Goal: Transaction & Acquisition: Purchase product/service

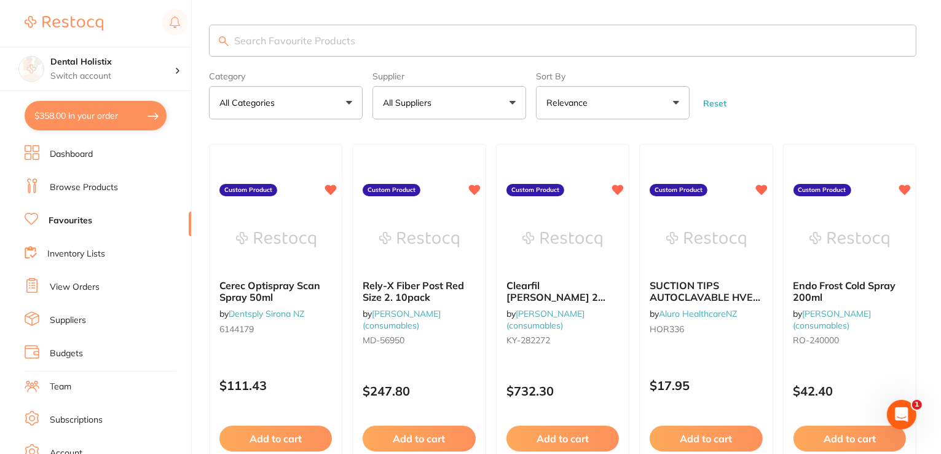
paste input "Halyard Health Fluidshield"
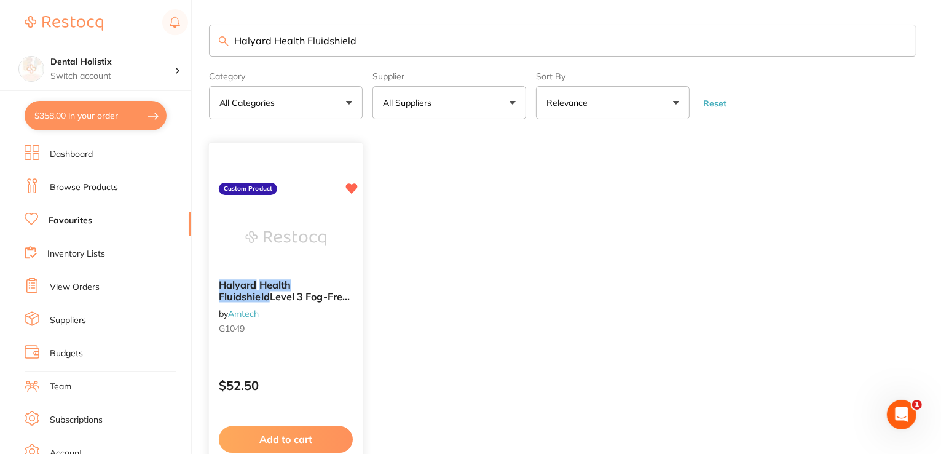
click at [285, 288] on em "Health" at bounding box center [276, 285] width 32 height 12
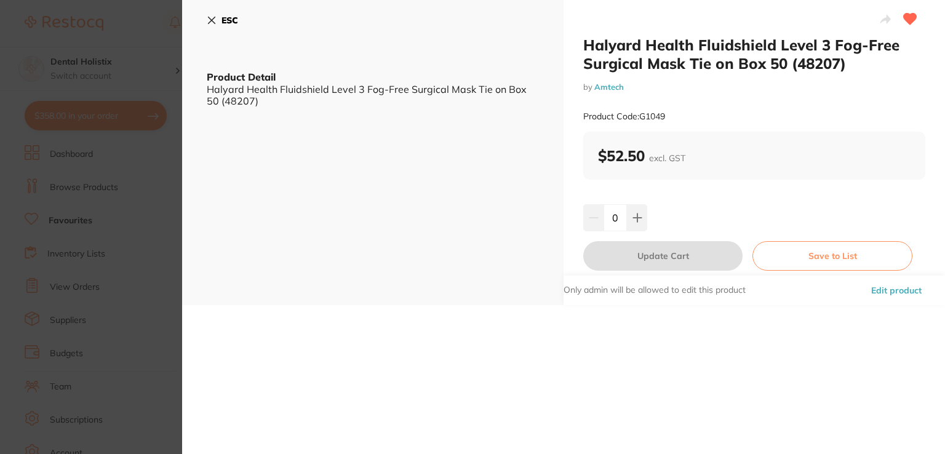
click at [898, 293] on button "Edit product" at bounding box center [896, 290] width 58 height 30
click at [898, 288] on button "Edit product" at bounding box center [896, 290] width 58 height 30
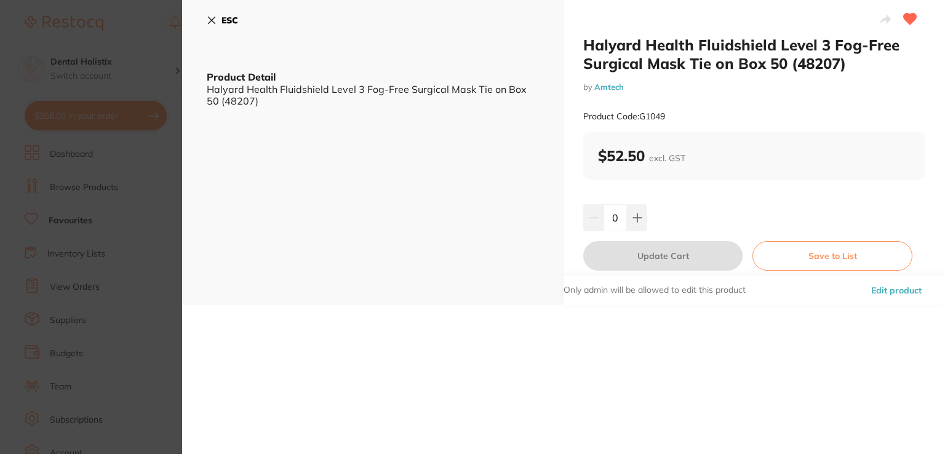
click at [886, 291] on button "Edit product" at bounding box center [896, 290] width 58 height 30
click at [214, 18] on icon at bounding box center [211, 20] width 7 height 7
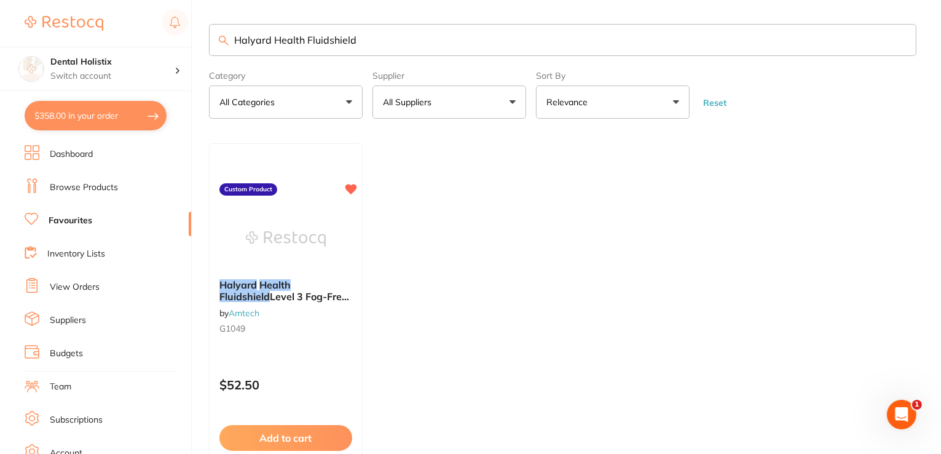
drag, startPoint x: 368, startPoint y: 40, endPoint x: 151, endPoint y: 43, distance: 217.7
click at [151, 43] on div "$358.00 Dental Holistix Switch account Dental Holistix $358.00 in your order Da…" at bounding box center [470, 226] width 941 height 454
paste input "Williams Colorvue Probe Tips pkt 12"
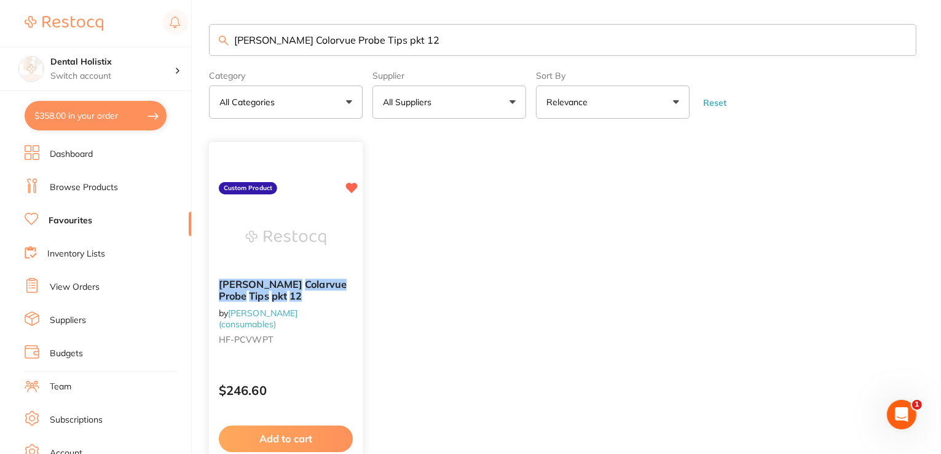
type input "Williams Colorvue Probe Tips pkt 12"
click at [247, 290] on em "Probe" at bounding box center [233, 296] width 28 height 12
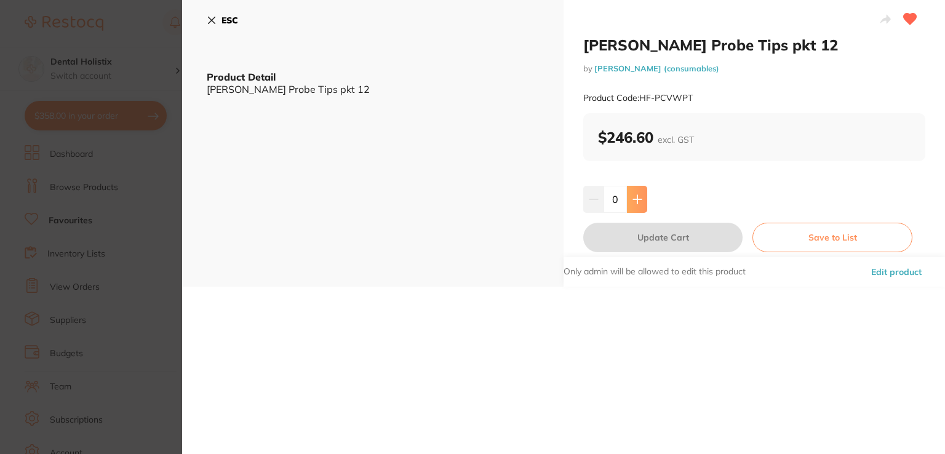
click at [632, 197] on icon at bounding box center [637, 199] width 10 height 10
type input "1"
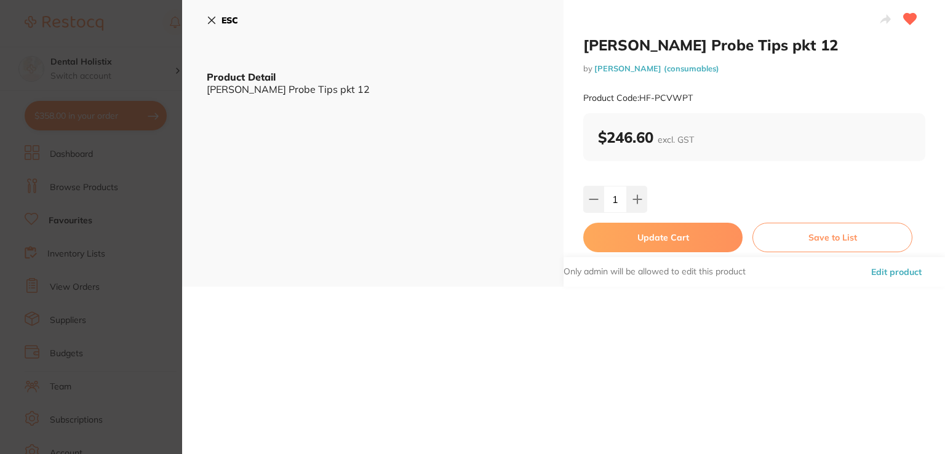
click at [662, 240] on button "Update Cart" at bounding box center [662, 238] width 159 height 30
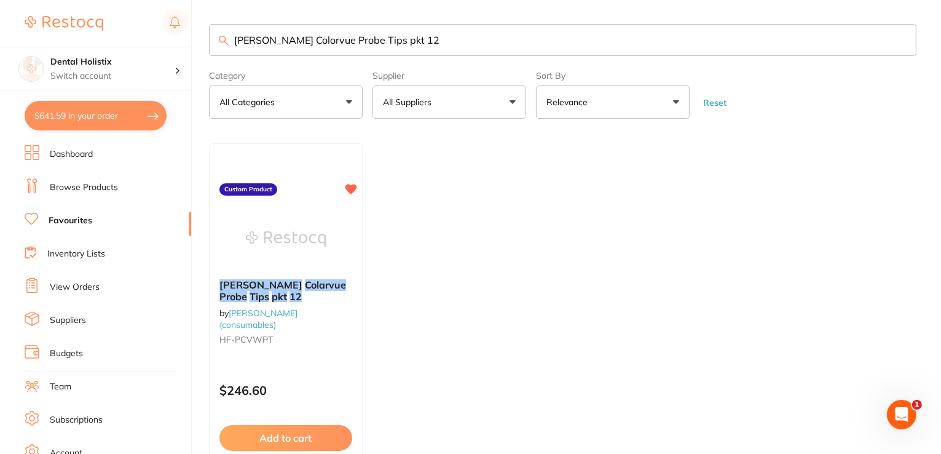
click at [411, 34] on input "Williams Colorvue Probe Tips pkt 12" at bounding box center [563, 40] width 708 height 32
drag, startPoint x: 411, startPoint y: 34, endPoint x: 194, endPoint y: 21, distance: 217.5
click at [194, 21] on div "$641.59 Dental Holistix Switch account Dental Holistix $641.59 in your order Da…" at bounding box center [470, 226] width 941 height 454
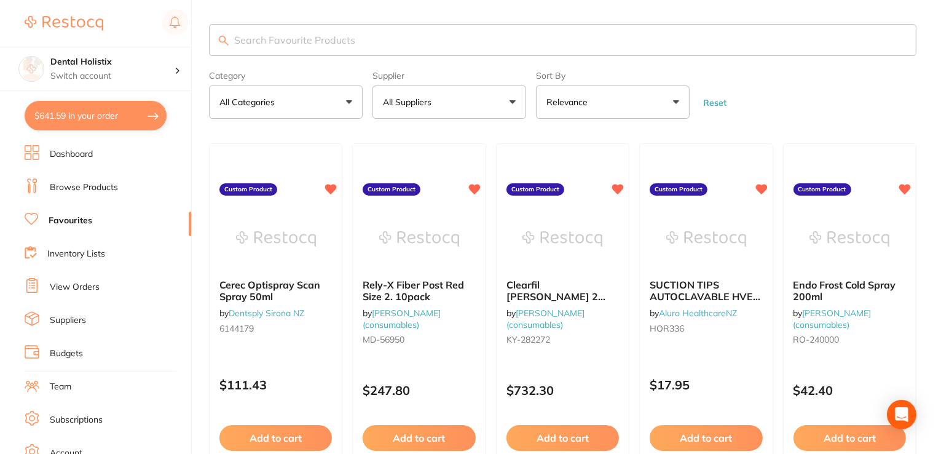
click at [50, 119] on button "$641.59 in your order" at bounding box center [96, 116] width 142 height 30
checkbox input "true"
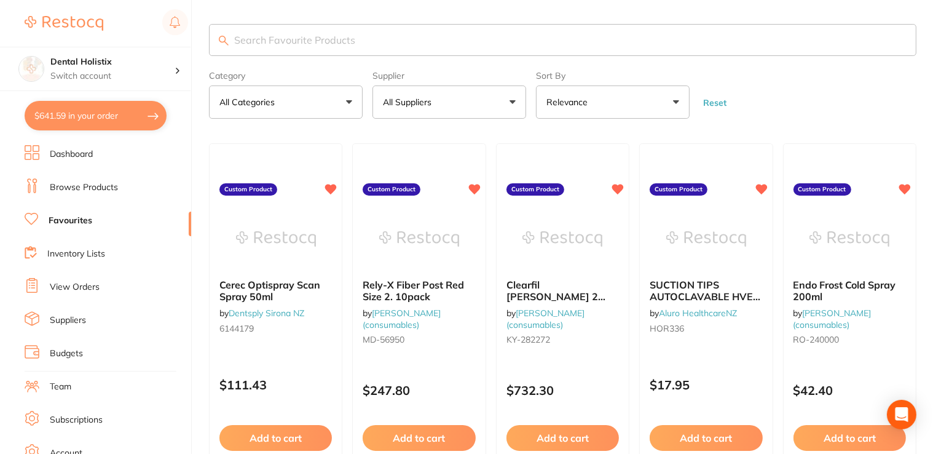
checkbox input "true"
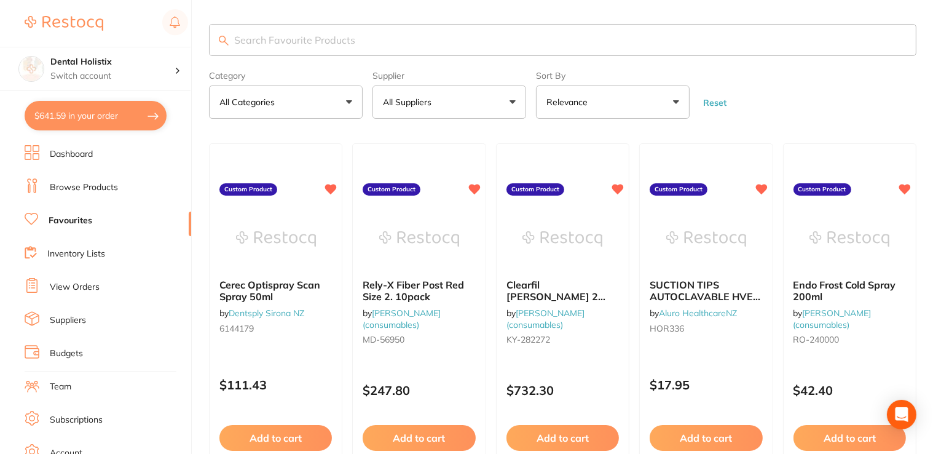
checkbox input "true"
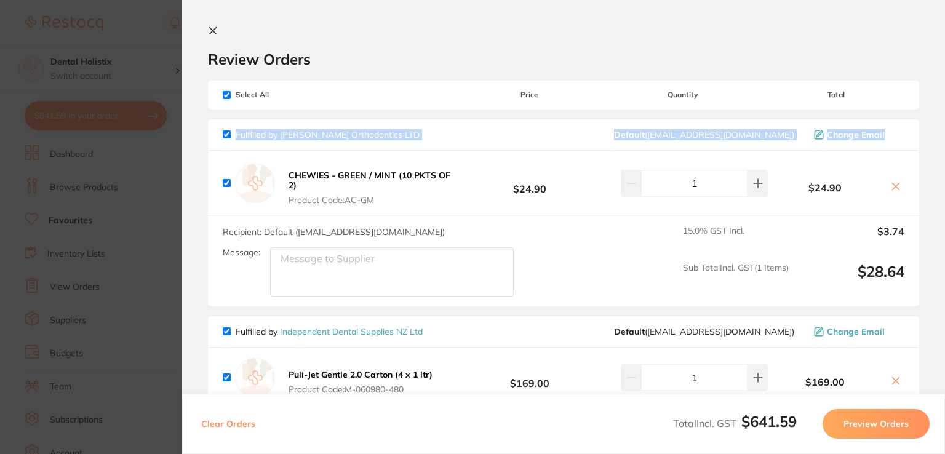
drag, startPoint x: 940, startPoint y: 104, endPoint x: 943, endPoint y: 130, distance: 26.6
click at [943, 130] on section "Review Orders Your orders are being processed and we will notify you once we ha…" at bounding box center [563, 227] width 763 height 454
click at [213, 29] on icon at bounding box center [213, 31] width 10 height 10
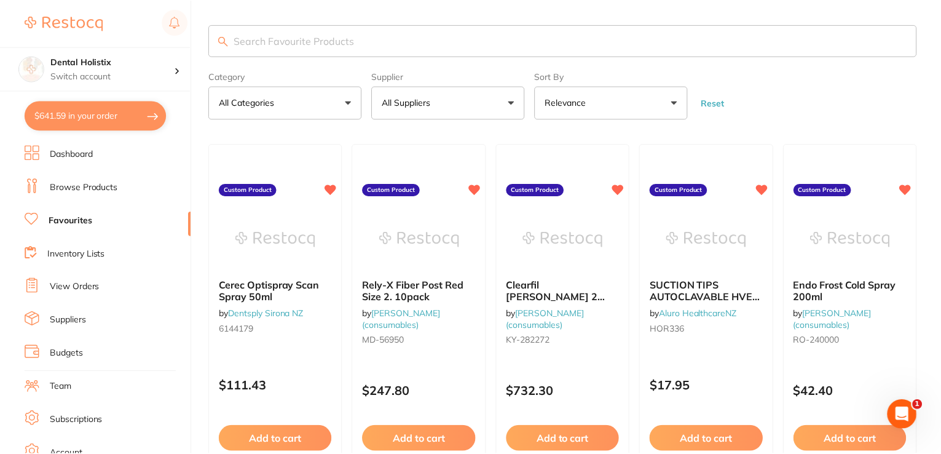
scroll to position [1, 0]
click at [89, 224] on link "Favourites" at bounding box center [71, 221] width 44 height 12
click at [74, 224] on link "Favourites" at bounding box center [71, 221] width 44 height 12
click at [60, 188] on link "Browse Products" at bounding box center [84, 187] width 68 height 12
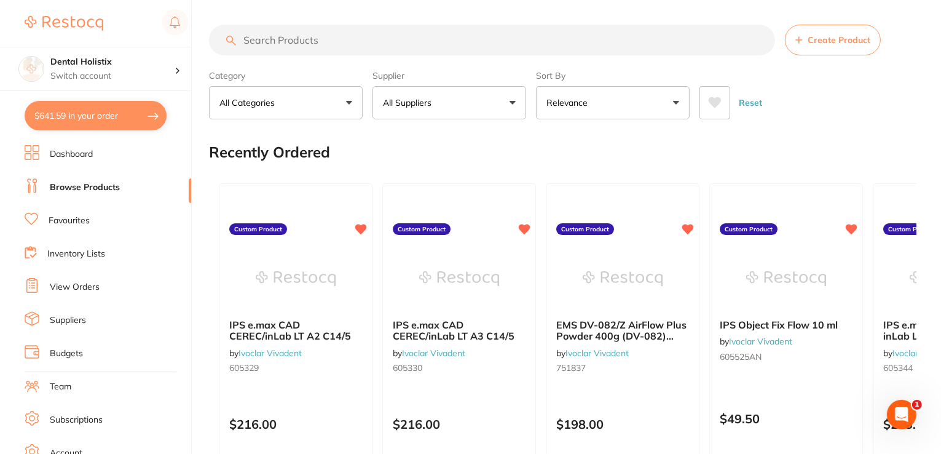
drag, startPoint x: 266, startPoint y: 40, endPoint x: 258, endPoint y: 44, distance: 8.3
paste input "Williams Colorvue Probe Tips pkt 12"
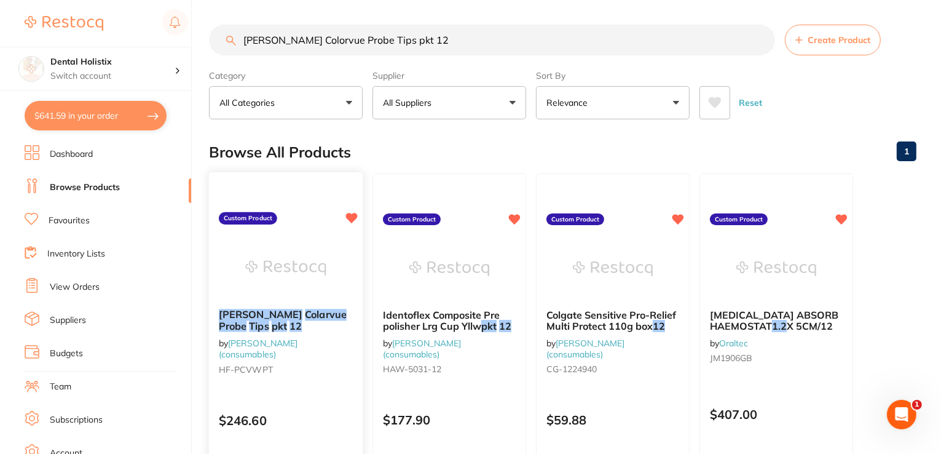
click at [287, 290] on img at bounding box center [285, 268] width 81 height 62
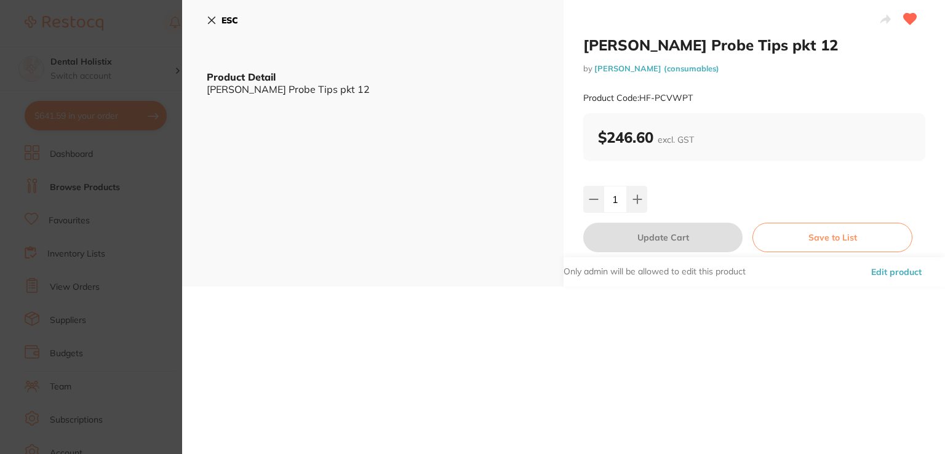
click at [882, 270] on button "Edit product" at bounding box center [896, 272] width 58 height 30
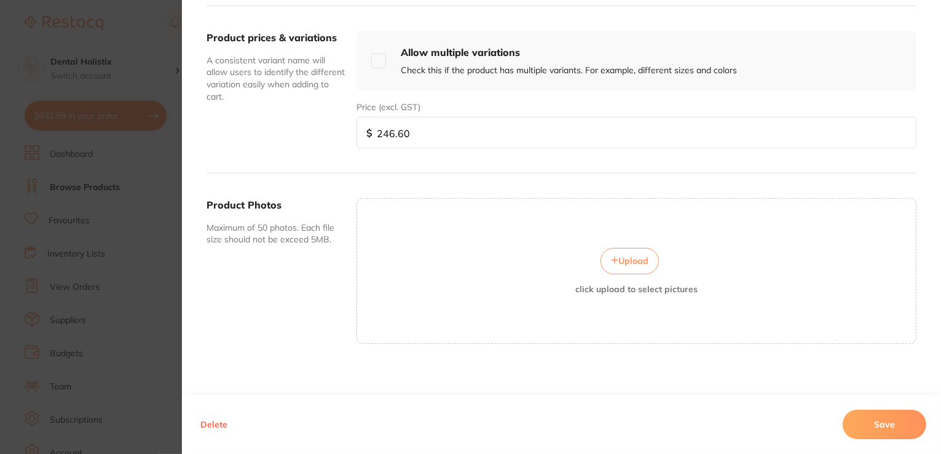
scroll to position [442, 0]
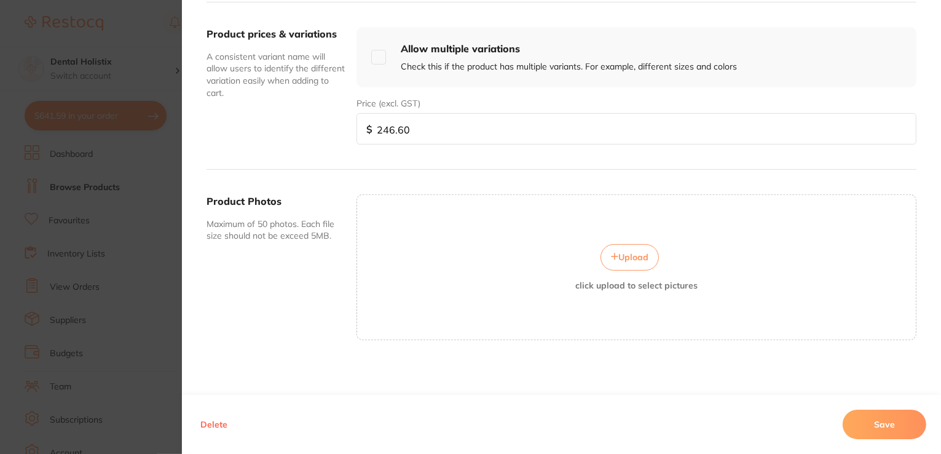
click at [636, 259] on span "Upload" at bounding box center [634, 257] width 30 height 11
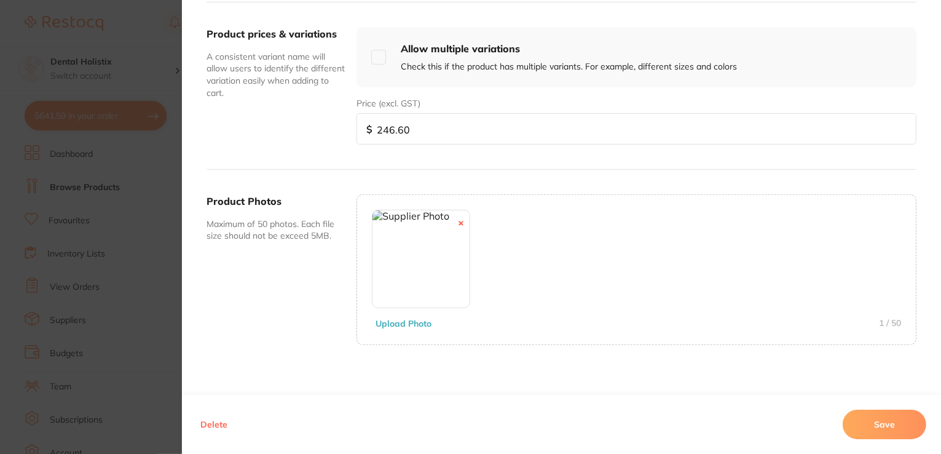
drag, startPoint x: 882, startPoint y: 431, endPoint x: 875, endPoint y: 424, distance: 9.6
click at [882, 430] on button "Save" at bounding box center [885, 425] width 84 height 30
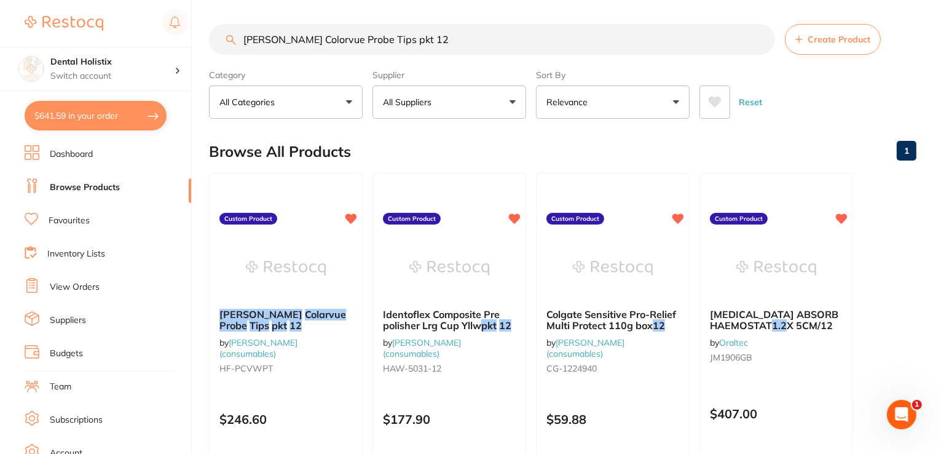
drag, startPoint x: 383, startPoint y: 35, endPoint x: 231, endPoint y: 39, distance: 152.0
click at [231, 39] on div "Williams Colorvue Probe Tips pkt 12 Create Product" at bounding box center [563, 39] width 708 height 31
paste input "Halyard Health Fluidshield"
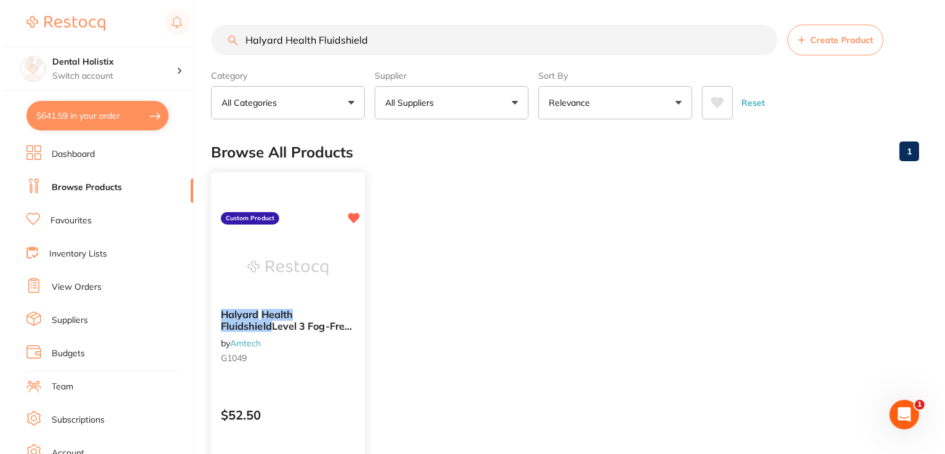
scroll to position [0, 0]
type input "Halyard Health Fluidshield"
click at [318, 301] on div "Halyard Health Fluidshield Level 3 Fog-Free Surgical Mask Tie on Box 50 (48207)…" at bounding box center [286, 338] width 154 height 79
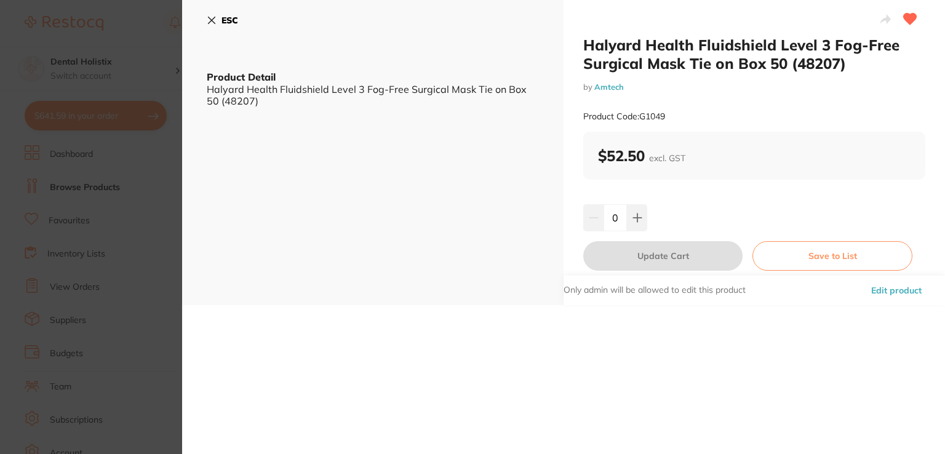
click at [879, 295] on button "Edit product" at bounding box center [896, 290] width 58 height 30
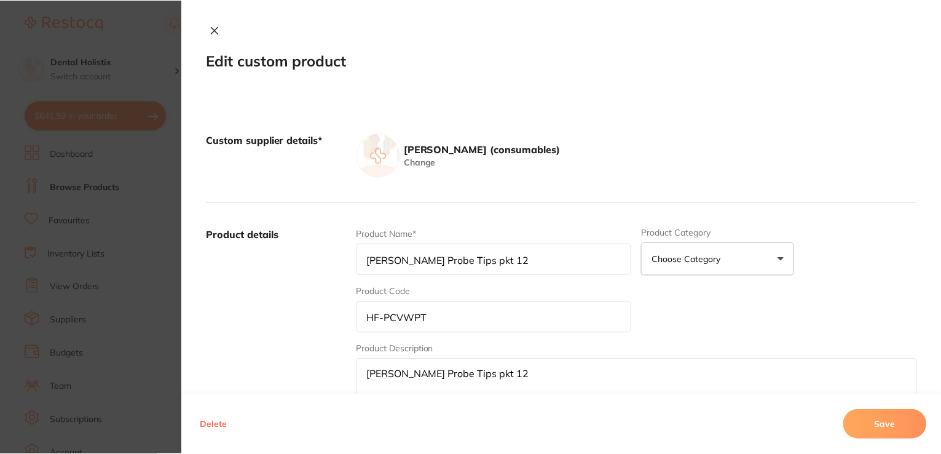
scroll to position [1, 0]
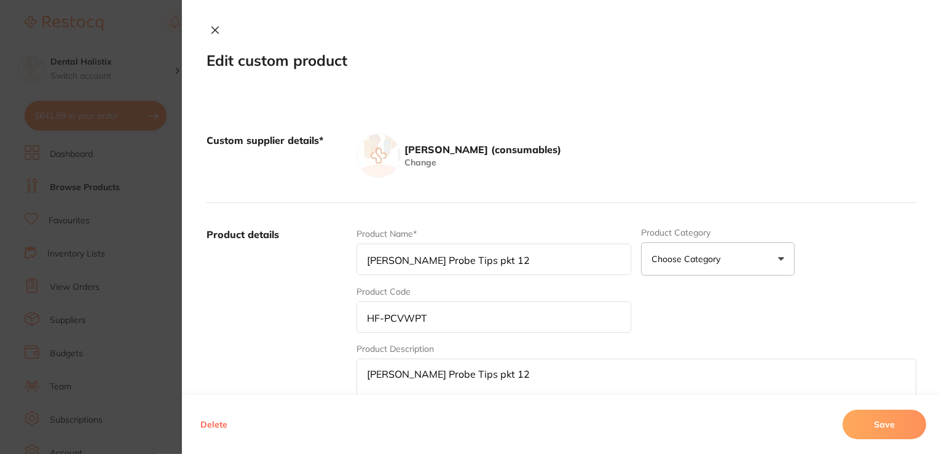
type input "Halyard Health Fluidshield Level 3 Fog-Free Surgical Mask Tie on Box 50 (48207)"
type input "G1049"
type textarea "Halyard Health Fluidshield Level 3 Fog-Free Surgical Mask Tie on Box 50 (48207)"
type input "52.50"
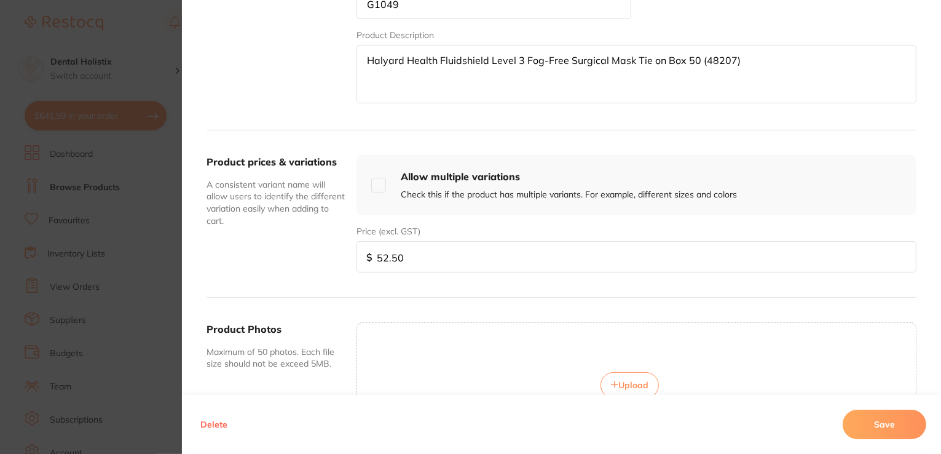
scroll to position [442, 0]
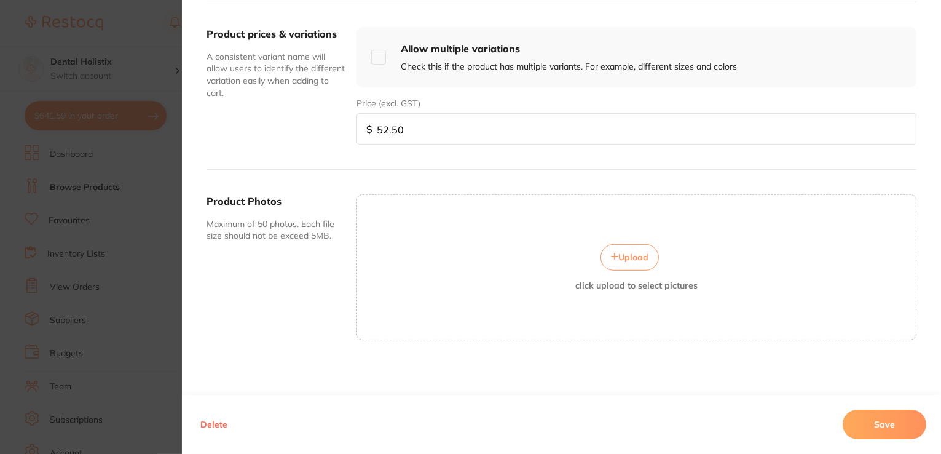
click at [640, 252] on span "Upload" at bounding box center [634, 257] width 30 height 11
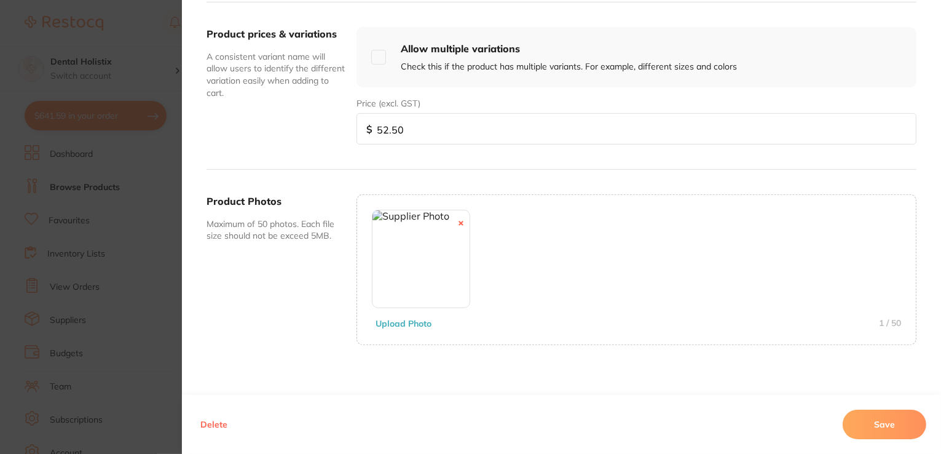
click at [855, 426] on button "Save" at bounding box center [885, 425] width 84 height 30
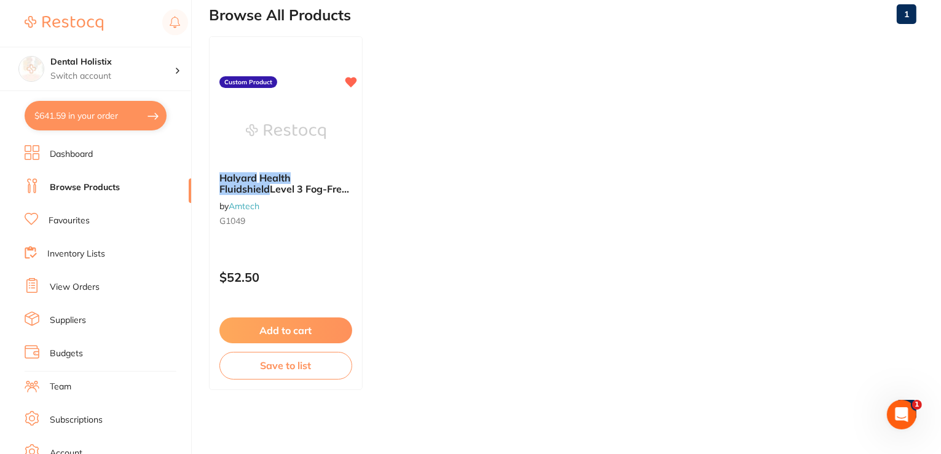
click at [98, 189] on link "Browse Products" at bounding box center [85, 187] width 70 height 12
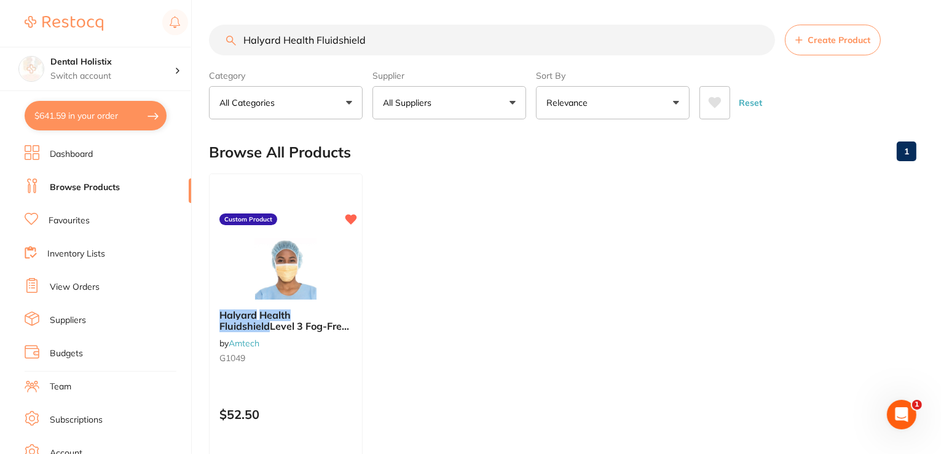
drag, startPoint x: 375, startPoint y: 39, endPoint x: 234, endPoint y: 42, distance: 141.5
click at [204, 41] on div "$641.59 Dental Holistix Switch account Dental Holistix $641.59 in your order Da…" at bounding box center [470, 227] width 941 height 454
paste input "Microshield Angel Blue 70% Alcohol Hand Sanitiser"
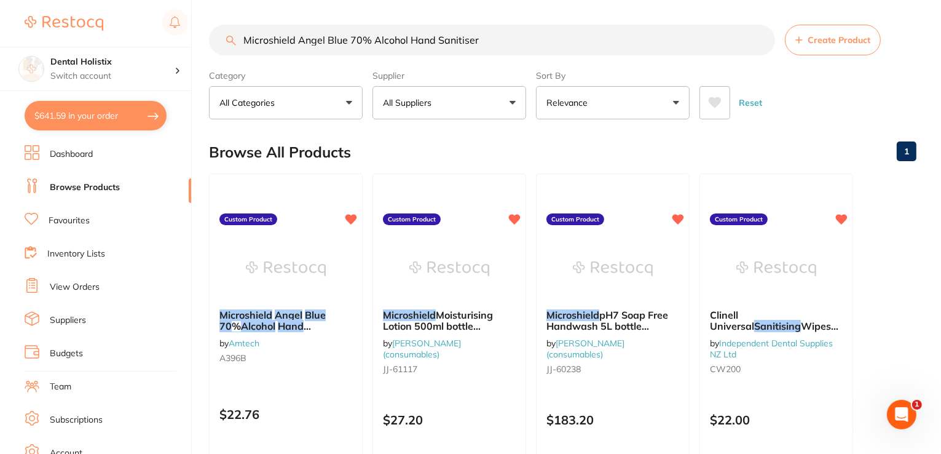
click at [301, 309] on em "Angel" at bounding box center [289, 315] width 28 height 12
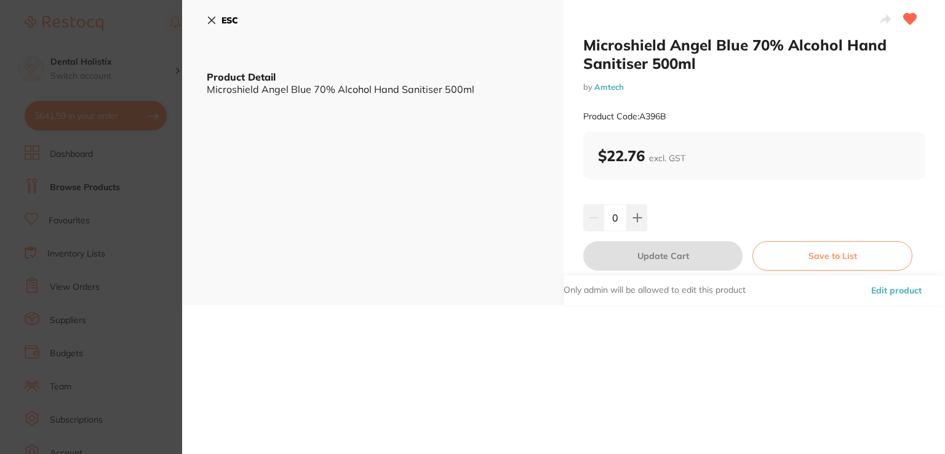
click at [218, 18] on button "ESC" at bounding box center [222, 20] width 31 height 21
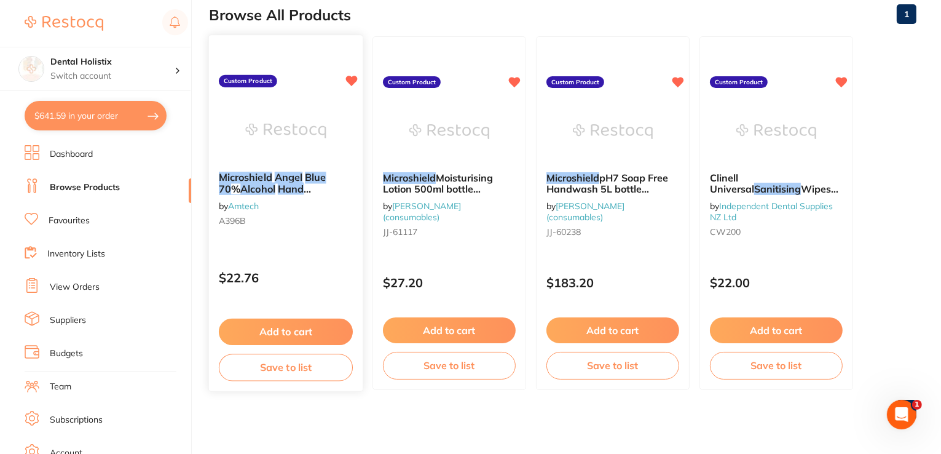
click at [261, 194] on em "Sanitiser" at bounding box center [240, 200] width 42 height 12
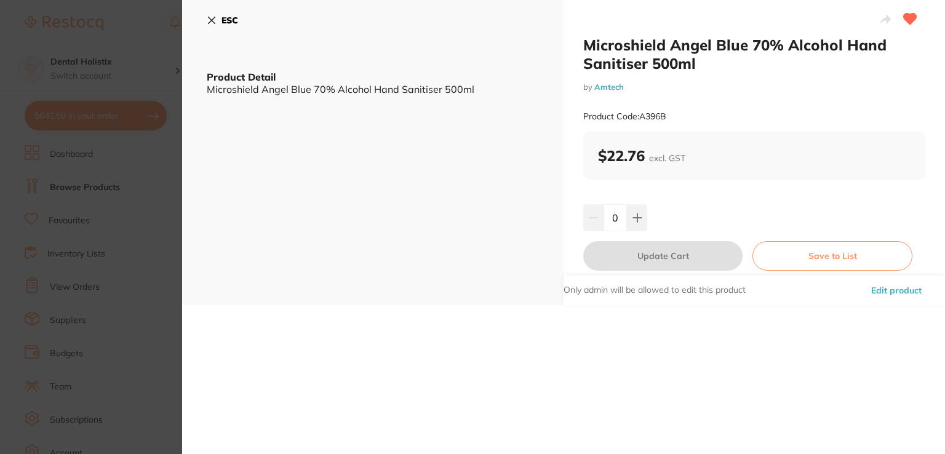
click at [886, 288] on button "Edit product" at bounding box center [896, 290] width 58 height 30
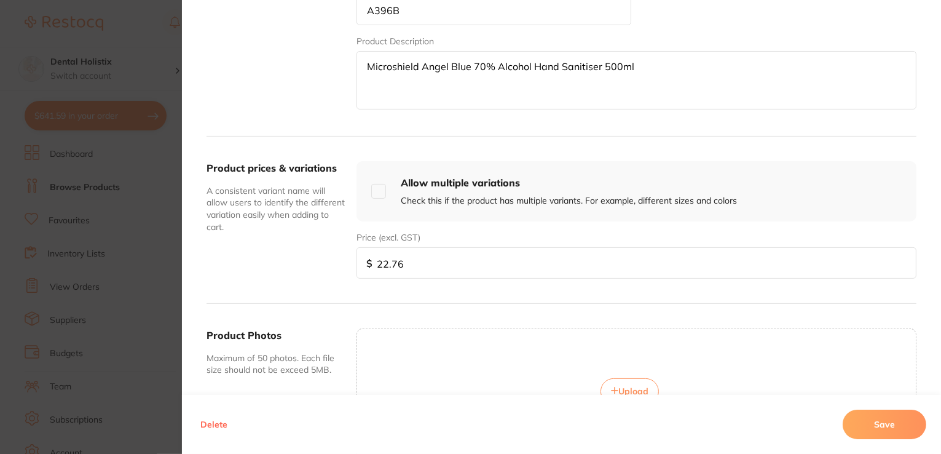
scroll to position [442, 0]
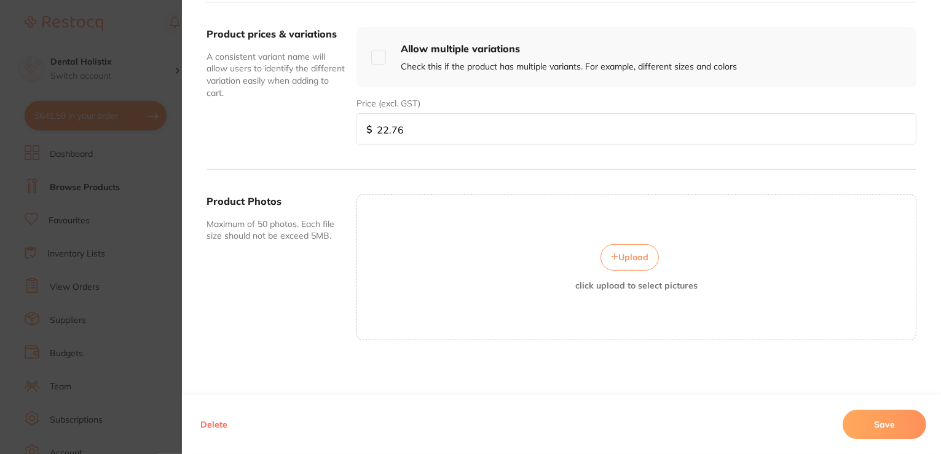
click at [641, 259] on span "Upload" at bounding box center [634, 257] width 30 height 11
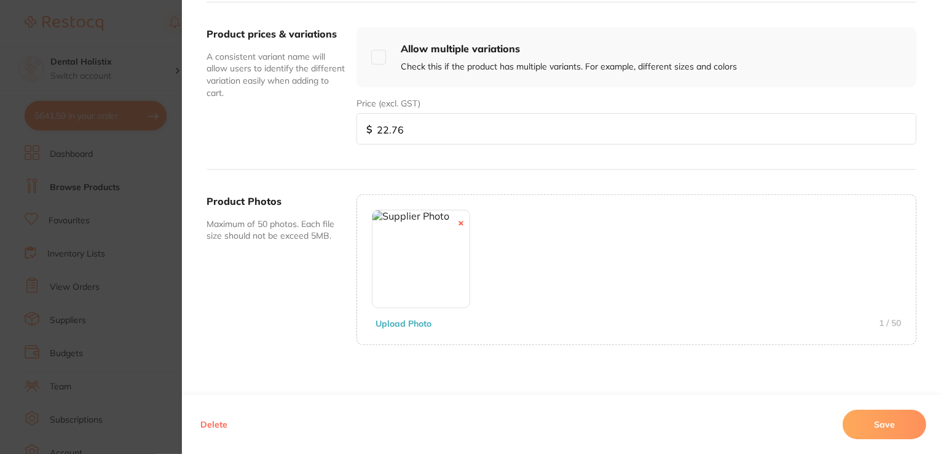
click at [903, 429] on button "Save" at bounding box center [885, 425] width 84 height 30
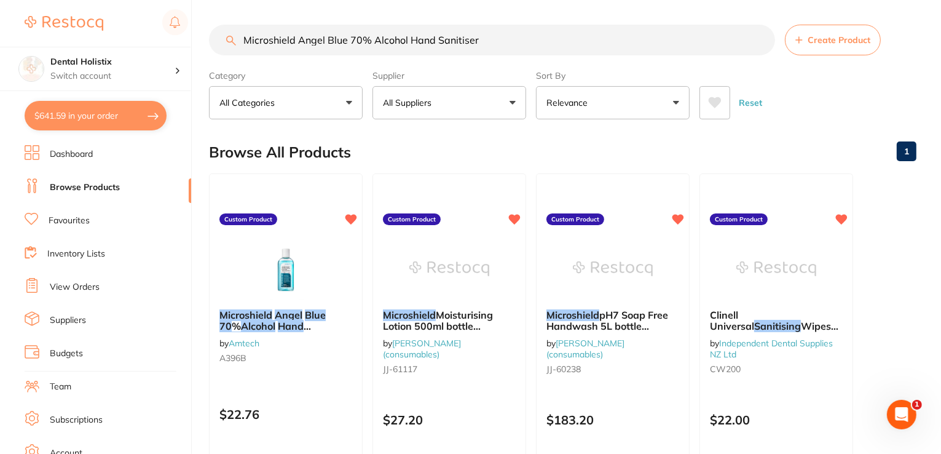
drag, startPoint x: 469, startPoint y: 35, endPoint x: 208, endPoint y: 40, distance: 260.2
click at [208, 40] on div "$641.59 Dental Holistix Switch account Dental Holistix $641.59 in your order Da…" at bounding box center [470, 227] width 941 height 454
click at [465, 37] on input "Microshield Angel Blue 70% Alcohol Hand Sanitiser" at bounding box center [492, 40] width 566 height 31
drag, startPoint x: 485, startPoint y: 37, endPoint x: 255, endPoint y: 45, distance: 230.7
click at [240, 52] on input "Microshield Angel Blue 70% Alcohol Hand Sanitiser" at bounding box center [492, 40] width 566 height 31
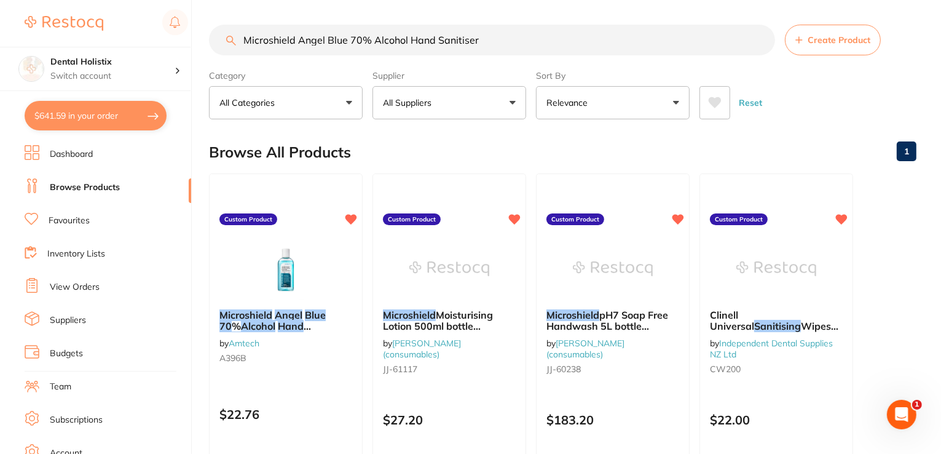
paste input "Demetech Chromic Gut 4/0 19mm 3/8 Circle Reverse Cut 45cm Box 12"
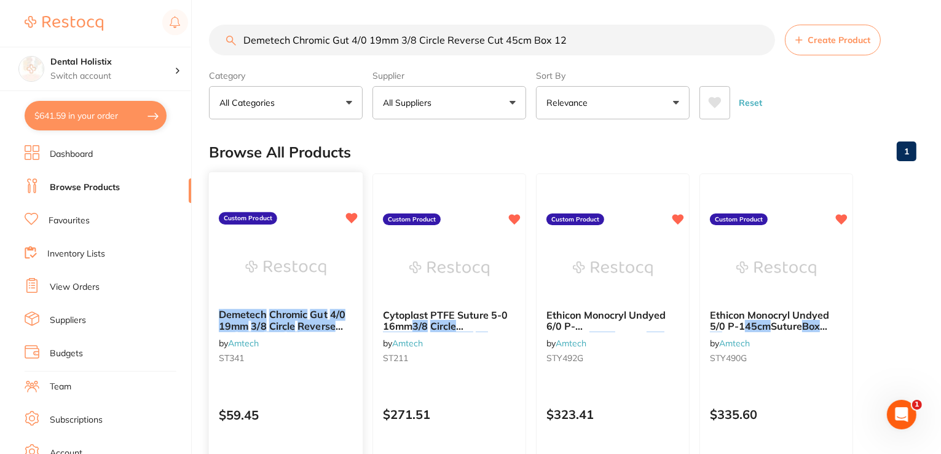
type input "Demetech Chromic Gut 4/0 19mm 3/8 Circle Reverse Cut 45cm Box 12"
click at [280, 331] on em "Box" at bounding box center [276, 337] width 18 height 12
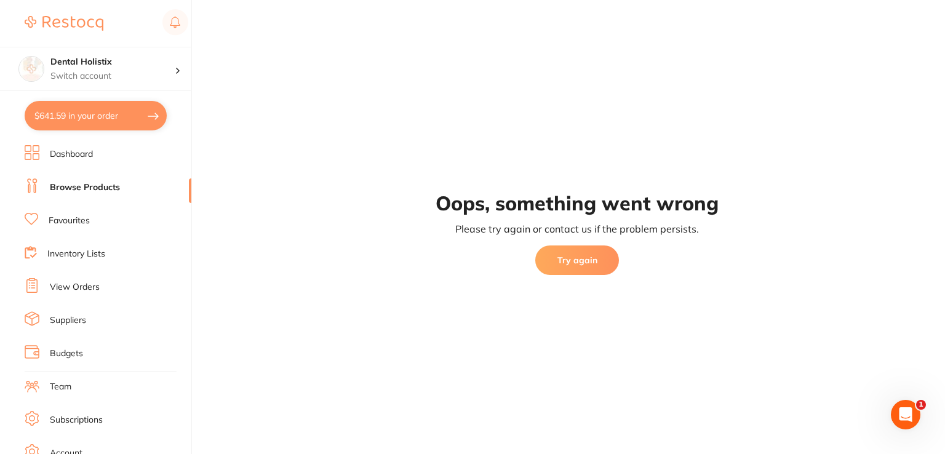
click at [91, 192] on link "Browse Products" at bounding box center [85, 187] width 70 height 12
click at [588, 266] on button "Try again" at bounding box center [577, 260] width 84 height 30
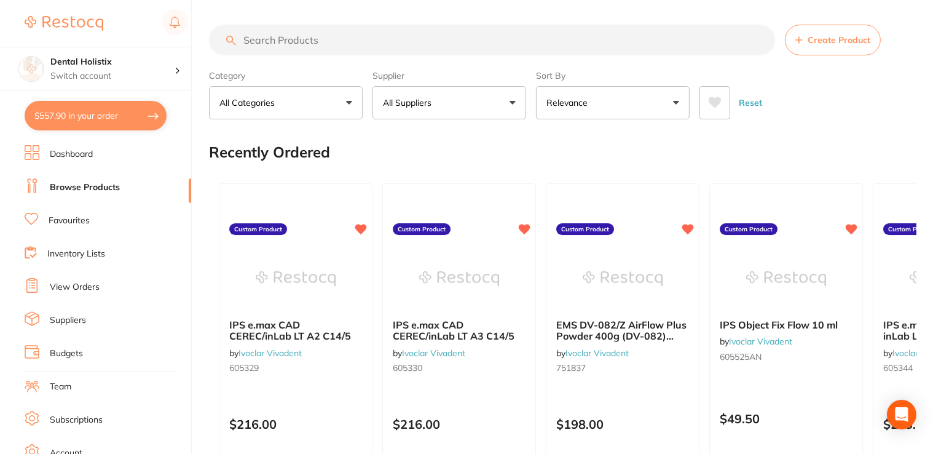
paste input "Demetech Chromic Gut 4/0 19mm 3/8 Circle Reverse Cut 45cm Box 12"
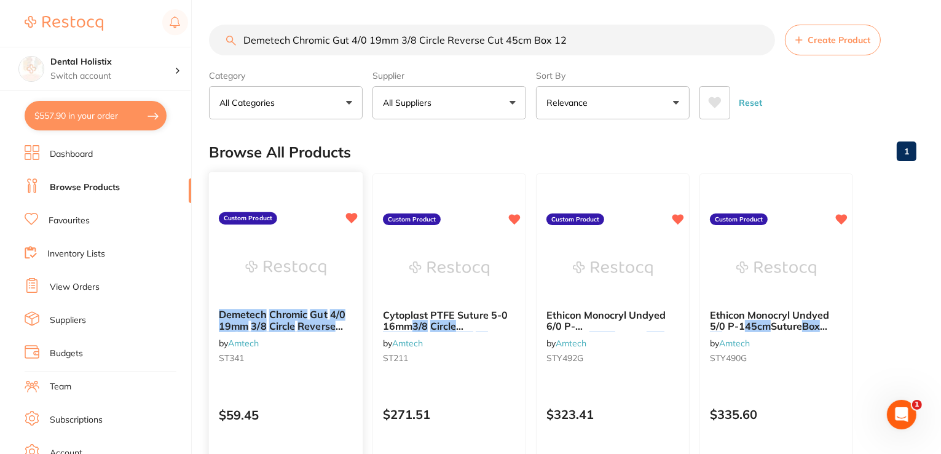
click at [315, 304] on div "Demetech Chromic Gut 4/0 19mm 3/8 Circle Reverse Cut 45cm Box 12 by Amtech ST341" at bounding box center [286, 338] width 154 height 79
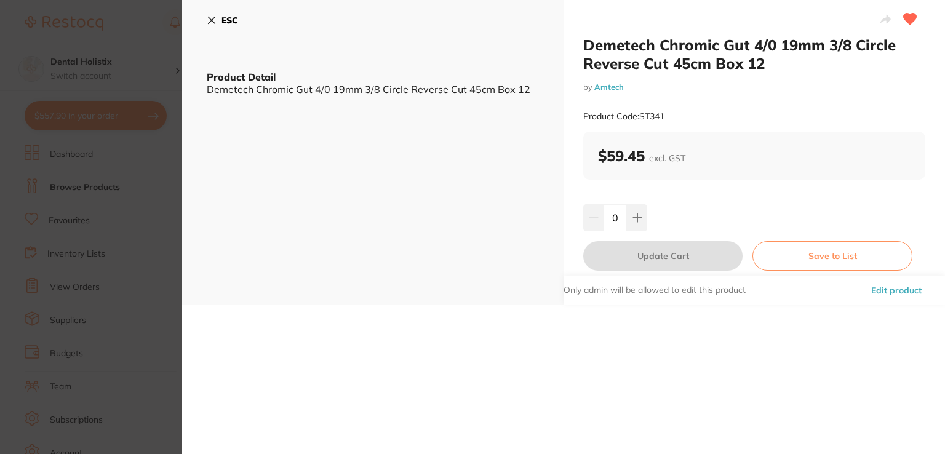
click at [896, 288] on button "Edit product" at bounding box center [896, 290] width 58 height 30
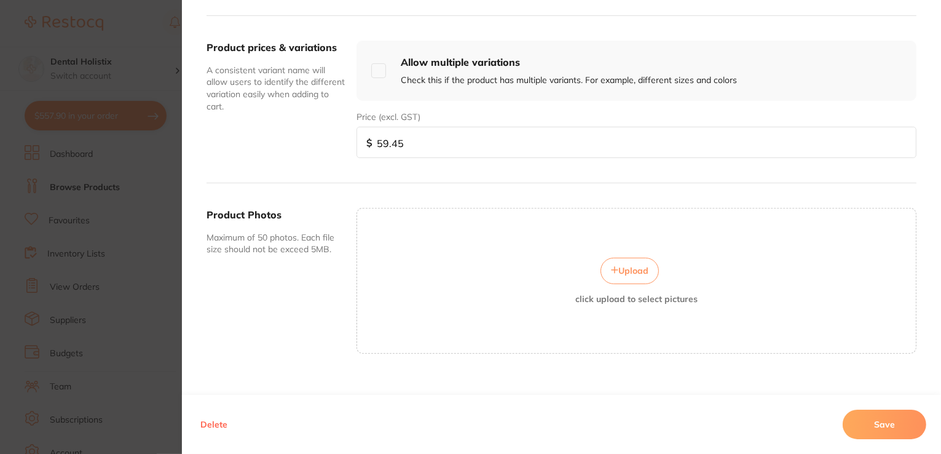
scroll to position [442, 0]
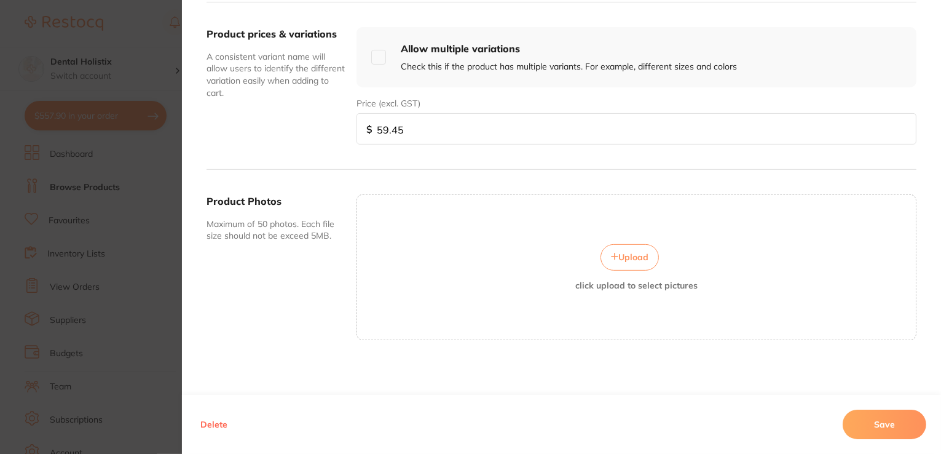
click at [635, 261] on button "Upload" at bounding box center [630, 257] width 58 height 26
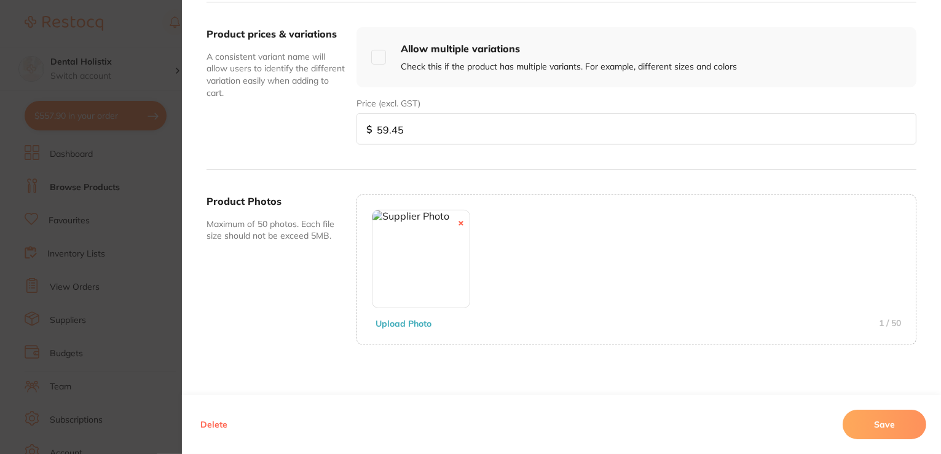
click at [878, 427] on button "Save" at bounding box center [885, 425] width 84 height 30
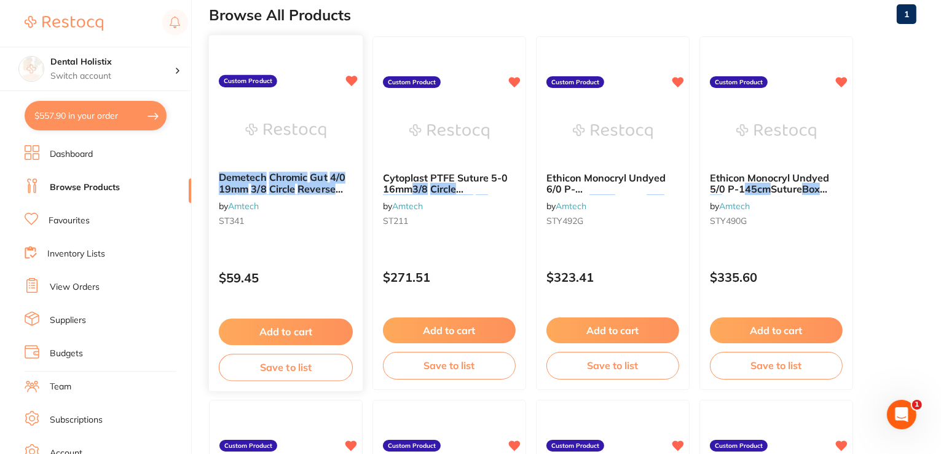
click at [304, 163] on div "Demetech Chromic Gut 4/0 19mm 3/8 Circle Reverse Cut 45cm Box 12 by Amtech ST341" at bounding box center [286, 201] width 154 height 79
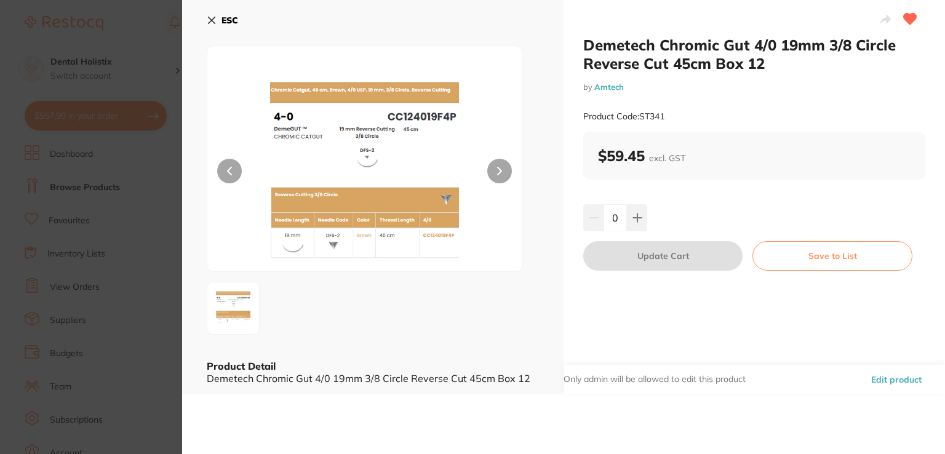
click at [893, 377] on button "Edit product" at bounding box center [896, 380] width 58 height 30
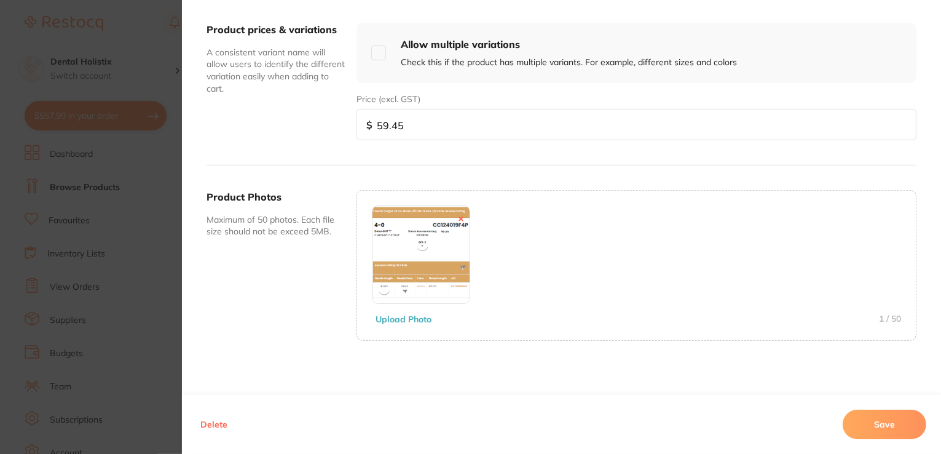
scroll to position [446, 0]
click at [421, 318] on button "Upload Photo" at bounding box center [403, 318] width 63 height 11
drag, startPoint x: 889, startPoint y: 429, endPoint x: 819, endPoint y: 378, distance: 86.2
click at [889, 429] on button "Save" at bounding box center [885, 425] width 84 height 30
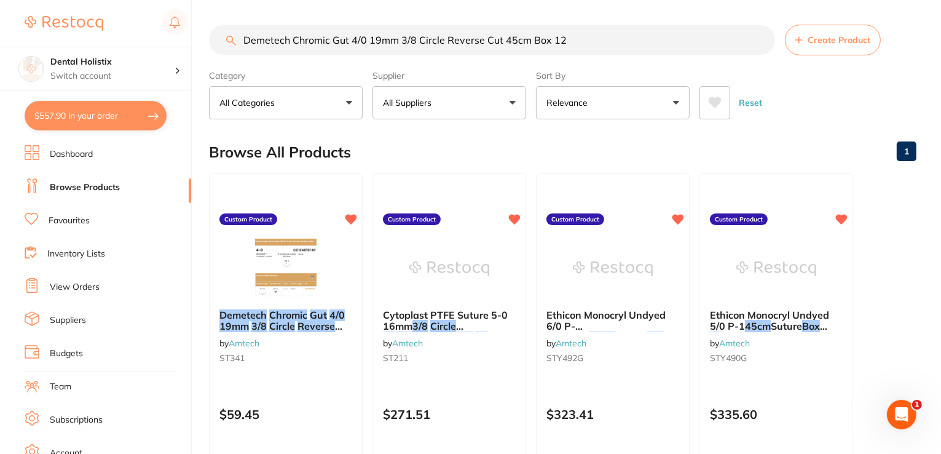
scroll to position [0, 0]
drag, startPoint x: 572, startPoint y: 39, endPoint x: 279, endPoint y: 41, distance: 293.3
click at [197, 49] on div "$557.90 Dental Holistix Switch account Dental Holistix $557.90 in your order Da…" at bounding box center [470, 227] width 941 height 454
paste input "Interpharma Saline Sodium Chloride 0.9% for Irrigation 30ml Ampoule Box 20"
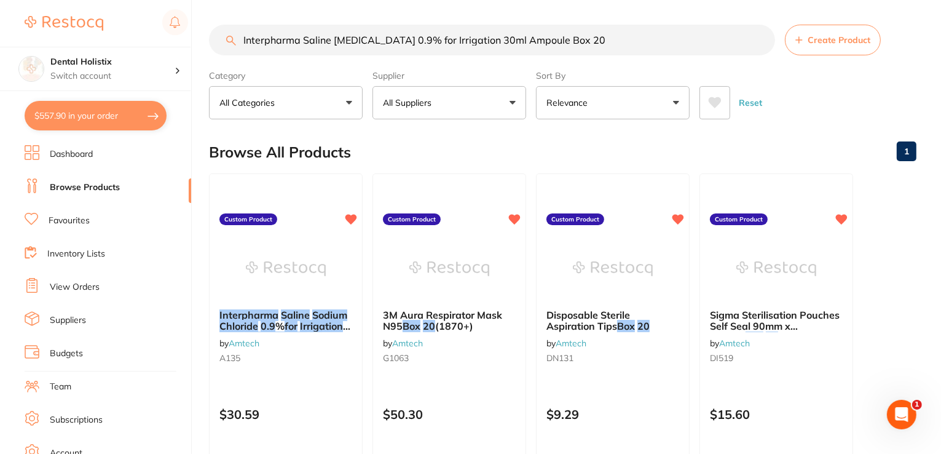
click at [330, 309] on em "Sodium" at bounding box center [329, 315] width 35 height 12
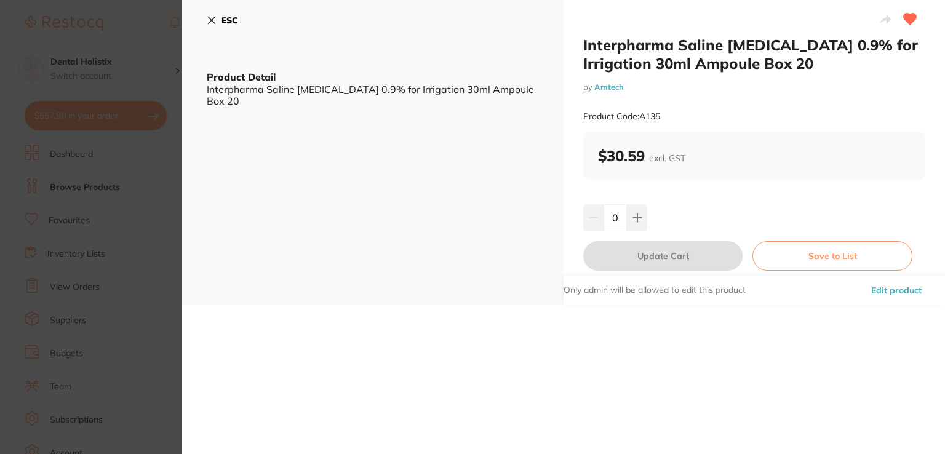
click at [885, 290] on button "Edit product" at bounding box center [896, 290] width 58 height 30
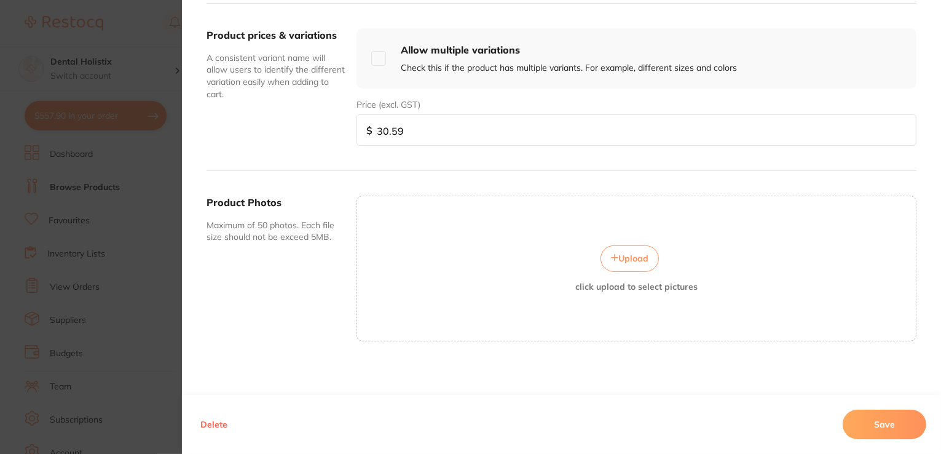
scroll to position [442, 0]
click at [621, 256] on span "Upload" at bounding box center [634, 257] width 30 height 11
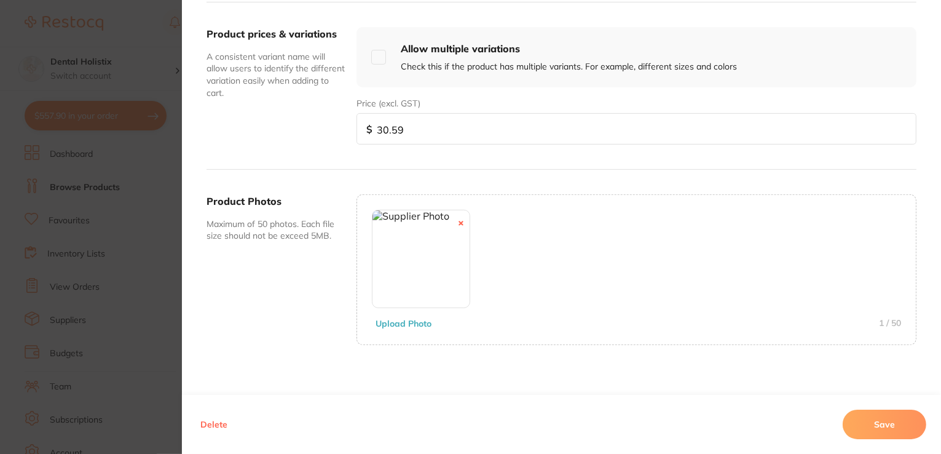
click at [873, 417] on button "Save" at bounding box center [885, 425] width 84 height 30
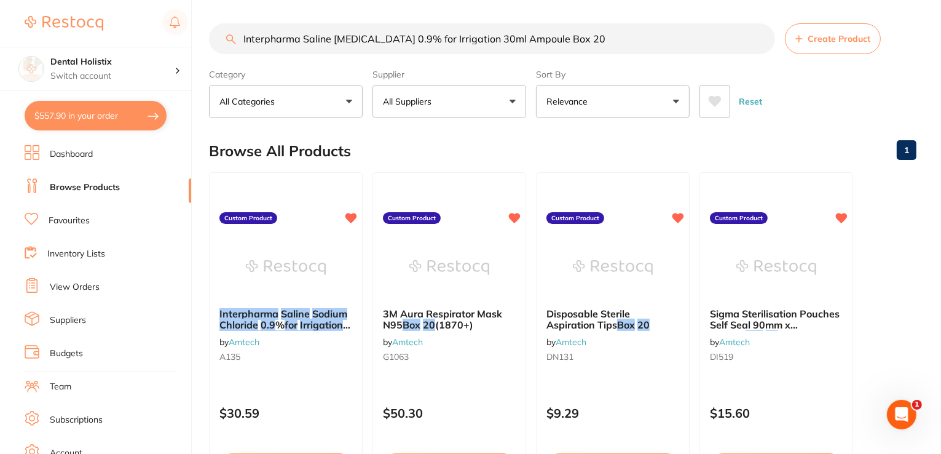
click at [587, 35] on input "Interpharma Saline Sodium Chloride 0.9% for Irrigation 30ml Ampoule Box 20" at bounding box center [492, 38] width 566 height 31
drag, startPoint x: 601, startPoint y: 34, endPoint x: 249, endPoint y: 28, distance: 351.8
click at [212, 39] on input "Interpharma Saline Sodium Chloride 0.9% for Irrigation 30ml Ampoule Box 20" at bounding box center [492, 38] width 566 height 31
paste input "Ethicon Spongostan Dental Haemostatic Sponge Dressing 10x10x10mm Pack 24 (MS000…"
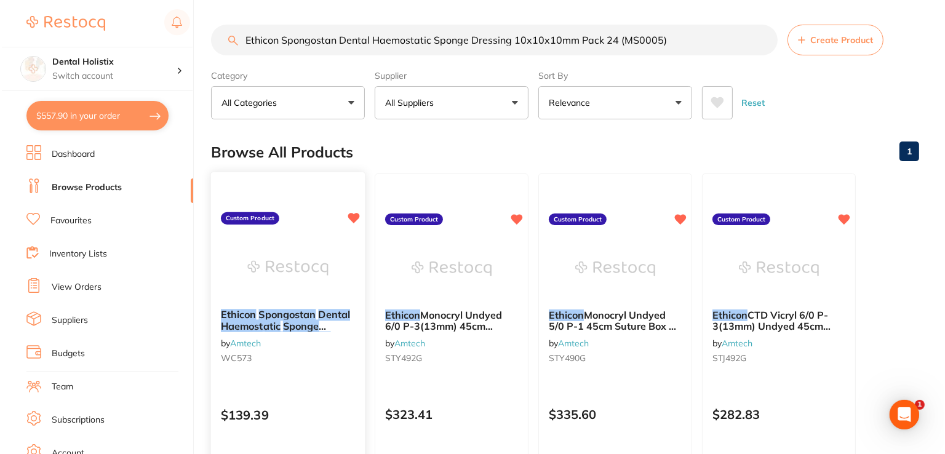
scroll to position [0, 0]
type input "Ethicon Spongostan Dental Haemostatic Sponge Dressing 10x10x10mm Pack 24 (MS000…"
click at [278, 318] on em "Spongostan" at bounding box center [285, 314] width 57 height 12
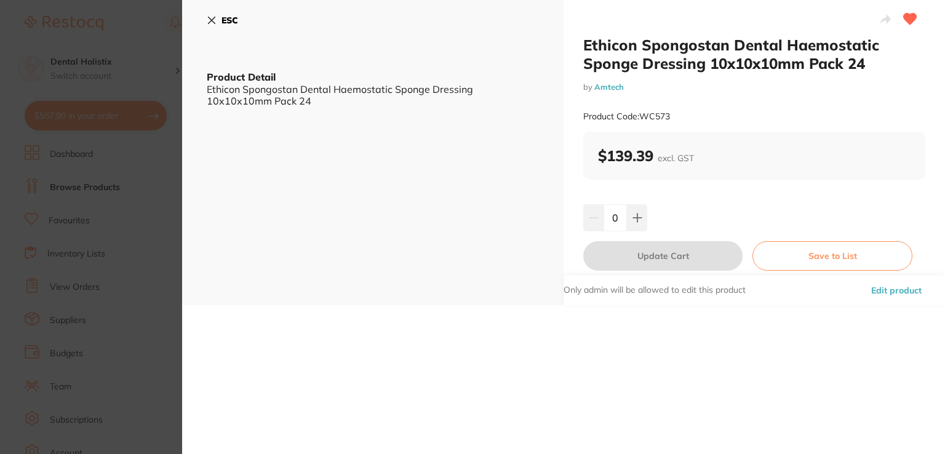
click at [878, 288] on button "Edit product" at bounding box center [896, 290] width 58 height 30
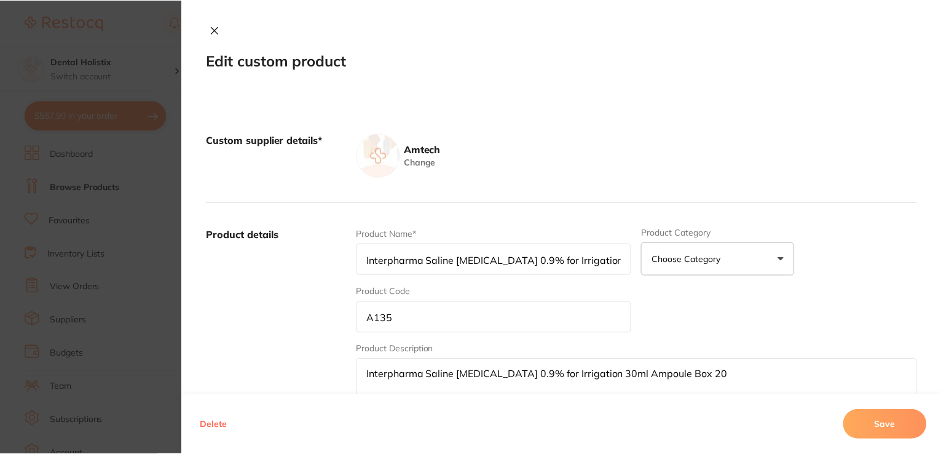
scroll to position [1, 0]
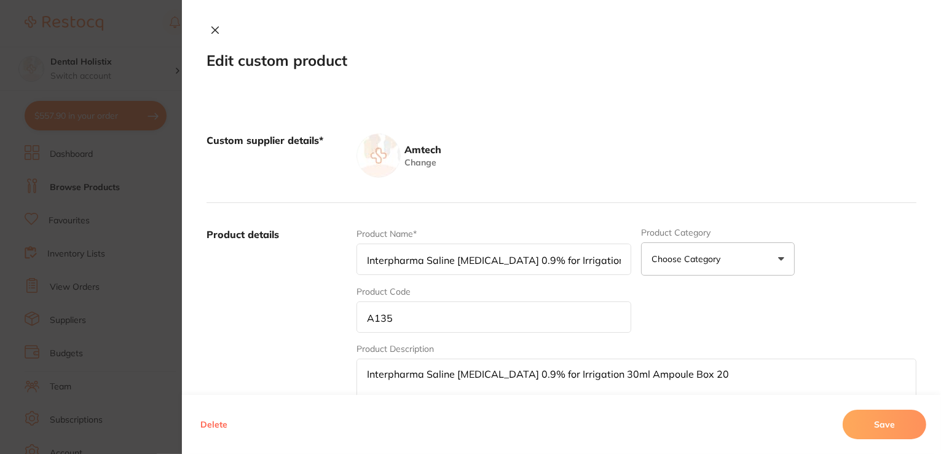
type input "Ethicon Spongostan Dental Haemostatic Sponge Dressing 10x10x10mm Pack 24"
type input "WC573"
type textarea "Ethicon Spongostan Dental Haemostatic Sponge Dressing 10x10x10mm Pack 24"
type input "139.39"
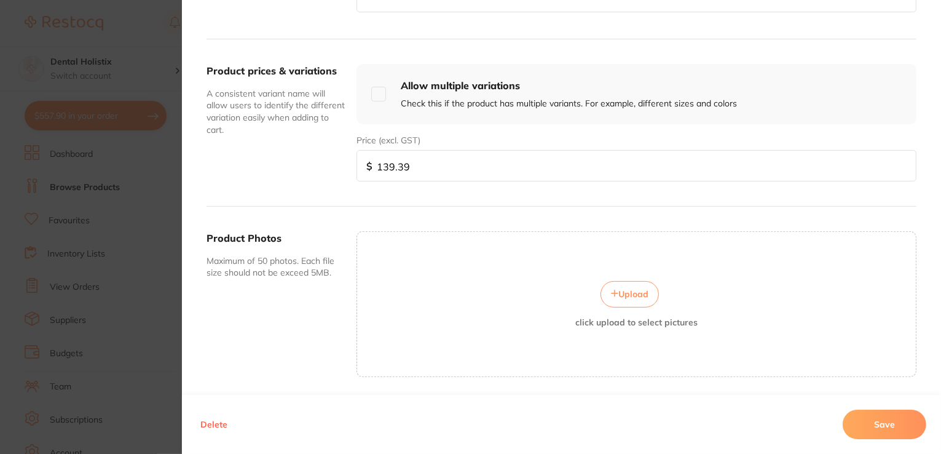
scroll to position [442, 0]
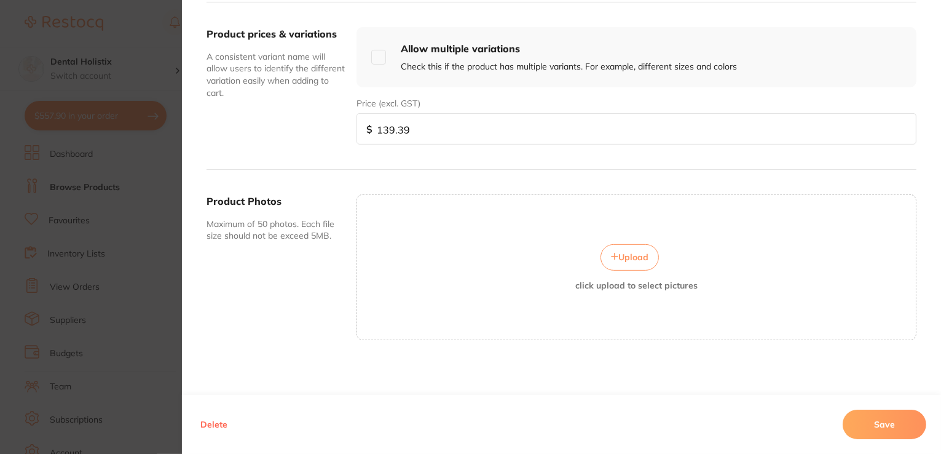
click at [619, 254] on span "Upload" at bounding box center [634, 257] width 30 height 11
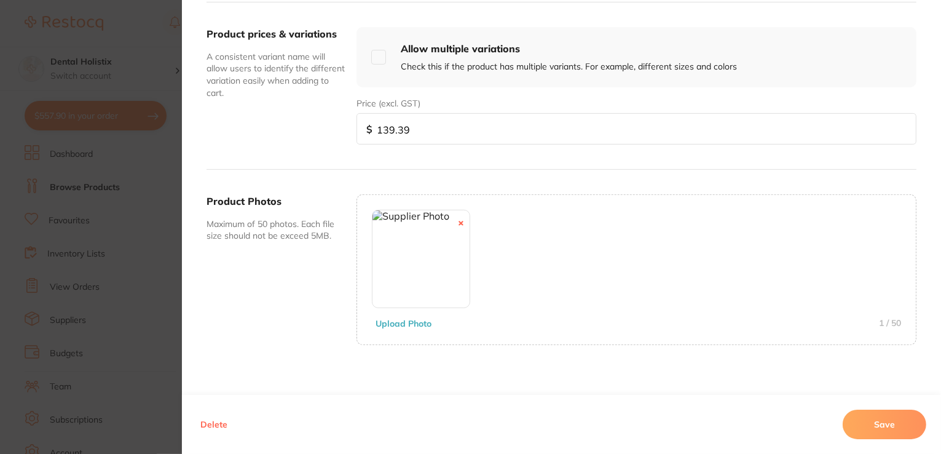
drag, startPoint x: 860, startPoint y: 429, endPoint x: 852, endPoint y: 414, distance: 16.8
click at [860, 429] on button "Save" at bounding box center [885, 425] width 84 height 30
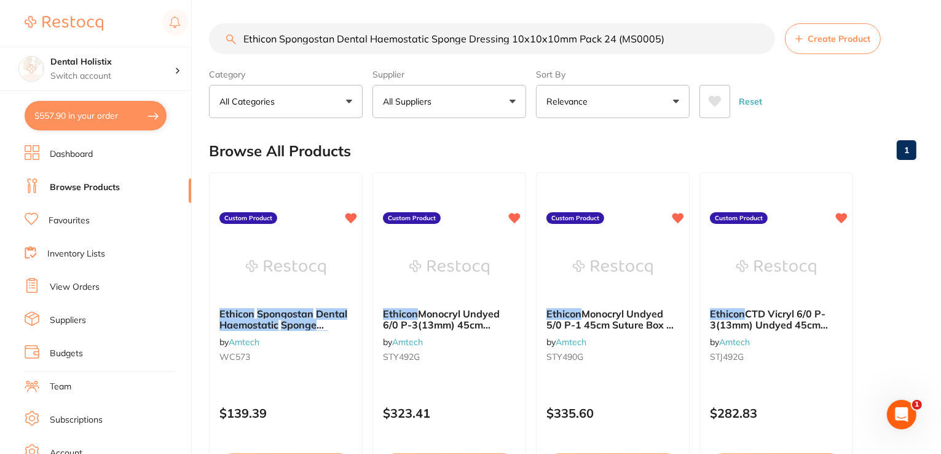
click at [761, 38] on input "Ethicon Spongostan Dental Haemostatic Sponge Dressing 10x10x10mm Pack 24 (MS000…" at bounding box center [492, 38] width 566 height 31
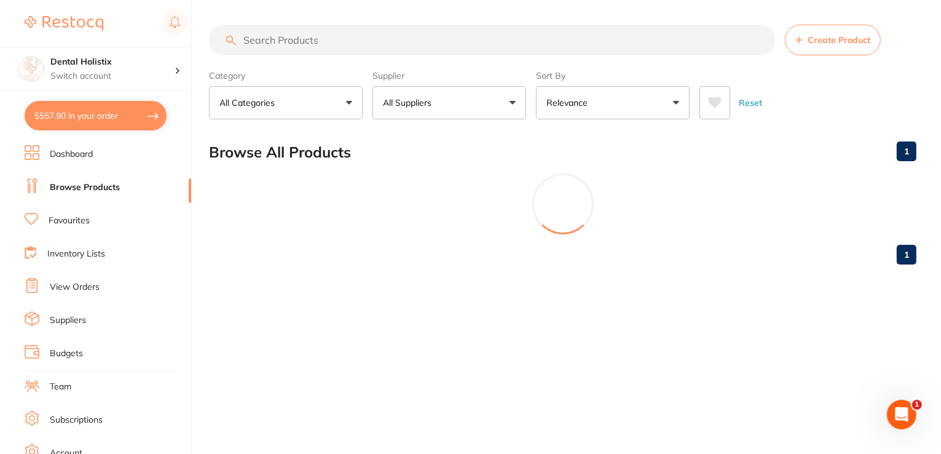
scroll to position [0, 0]
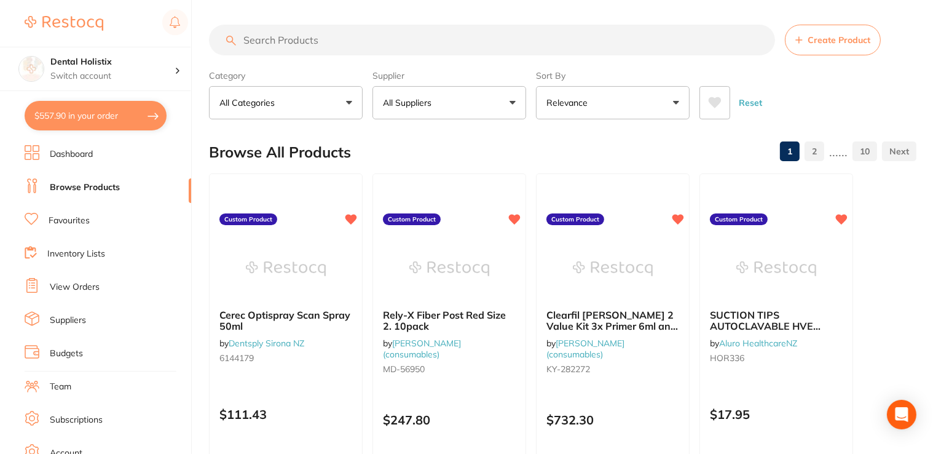
paste input "Scandonest Mepivicaine Plain 3% 2.2ml Box 50"
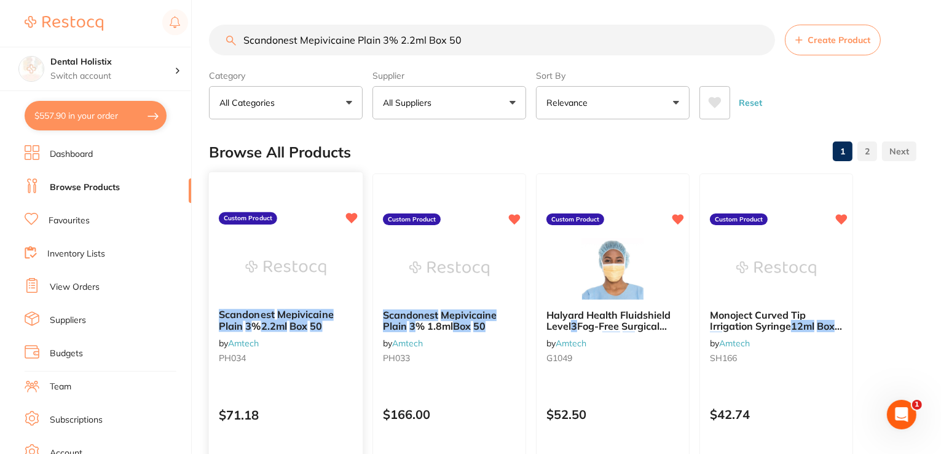
click at [312, 341] on div "Scandonest Mepivicaine Plain 3 % 2.2ml Box 50 by Amtech PH034" at bounding box center [286, 338] width 154 height 79
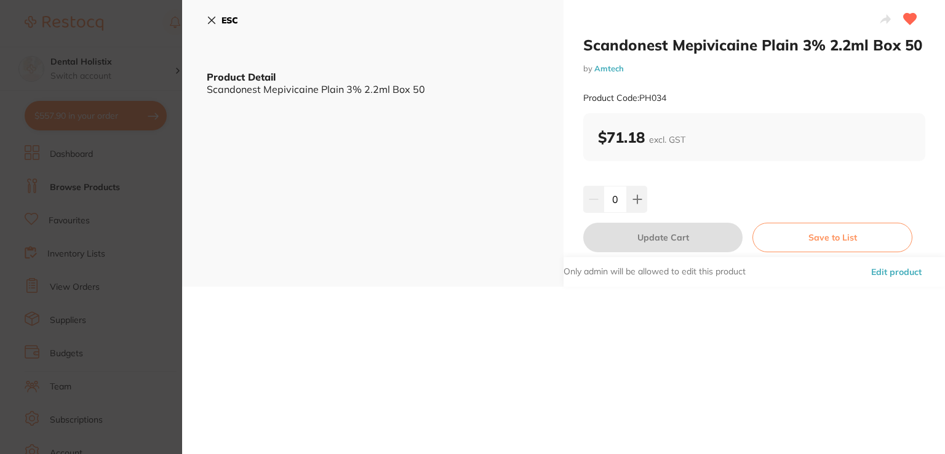
click at [905, 274] on button "Edit product" at bounding box center [896, 272] width 58 height 30
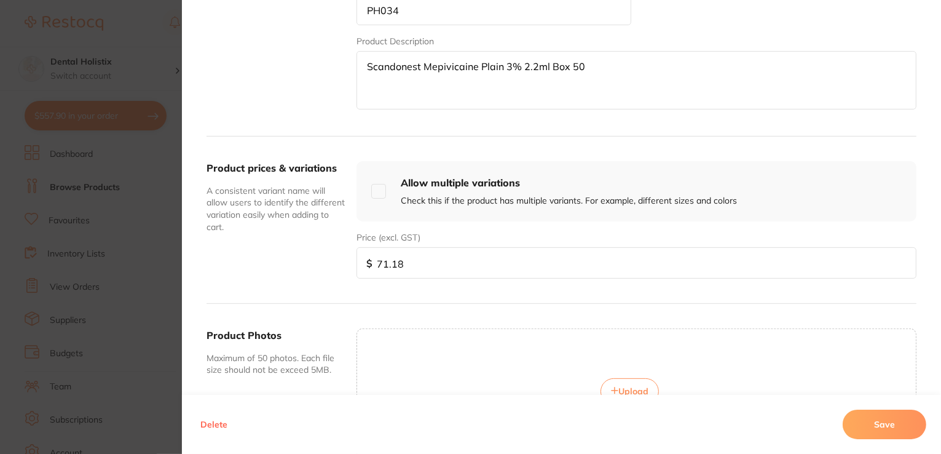
scroll to position [442, 0]
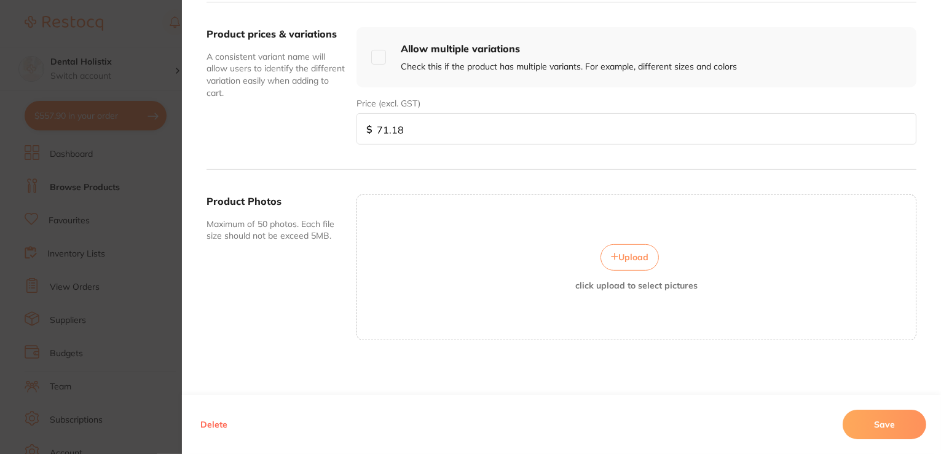
click at [642, 260] on button "Upload" at bounding box center [630, 257] width 58 height 26
click at [637, 244] on button "Upload" at bounding box center [630, 257] width 58 height 26
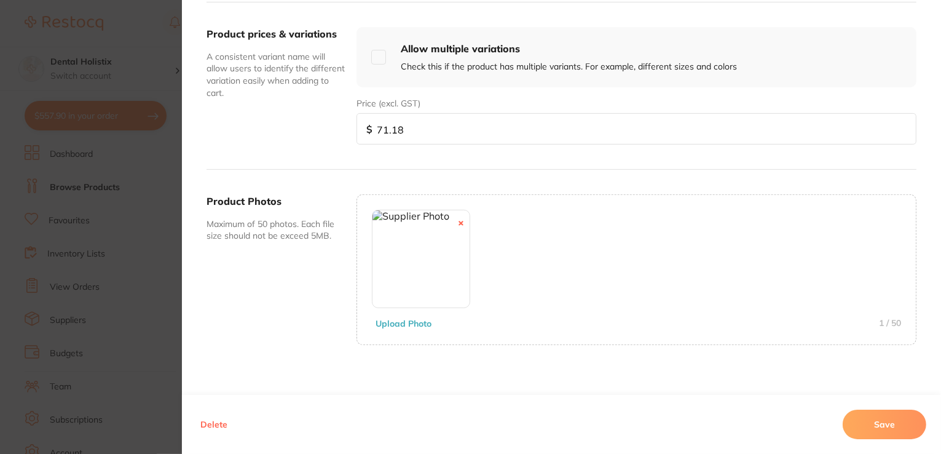
click at [884, 434] on button "Save" at bounding box center [885, 425] width 84 height 30
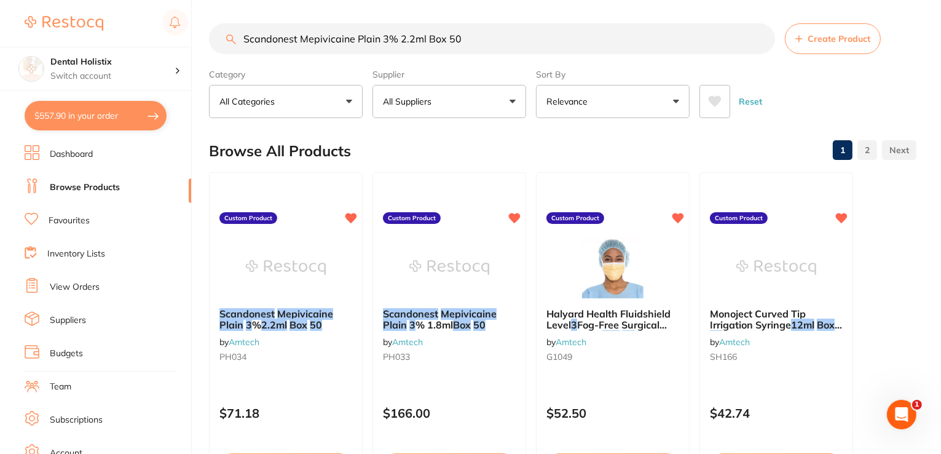
drag, startPoint x: 466, startPoint y: 38, endPoint x: 208, endPoint y: 38, distance: 257.7
click at [208, 38] on div "$557.90 Dental Holistix Switch account Dental Holistix $557.90 in your order Da…" at bounding box center [470, 226] width 941 height 454
paste input "PRIMED Level 3 Procedural Mask Ear Loop Pack"
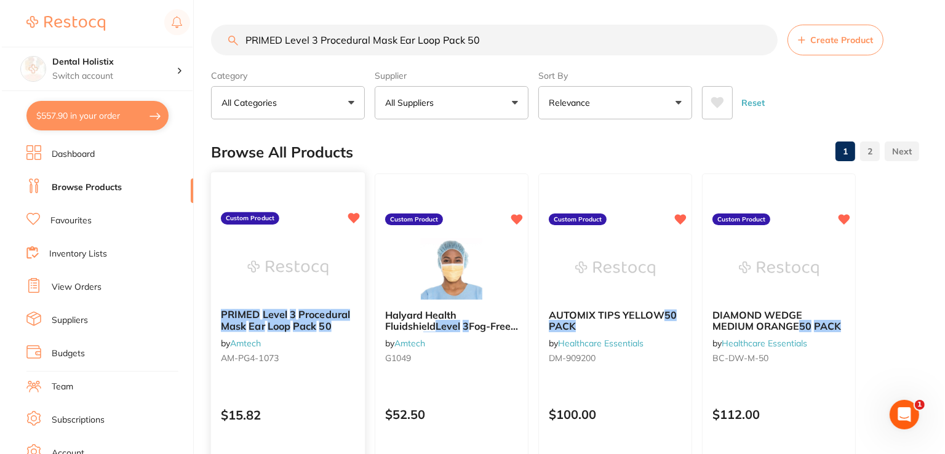
scroll to position [0, 0]
click at [277, 255] on img at bounding box center [285, 268] width 81 height 62
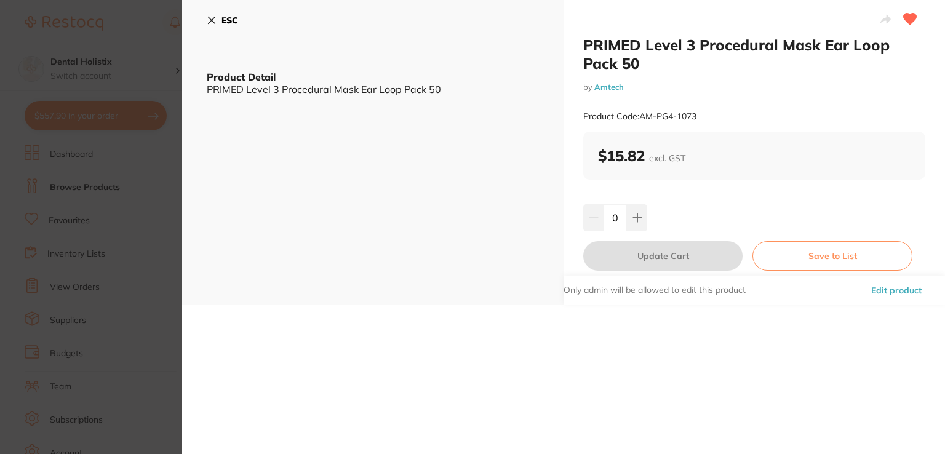
click at [898, 286] on button "Edit product" at bounding box center [896, 290] width 58 height 30
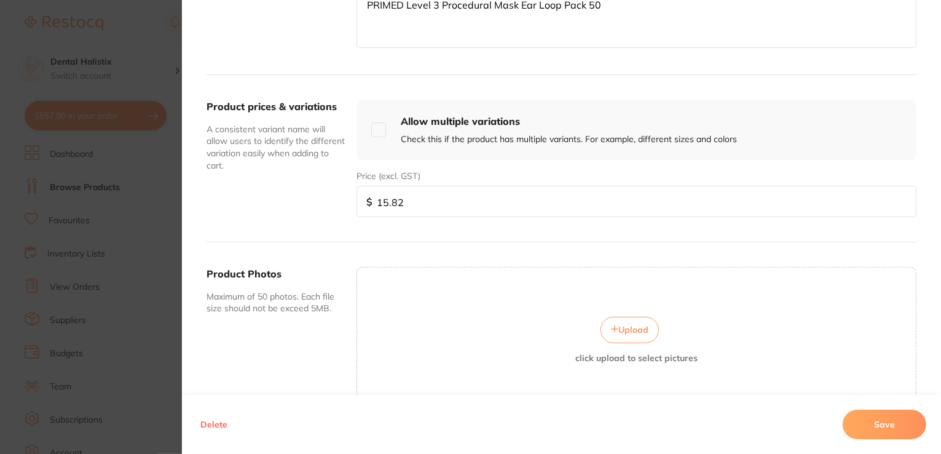
click at [624, 325] on span "Upload" at bounding box center [634, 329] width 30 height 11
click at [862, 421] on button "Save" at bounding box center [885, 425] width 84 height 30
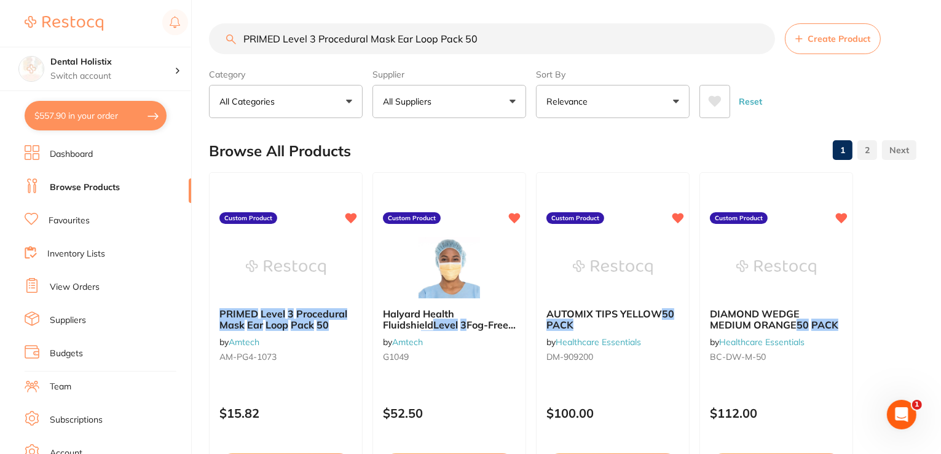
drag, startPoint x: 487, startPoint y: 33, endPoint x: 209, endPoint y: 41, distance: 278.1
click at [209, 41] on input "PRIMED Level 3 Procedural Mask Ear Loop Pack 50" at bounding box center [492, 38] width 566 height 31
paste input "Disposable Sterile Aspiration Tips Box 2"
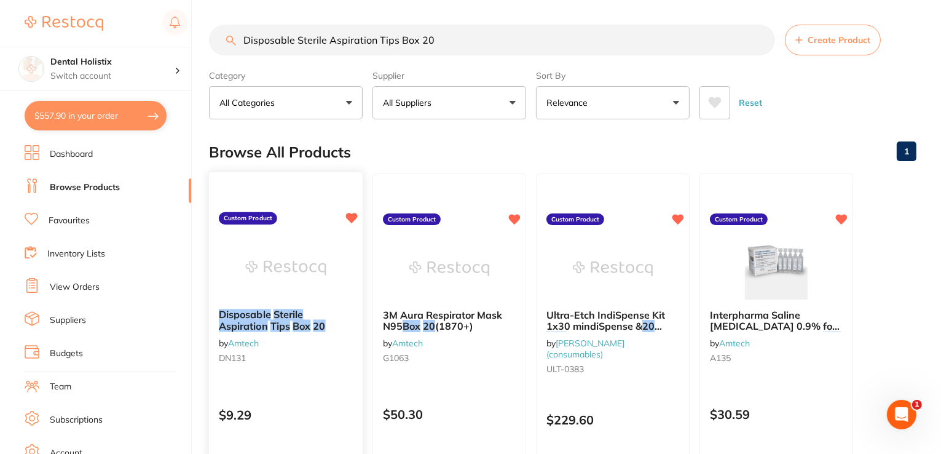
click at [287, 235] on div "Disposable Sterile Aspiration Tips Box 20 by Amtech DN131 Custom Product $9.29 …" at bounding box center [286, 350] width 156 height 357
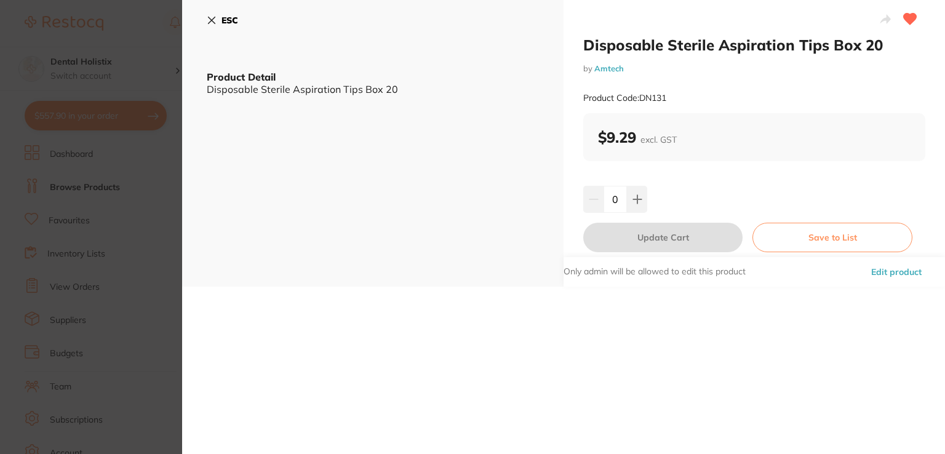
click at [903, 274] on button "Edit product" at bounding box center [896, 272] width 58 height 30
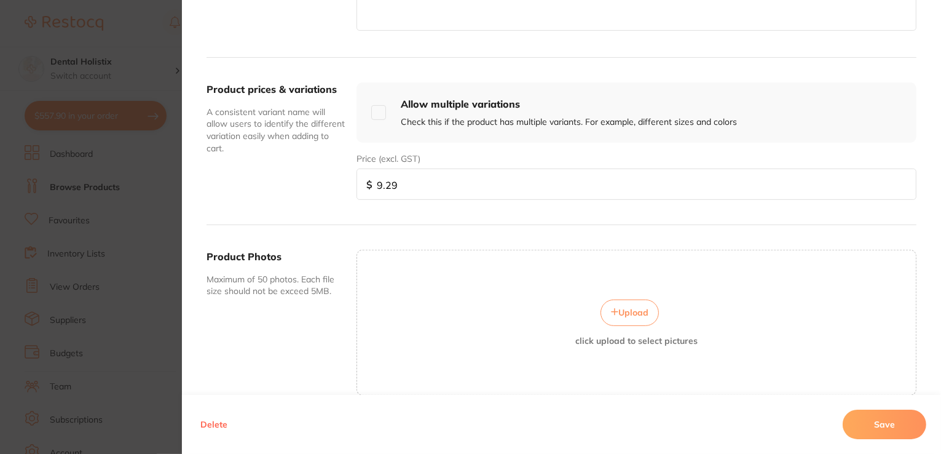
scroll to position [442, 0]
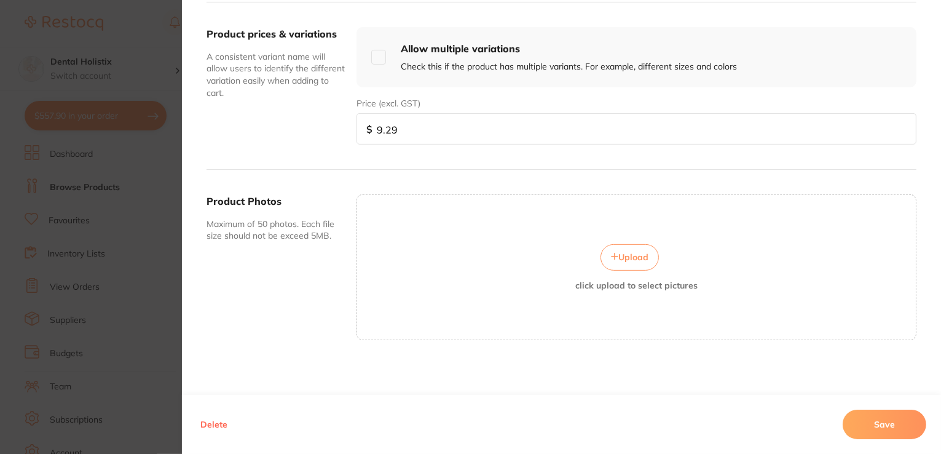
click at [640, 261] on button "Upload" at bounding box center [630, 257] width 58 height 26
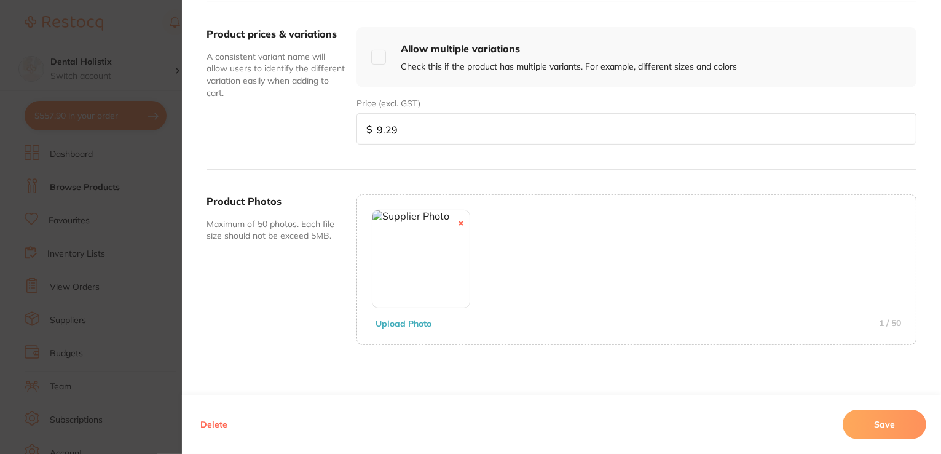
drag, startPoint x: 866, startPoint y: 422, endPoint x: 627, endPoint y: 284, distance: 275.8
click at [866, 422] on button "Save" at bounding box center [885, 425] width 84 height 30
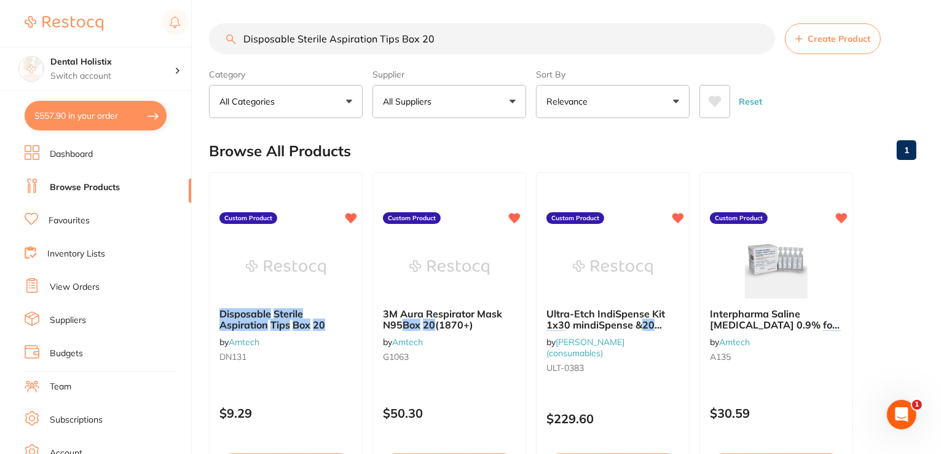
drag, startPoint x: 434, startPoint y: 39, endPoint x: 263, endPoint y: 39, distance: 170.3
click at [208, 34] on div "$557.90 Dental Holistix Switch account Dental Holistix $557.90 in your order Da…" at bounding box center [470, 226] width 941 height 454
paste input "Betadine Antiseptic Ointment"
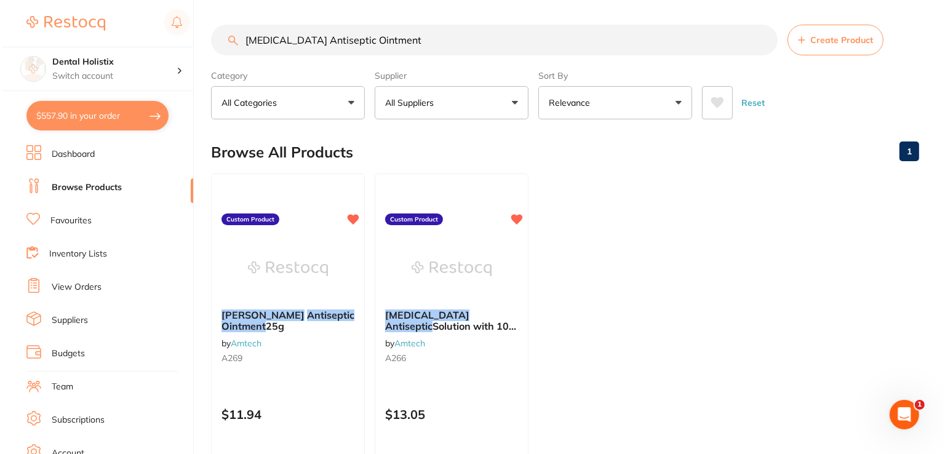
scroll to position [0, 0]
click at [263, 314] on em "Bernadine" at bounding box center [261, 314] width 84 height 12
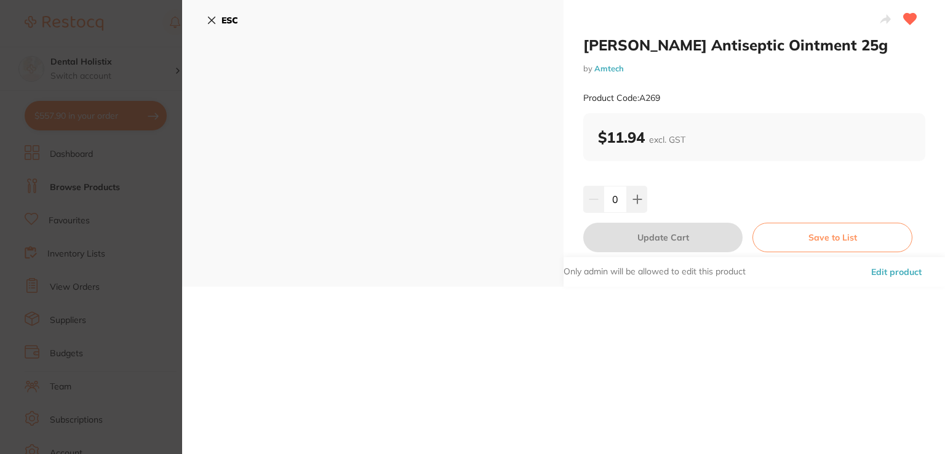
click at [884, 274] on button "Edit product" at bounding box center [896, 272] width 58 height 30
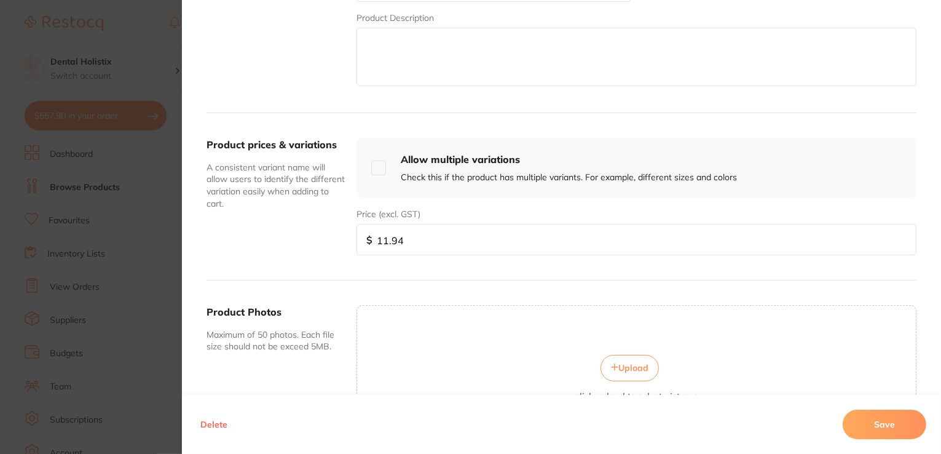
scroll to position [442, 0]
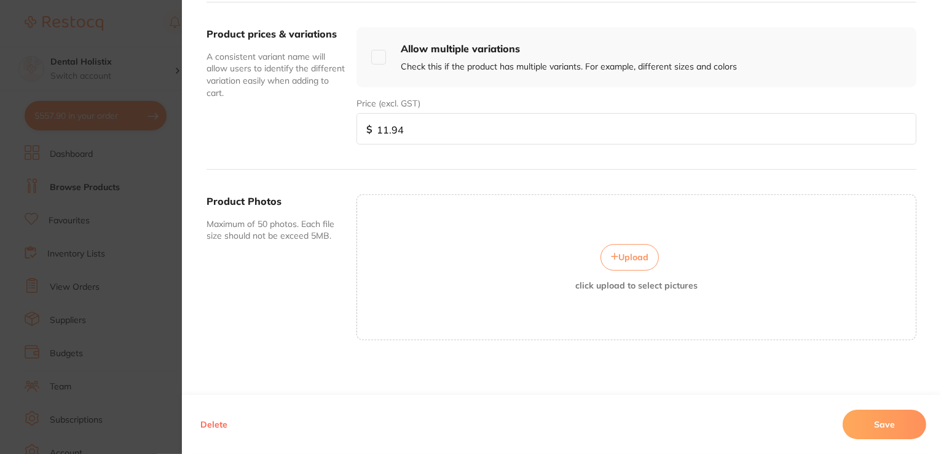
click at [620, 258] on span "Upload" at bounding box center [634, 257] width 30 height 11
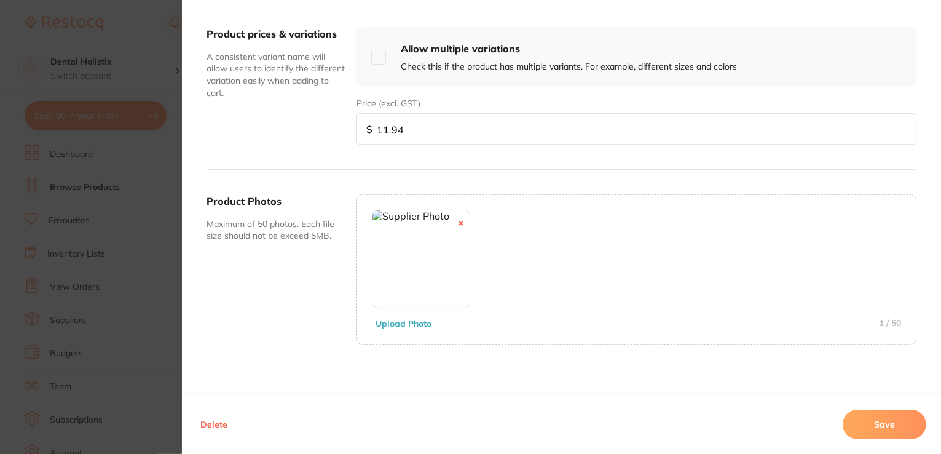
click at [903, 429] on button "Save" at bounding box center [885, 425] width 84 height 30
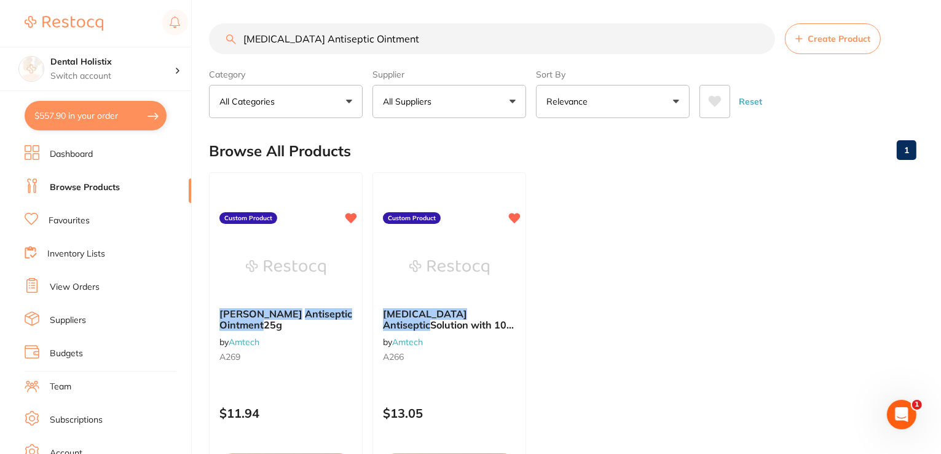
scroll to position [0, 0]
drag, startPoint x: 353, startPoint y: 38, endPoint x: 248, endPoint y: 42, distance: 104.6
click at [228, 45] on input "Betadine Antiseptic Ointment" at bounding box center [492, 38] width 566 height 31
paste input "Monoject Curved Tip Irrigation Syringe 12m"
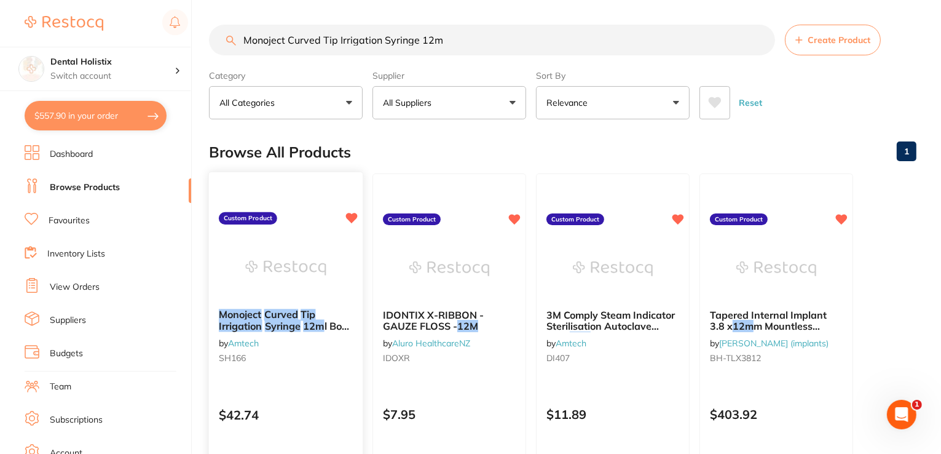
click at [268, 231] on div "Monoject Curved Tip Irrigation Syringe 12m l Box 50 (8881412012) by Amtech SH16…" at bounding box center [286, 350] width 156 height 357
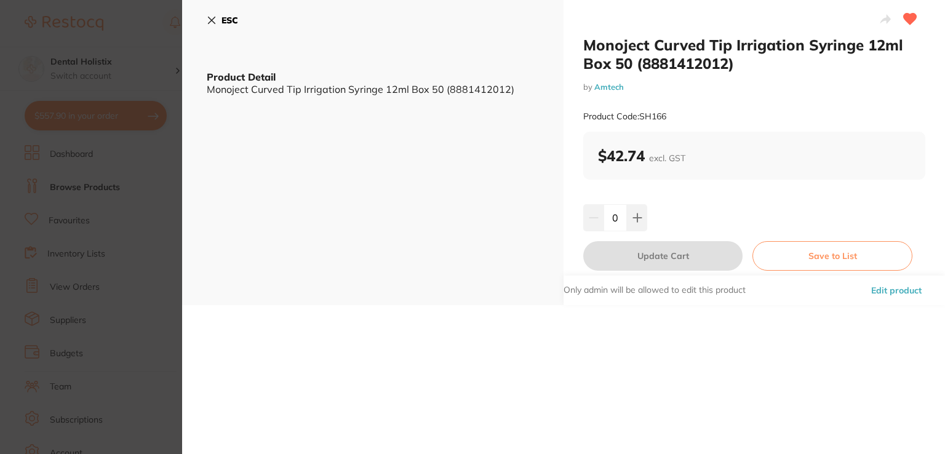
click at [872, 288] on button "Edit product" at bounding box center [896, 290] width 58 height 30
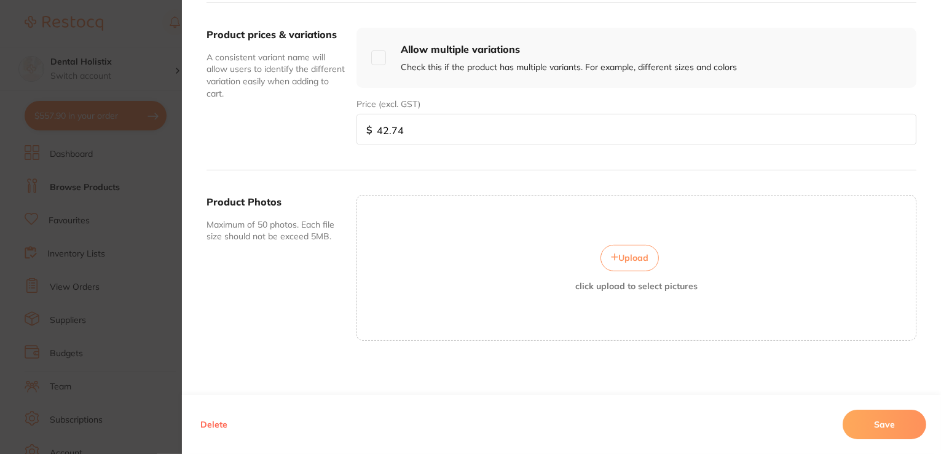
scroll to position [442, 0]
click at [623, 252] on span "Upload" at bounding box center [634, 257] width 30 height 11
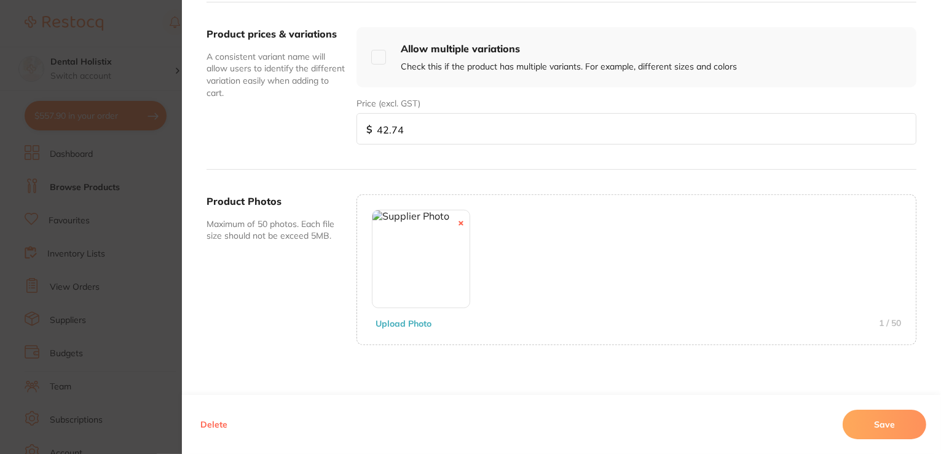
click at [882, 430] on button "Save" at bounding box center [885, 425] width 84 height 30
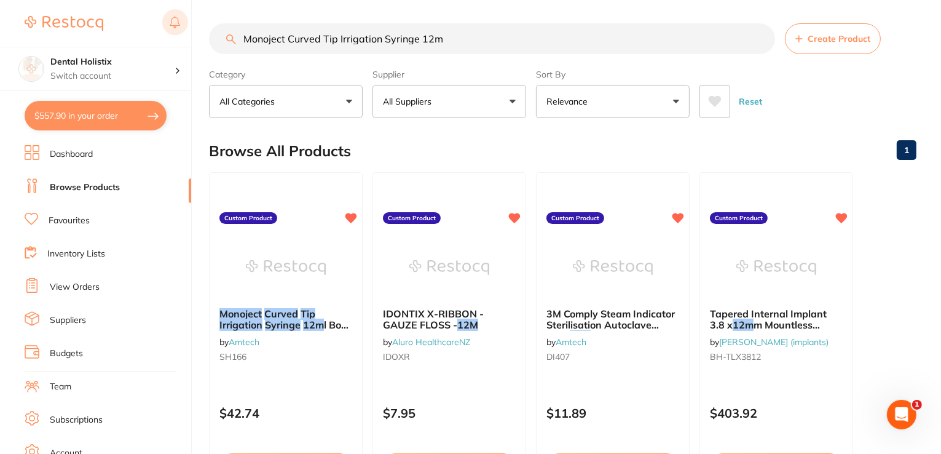
drag, startPoint x: 374, startPoint y: 26, endPoint x: 184, endPoint y: 25, distance: 189.4
click at [184, 25] on div "$557.90 Dental Holistix Switch account Dental Holistix $557.90 in your order Da…" at bounding box center [470, 226] width 941 height 454
paste input "Essity Leukoplast Precut Injection Plasters 1.9c"
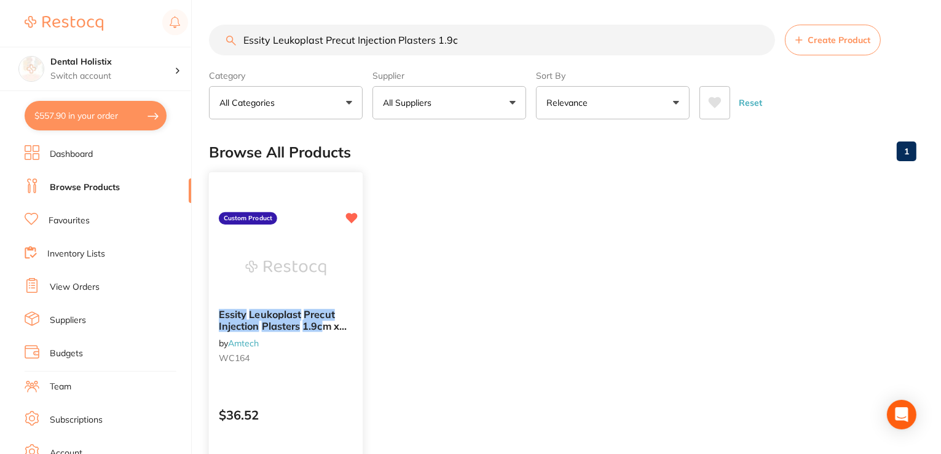
click at [278, 240] on img at bounding box center [285, 268] width 81 height 62
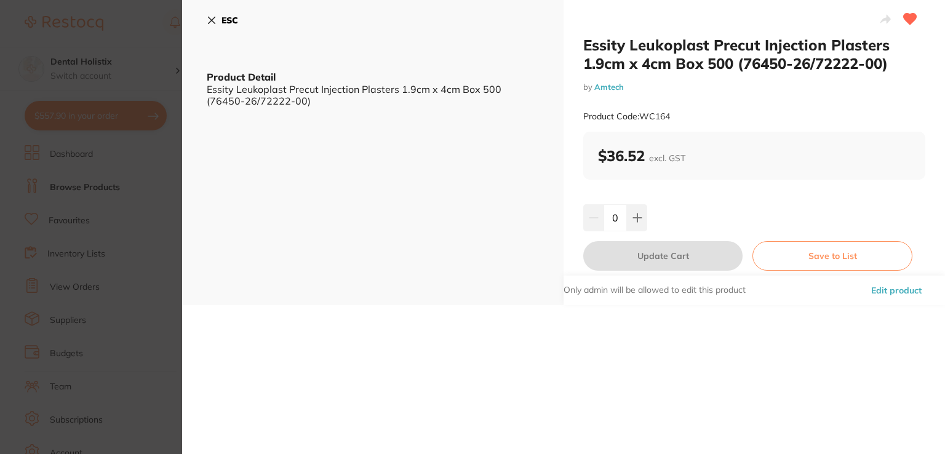
click at [881, 291] on button "Edit product" at bounding box center [896, 290] width 58 height 30
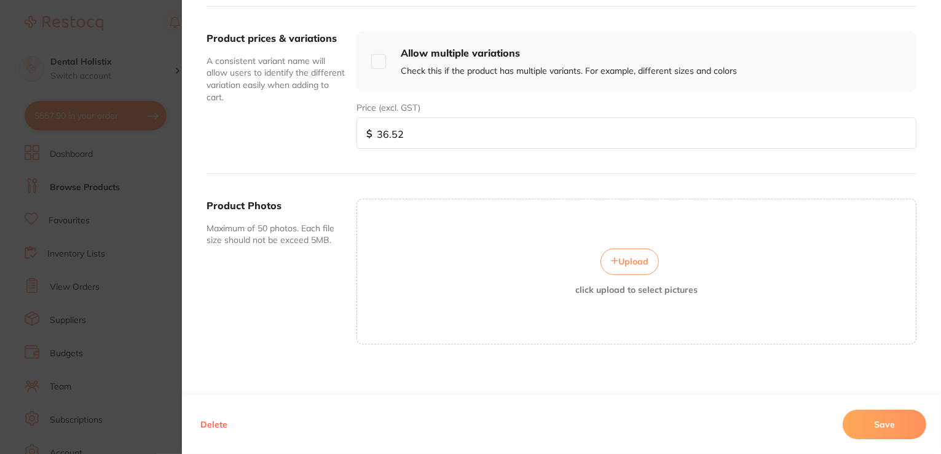
scroll to position [442, 0]
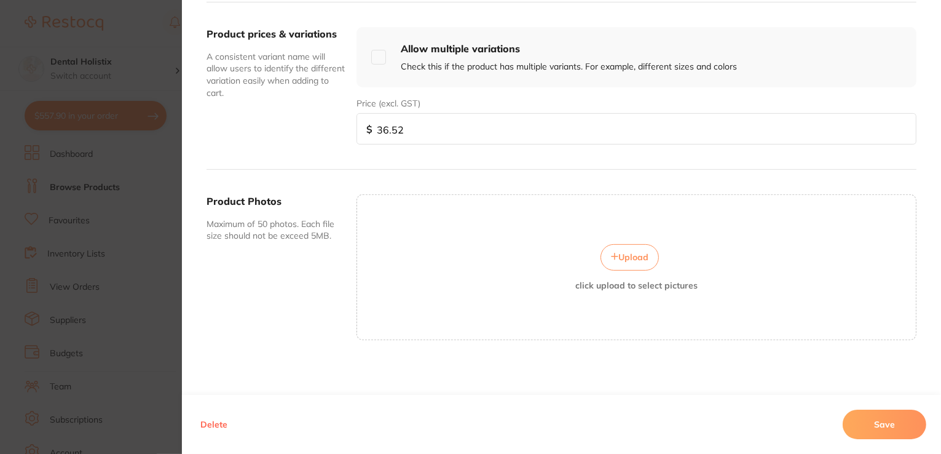
click at [620, 252] on span "Upload" at bounding box center [634, 257] width 30 height 11
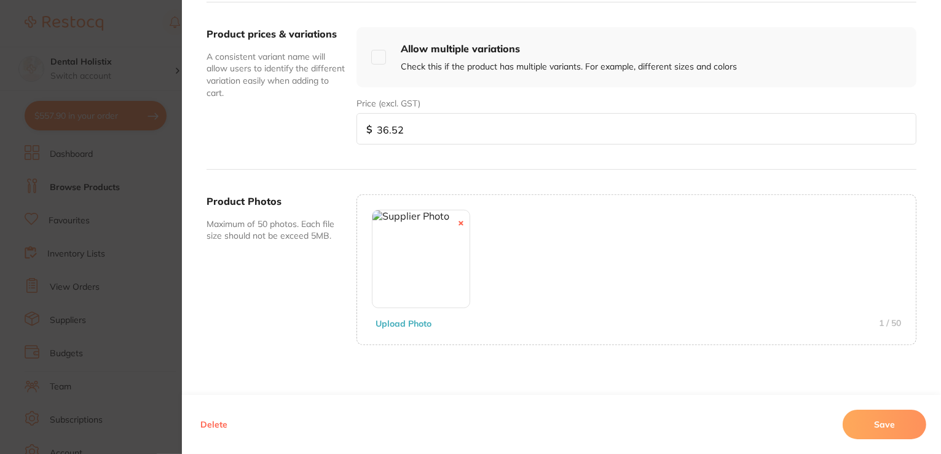
click at [868, 428] on button "Save" at bounding box center [885, 425] width 84 height 30
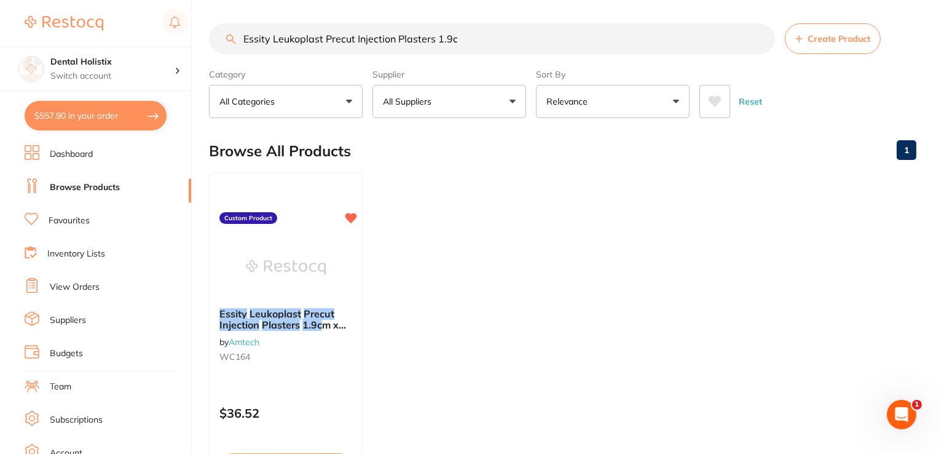
drag, startPoint x: 320, startPoint y: 23, endPoint x: 157, endPoint y: 23, distance: 162.3
click at [152, 21] on div "$557.90 Dental Holistix Switch account Dental Holistix $557.90 in your order Da…" at bounding box center [470, 226] width 941 height 454
paste input "Fresenius Kabi Sodium Chloride 0.9% IV Bag"
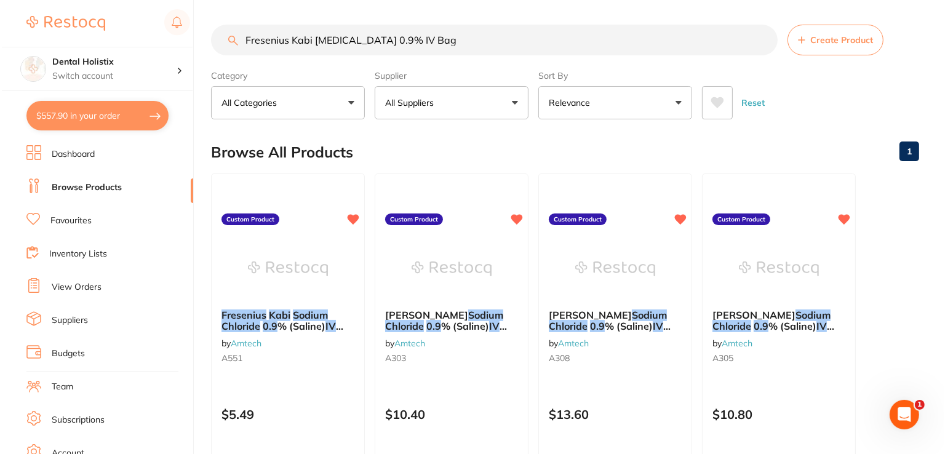
scroll to position [0, 0]
click at [276, 277] on img at bounding box center [285, 268] width 81 height 62
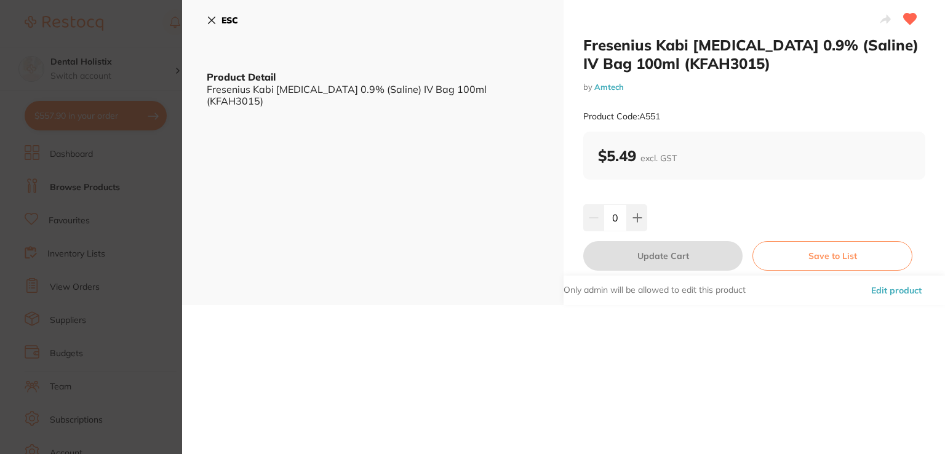
click at [873, 290] on button "Edit product" at bounding box center [896, 290] width 58 height 30
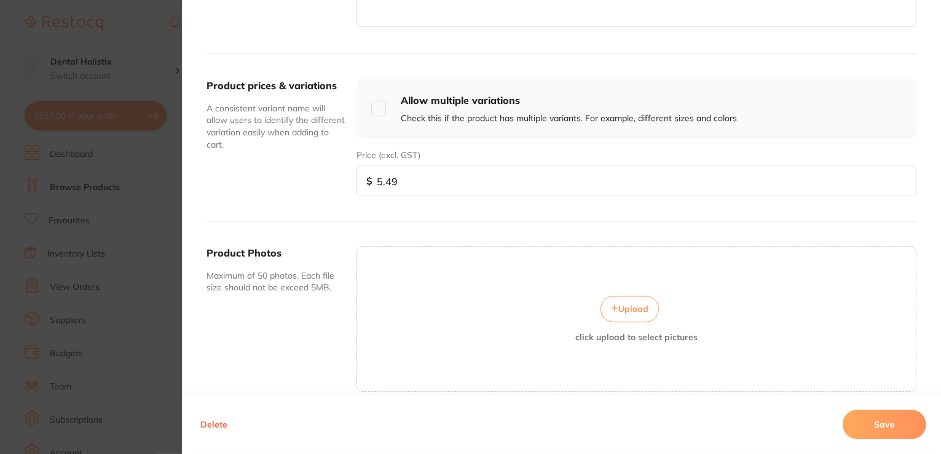
scroll to position [430, 0]
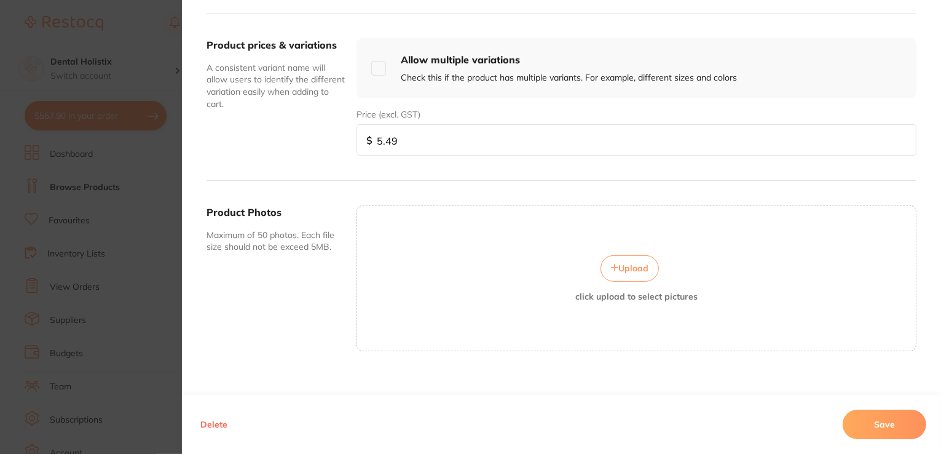
click at [642, 270] on span "Upload" at bounding box center [634, 268] width 30 height 11
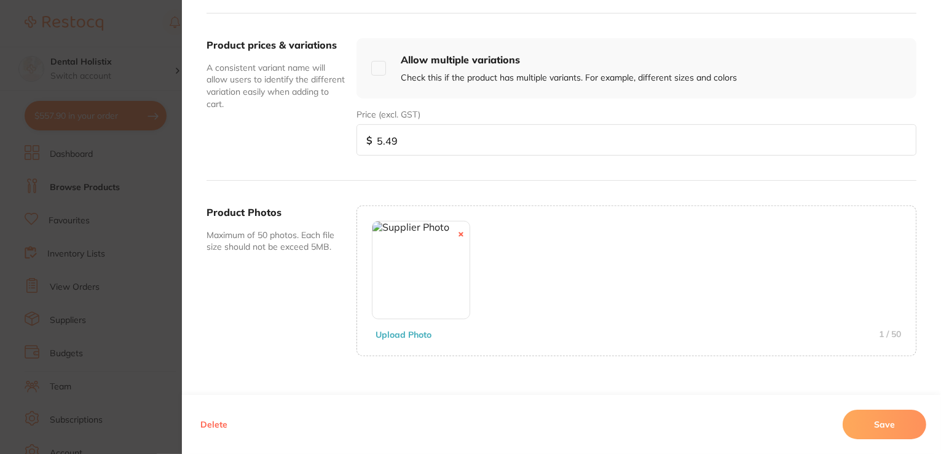
click at [879, 428] on button "Save" at bounding box center [885, 425] width 84 height 30
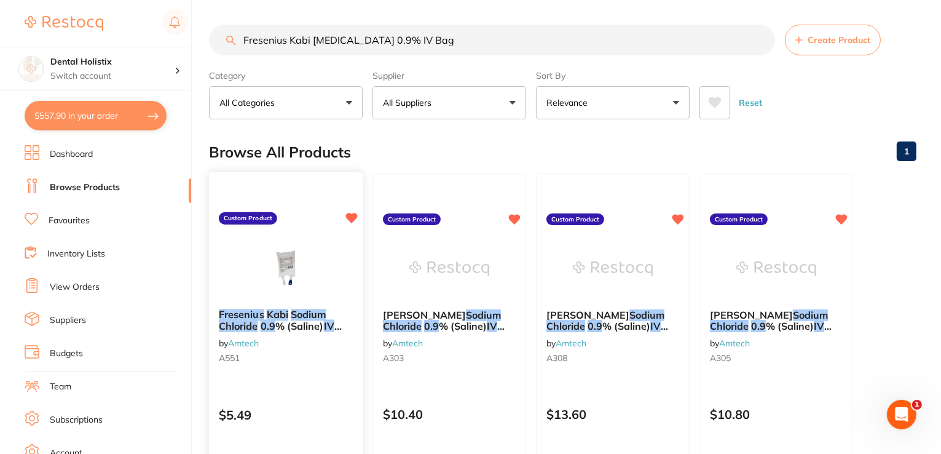
click at [303, 323] on span "% (Saline)" at bounding box center [299, 326] width 49 height 12
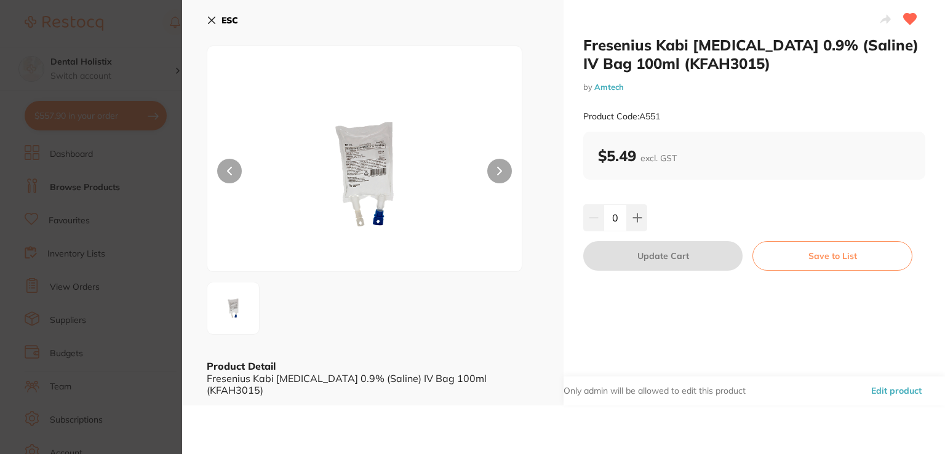
click at [207, 17] on icon at bounding box center [212, 20] width 10 height 10
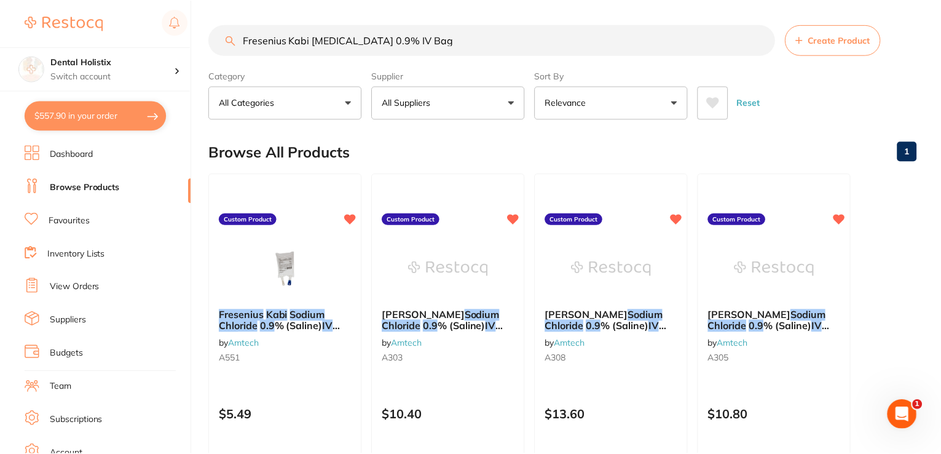
scroll to position [1, 0]
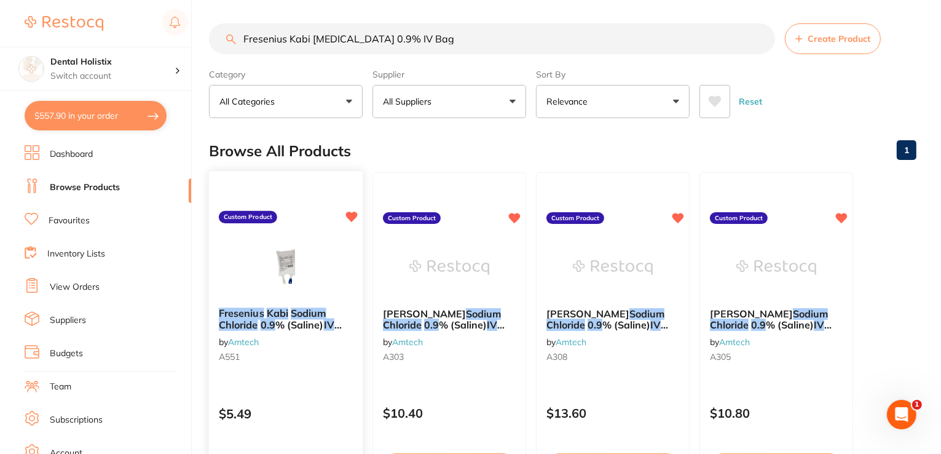
click at [260, 282] on img at bounding box center [285, 267] width 81 height 62
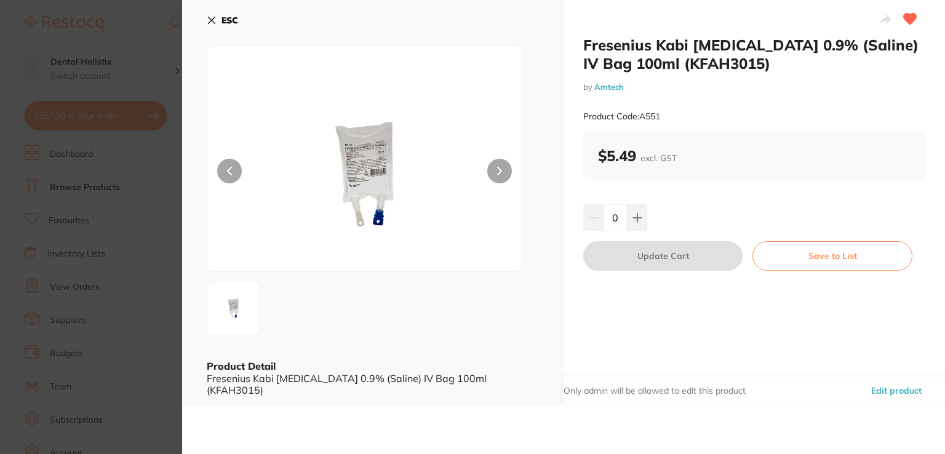
click at [362, 188] on img at bounding box center [364, 174] width 189 height 194
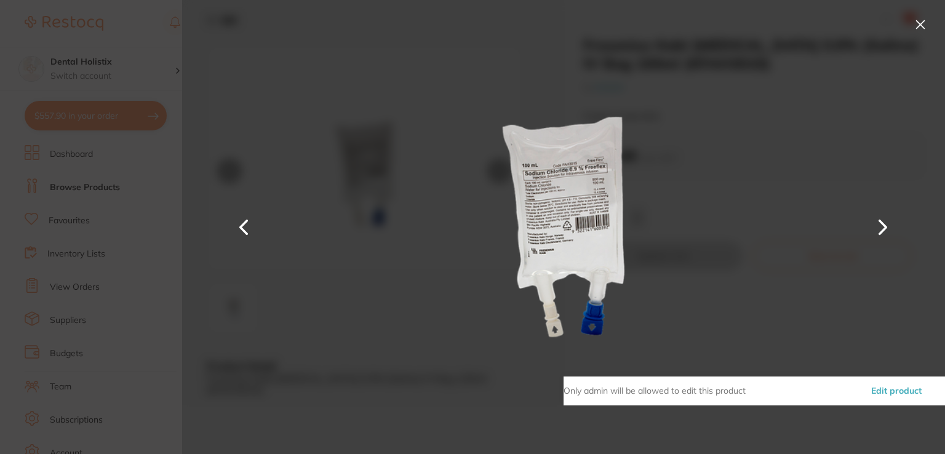
click at [913, 23] on button at bounding box center [920, 25] width 20 height 20
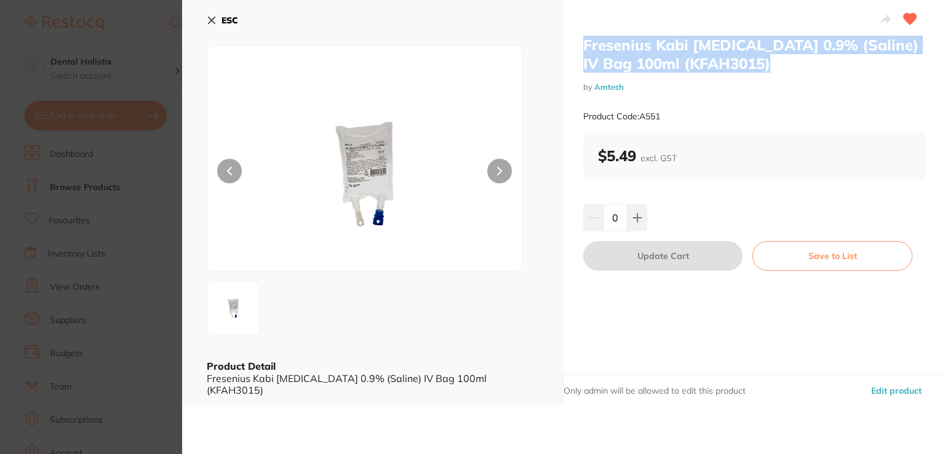
drag, startPoint x: 748, startPoint y: 65, endPoint x: 624, endPoint y: 55, distance: 124.6
click at [583, 49] on h2 "Fresenius Kabi Sodium Chloride 0.9% (Saline) IV Bag 100ml (KFAH3015)" at bounding box center [754, 54] width 342 height 37
copy h2 "Fresenius Kabi Sodium Chloride 0.9% (Saline) IV Bag 100ml (KFAH3015"
click at [214, 18] on icon at bounding box center [212, 20] width 10 height 10
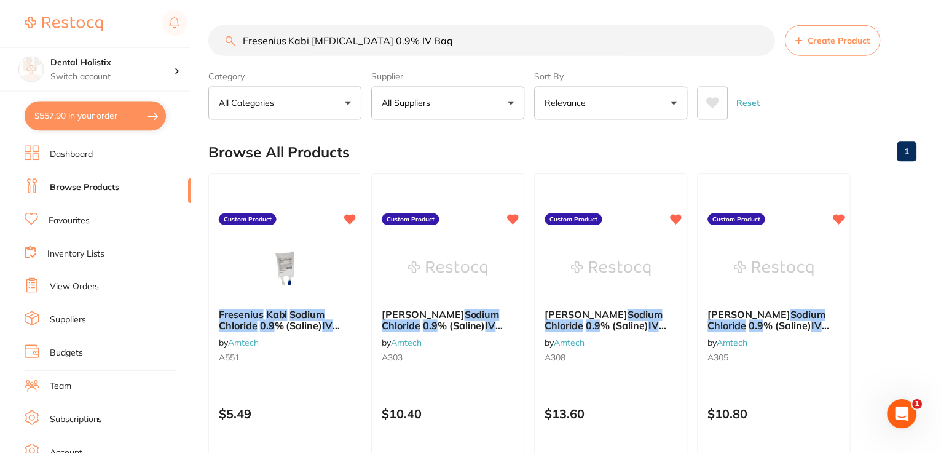
scroll to position [1, 0]
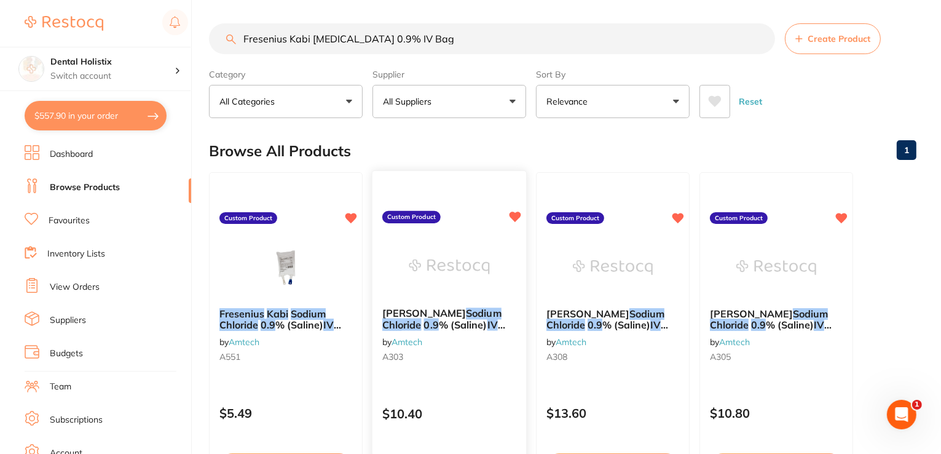
click at [422, 319] on em "Chloride" at bounding box center [401, 325] width 39 height 12
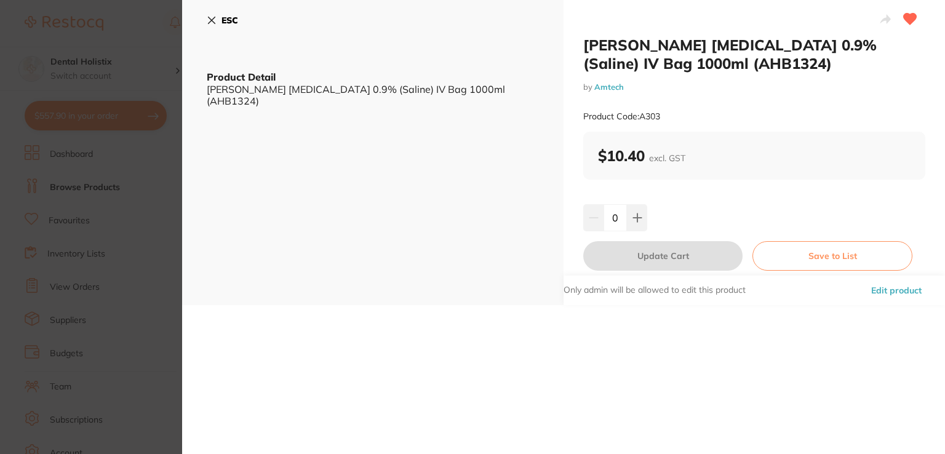
click at [212, 18] on icon at bounding box center [212, 20] width 10 height 10
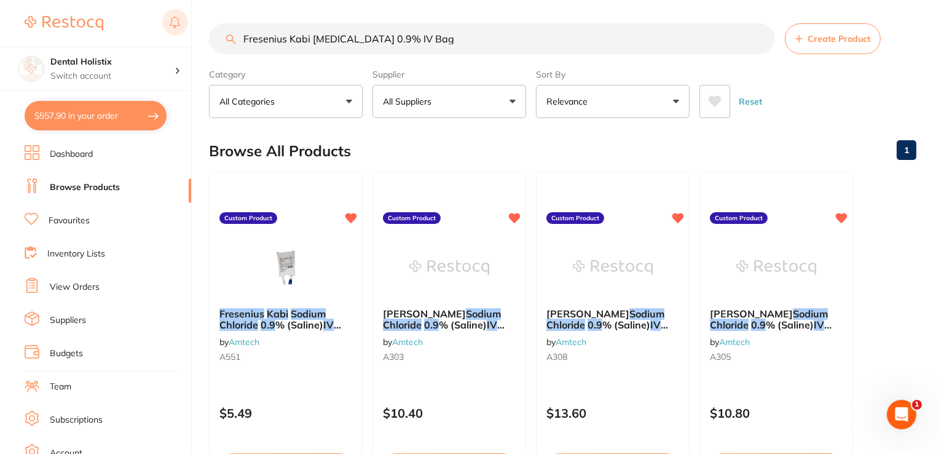
drag, startPoint x: 475, startPoint y: 33, endPoint x: 183, endPoint y: 25, distance: 291.6
click at [183, 25] on div "$557.90 Dental Holistix Switch account Dental Holistix $557.90 in your order Da…" at bounding box center [470, 226] width 941 height 454
paste input "ZAP Topical Gel 50g (Benzocaine 18%, Tetracaine 2%) - Cool Mint Flavour"
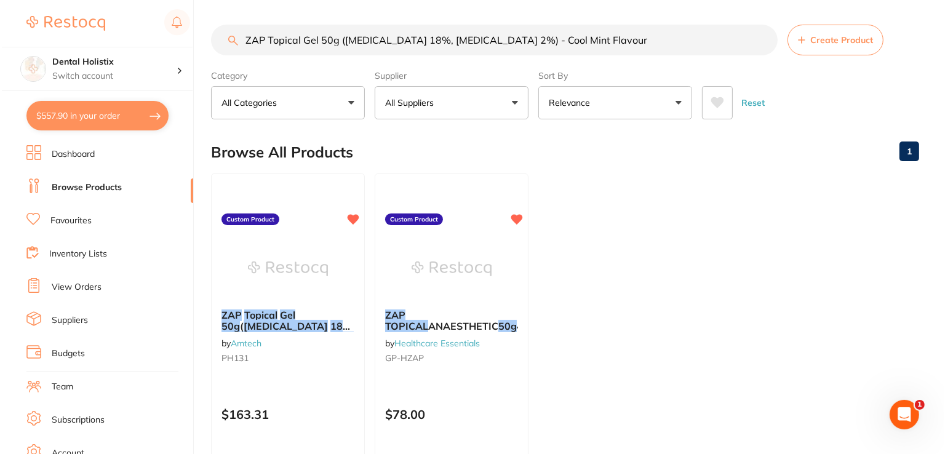
scroll to position [0, 0]
click at [280, 314] on em "Gel" at bounding box center [285, 315] width 15 height 12
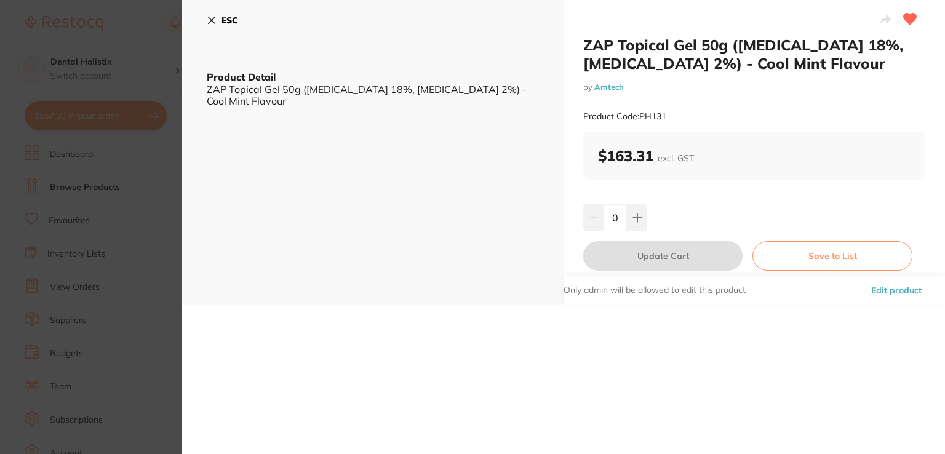
click at [873, 290] on button "Edit product" at bounding box center [896, 290] width 58 height 30
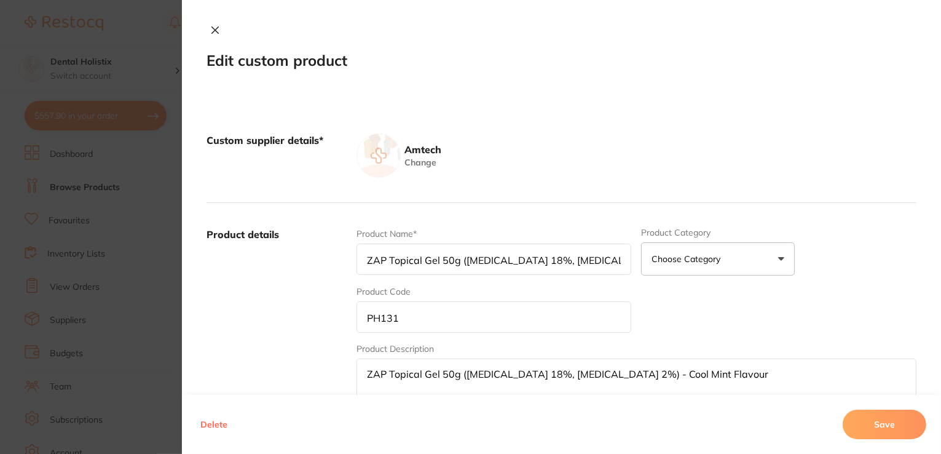
scroll to position [137, 0]
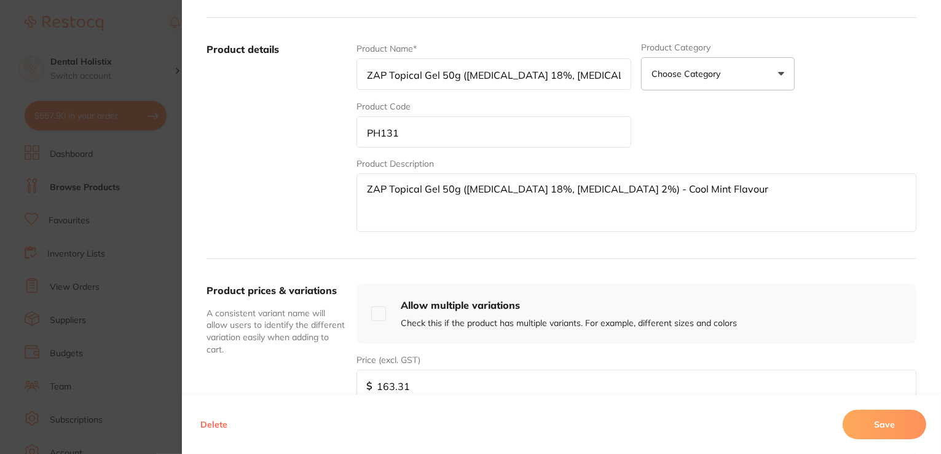
scroll to position [430, 0]
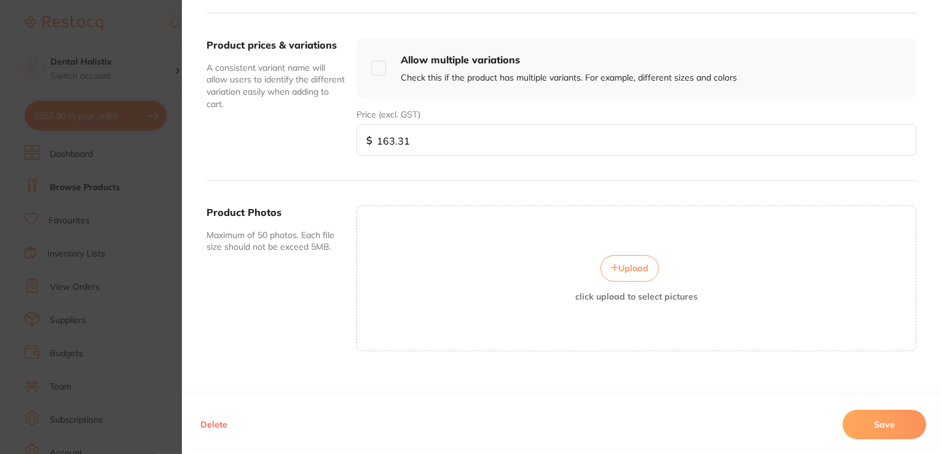
click at [623, 263] on span "Upload" at bounding box center [634, 268] width 30 height 11
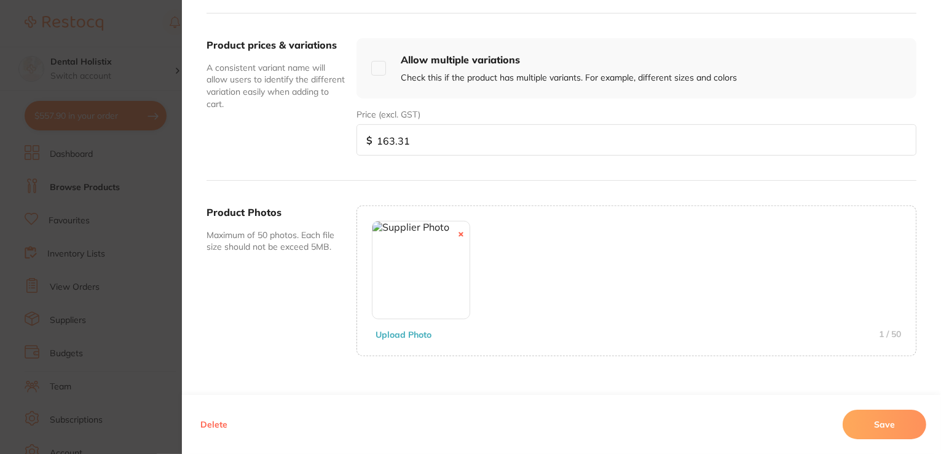
click at [878, 436] on button "Save" at bounding box center [885, 425] width 84 height 30
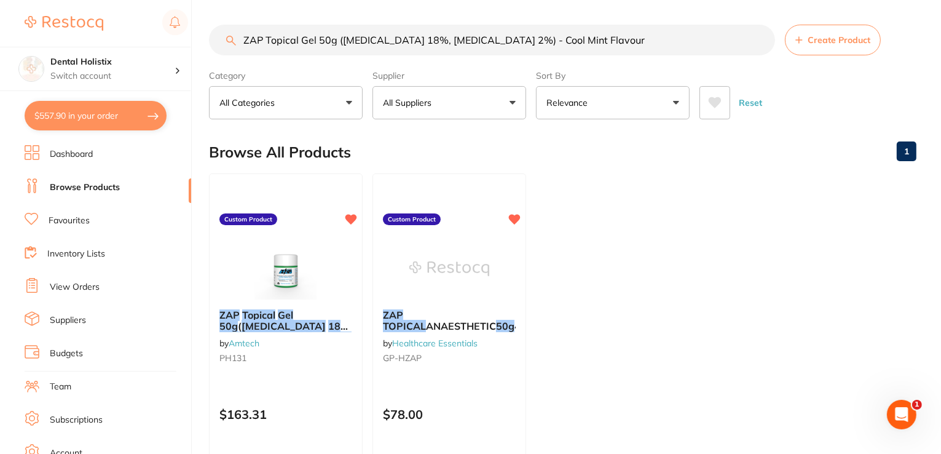
click at [579, 39] on input "ZAP Topical Gel 50g (Benzocaine 18%, Tetracaine 2%) - Cool Mint Flavour" at bounding box center [492, 40] width 566 height 31
drag, startPoint x: 579, startPoint y: 39, endPoint x: 300, endPoint y: 25, distance: 278.9
click at [205, 25] on div "$557.90 Dental Holistix Switch account Dental Holistix $557.90 in your order Da…" at bounding box center [470, 227] width 941 height 454
paste input "BD Q-Syte Luer Access Split Septum Stand Alone Device Each (385100)"
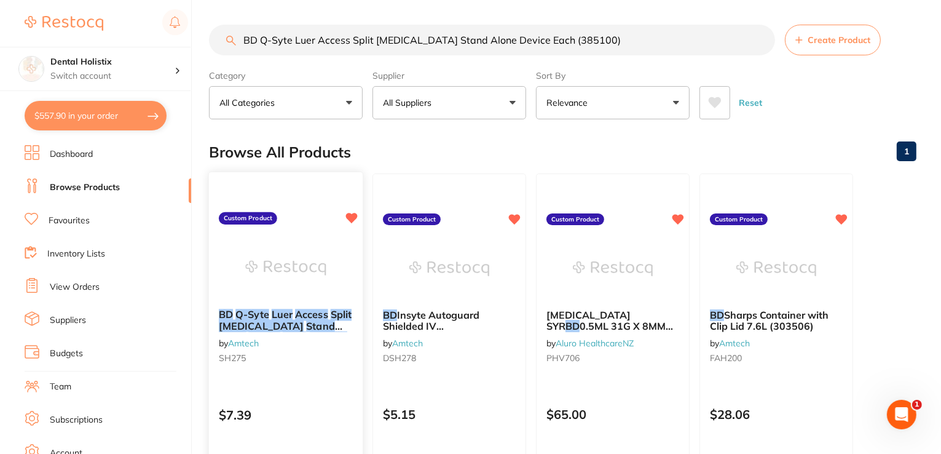
type input "BD Q-Syte Luer Access Split Septum Stand Alone Device Each (385100)"
click at [295, 316] on em "Access" at bounding box center [311, 314] width 33 height 12
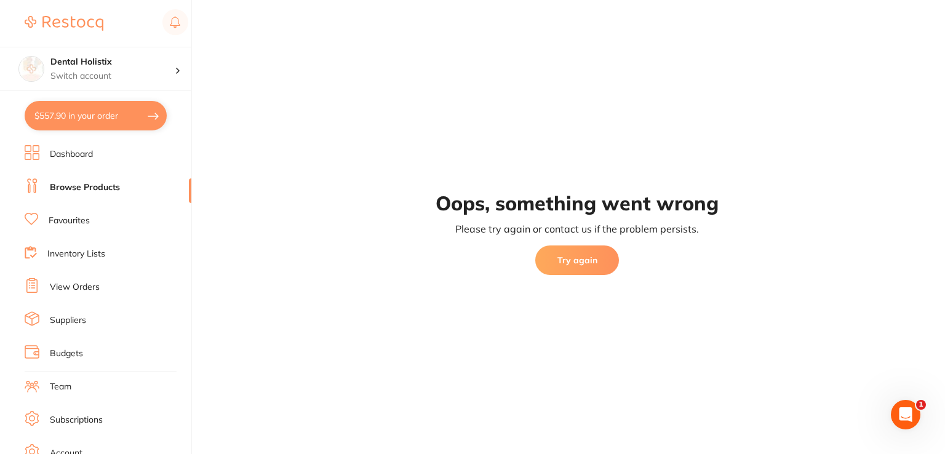
click at [582, 260] on button "Try again" at bounding box center [577, 260] width 84 height 30
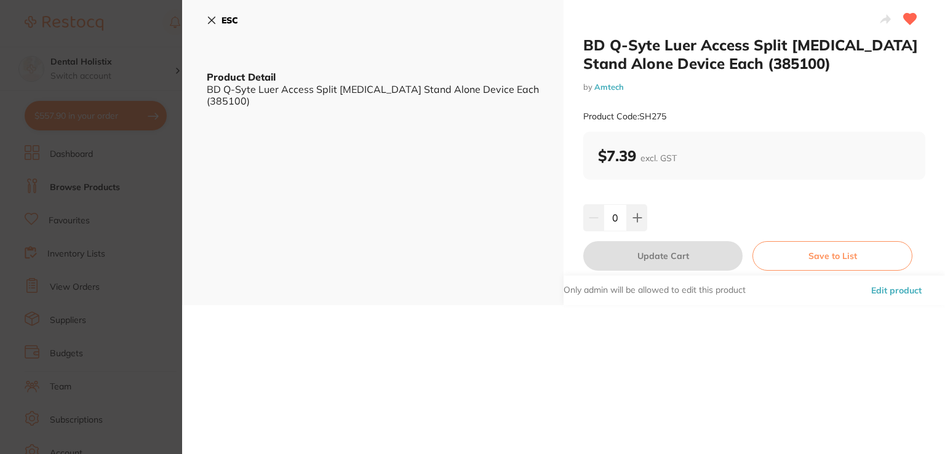
click at [885, 285] on button "Edit product" at bounding box center [896, 290] width 58 height 30
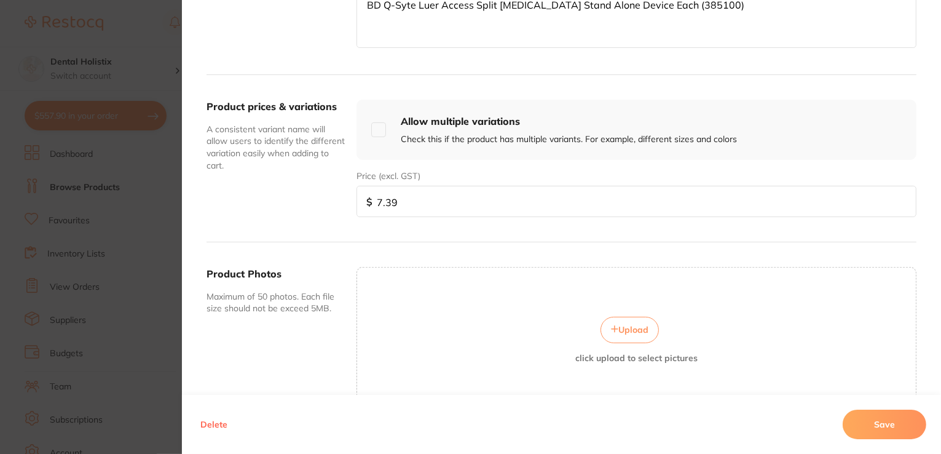
scroll to position [442, 0]
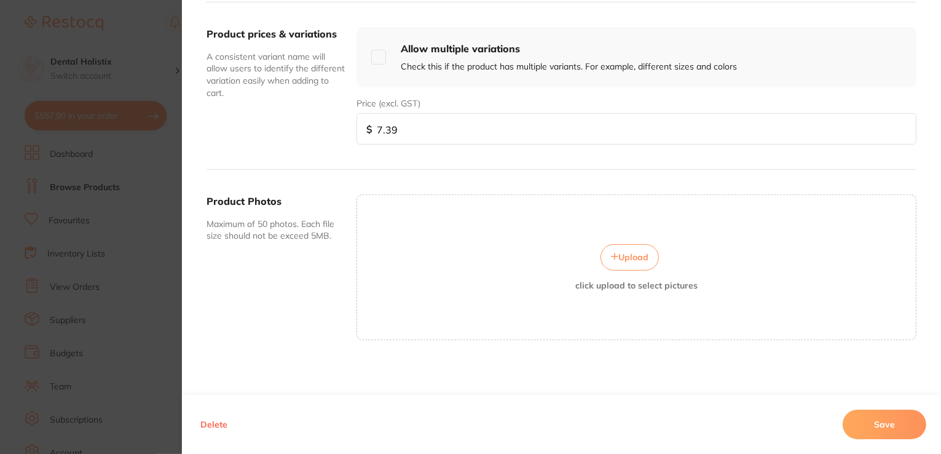
click at [637, 256] on span "Upload" at bounding box center [634, 257] width 30 height 11
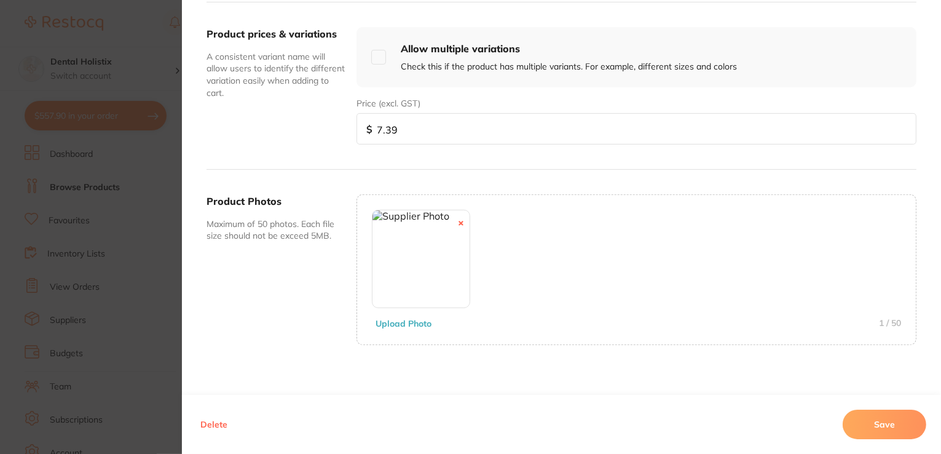
click at [899, 430] on button "Save" at bounding box center [885, 425] width 84 height 30
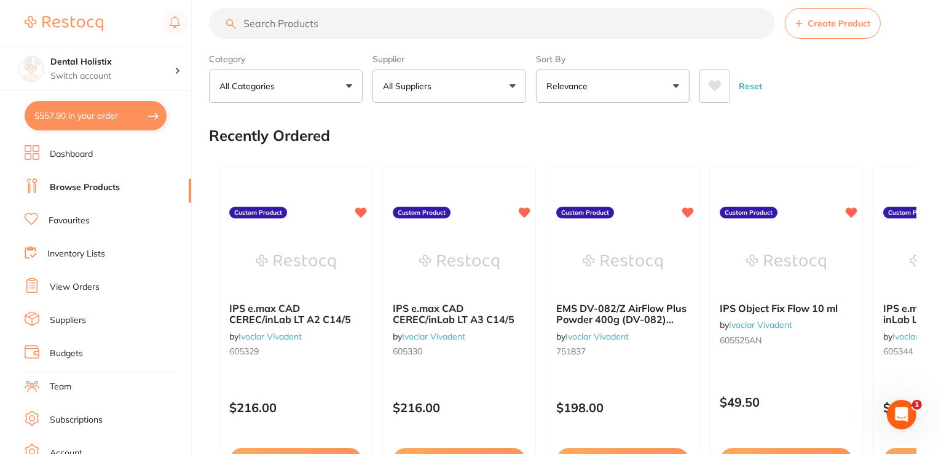
scroll to position [0, 0]
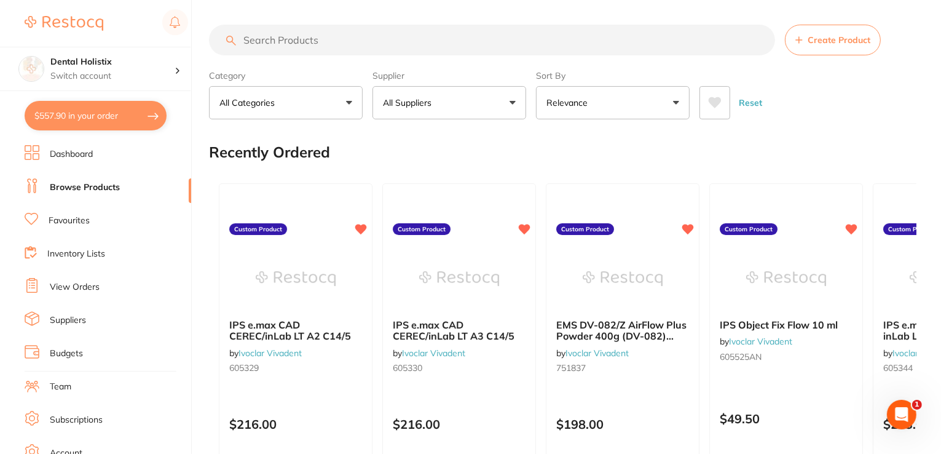
paste input "Amtech Non Woven Gauze Swabs Sterile 7.5cm x 7.5cm Pouch 5 Box 50"
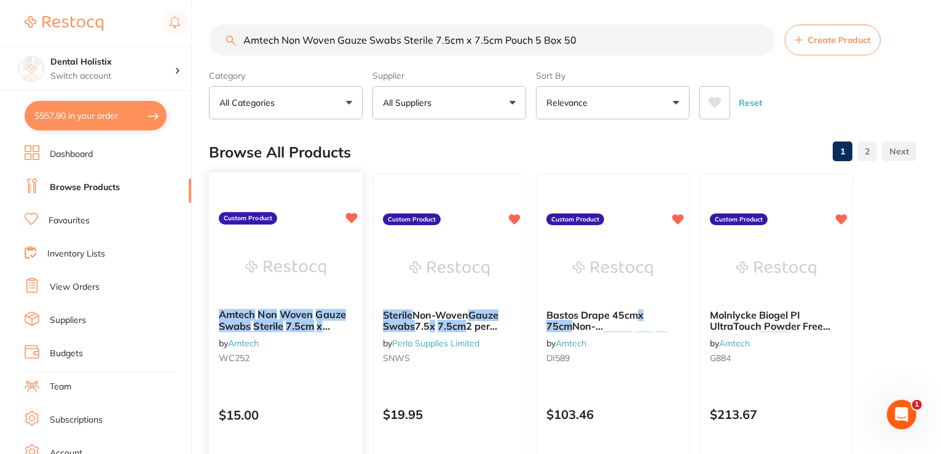
click at [305, 261] on img at bounding box center [285, 268] width 81 height 62
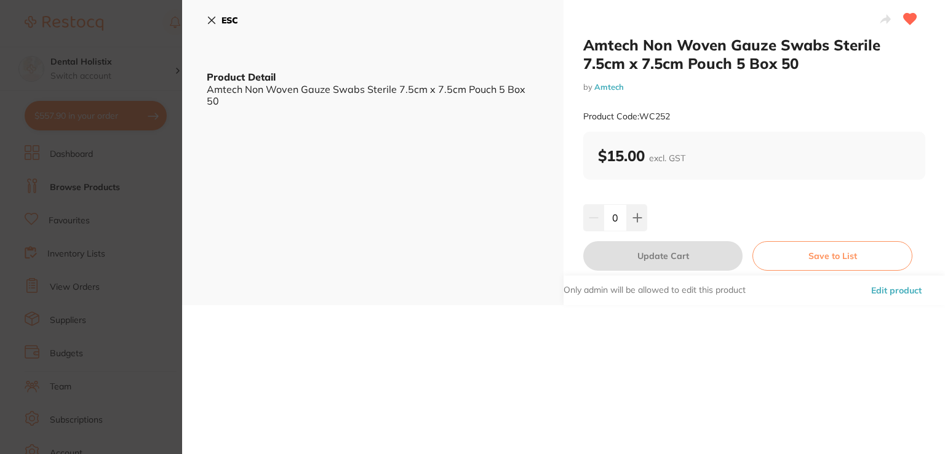
click at [874, 291] on button "Edit product" at bounding box center [896, 290] width 58 height 30
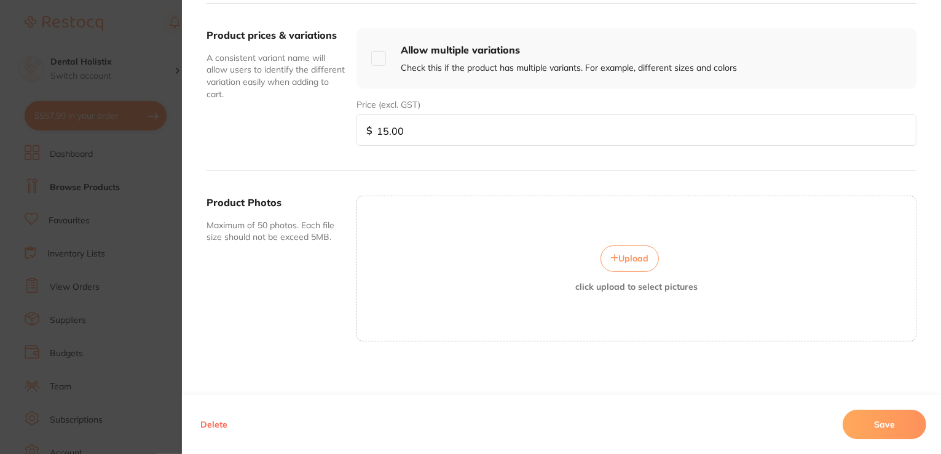
scroll to position [442, 0]
click at [631, 255] on span "Upload" at bounding box center [634, 257] width 30 height 11
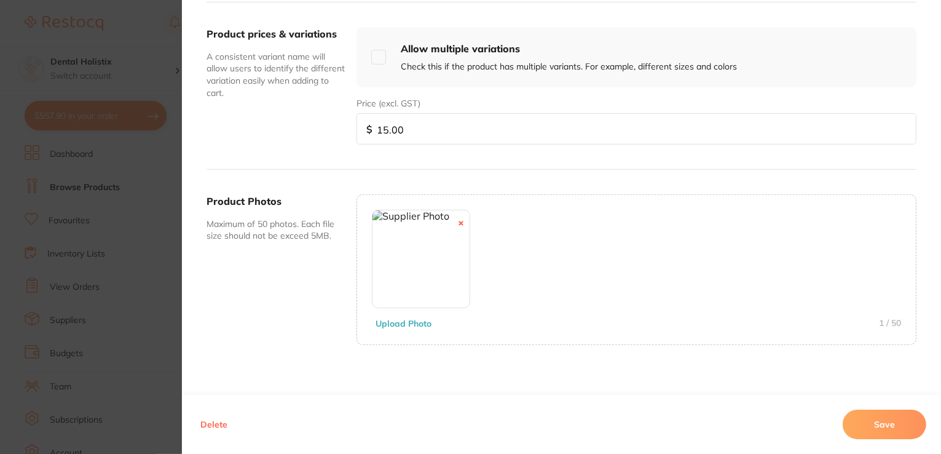
click at [890, 435] on button "Save" at bounding box center [885, 425] width 84 height 30
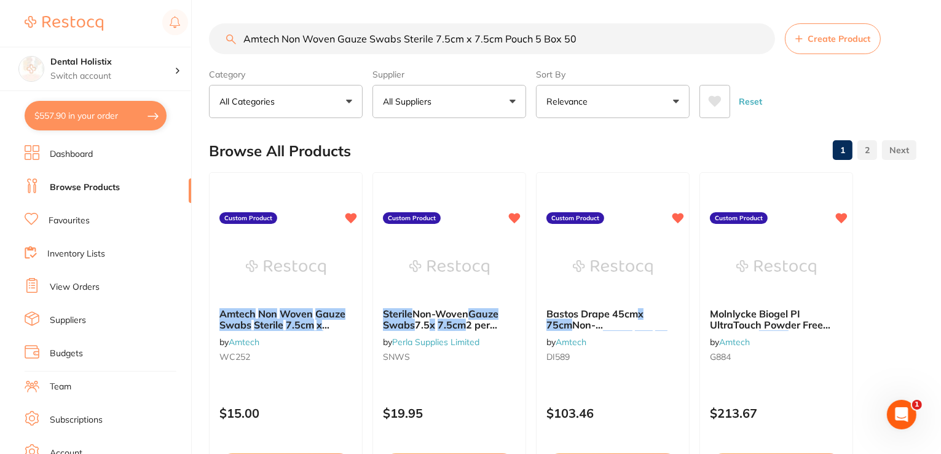
drag, startPoint x: 603, startPoint y: 39, endPoint x: 236, endPoint y: 37, distance: 367.1
click at [200, 40] on div "$557.90 Dental Holistix Switch account Dental Holistix $557.90 in your order Da…" at bounding box center [470, 226] width 941 height 454
paste input "Betadine Antiseptic Solution with 10% Povidone-Iodine 500ml"
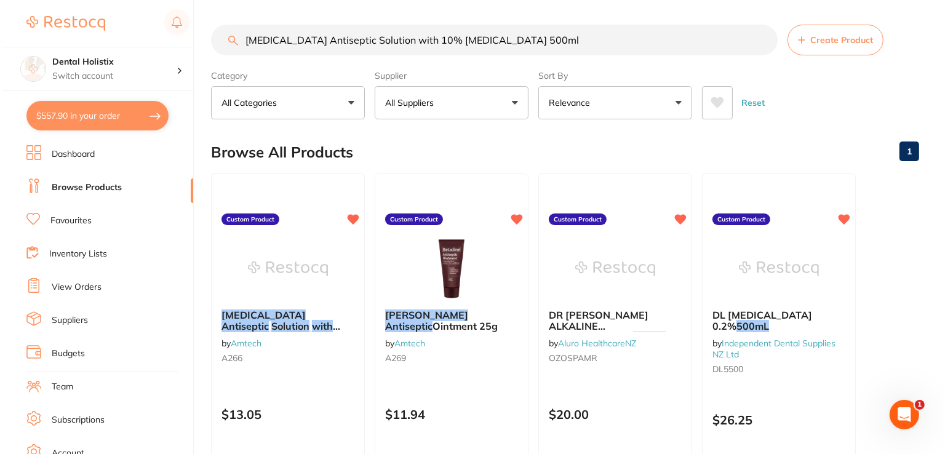
scroll to position [0, 0]
click at [267, 320] on em "Antiseptic" at bounding box center [243, 326] width 47 height 12
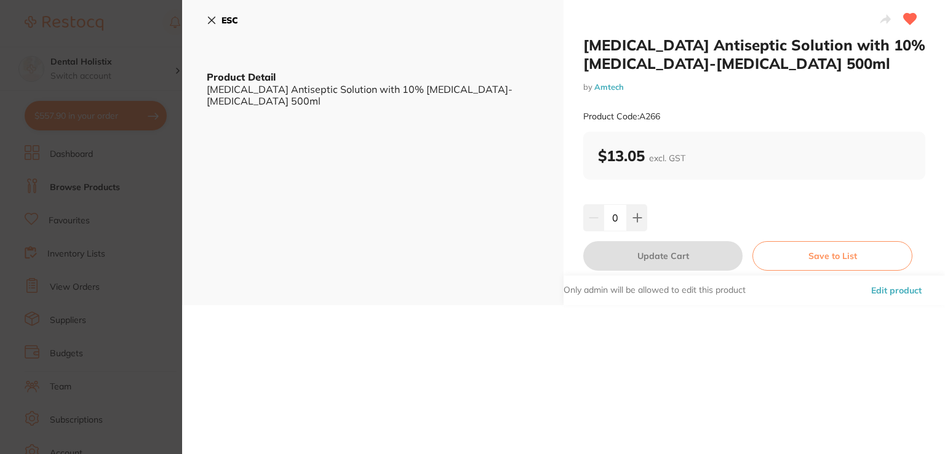
click at [884, 290] on button "Edit product" at bounding box center [896, 290] width 58 height 30
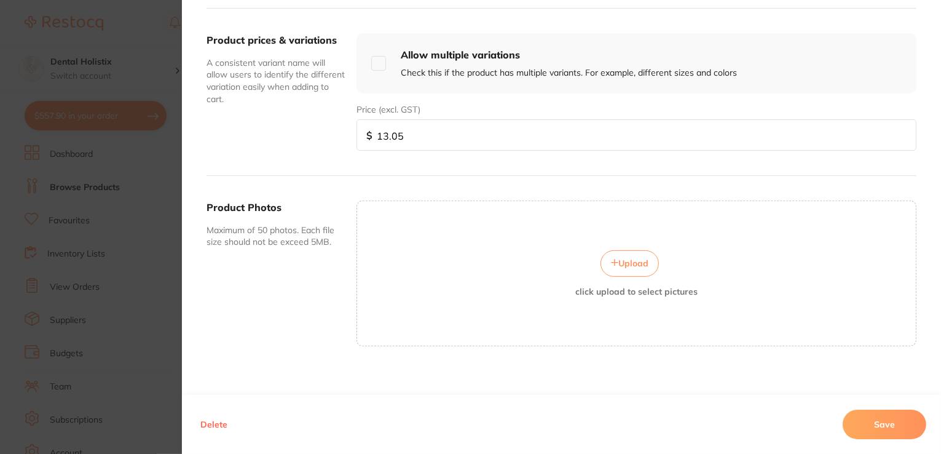
scroll to position [442, 0]
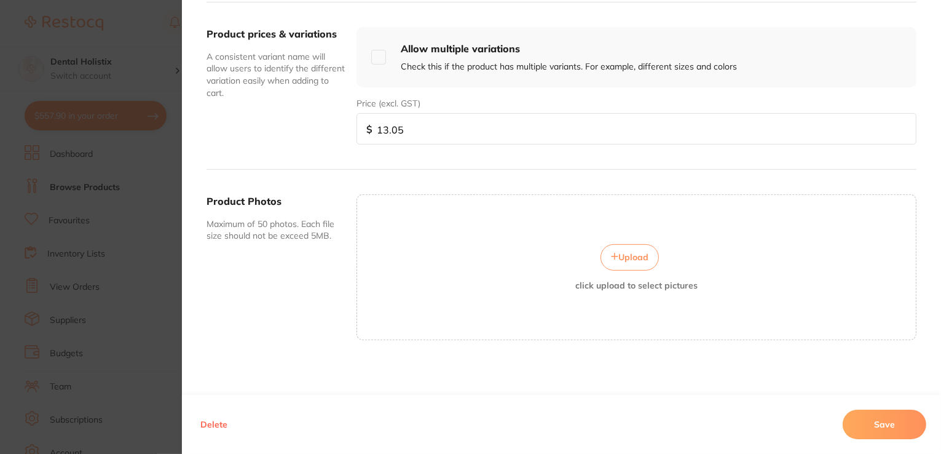
click at [638, 261] on button "Upload" at bounding box center [630, 257] width 58 height 26
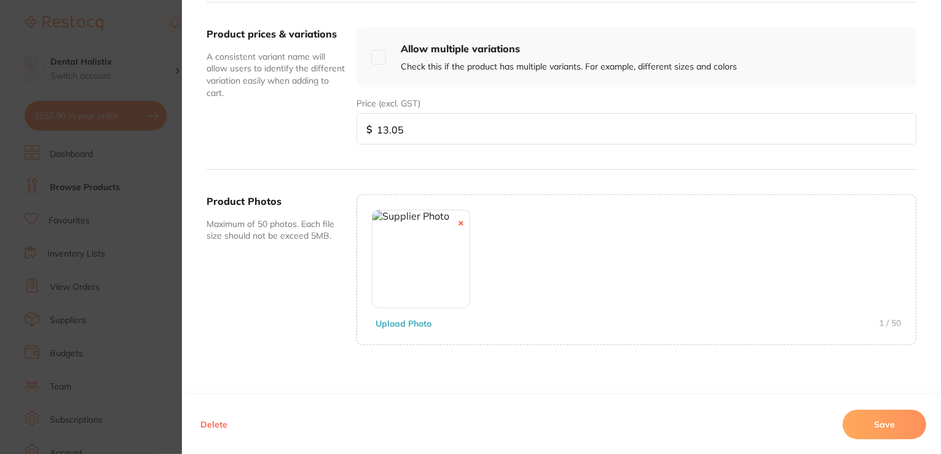
click at [873, 419] on button "Save" at bounding box center [885, 425] width 84 height 30
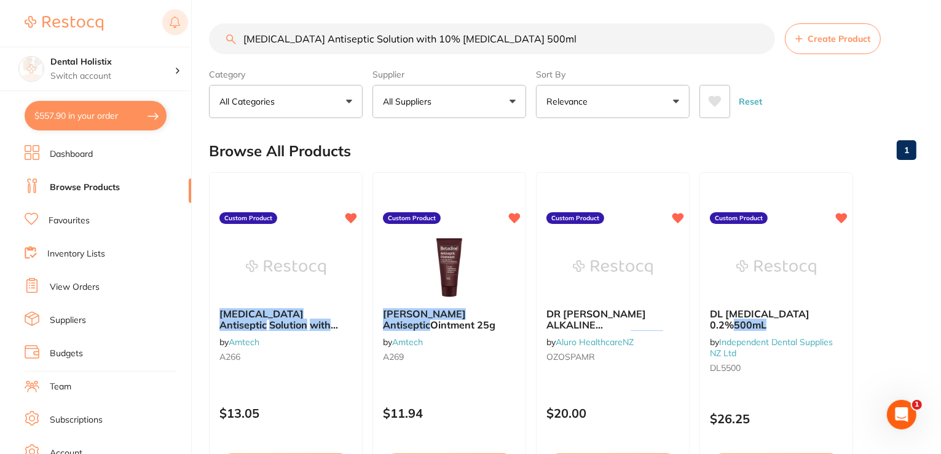
drag, startPoint x: 536, startPoint y: 36, endPoint x: 182, endPoint y: 22, distance: 354.5
click at [167, 23] on div "$557.90 Dental Holistix Switch account Dental Holistix $557.90 in your order Da…" at bounding box center [470, 226] width 941 height 454
paste input "Isopropyl Alcohol 5"
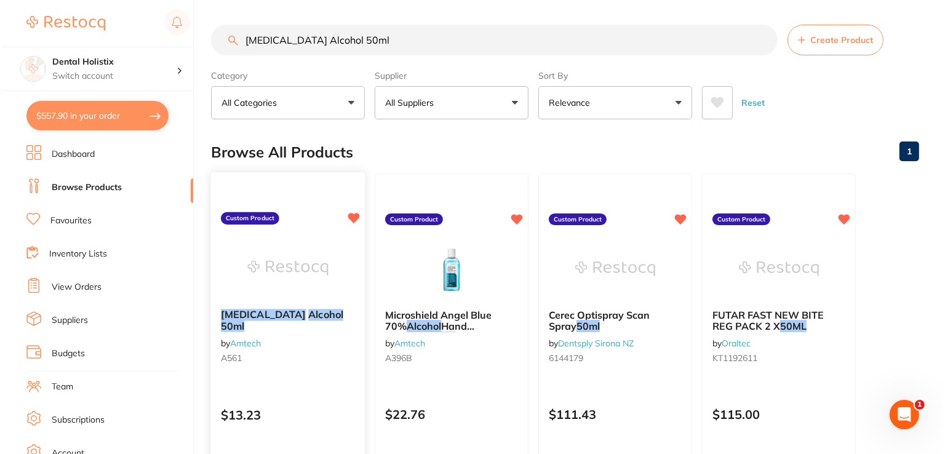
scroll to position [0, 0]
click at [295, 304] on div "Isopropyl Alcohol 50ml by Amtech A561" at bounding box center [286, 338] width 153 height 78
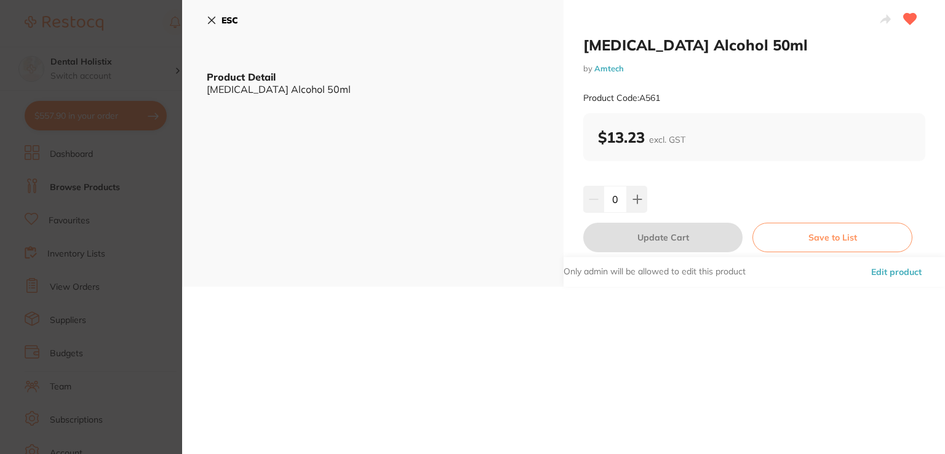
click at [883, 271] on button "Edit product" at bounding box center [896, 272] width 58 height 30
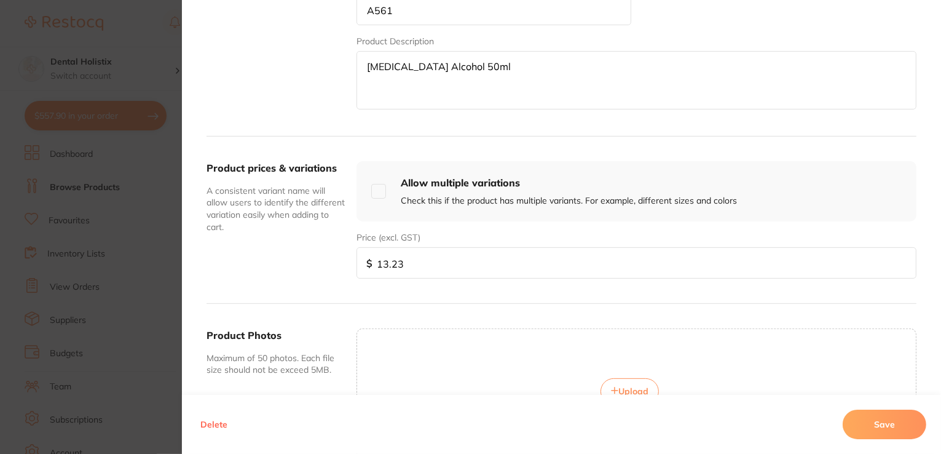
click at [630, 386] on span "Upload" at bounding box center [634, 391] width 30 height 11
click at [872, 425] on button "Save" at bounding box center [885, 425] width 84 height 30
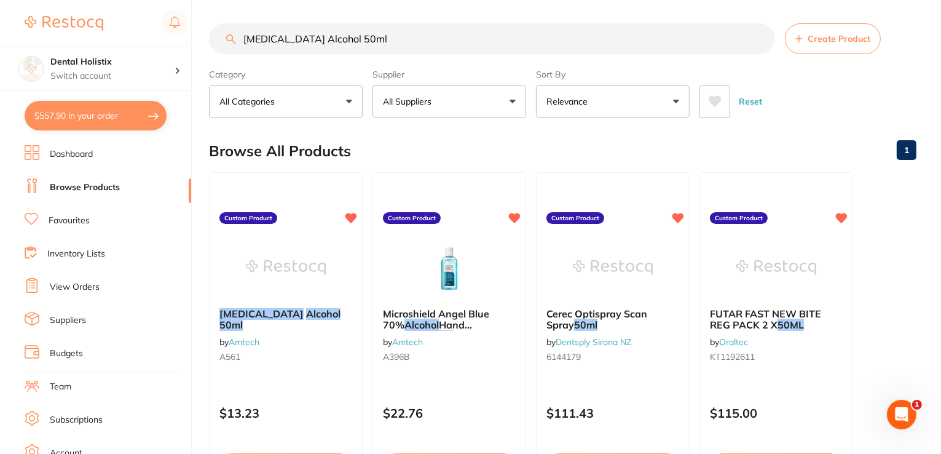
drag, startPoint x: 357, startPoint y: 40, endPoint x: 212, endPoint y: 41, distance: 145.7
click at [212, 41] on input "Isopropyl Alcohol 50ml" at bounding box center [492, 38] width 566 height 31
paste input "Molnlycke Biogel PI UltraTouch Sterile Gloves"
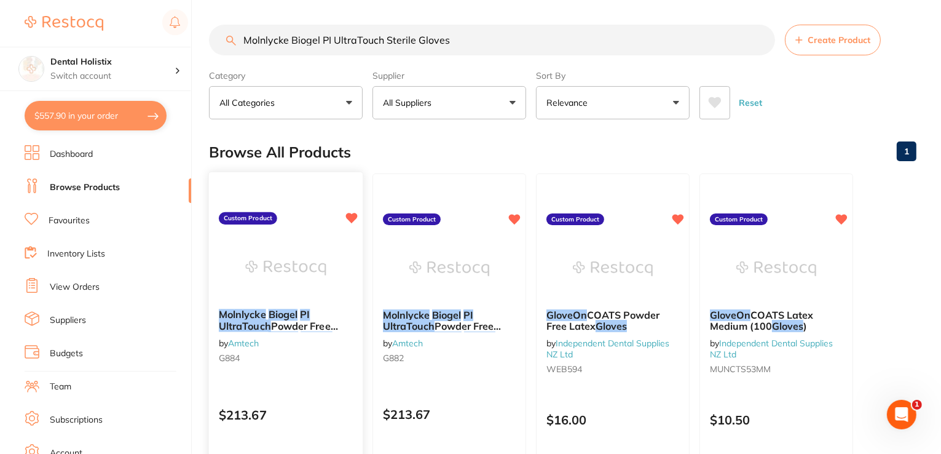
type input "Molnlycke Biogel PI UltraTouch Sterile Gloves"
click at [298, 304] on div "Molnlycke Biogel PI UltraTouch Powder Free Latex Free Sterile Gloves Size 7.5 B…" at bounding box center [286, 338] width 154 height 79
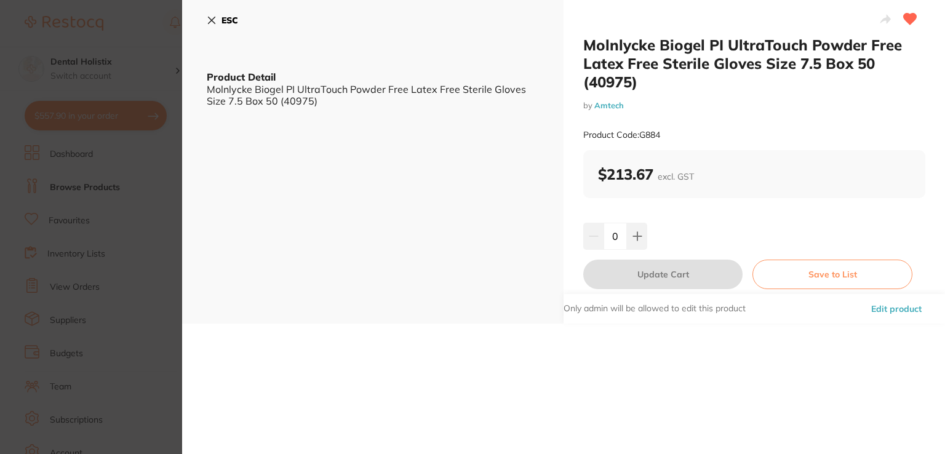
click at [889, 307] on button "Edit product" at bounding box center [896, 309] width 58 height 30
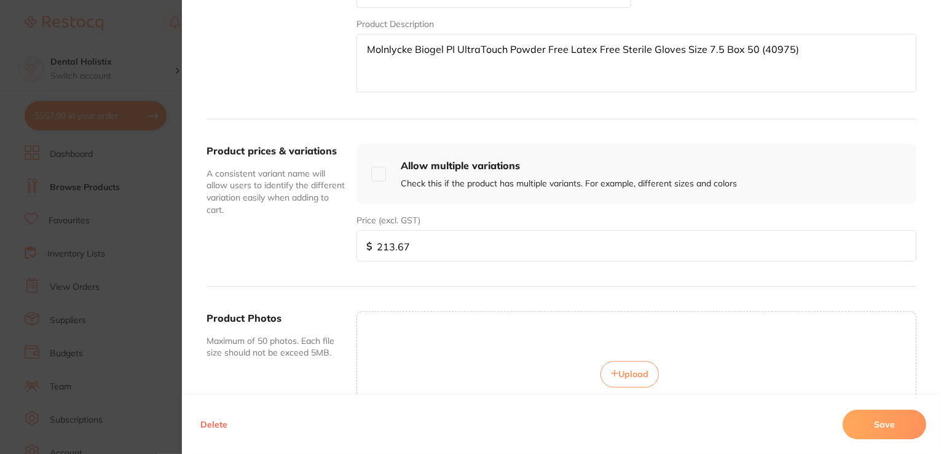
scroll to position [369, 0]
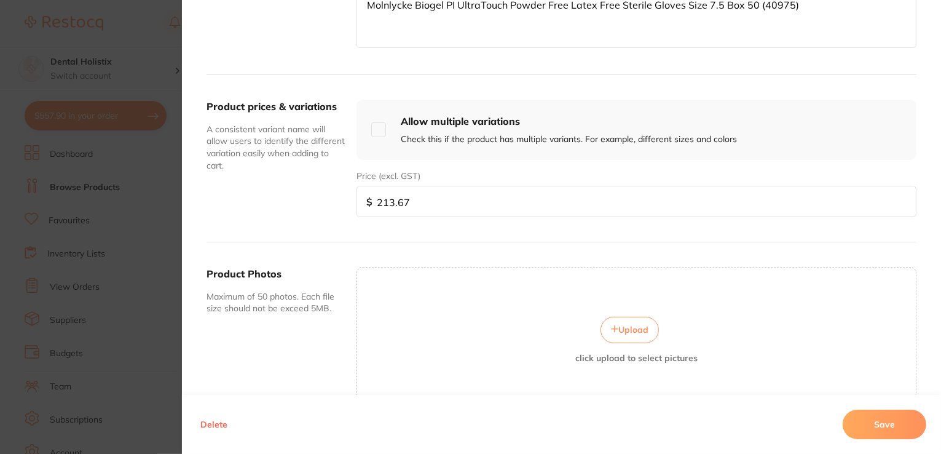
click at [627, 324] on span "Upload" at bounding box center [634, 329] width 30 height 11
click at [888, 427] on button "Save" at bounding box center [885, 425] width 84 height 30
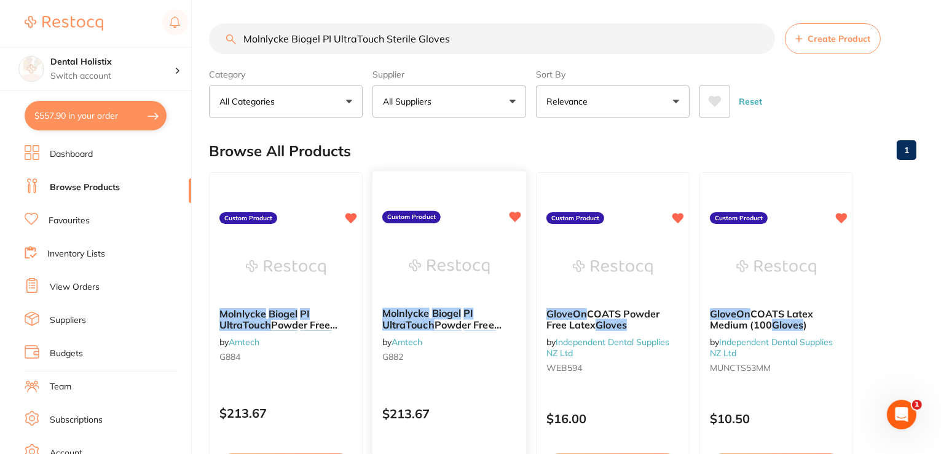
click at [394, 280] on div at bounding box center [450, 267] width 154 height 62
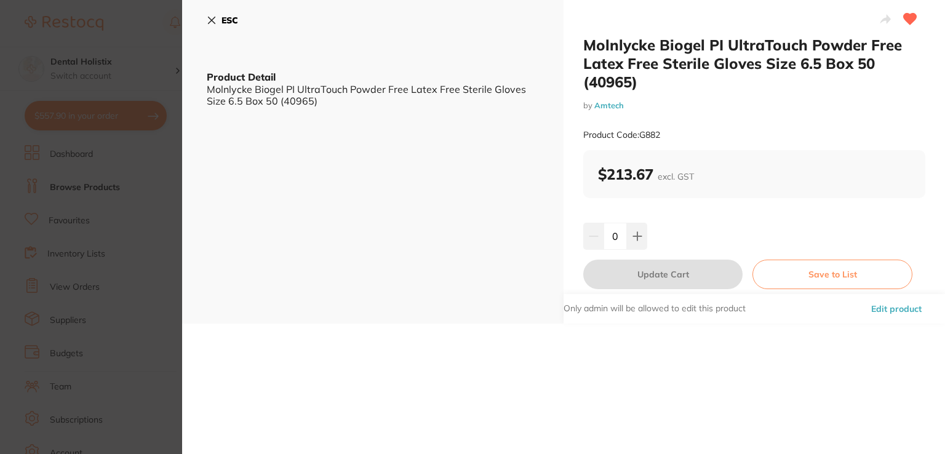
click at [873, 309] on button "Edit product" at bounding box center [896, 309] width 58 height 30
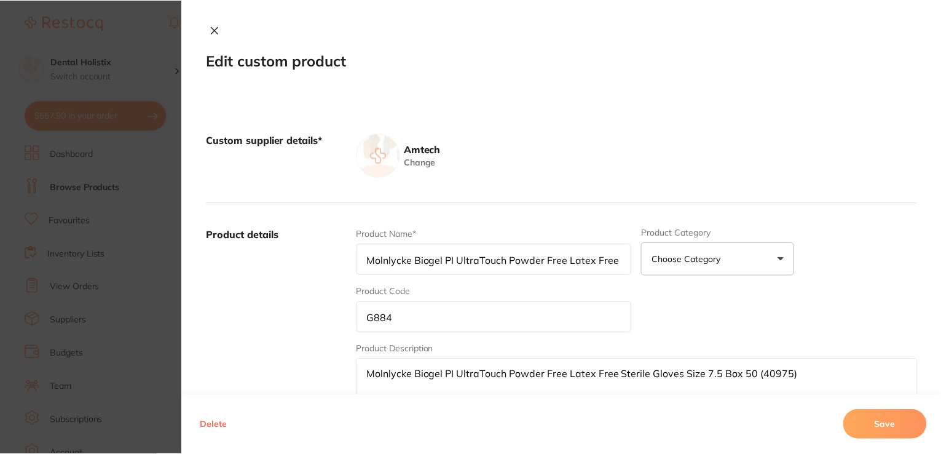
scroll to position [1, 0]
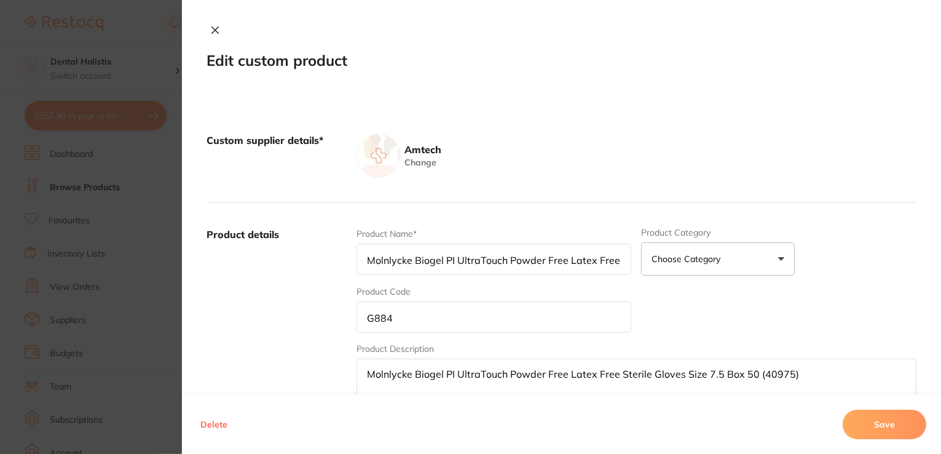
type input "Molnlycke Biogel PI UltraTouch Powder Free Latex Free Sterile Gloves Size 6.5 B…"
type input "G882"
type textarea "Molnlycke Biogel PI UltraTouch Powder Free Latex Free Sterile Gloves Size 6.5 B…"
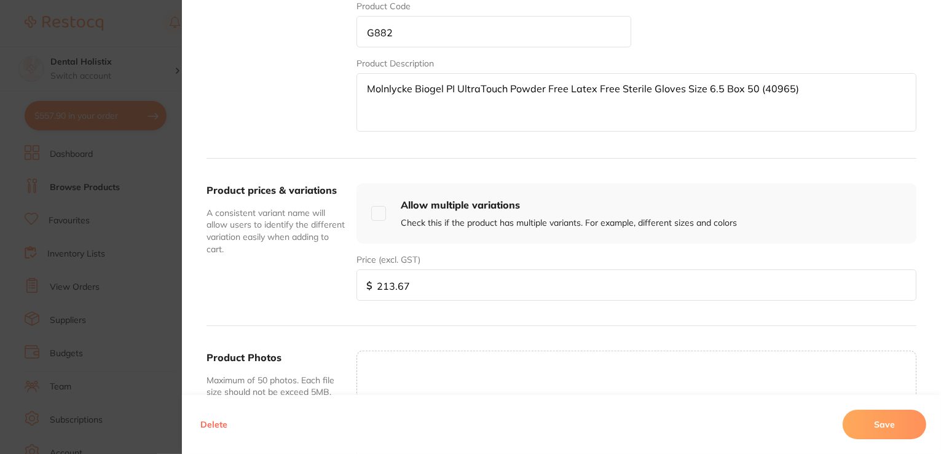
scroll to position [307, 0]
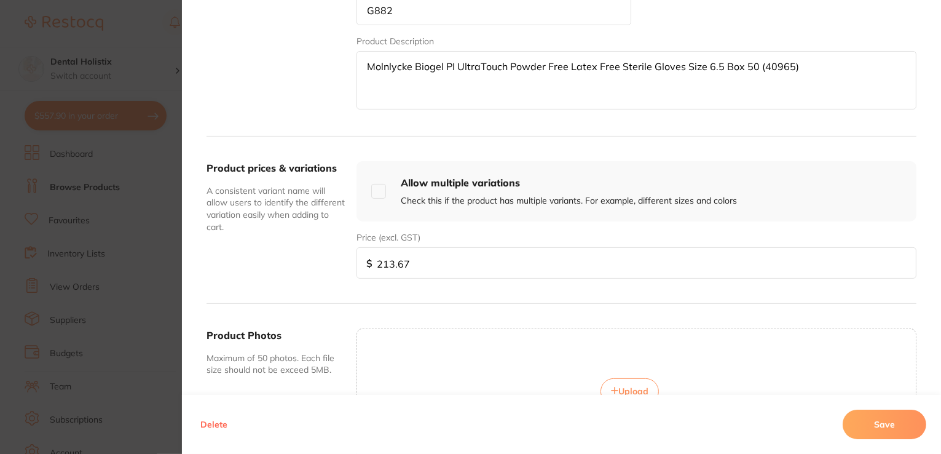
click at [631, 386] on span "Upload" at bounding box center [634, 391] width 30 height 11
click at [858, 422] on button "Save" at bounding box center [885, 425] width 84 height 30
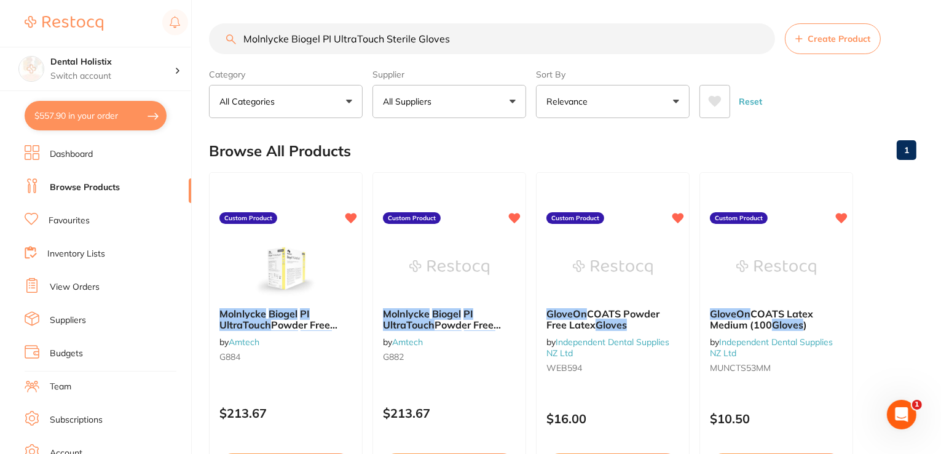
scroll to position [0, 0]
drag, startPoint x: 444, startPoint y: 38, endPoint x: 207, endPoint y: 47, distance: 237.6
click at [203, 50] on div "$557.90 Dental Holistix Switch account Dental Holistix $557.90 in your order Da…" at bounding box center [470, 226] width 941 height 454
click at [450, 35] on input "Molnlycke Biogel PI UltraTouch Sterile Gloves" at bounding box center [492, 38] width 566 height 31
drag, startPoint x: 453, startPoint y: 35, endPoint x: 290, endPoint y: 38, distance: 163.0
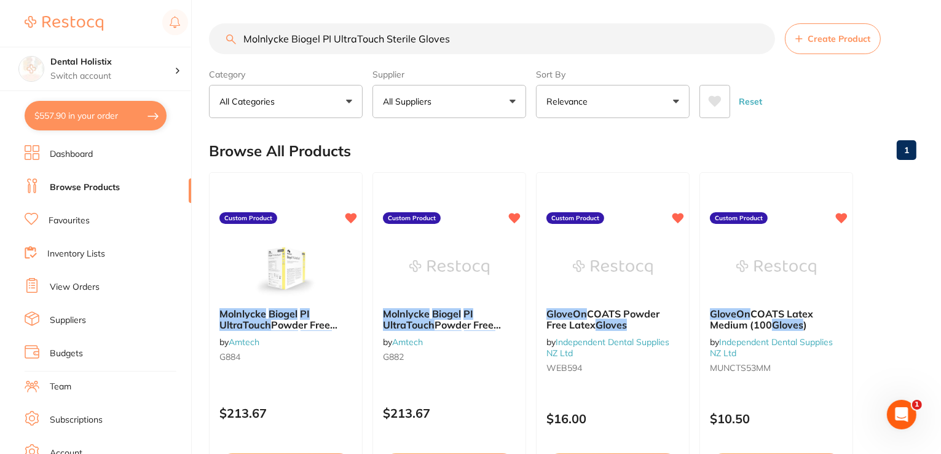
click at [184, 47] on div "$557.90 Dental Holistix Switch account Dental Holistix $557.90 in your order Da…" at bounding box center [470, 226] width 941 height 454
paste input "3M Comply SteriGage Steam Chemical Integrators Class 5 Pack 100 (1243B"
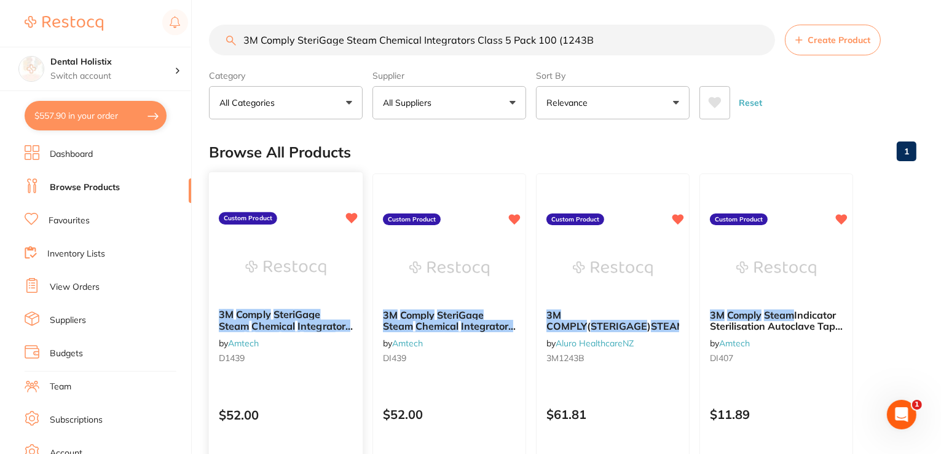
click at [287, 301] on div "3M Comply SteriGage Steam Chemical Integrators Class 5 Pack 100 ( 1243B ) by Am…" at bounding box center [286, 338] width 154 height 79
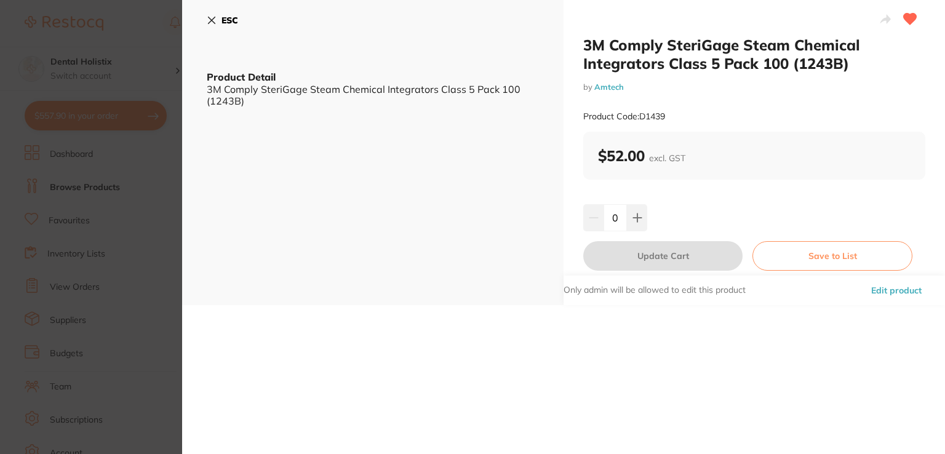
click at [875, 288] on button "Edit product" at bounding box center [896, 290] width 58 height 30
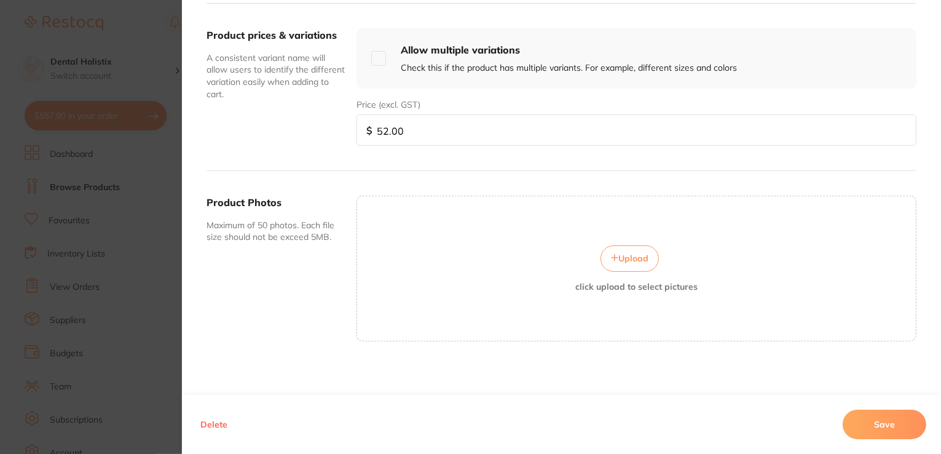
scroll to position [442, 0]
click at [641, 257] on span "Upload" at bounding box center [634, 257] width 30 height 11
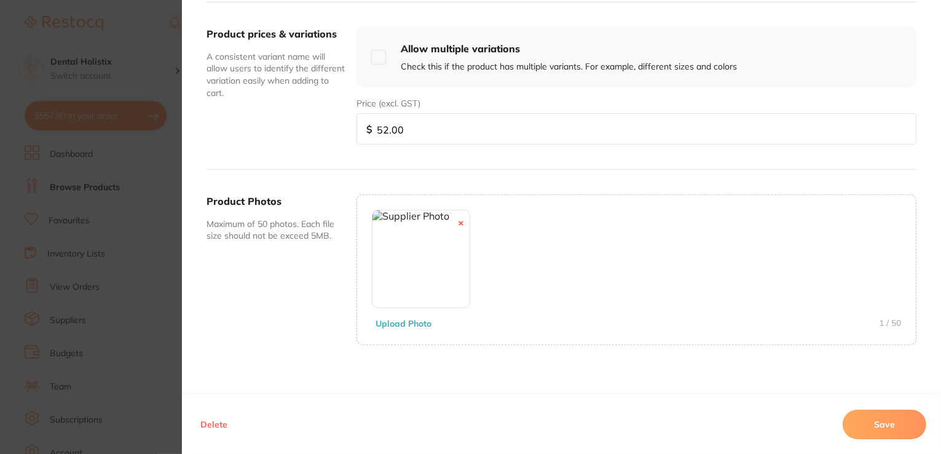
click at [871, 424] on button "Save" at bounding box center [885, 425] width 84 height 30
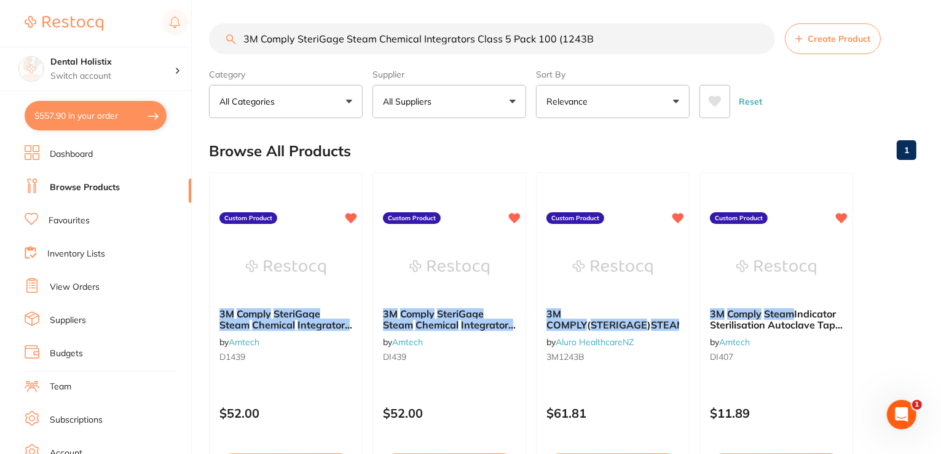
scroll to position [0, 0]
drag, startPoint x: 605, startPoint y: 40, endPoint x: 186, endPoint y: 34, distance: 418.8
click at [186, 34] on div "$557.90 Dental Holistix Switch account Dental Holistix $557.90 in your order Da…" at bounding box center [470, 226] width 941 height 454
paste input "Curasept ADS 350 Gumgel Chlorhexidine 0.50% 30ml SKU DN245"
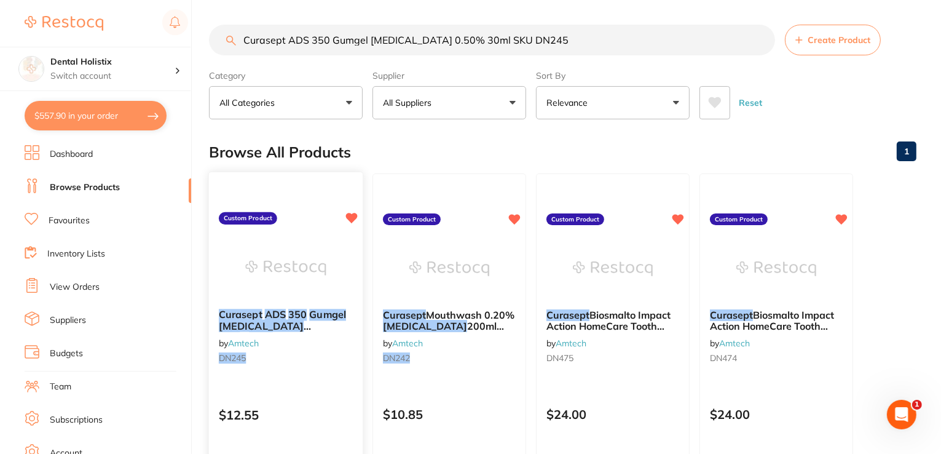
click at [240, 331] on em "0.50" at bounding box center [229, 337] width 21 height 12
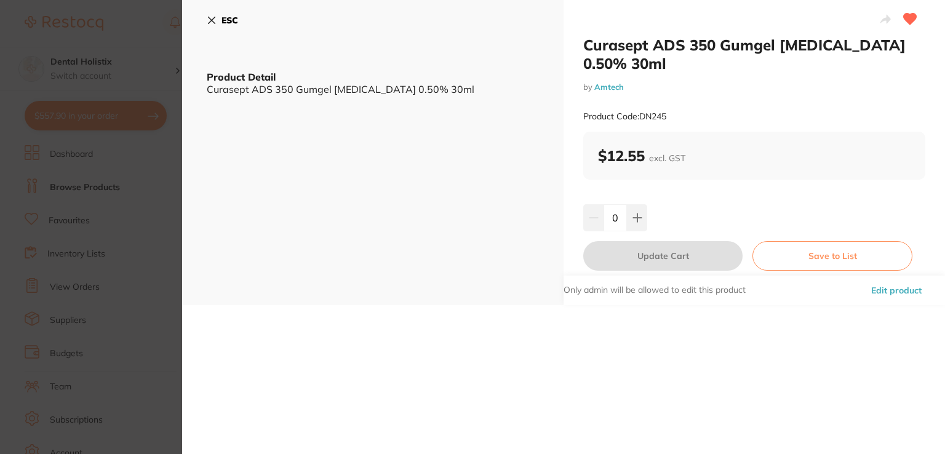
click at [883, 293] on button "Edit product" at bounding box center [896, 290] width 58 height 30
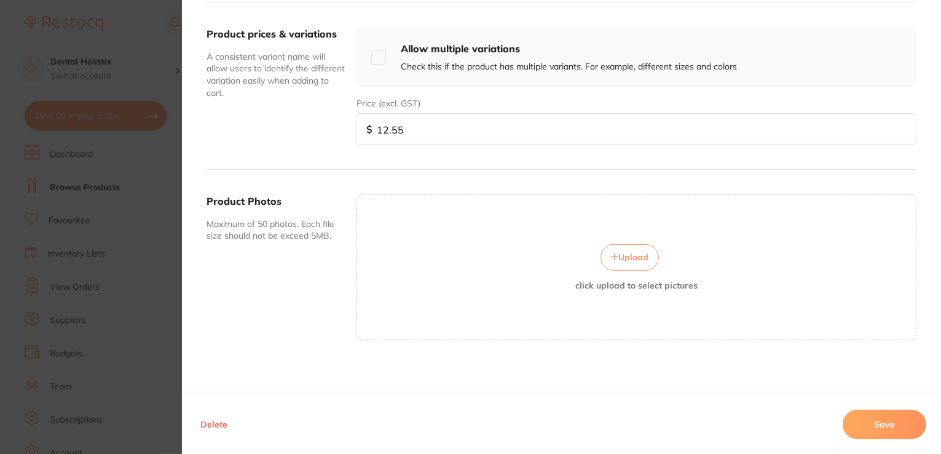
scroll to position [370, 0]
click at [641, 264] on button "Upload" at bounding box center [630, 257] width 58 height 26
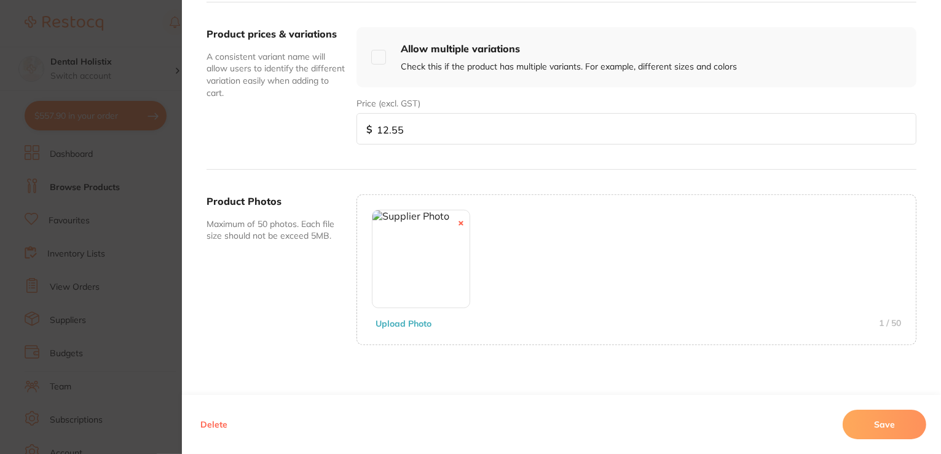
click at [908, 430] on button "Save" at bounding box center [885, 425] width 84 height 30
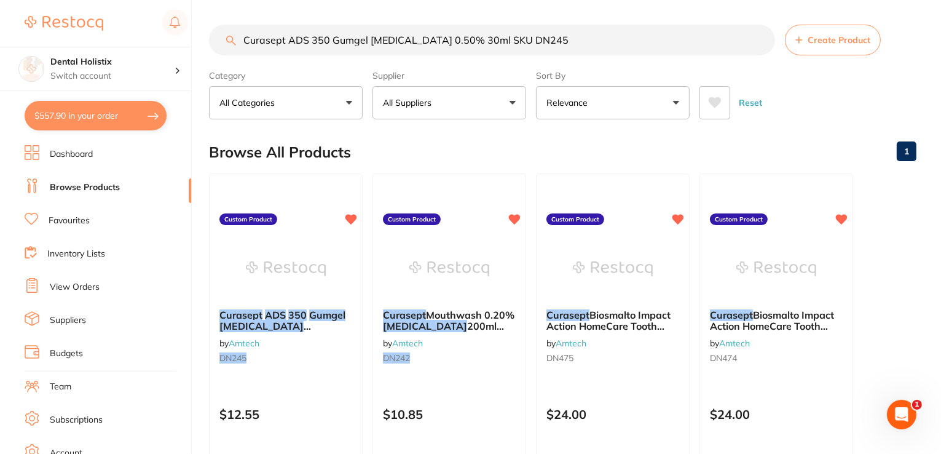
scroll to position [0, 0]
drag, startPoint x: 568, startPoint y: 47, endPoint x: 231, endPoint y: 37, distance: 337.1
click at [194, 45] on div "$557.90 Dental Holistix Switch account Dental Holistix $557.90 in your order Da…" at bounding box center [470, 227] width 941 height 454
paste input "Vaseline Petroleum Jelly 50g"
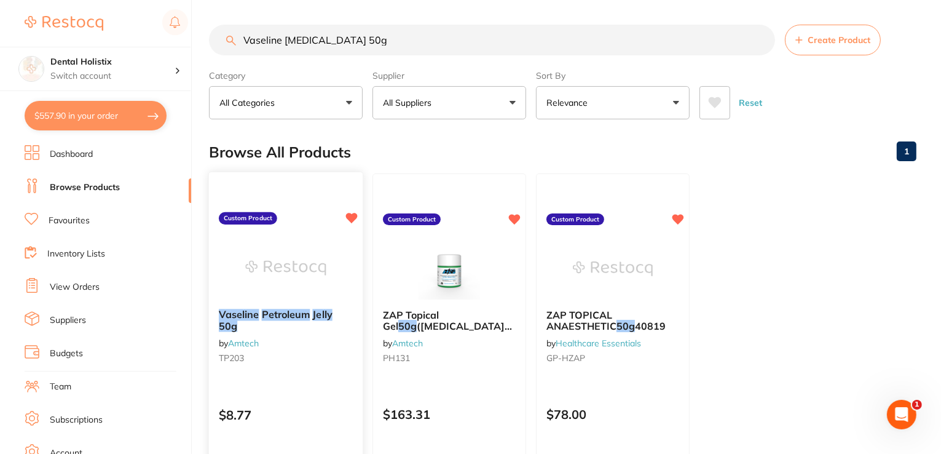
type input "Vaseline Petroleum Jelly 50g"
click at [317, 318] on em "Jelly" at bounding box center [322, 314] width 20 height 12
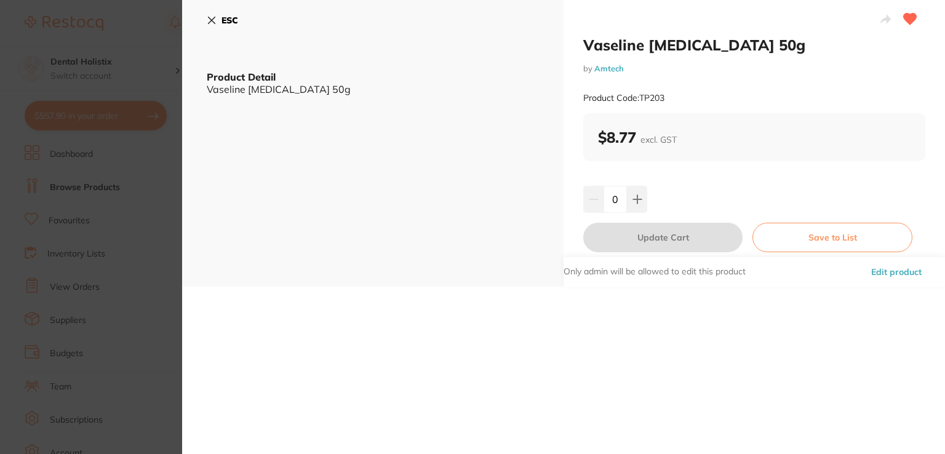
click at [886, 273] on button "Edit product" at bounding box center [896, 272] width 58 height 30
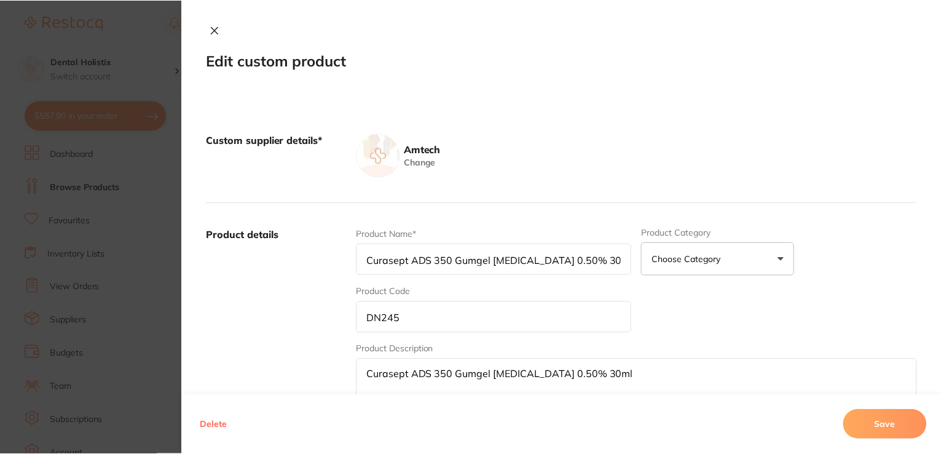
scroll to position [1, 0]
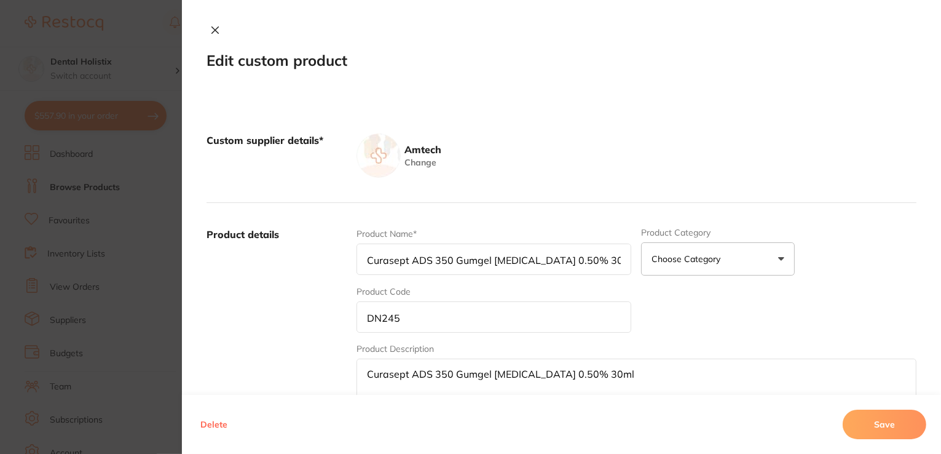
type input "Vaseline Petroleum Jelly 50g"
type input "TP203"
type textarea "Vaseline Petroleum Jelly 50g"
type input "8.77"
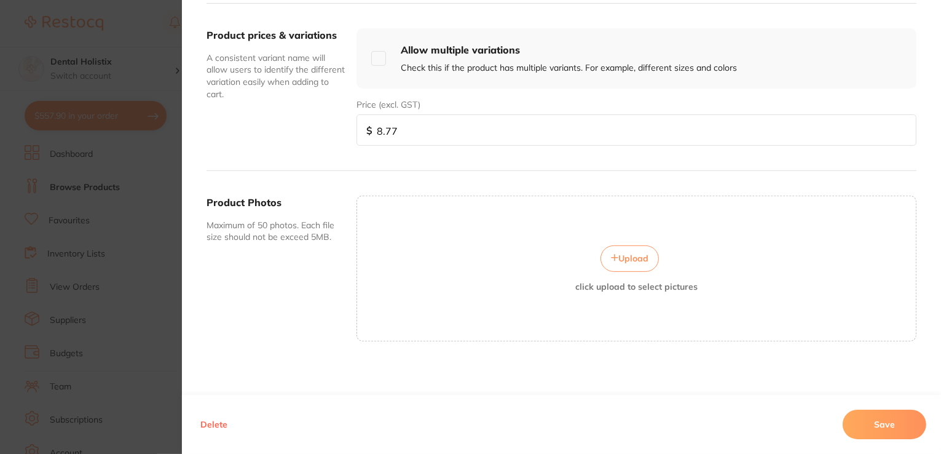
scroll to position [442, 0]
click at [612, 254] on icon at bounding box center [615, 256] width 6 height 6
click at [619, 248] on button "Upload" at bounding box center [630, 257] width 58 height 26
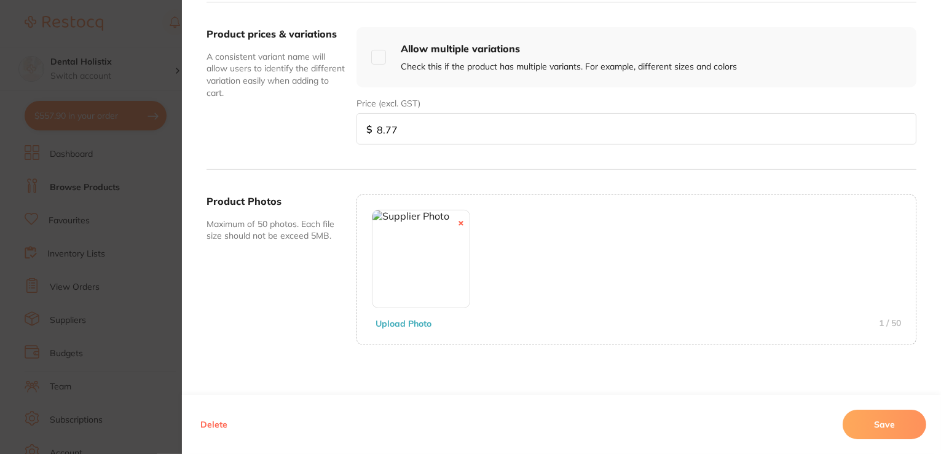
drag, startPoint x: 906, startPoint y: 418, endPoint x: 893, endPoint y: 416, distance: 13.0
click at [905, 418] on button "Save" at bounding box center [885, 425] width 84 height 30
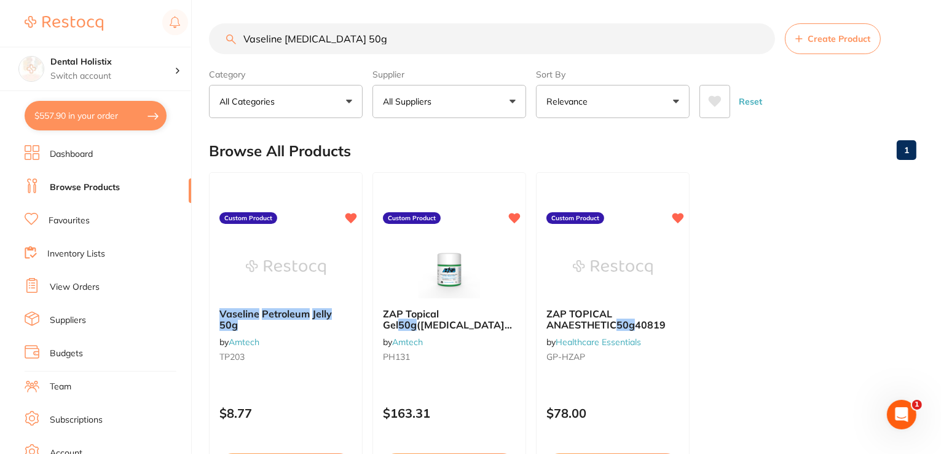
drag, startPoint x: 387, startPoint y: 36, endPoint x: 196, endPoint y: 36, distance: 191.2
click at [196, 36] on div "$557.90 Dental Holistix Switch account Dental Holistix $557.90 in your order Da…" at bounding box center [470, 226] width 941 height 454
paste input "Listerine Mouthwash Zero 1000ml"
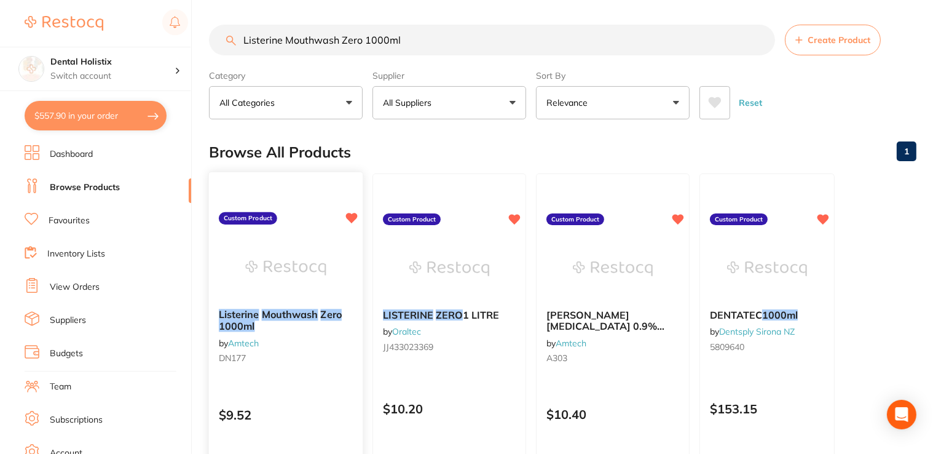
type input "Listerine Mouthwash Zero 1000ml"
click at [286, 315] on em "Mouthwash" at bounding box center [290, 314] width 57 height 12
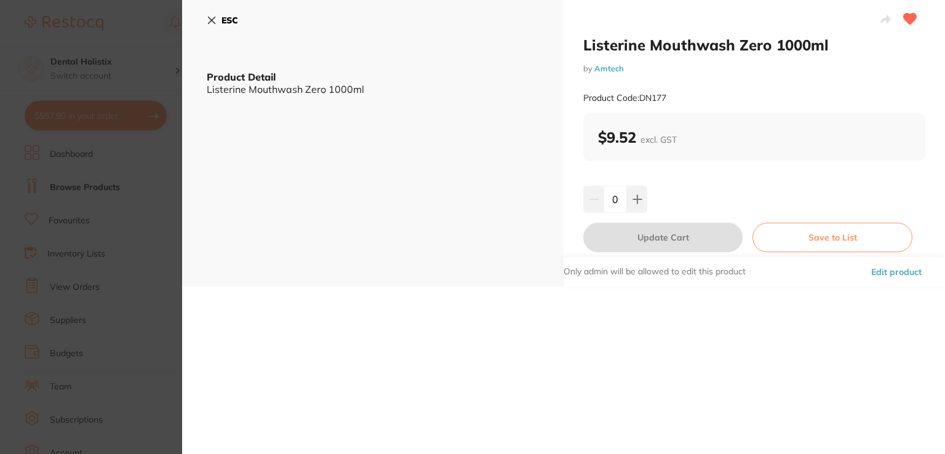
click at [883, 275] on button "Edit product" at bounding box center [896, 272] width 58 height 30
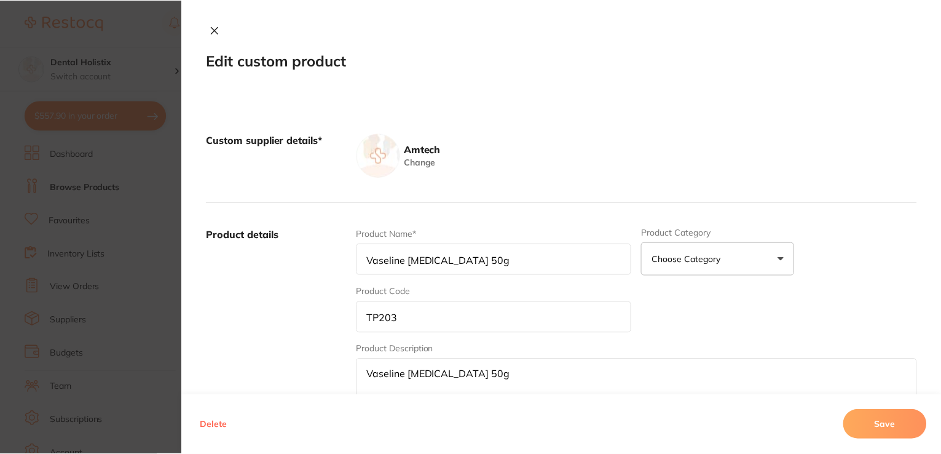
scroll to position [1, 0]
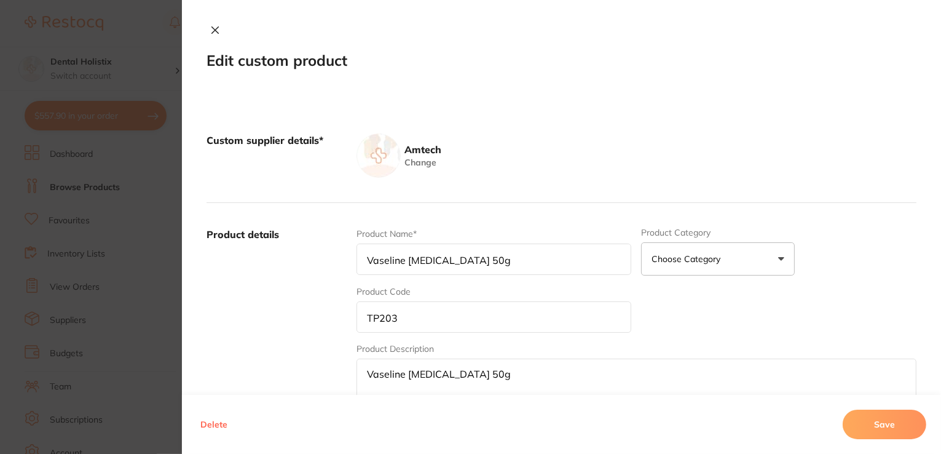
type input "Listerine Mouthwash Zero 1000ml"
type input "DN177"
type textarea "Listerine Mouthwash Zero 1000ml"
type input "9.52"
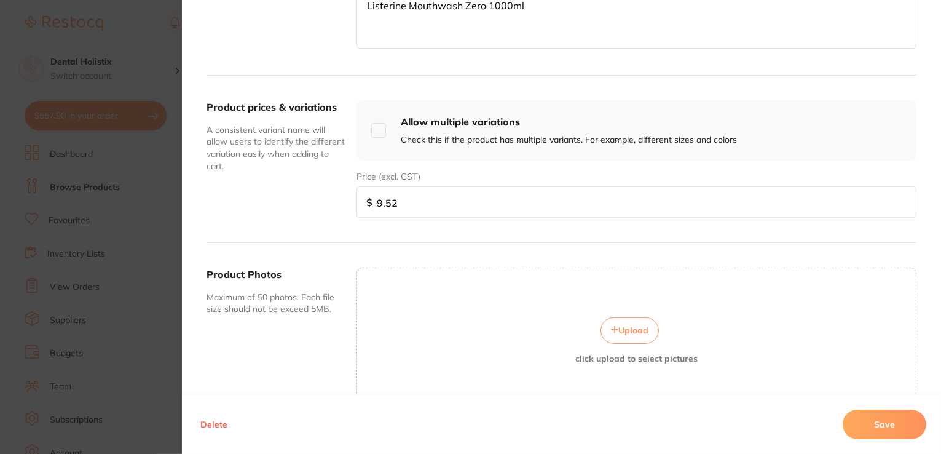
scroll to position [369, 0]
click at [612, 327] on icon at bounding box center [615, 329] width 6 height 6
click at [619, 330] on span "Upload" at bounding box center [634, 329] width 30 height 11
click at [903, 427] on button "Save" at bounding box center [885, 425] width 84 height 30
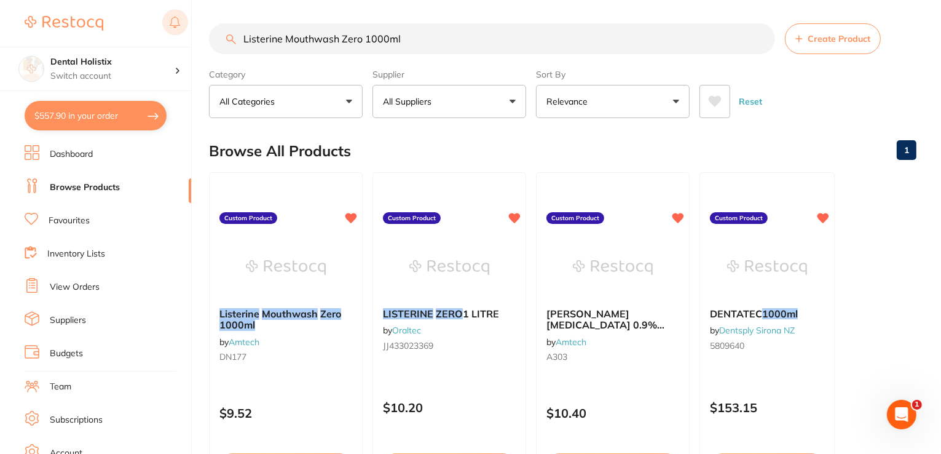
drag, startPoint x: 417, startPoint y: 38, endPoint x: 177, endPoint y: 36, distance: 239.8
click at [177, 36] on div "$557.90 Dental Holistix Switch account Dental Holistix $557.90 in your order Da…" at bounding box center [470, 226] width 941 height 454
paste input "Dental Dam 6 x 6" Purple Medium Thickness Mint Scent Non-Latex Pack 15"
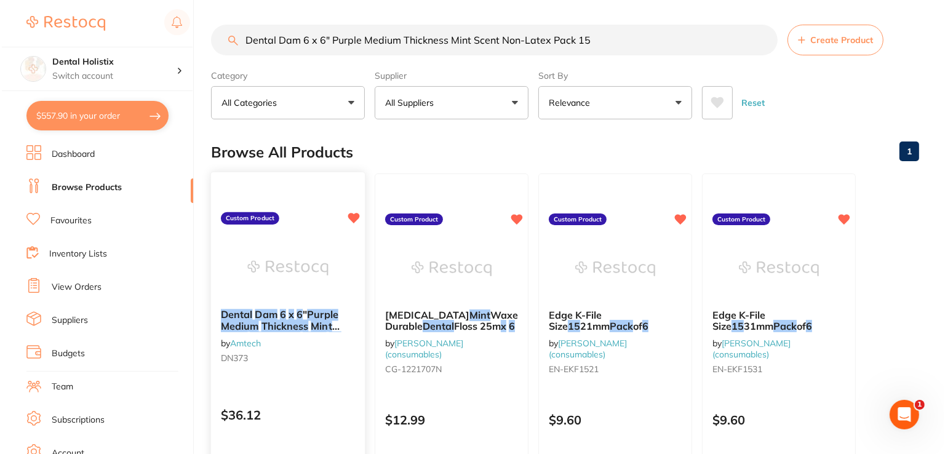
scroll to position [0, 0]
click at [301, 301] on div "Dental Dam 6 x 6 " Purple Medium Thickness Mint Scent Non-Latex Pack 15 by Amte…" at bounding box center [286, 338] width 154 height 79
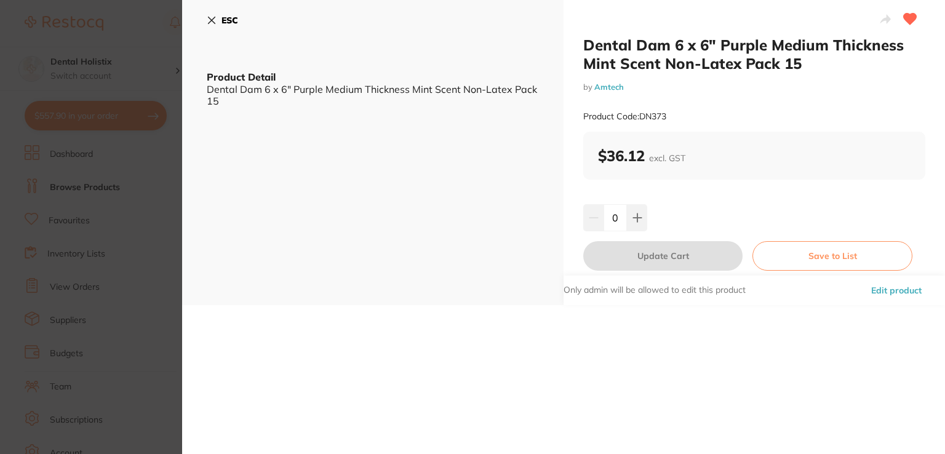
click at [874, 291] on button "Edit product" at bounding box center [896, 290] width 58 height 30
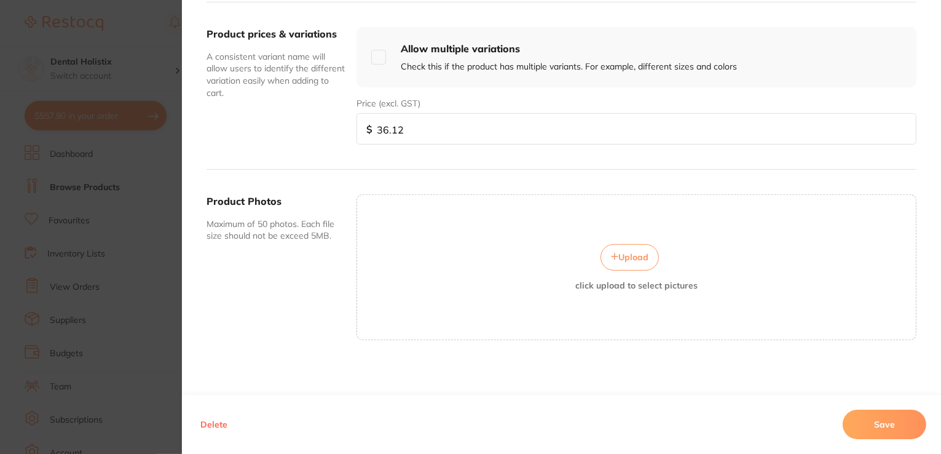
scroll to position [186, 0]
click at [632, 258] on span "Upload" at bounding box center [634, 257] width 30 height 11
click at [644, 247] on button "Upload" at bounding box center [630, 257] width 58 height 26
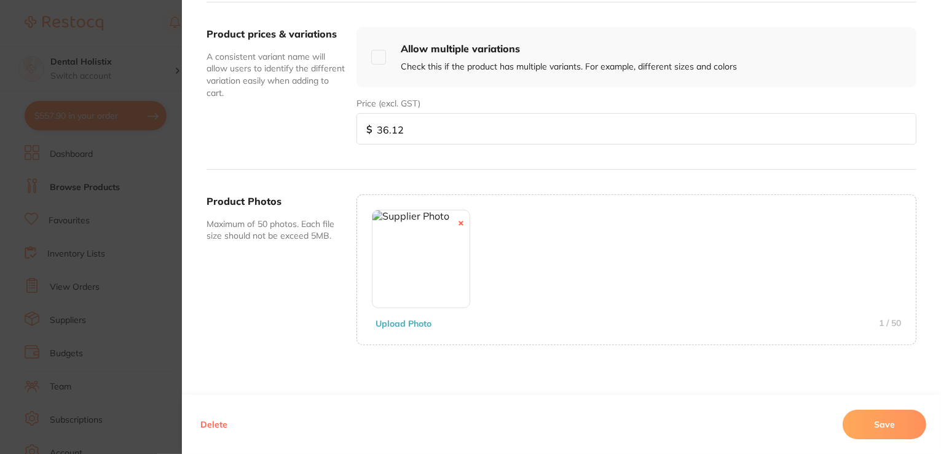
click at [857, 432] on button "Save" at bounding box center [885, 425] width 84 height 30
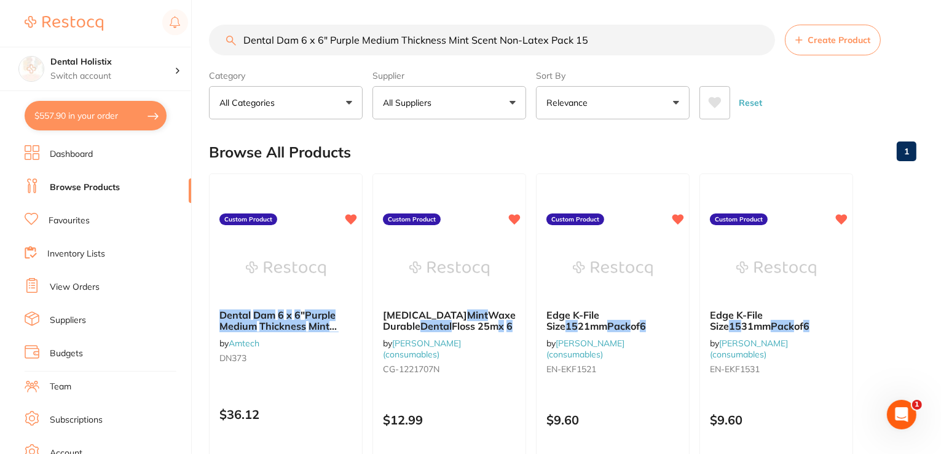
scroll to position [0, 0]
drag, startPoint x: 516, startPoint y: 42, endPoint x: 170, endPoint y: 33, distance: 346.3
click at [149, 34] on div "$557.90 Dental Holistix Switch account Dental Holistix $557.90 in your order Da…" at bounding box center [470, 227] width 941 height 454
paste input "Bastos Non Fenestrated Surgical Drape"
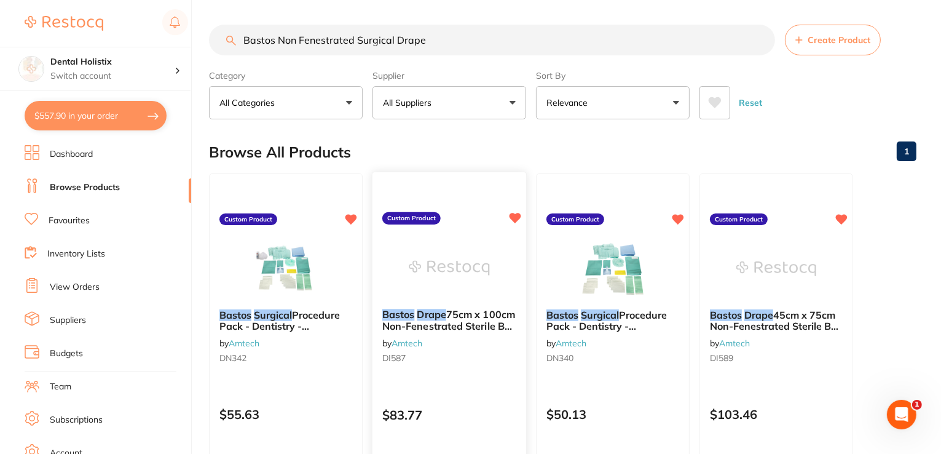
type input "Bastos Non Fenestrated Surgical Drape"
click at [459, 312] on span "75cm x 100cm Non-Fenestrated Sterile Box 25 (488-138)" at bounding box center [448, 325] width 133 height 35
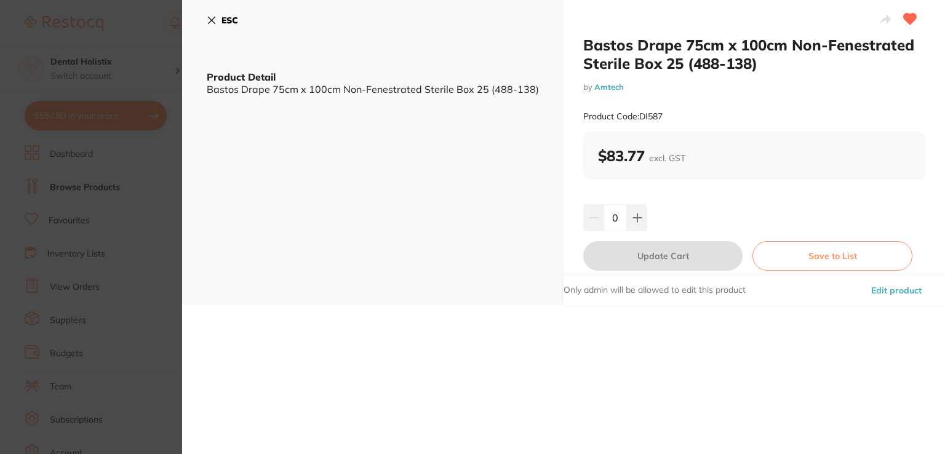
click at [890, 288] on button "Edit product" at bounding box center [896, 290] width 58 height 30
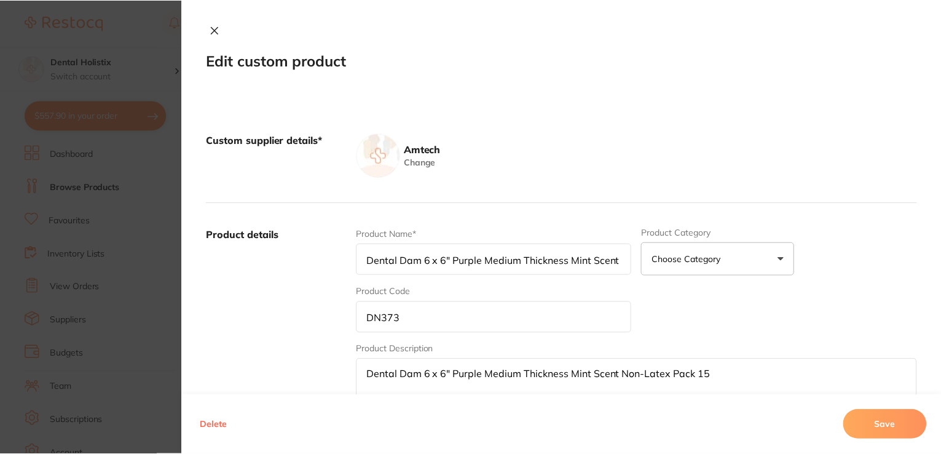
scroll to position [2, 0]
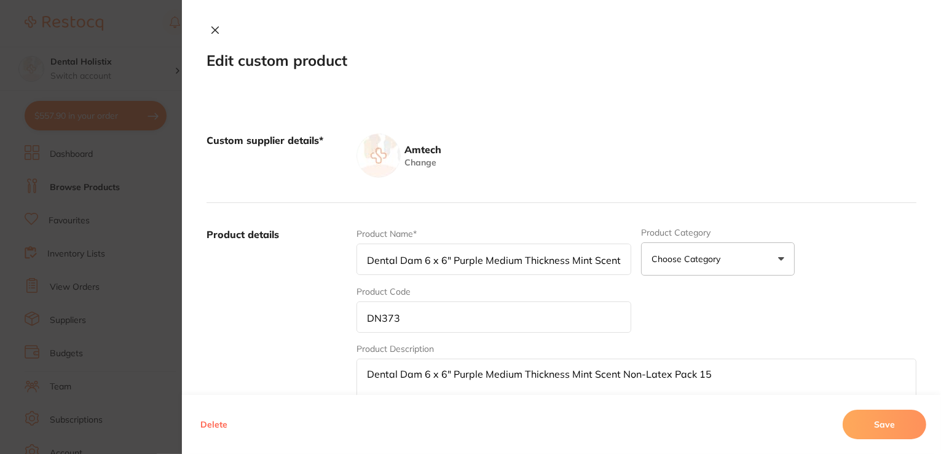
type input "Bastos Drape 75cm x 100cm Non-Fenestrated Sterile Box 25 (488-138)"
type input "DI587"
type textarea "Bastos Drape 75cm x 100cm Non-Fenestrated Sterile Box 25 (488-138)"
type input "83.77"
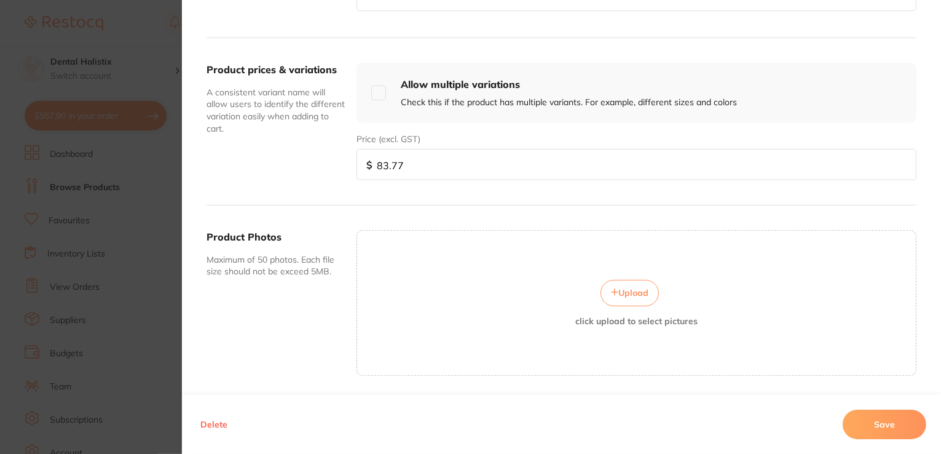
scroll to position [442, 0]
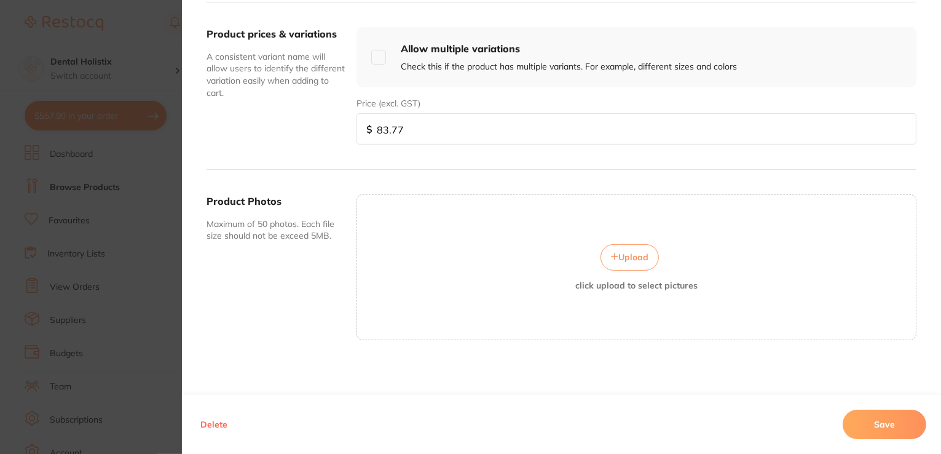
click at [646, 256] on button "Upload" at bounding box center [630, 257] width 58 height 26
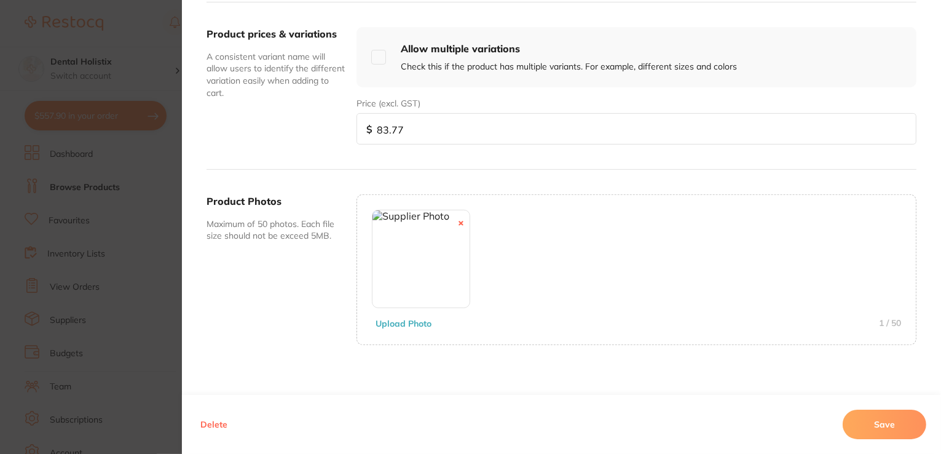
click at [878, 432] on button "Save" at bounding box center [885, 425] width 84 height 30
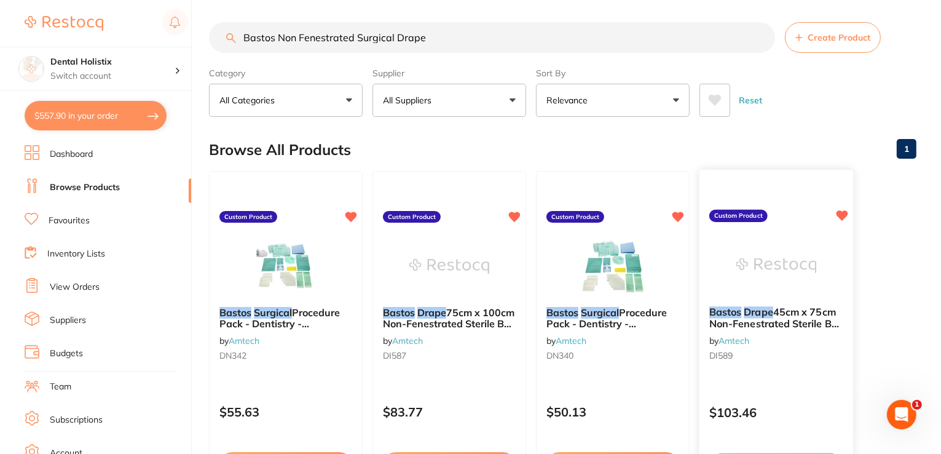
click at [753, 319] on span "45cm x 75cm Non-Fenestrated Sterile Box 50" at bounding box center [776, 323] width 133 height 35
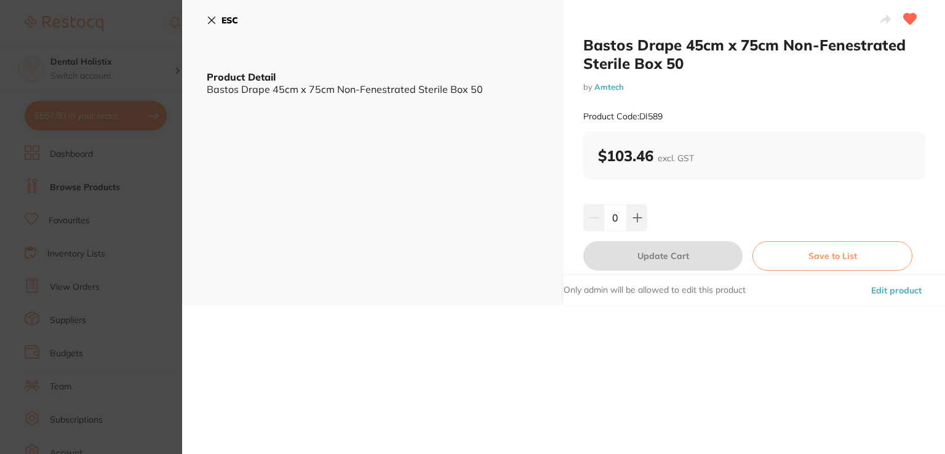
click at [876, 288] on button "Edit product" at bounding box center [896, 290] width 58 height 30
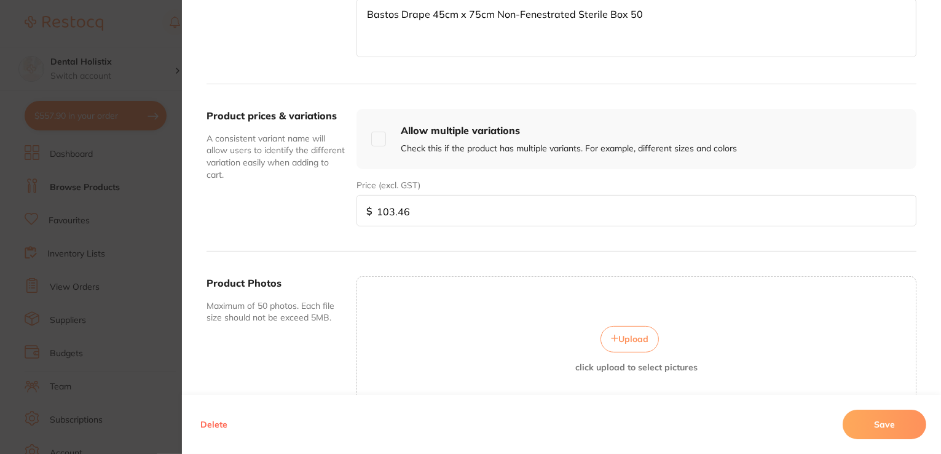
scroll to position [442, 0]
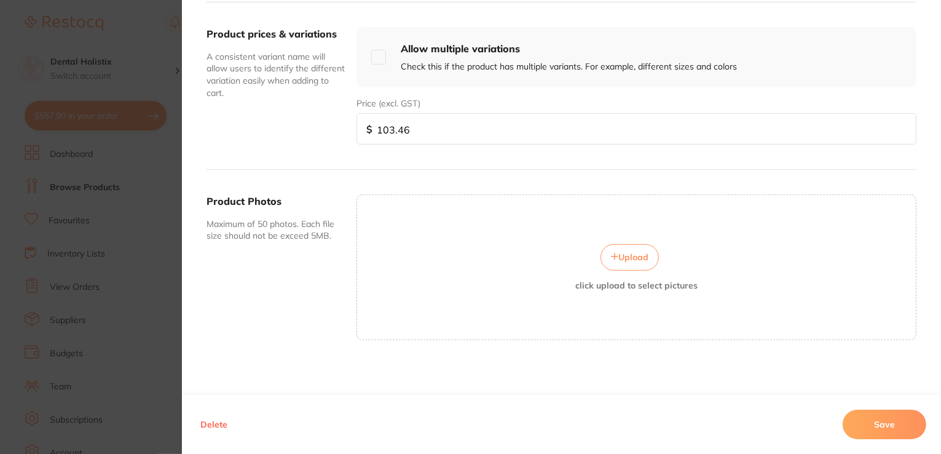
click at [632, 253] on span "Upload" at bounding box center [634, 257] width 30 height 11
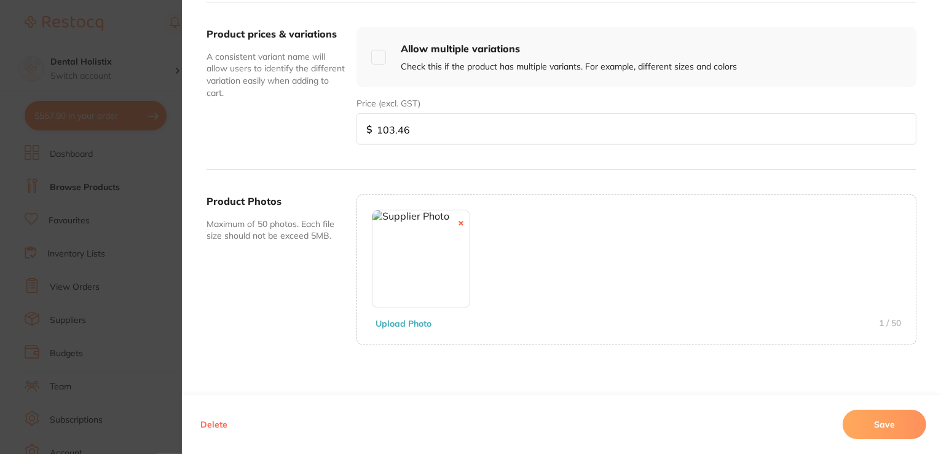
click at [860, 421] on button "Save" at bounding box center [885, 425] width 84 height 30
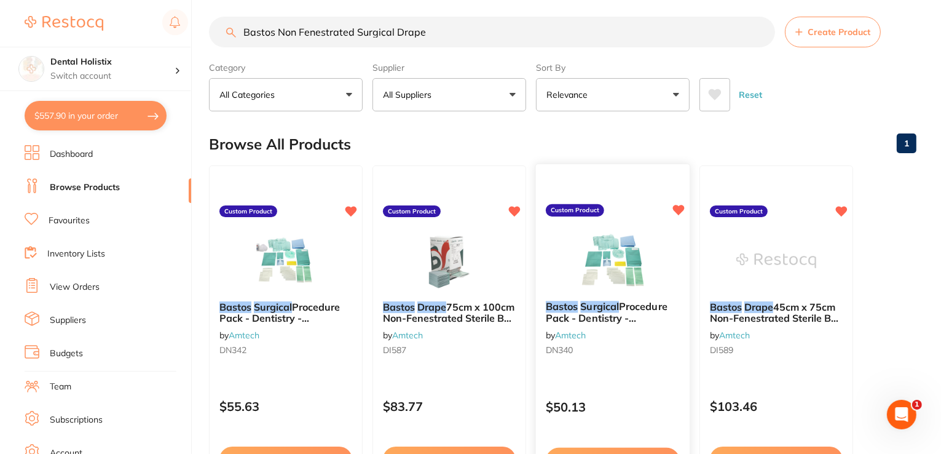
scroll to position [0, 0]
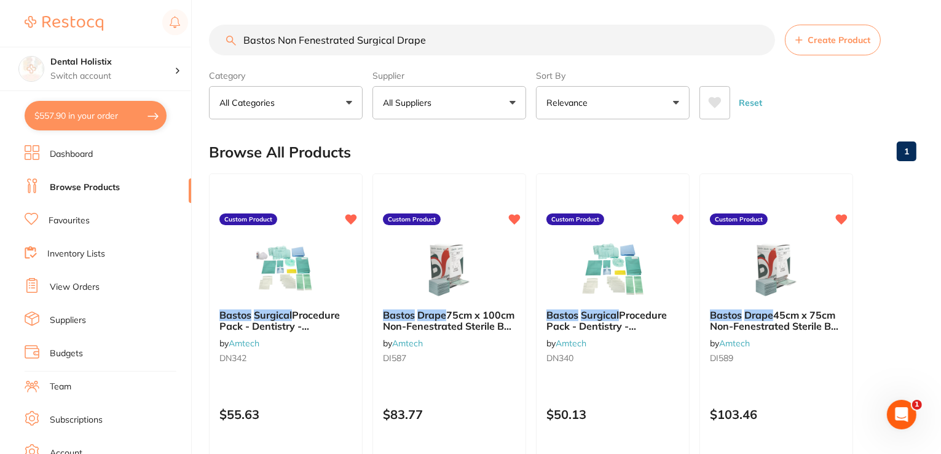
drag, startPoint x: 471, startPoint y: 39, endPoint x: 189, endPoint y: 26, distance: 282.0
click at [168, 24] on div "$557.90 Dental Holistix Switch account Dental Holistix $557.90 in your order Da…" at bounding box center [470, 227] width 941 height 454
paste input "Sodium Chloride Injection 0.9% (Saline) 10ml Ampoule Box 50 (691968)"
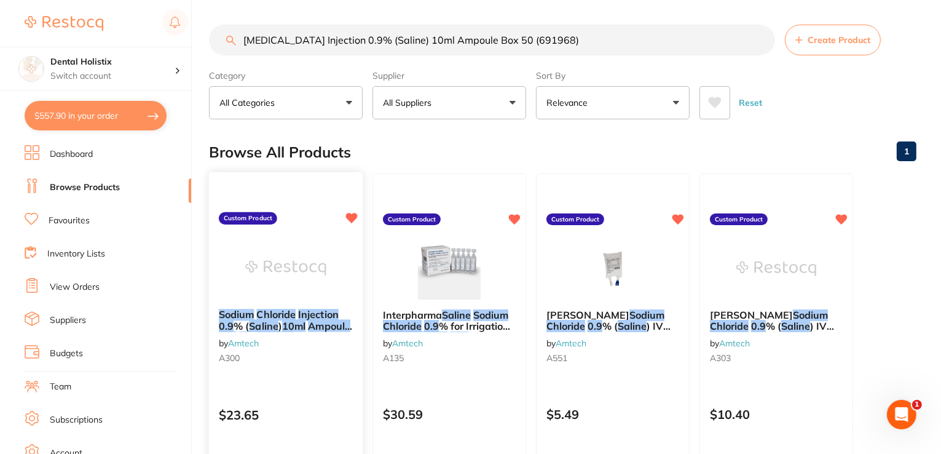
type input "Sodium Chloride Injection 0.9% (Saline) 10ml Ampoule Box 50 (691968)"
click at [299, 320] on em "10ml" at bounding box center [293, 326] width 23 height 12
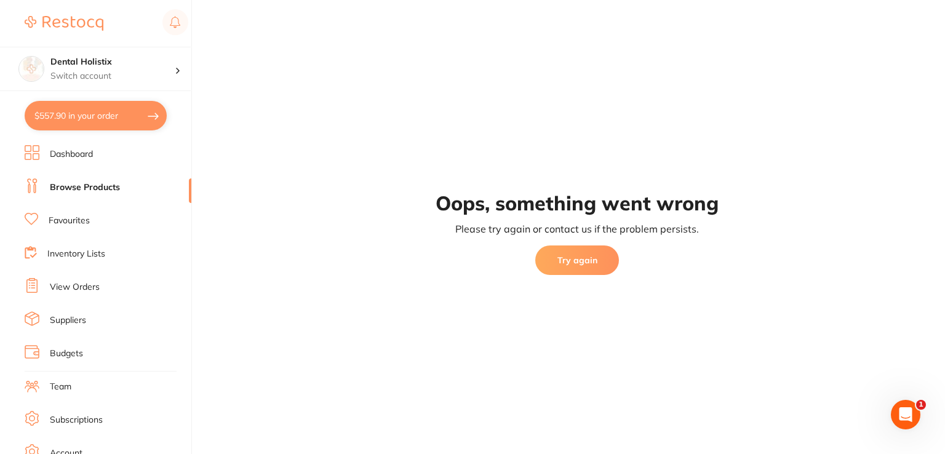
click at [546, 258] on button "Try again" at bounding box center [577, 260] width 84 height 30
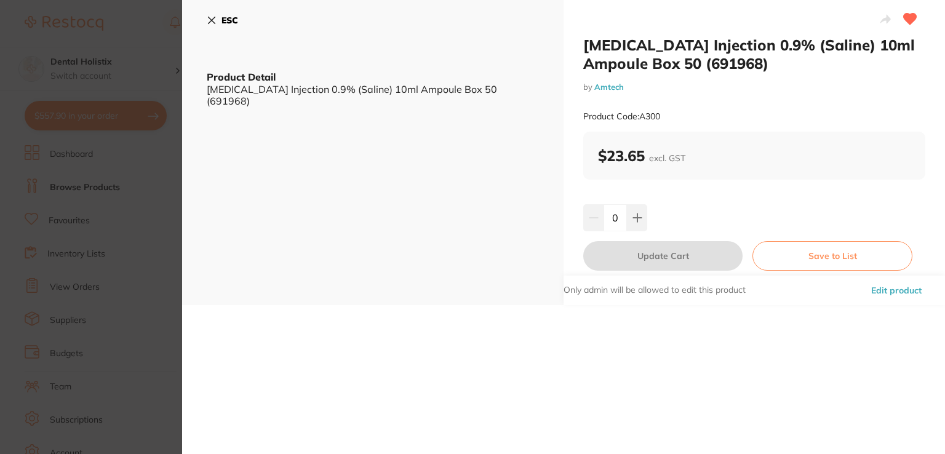
click at [892, 293] on button "Edit product" at bounding box center [896, 290] width 58 height 30
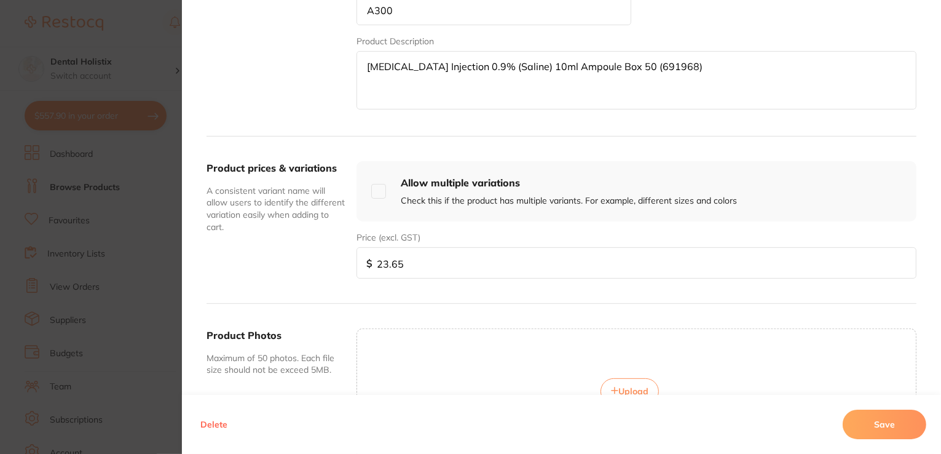
click at [619, 389] on span "Upload" at bounding box center [634, 391] width 30 height 11
click at [878, 424] on button "Save" at bounding box center [885, 425] width 84 height 30
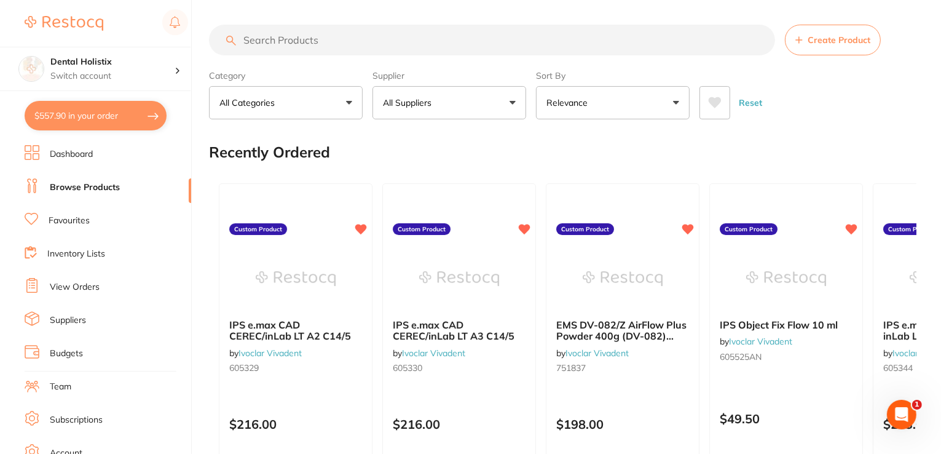
click at [261, 46] on input "search" at bounding box center [492, 40] width 566 height 31
paste input "Curasept Perio Pro 0.12% Mouthwash 200ml"
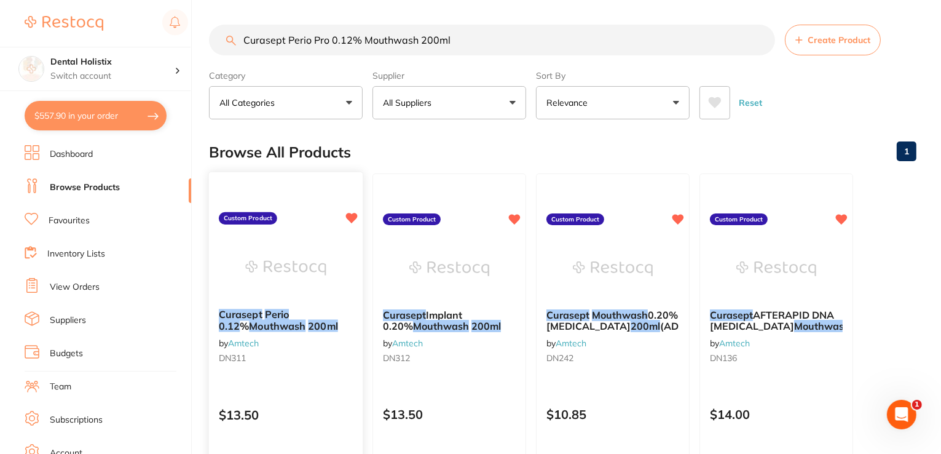
click at [308, 325] on em "200ml" at bounding box center [323, 326] width 30 height 12
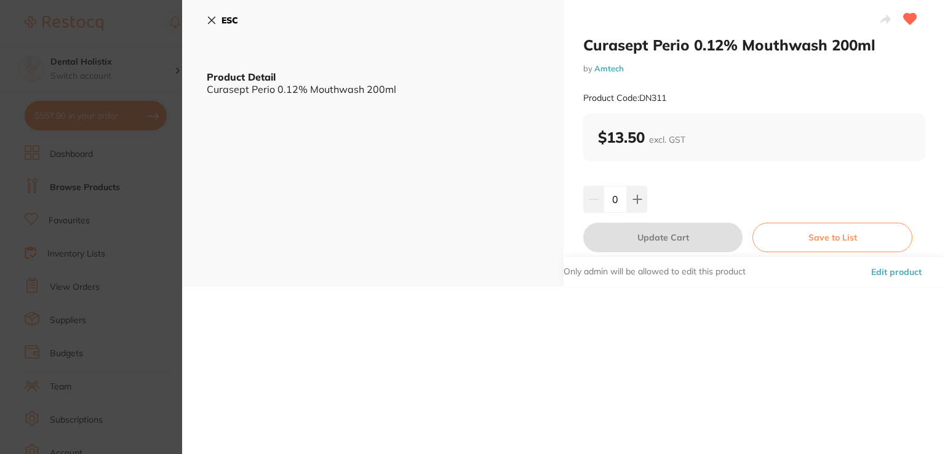
click at [881, 271] on button "Edit product" at bounding box center [896, 272] width 58 height 30
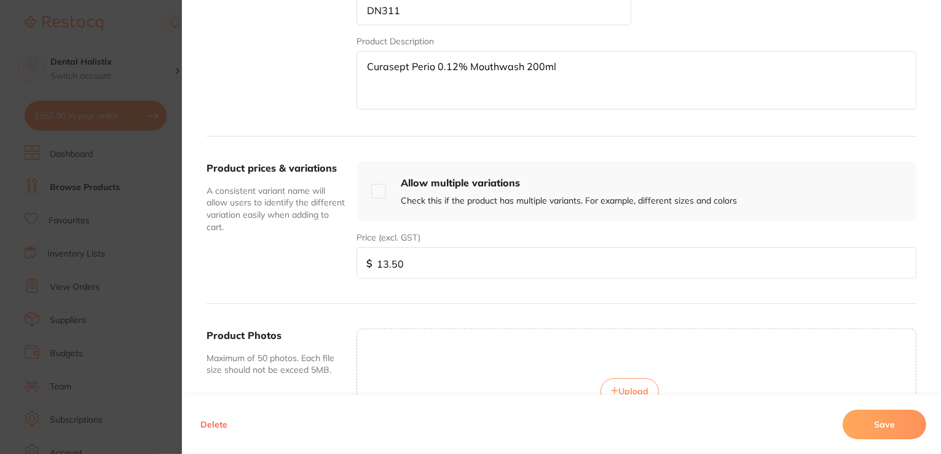
click at [615, 382] on button "Upload" at bounding box center [630, 391] width 58 height 26
click at [882, 423] on button "Save" at bounding box center [885, 425] width 84 height 30
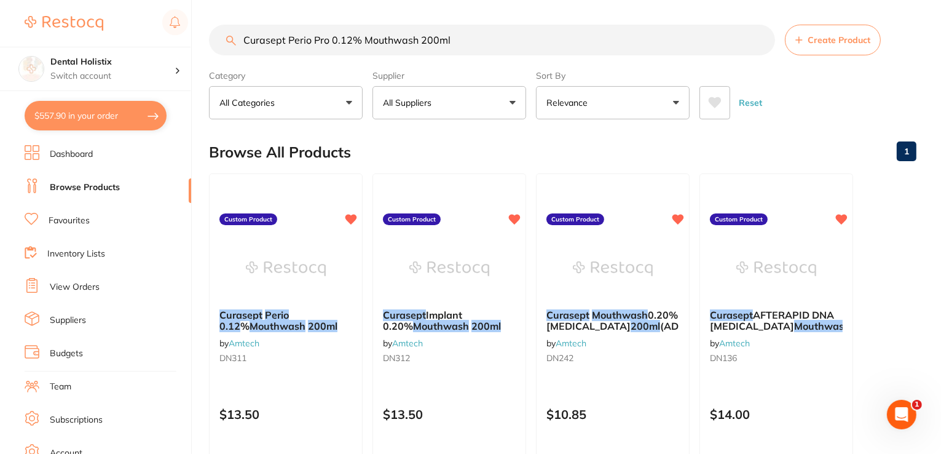
drag, startPoint x: 464, startPoint y: 40, endPoint x: 209, endPoint y: 52, distance: 254.9
click at [156, 51] on div "$557.90 Dental Holistix Switch account Dental Holistix $557.90 in your order Da…" at bounding box center [470, 227] width 941 height 454
paste input "Implant Pro 0.20"
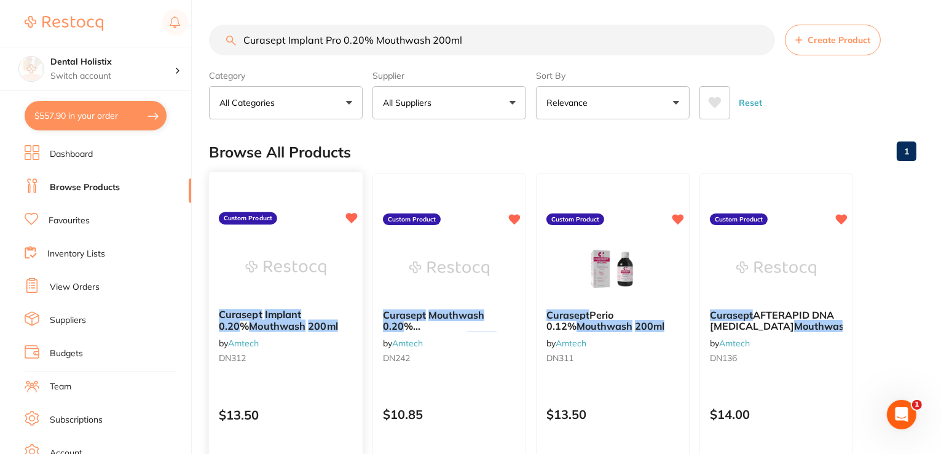
click at [264, 326] on em "Mouthwash" at bounding box center [277, 326] width 57 height 12
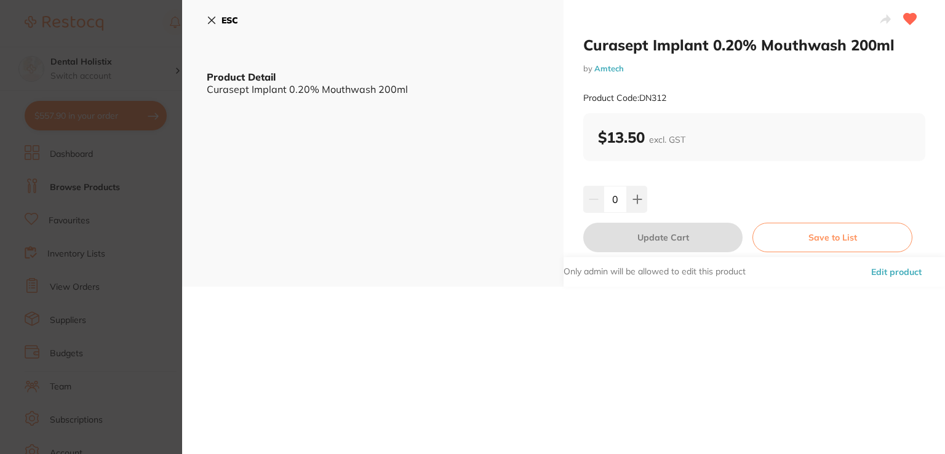
click at [873, 276] on button "Edit product" at bounding box center [896, 272] width 58 height 30
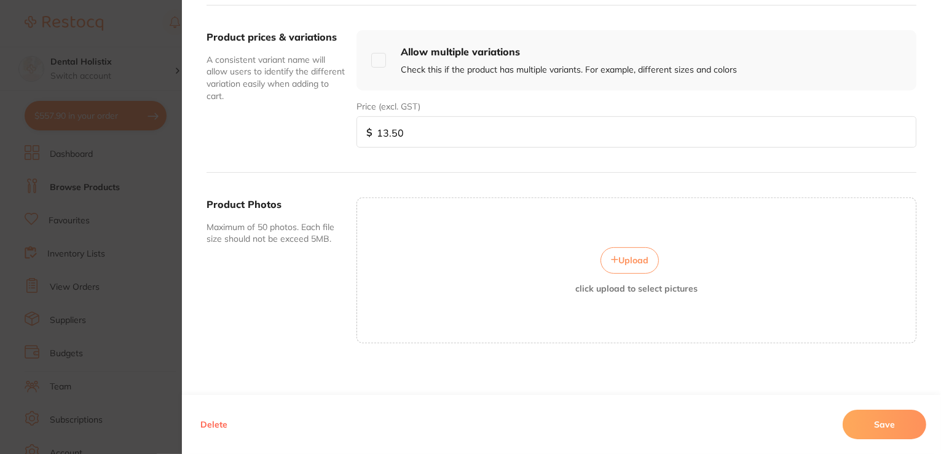
scroll to position [442, 0]
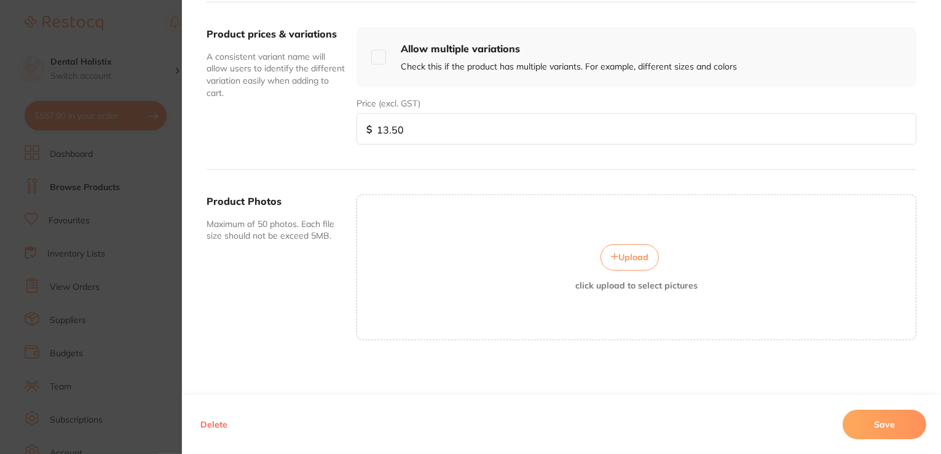
click at [639, 259] on span "Upload" at bounding box center [634, 257] width 30 height 11
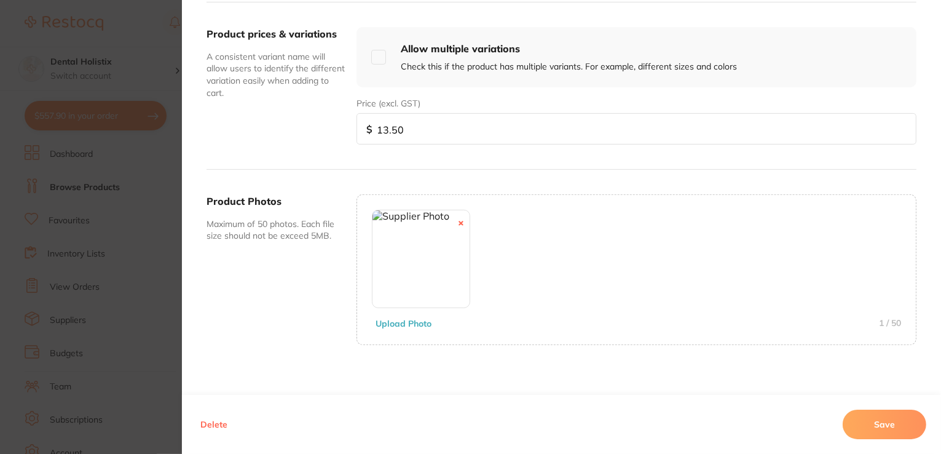
click at [881, 424] on button "Save" at bounding box center [885, 425] width 84 height 30
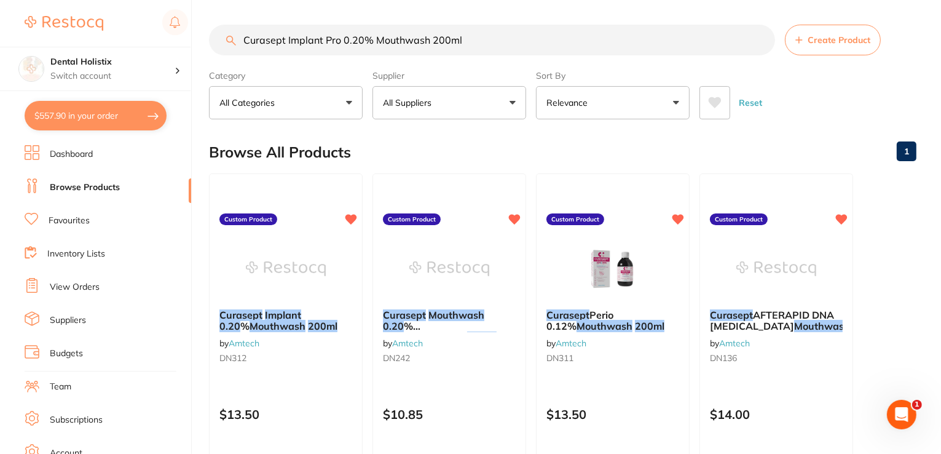
drag, startPoint x: 473, startPoint y: 37, endPoint x: 199, endPoint y: 38, distance: 273.6
click at [192, 41] on div "$557.90 Dental Holistix Switch account Dental Holistix $557.90 in your order Da…" at bounding box center [470, 227] width 941 height 454
paste input "Miltex Instrument Lube Spray 8oz"
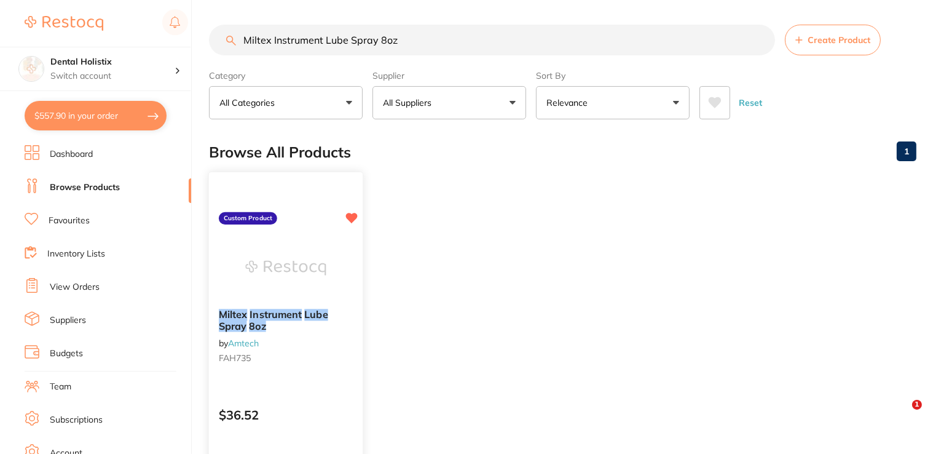
type input "Miltex Instrument Lube Spray 8oz"
click at [273, 316] on em "Instrument" at bounding box center [276, 314] width 52 height 12
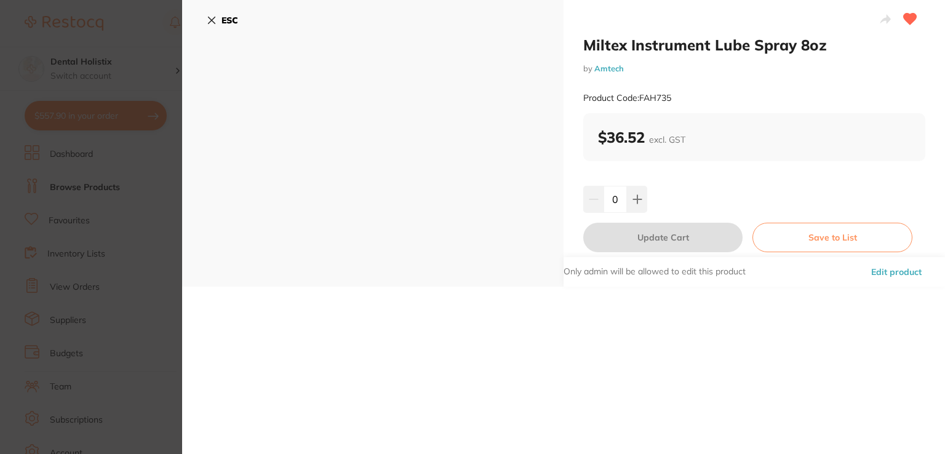
click at [901, 271] on button "Edit product" at bounding box center [896, 272] width 58 height 30
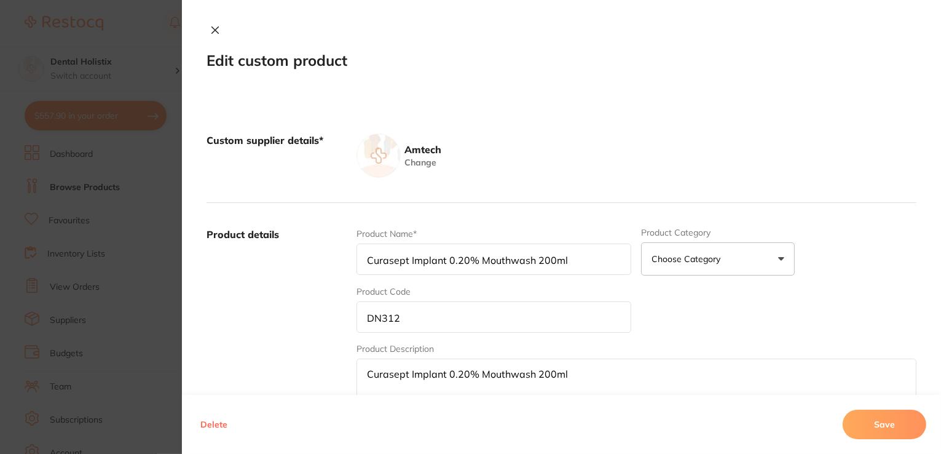
type input "Miltex Instrument Lube Spray 8oz"
type input "FAH735"
type input "36.52"
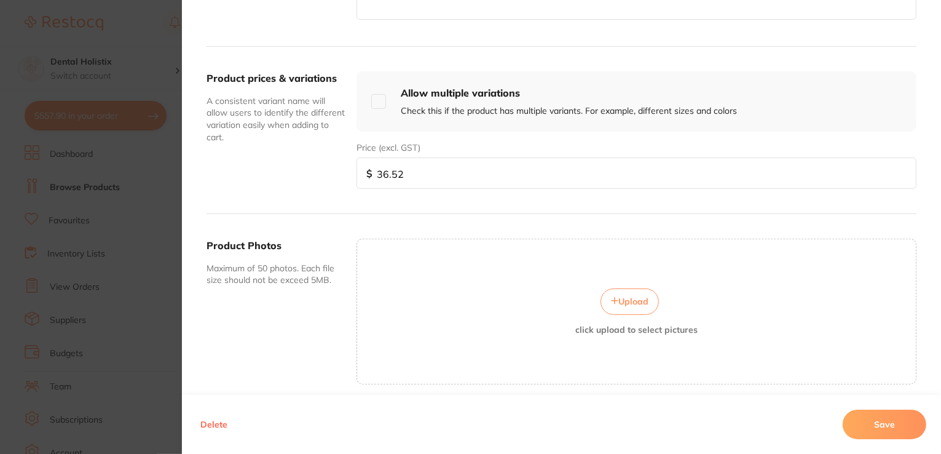
scroll to position [442, 0]
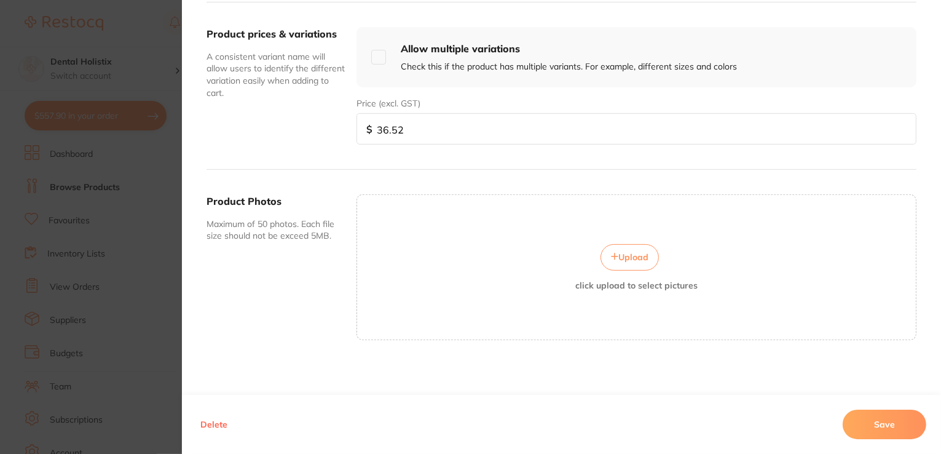
click at [627, 256] on span "Upload" at bounding box center [634, 257] width 30 height 11
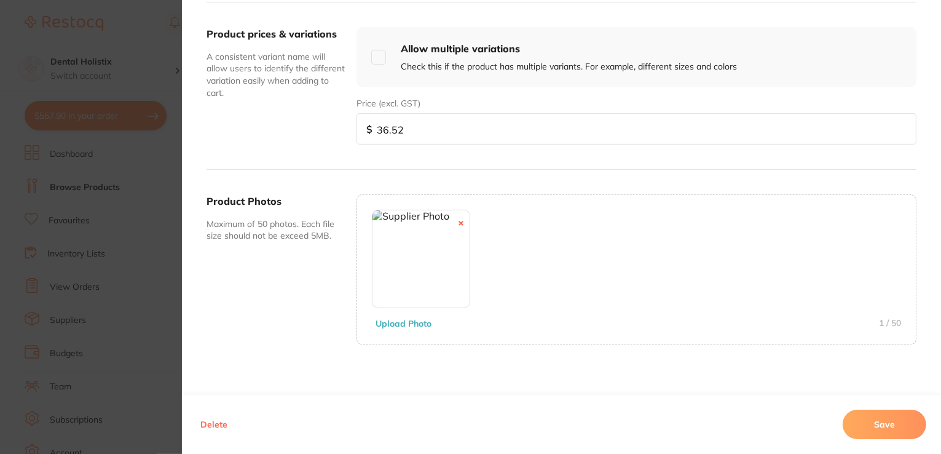
click at [860, 422] on button "Save" at bounding box center [885, 425] width 84 height 30
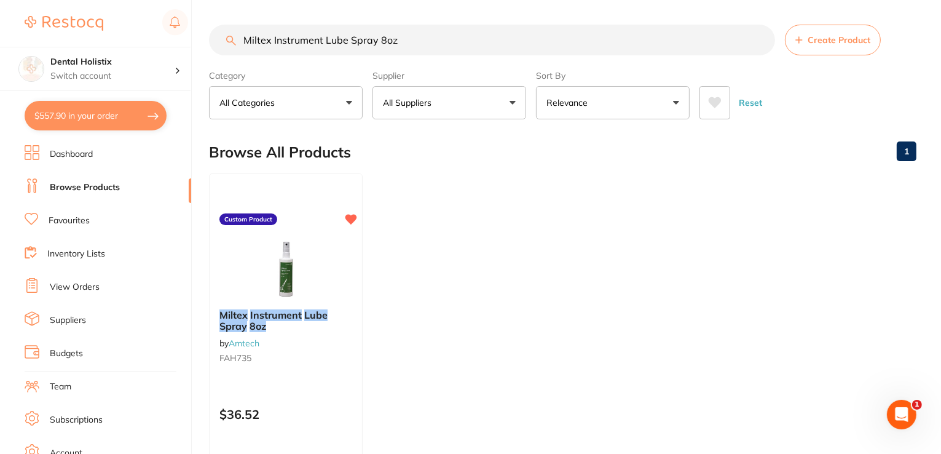
drag, startPoint x: 408, startPoint y: 38, endPoint x: 200, endPoint y: 33, distance: 207.3
click at [200, 33] on div "$557.90 Dental Holistix Switch account Dental Holistix $557.90 in your order Da…" at bounding box center [470, 227] width 941 height 454
paste input "Terumo Syringe Luer Lock"
type input "Terumo Syringe Luer Lock"
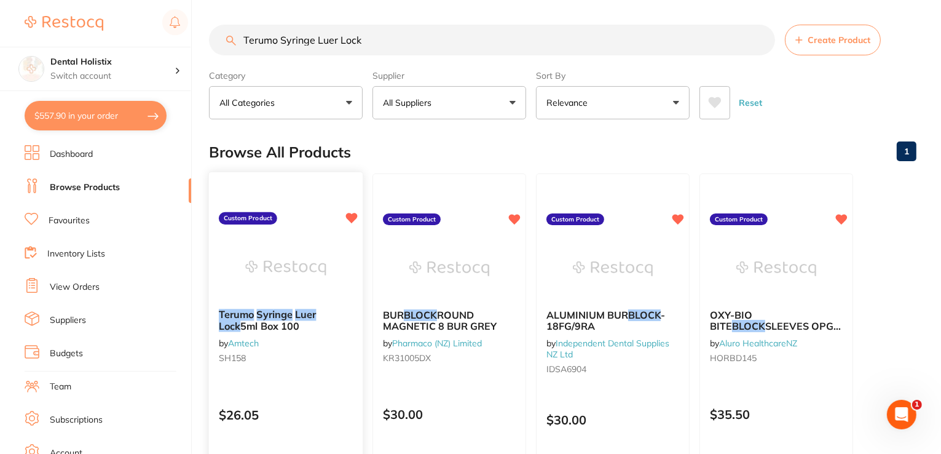
click at [298, 314] on em "Luer" at bounding box center [305, 314] width 21 height 12
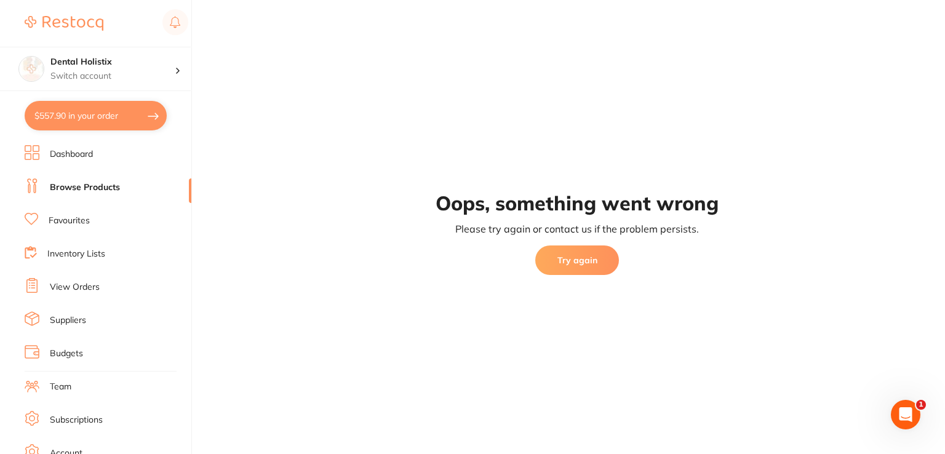
click at [590, 260] on button "Try again" at bounding box center [577, 260] width 84 height 30
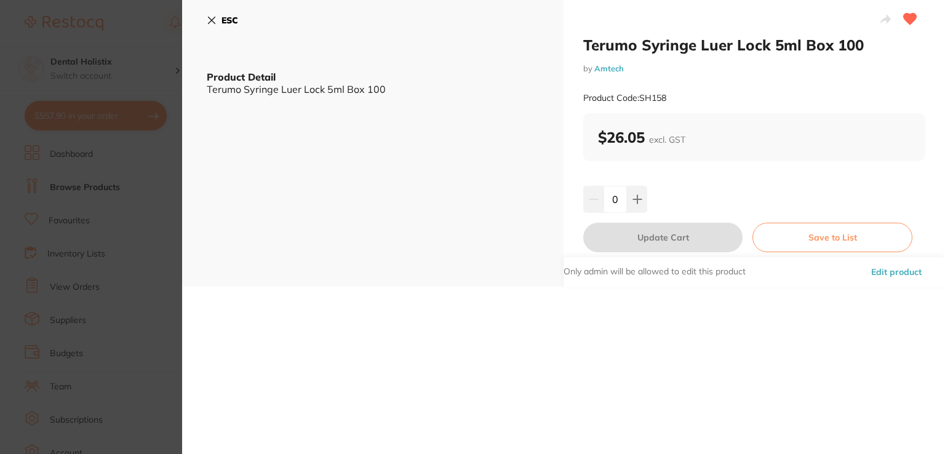
click at [894, 271] on button "Edit product" at bounding box center [896, 272] width 58 height 30
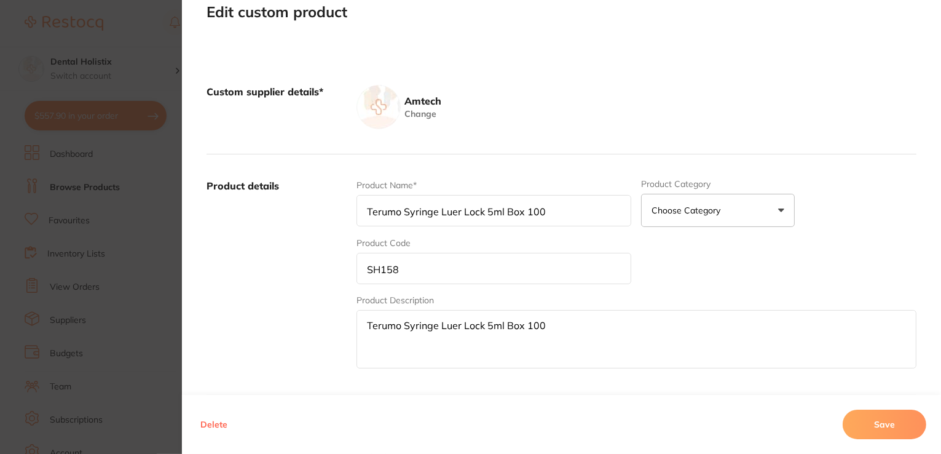
scroll to position [442, 0]
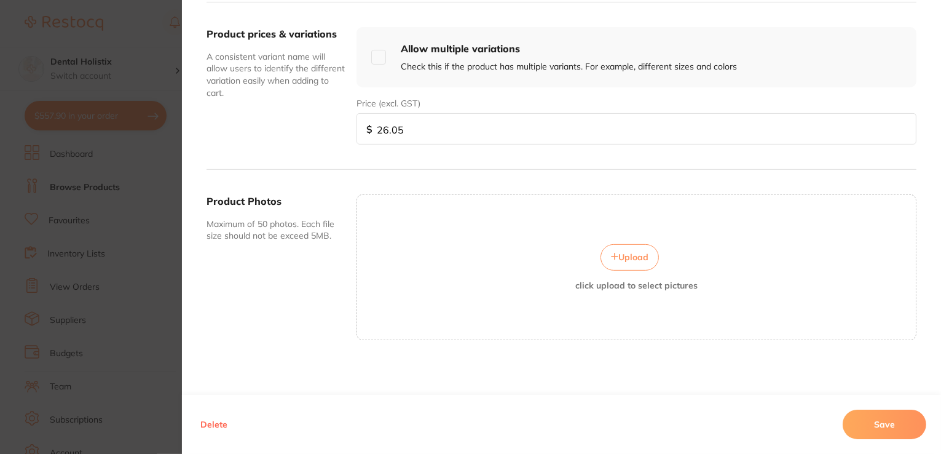
click at [620, 260] on button "Upload" at bounding box center [630, 257] width 58 height 26
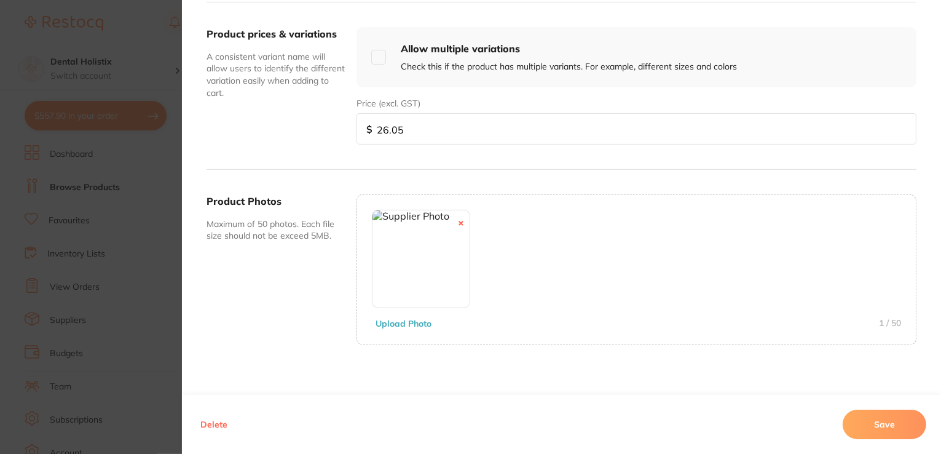
click at [893, 432] on button "Save" at bounding box center [885, 425] width 84 height 30
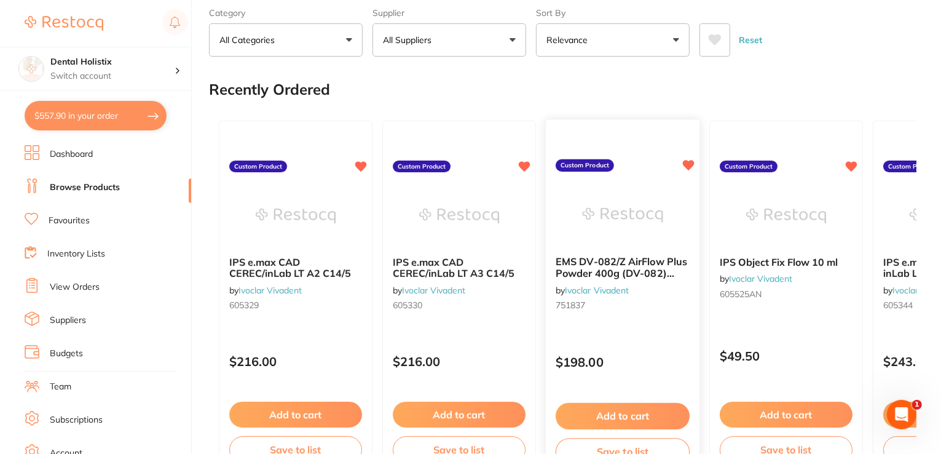
scroll to position [0, 0]
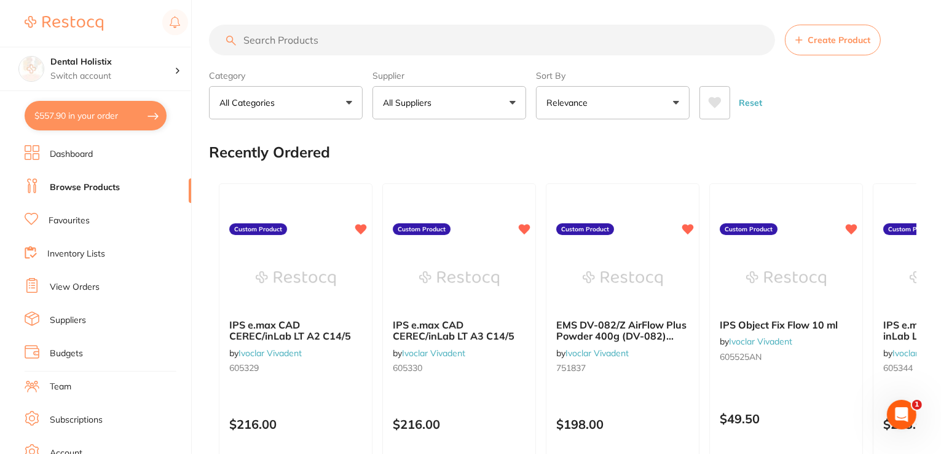
click at [299, 47] on input "search" at bounding box center [492, 40] width 566 height 31
paste input "Terumo Syringe Luer Lock"
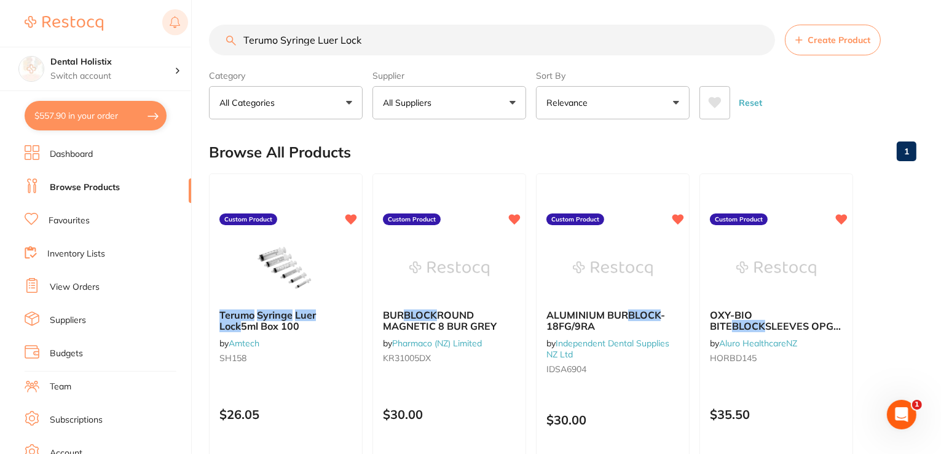
drag, startPoint x: 392, startPoint y: 37, endPoint x: 180, endPoint y: 26, distance: 212.4
click at [180, 26] on div "$557.90 Dental Holistix Switch account Dental Holistix $557.90 in your order Da…" at bounding box center [470, 227] width 941 height 454
paste input "ProDet Detergent 5L Concentrate (Includes Pump) - (Formerly Clinidet)"
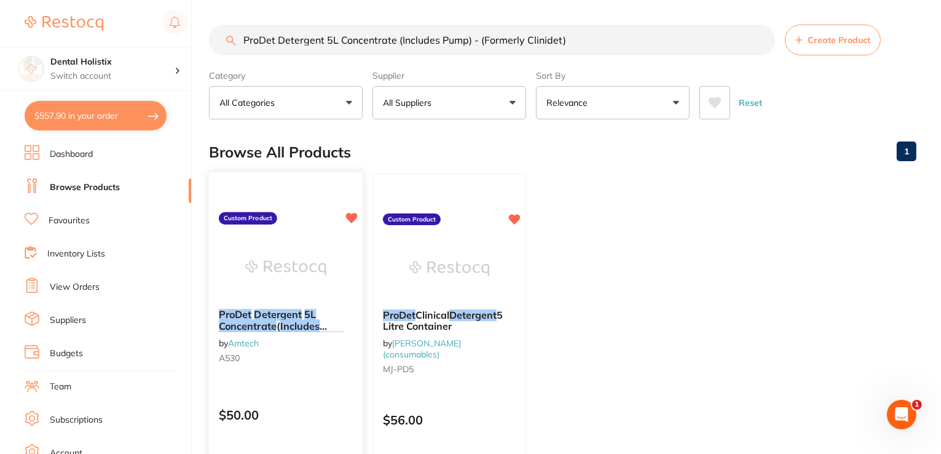
type input "ProDet Detergent 5L Concentrate (Includes Pump) - (Formerly Clinidet)"
click at [283, 320] on em "Includes" at bounding box center [299, 326] width 39 height 12
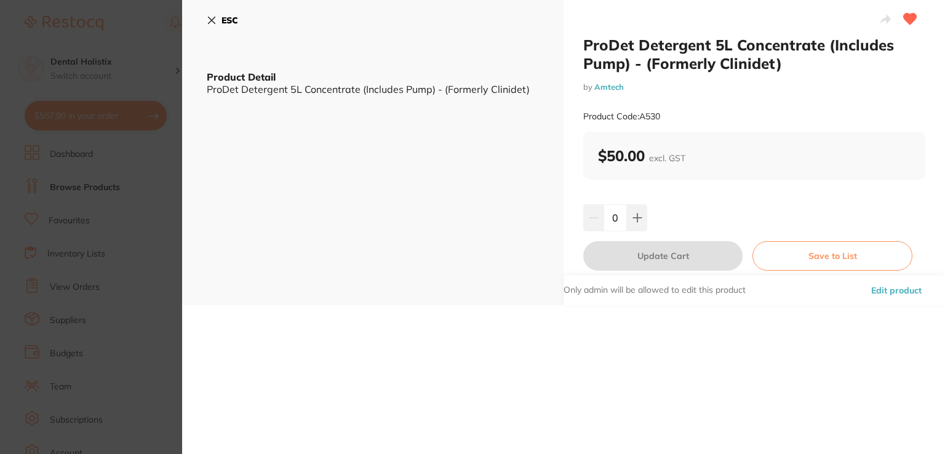
click at [908, 289] on button "Edit product" at bounding box center [896, 290] width 58 height 30
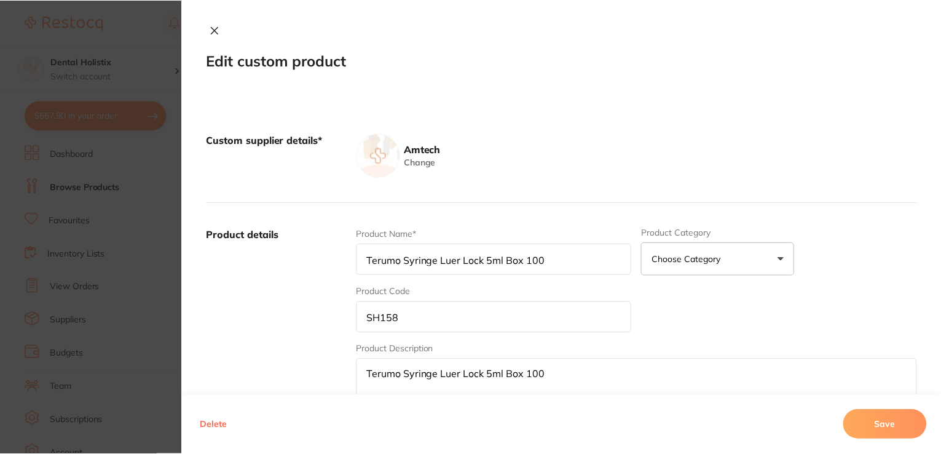
scroll to position [2, 0]
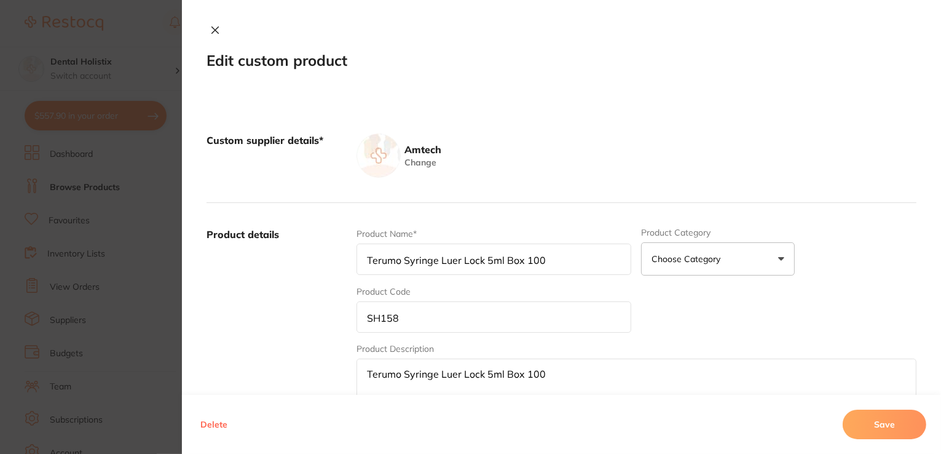
type input "ProDet Detergent 5L Concentrate (Includes Pump) - (Formerly Clinidet)"
type input "A530"
type textarea "ProDet Detergent 5L Concentrate (Includes Pump) - (Formerly Clinidet)"
type input "50.00"
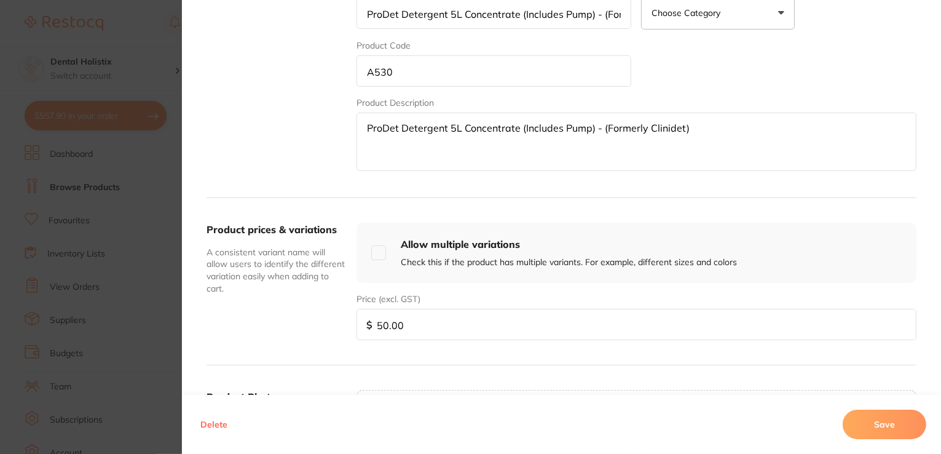
scroll to position [430, 0]
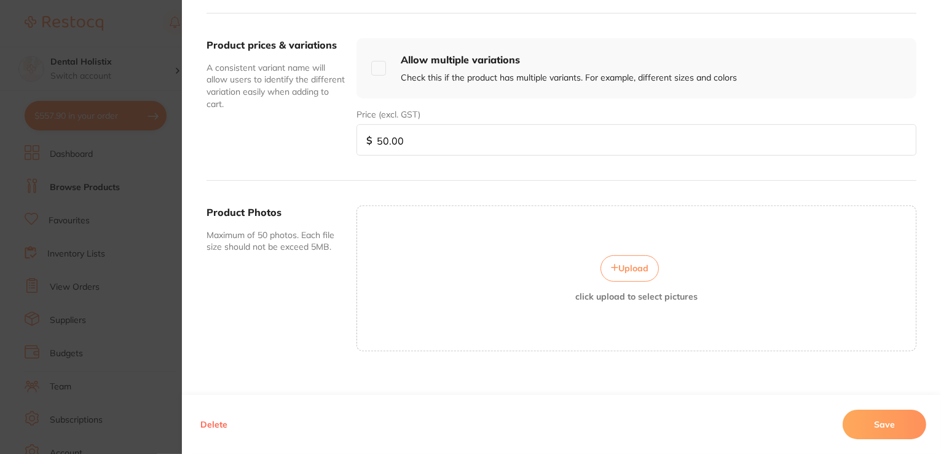
click at [622, 280] on div "Upload click upload to select pictures" at bounding box center [636, 278] width 559 height 46
click at [633, 263] on span "Upload" at bounding box center [634, 268] width 30 height 11
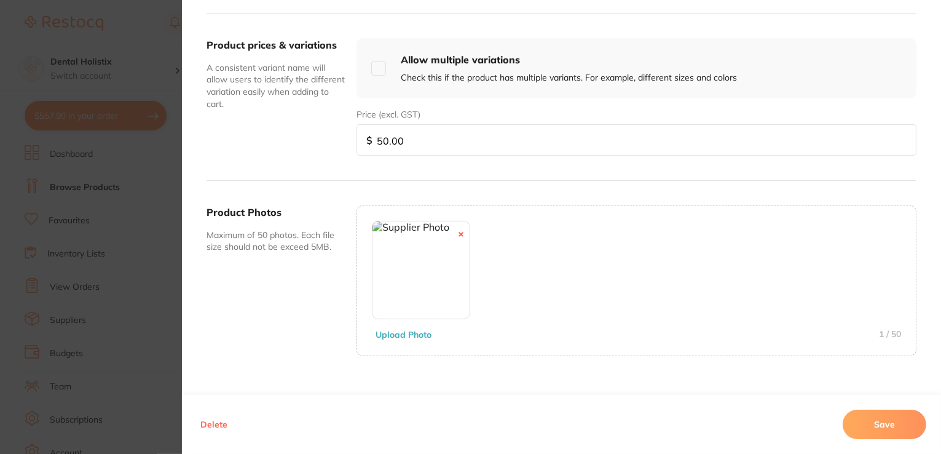
click at [854, 430] on button "Save" at bounding box center [885, 425] width 84 height 30
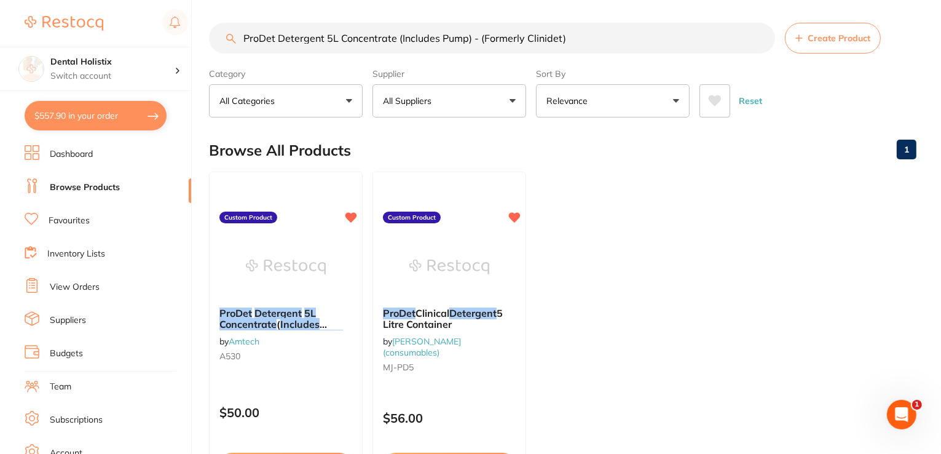
drag, startPoint x: 525, startPoint y: 41, endPoint x: 203, endPoint y: 31, distance: 322.4
click at [203, 31] on div "$557.90 Dental Holistix Switch account Dental Holistix $557.90 in your order Da…" at bounding box center [470, 225] width 941 height 454
drag, startPoint x: 572, startPoint y: 40, endPoint x: 201, endPoint y: 25, distance: 371.1
click at [194, 25] on div "$557.90 Dental Holistix Switch account Dental Holistix $557.90 in your order Da…" at bounding box center [470, 225] width 941 height 454
paste input "Sigma Sterilisation Pouches Self Seal"
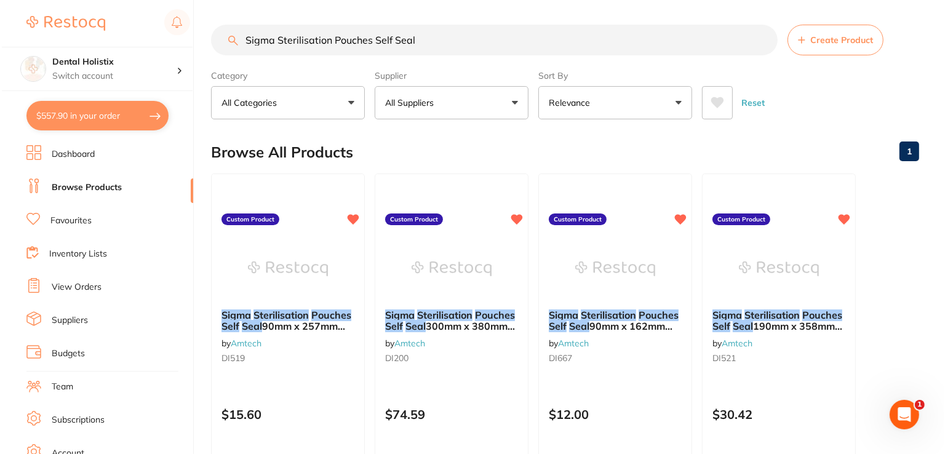
scroll to position [0, 0]
click at [308, 322] on span "90mm x 257mm Box 200" at bounding box center [281, 332] width 125 height 24
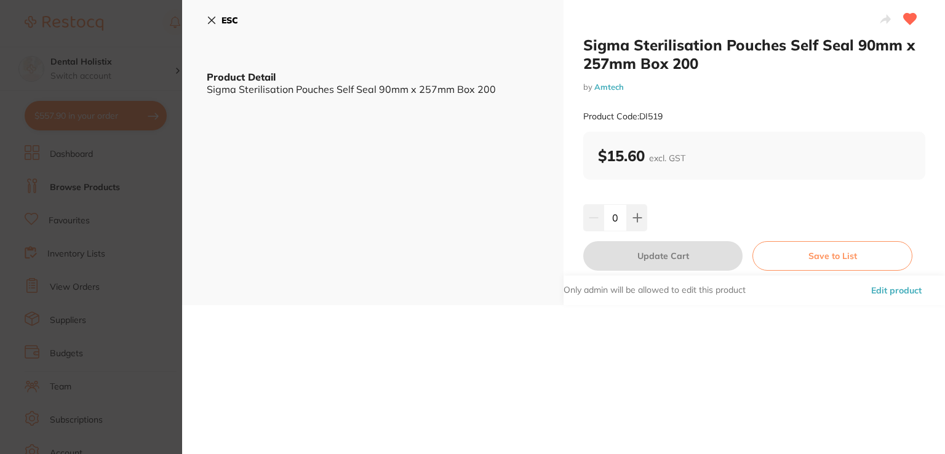
click at [874, 291] on button "Edit product" at bounding box center [896, 290] width 58 height 30
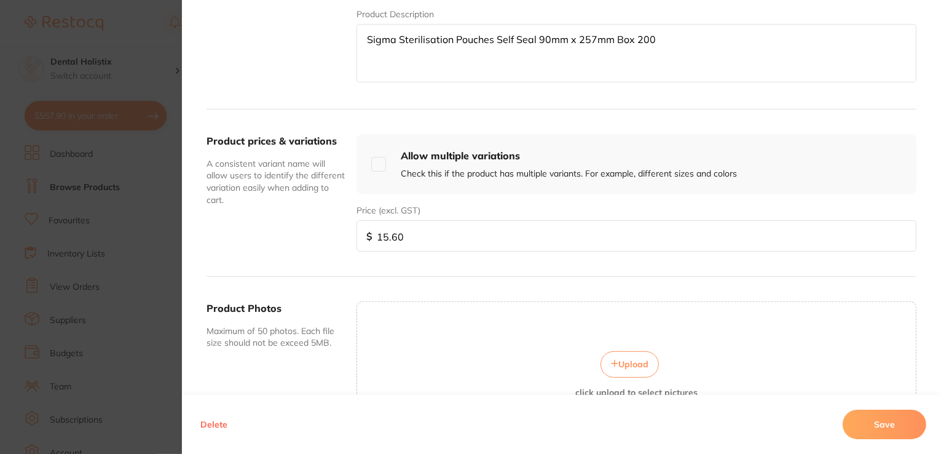
scroll to position [442, 0]
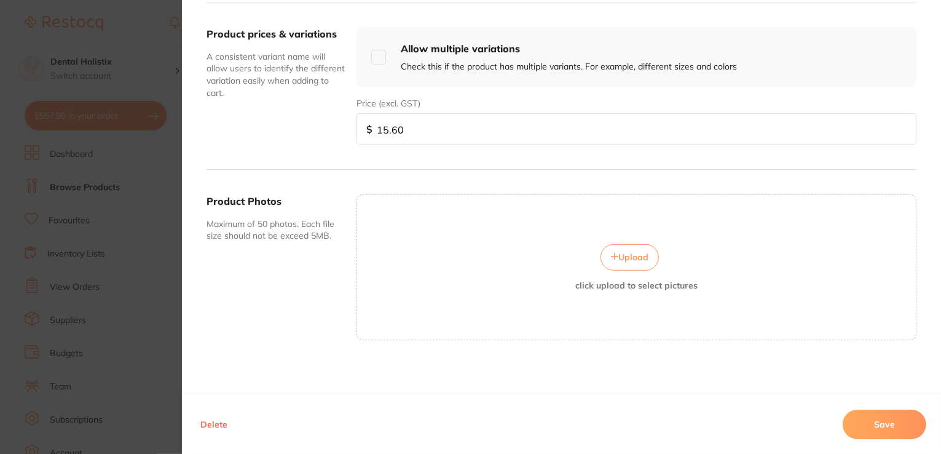
click at [619, 254] on span "Upload" at bounding box center [634, 257] width 30 height 11
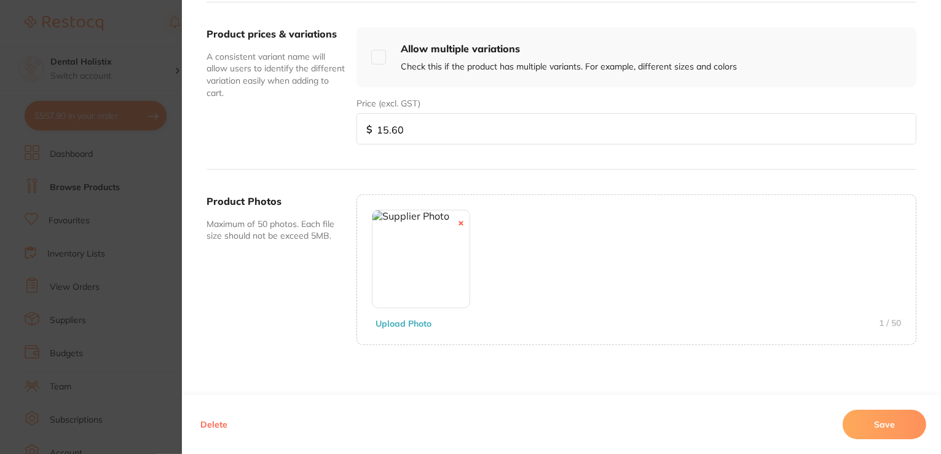
click at [908, 421] on button "Save" at bounding box center [885, 425] width 84 height 30
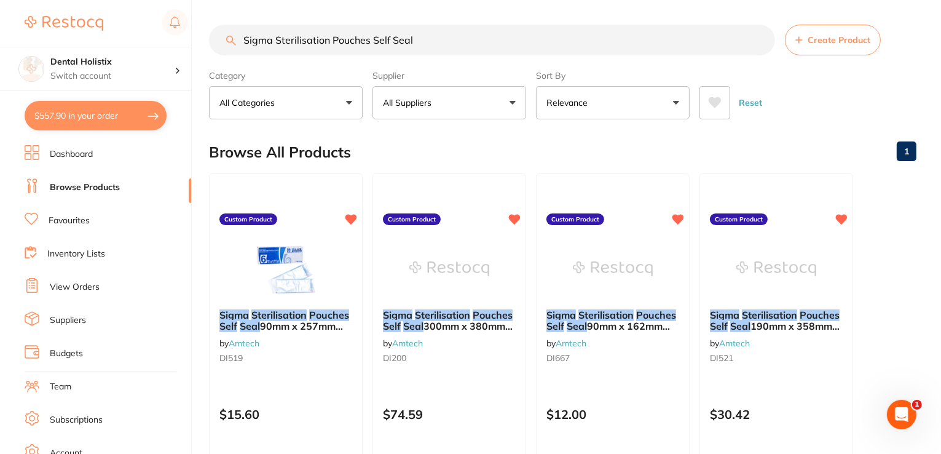
drag, startPoint x: 394, startPoint y: 33, endPoint x: 141, endPoint y: 22, distance: 253.0
click at [142, 22] on div "$557.90 Dental Holistix Switch account Dental Holistix $557.90 in your order Da…" at bounding box center [470, 227] width 941 height 454
paste input "Protec Cotton Buds Double Ended Wooden Non Sterile 7.5cm Pack 150"
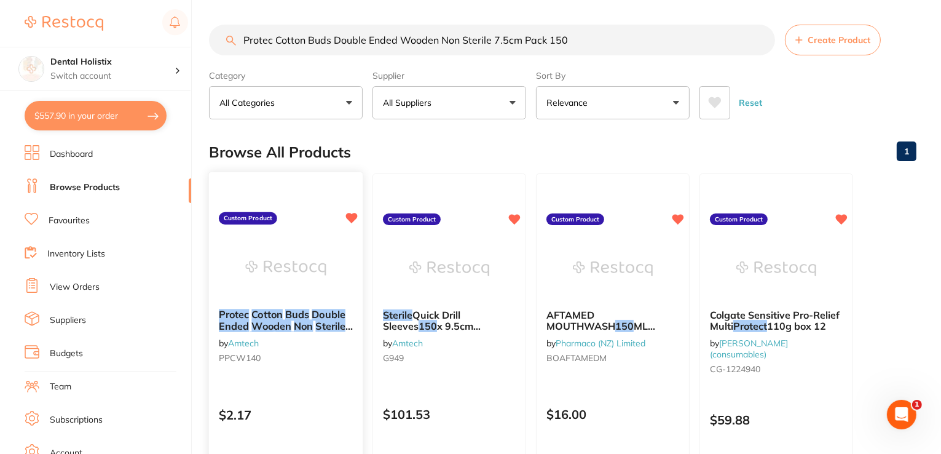
type input "Protec Cotton Buds Double Ended Wooden Non Sterile 7.5cm Pack 150"
click at [288, 334] on div "Protec Cotton Buds Double Ended Wooden Non Sterile 7.5cm Pack 150 by Amtech PPC…" at bounding box center [286, 338] width 154 height 79
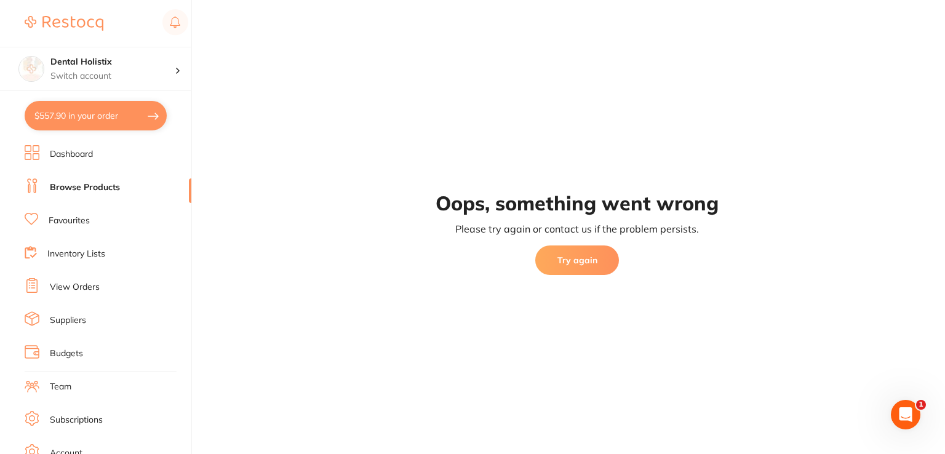
click at [584, 259] on button "Try again" at bounding box center [577, 260] width 84 height 30
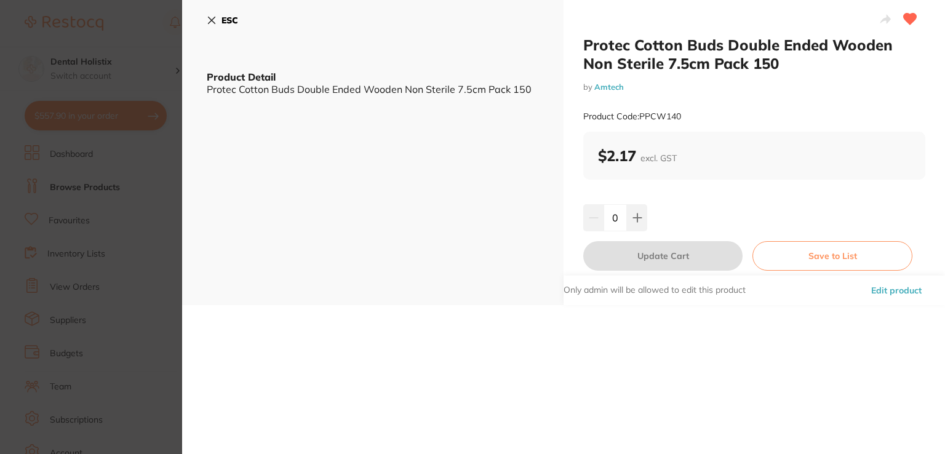
click at [887, 286] on button "Edit product" at bounding box center [896, 290] width 58 height 30
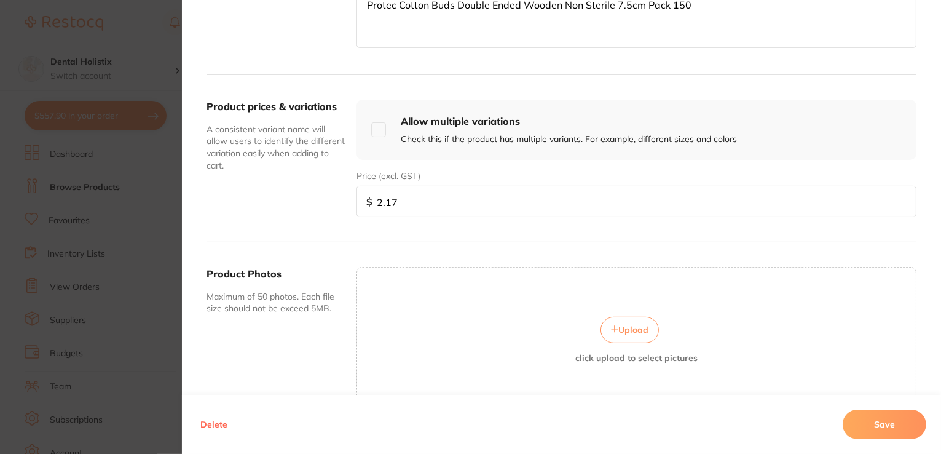
scroll to position [442, 0]
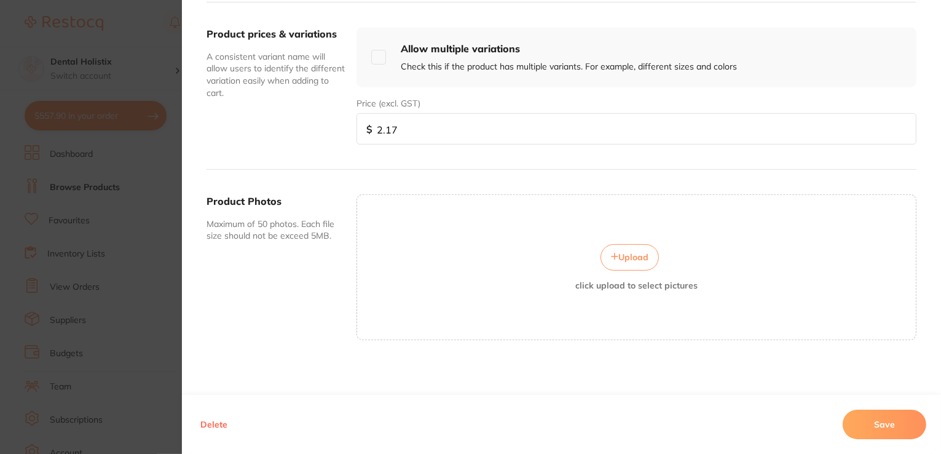
click at [606, 245] on button "Upload" at bounding box center [630, 257] width 58 height 26
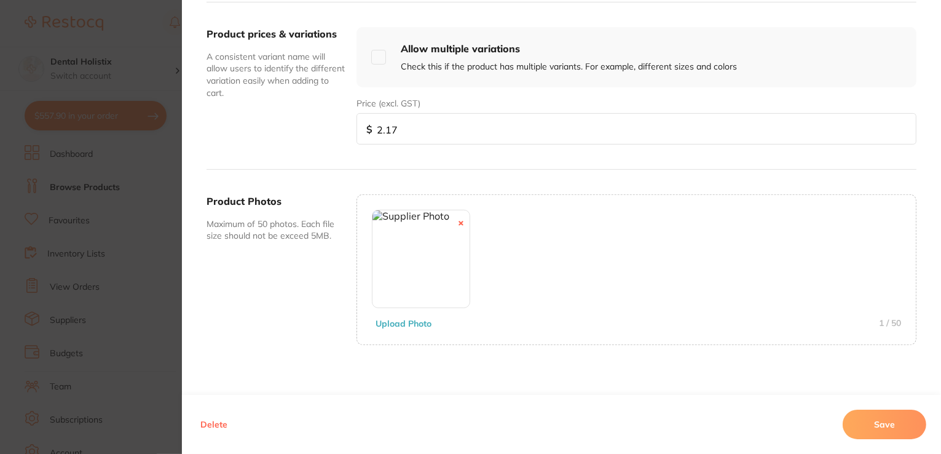
click at [871, 419] on button "Save" at bounding box center [885, 425] width 84 height 30
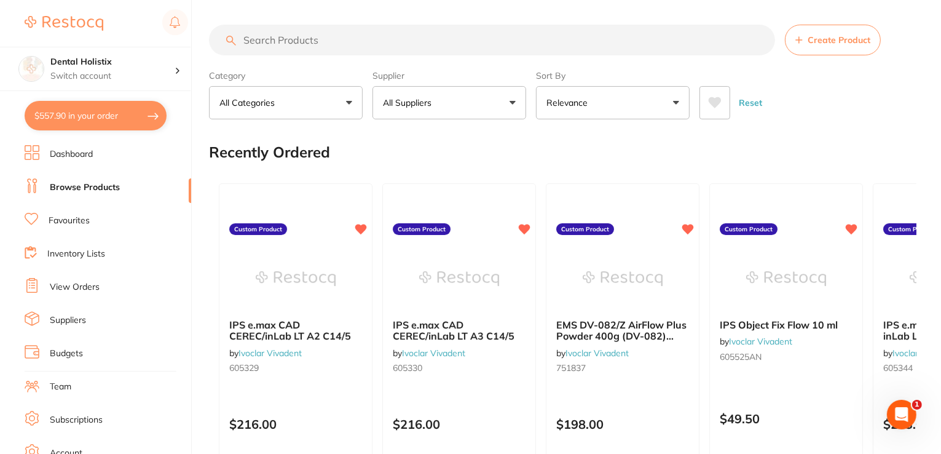
click at [322, 38] on input "search" at bounding box center [492, 40] width 566 height 31
paste input "BD Insyte Autoguard Shielded IV [MEDICAL_DATA] 22g x 1" Blue Each (381823"
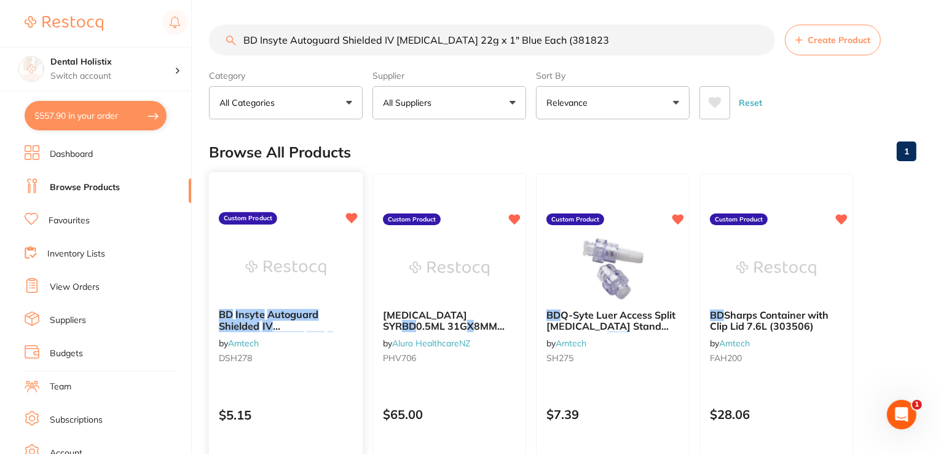
click at [285, 312] on em "Autoguard" at bounding box center [293, 314] width 52 height 12
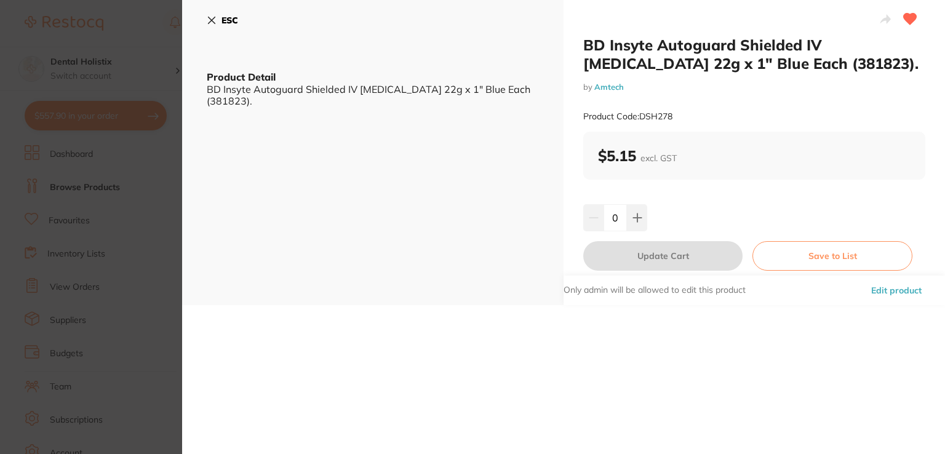
click at [881, 287] on button "Edit product" at bounding box center [896, 290] width 58 height 30
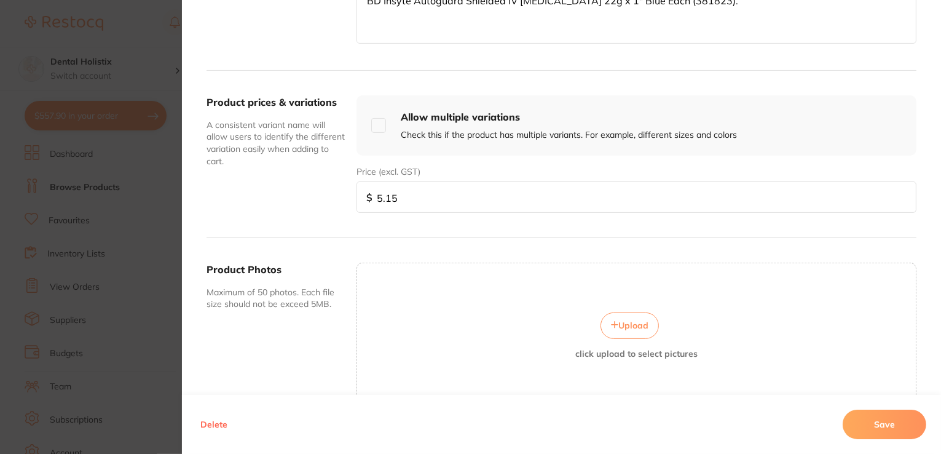
scroll to position [442, 0]
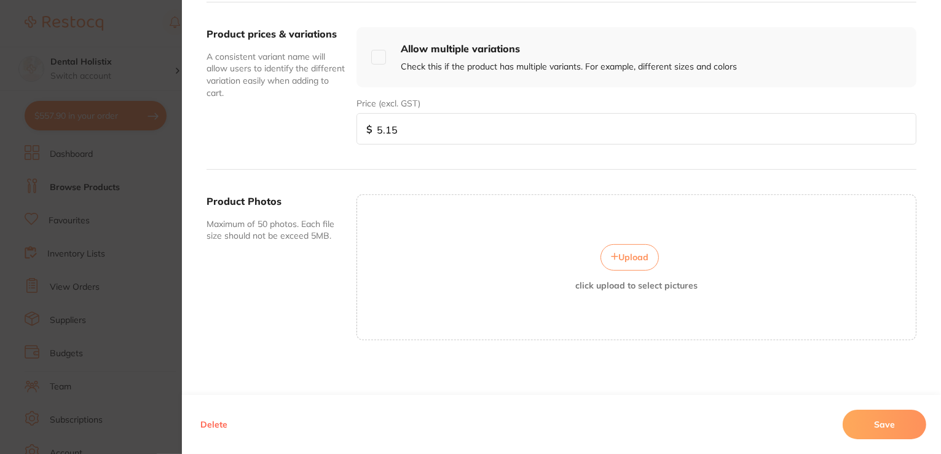
click at [636, 255] on span "Upload" at bounding box center [634, 257] width 30 height 11
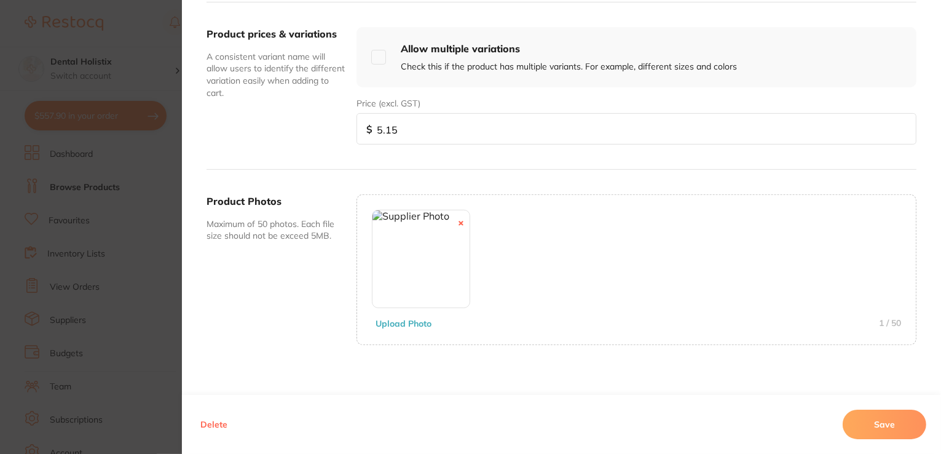
click at [866, 419] on button "Save" at bounding box center [885, 425] width 84 height 30
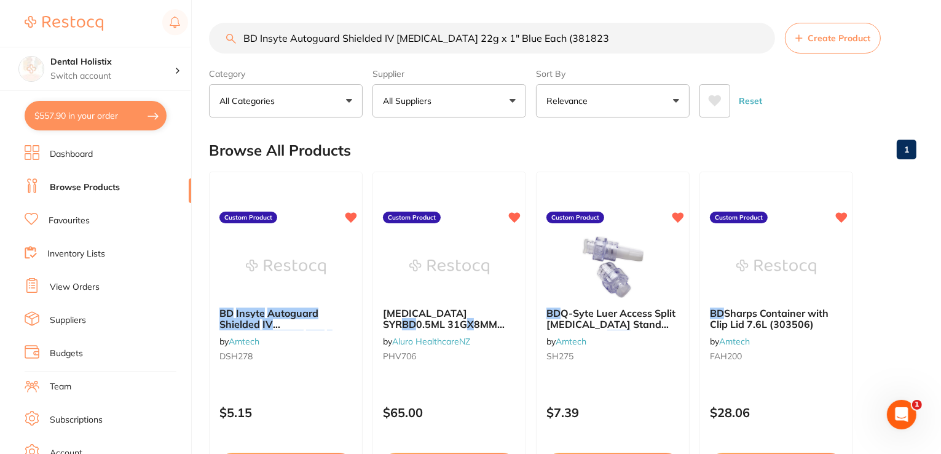
scroll to position [0, 0]
drag, startPoint x: 577, startPoint y: 39, endPoint x: 167, endPoint y: 41, distance: 409.6
click at [167, 41] on div "$557.90 Dental Holistix Switch account Dental Holistix $557.90 in your order Da…" at bounding box center [470, 225] width 941 height 454
paste input "Morita Dental Needle 30G Long 0.3 x 25mm(1") Box 100"
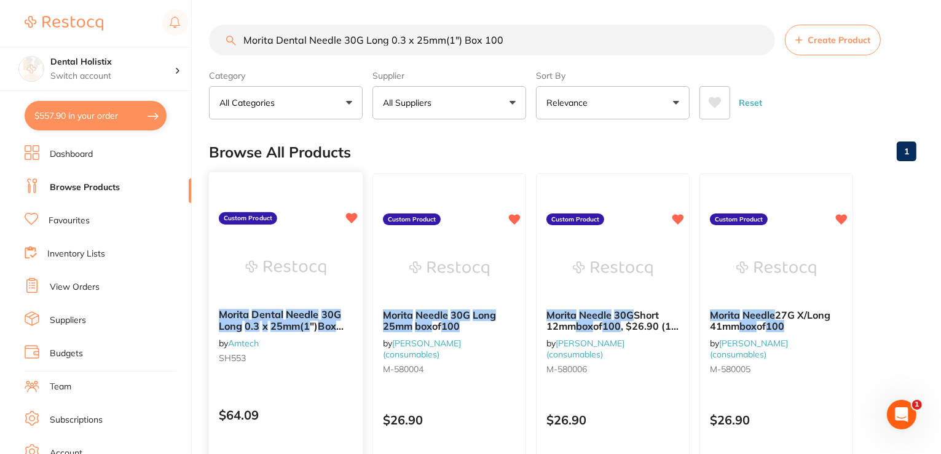
type input "Morita Dental Needle 30G Long 0.3 x 25mm(1") Box 100"
click at [303, 315] on em "Needle" at bounding box center [302, 314] width 33 height 12
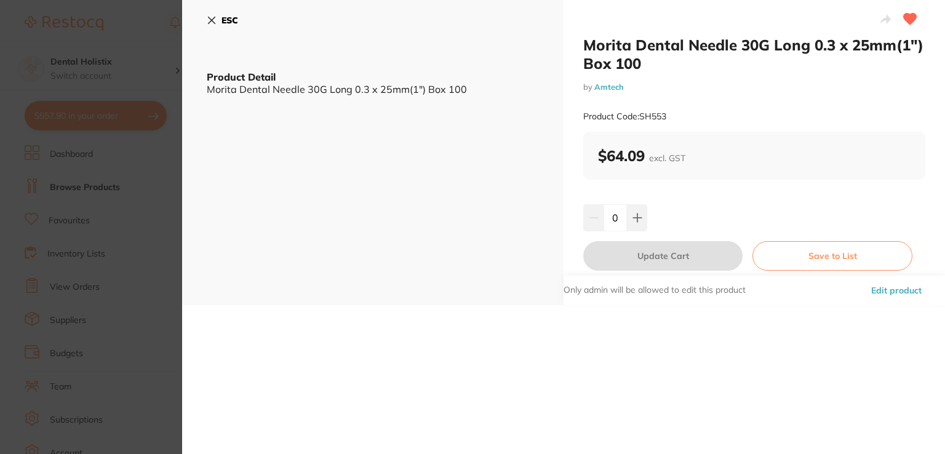
click at [884, 290] on button "Edit product" at bounding box center [896, 290] width 58 height 30
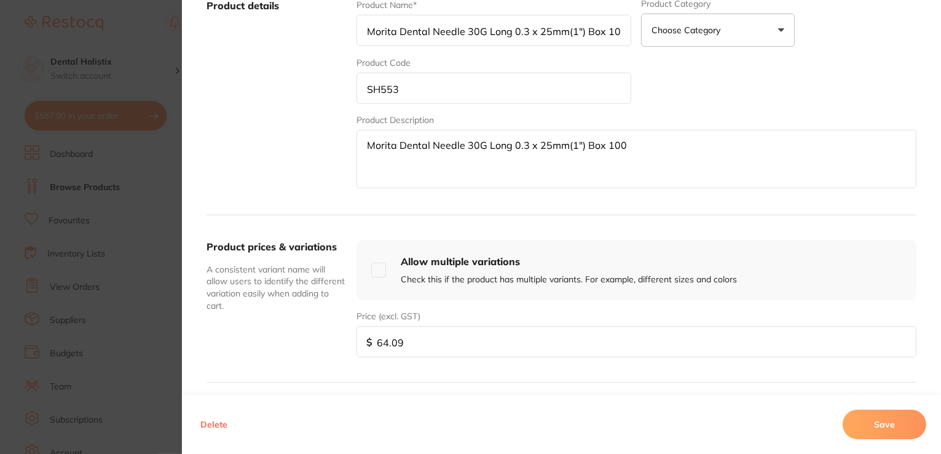
scroll to position [430, 0]
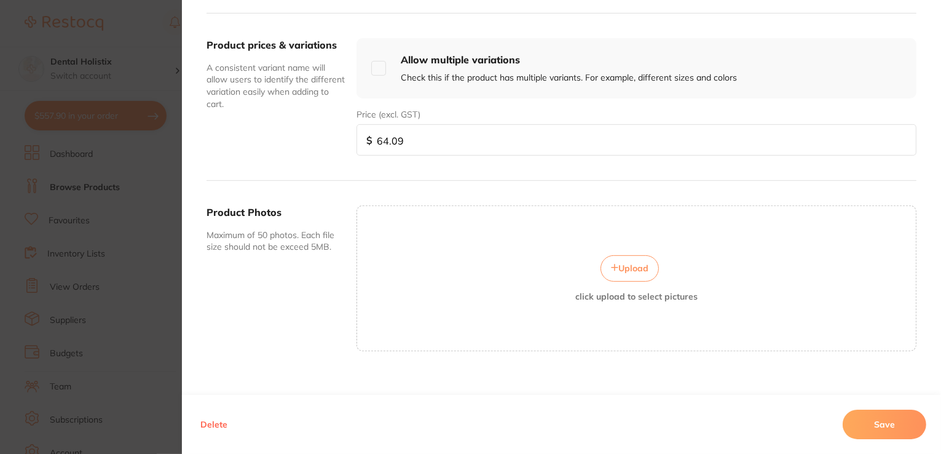
click at [635, 266] on span "Upload" at bounding box center [634, 268] width 30 height 11
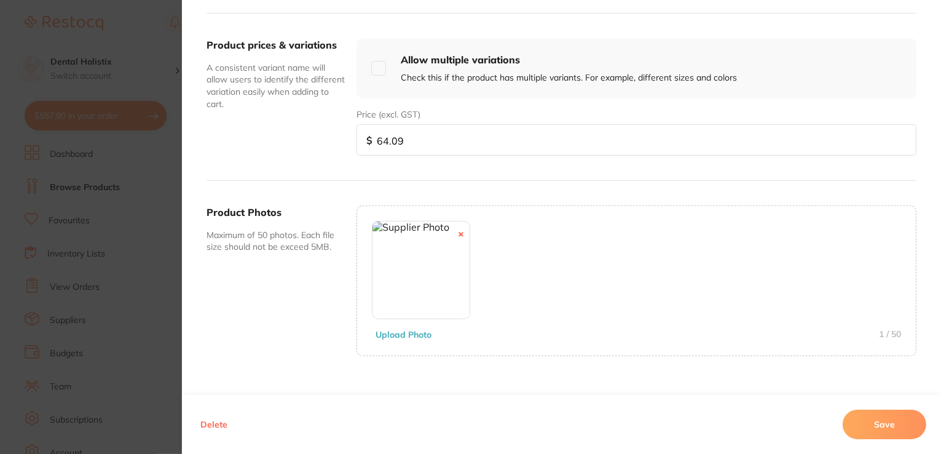
click at [903, 420] on button "Save" at bounding box center [885, 425] width 84 height 30
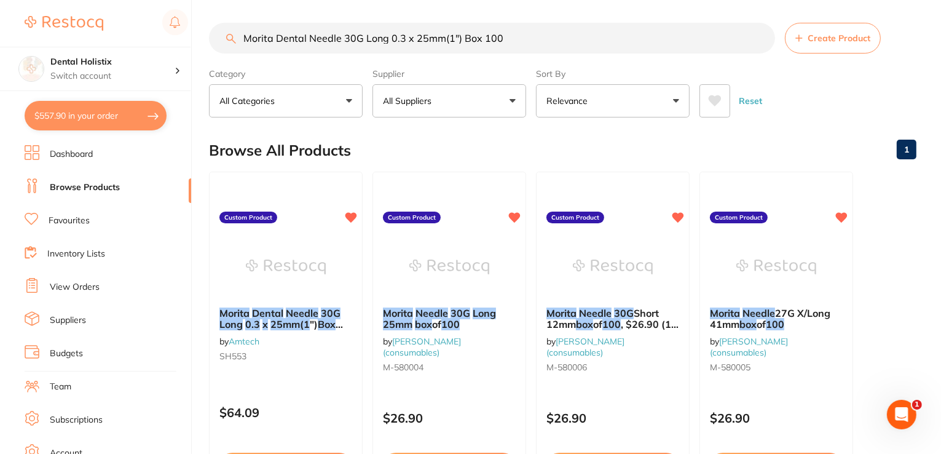
click at [759, 37] on input "Morita Dental Needle 30G Long 0.3 x 25mm(1") Box 100" at bounding box center [492, 38] width 566 height 31
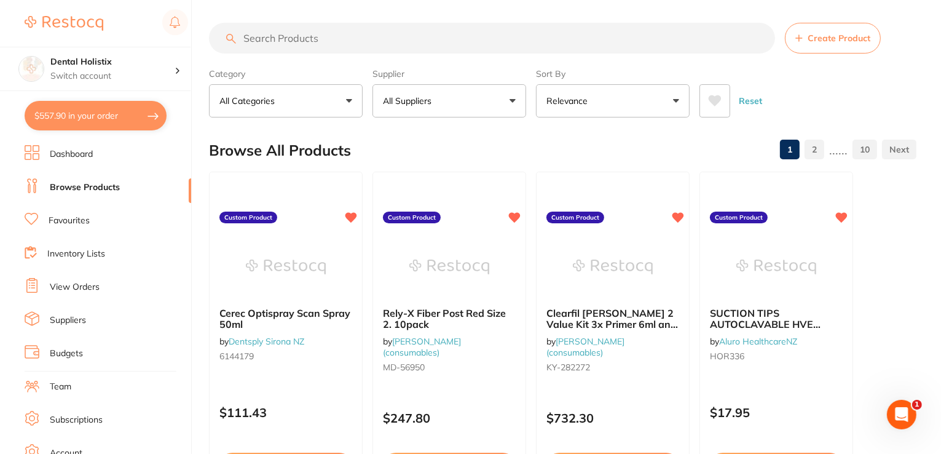
scroll to position [0, 0]
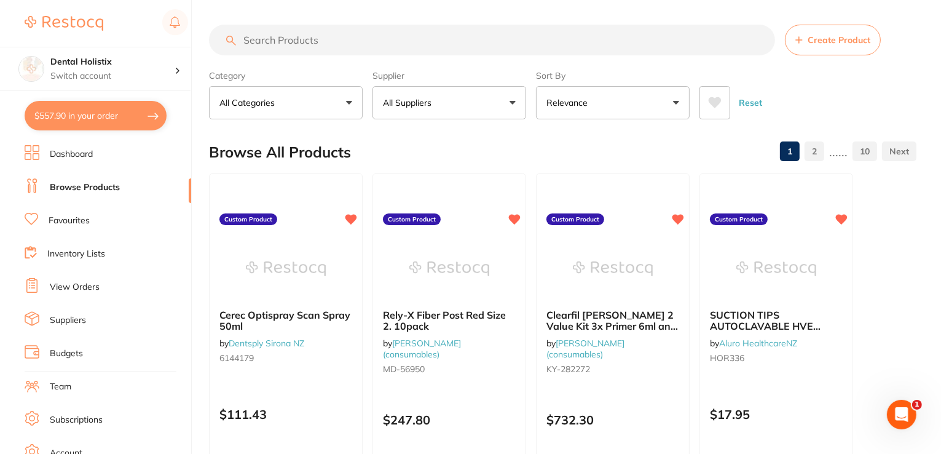
click at [328, 29] on input "search" at bounding box center [492, 40] width 566 height 31
paste input "BAUSCH Articulating Paper BK09 Blue 40u 200 strips"
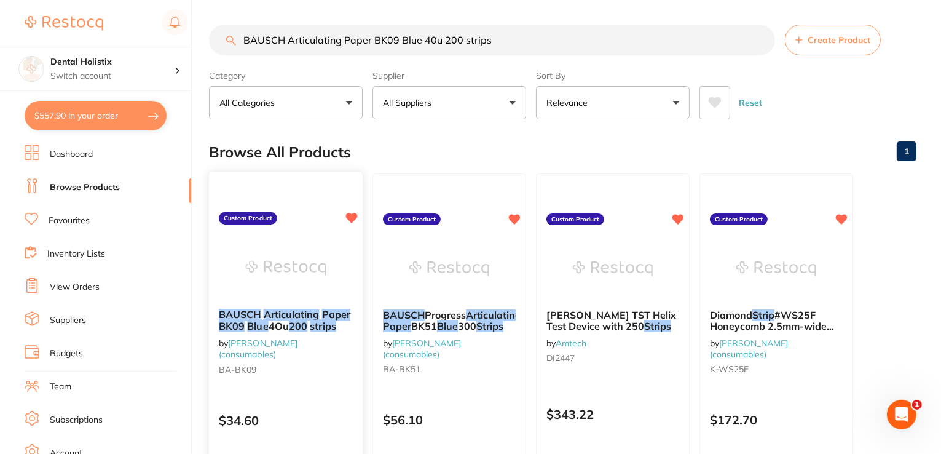
type input "BAUSCH Articulating Paper BK09 Blue 40u 200 strips"
click at [303, 311] on em "Articulating" at bounding box center [292, 314] width 56 height 12
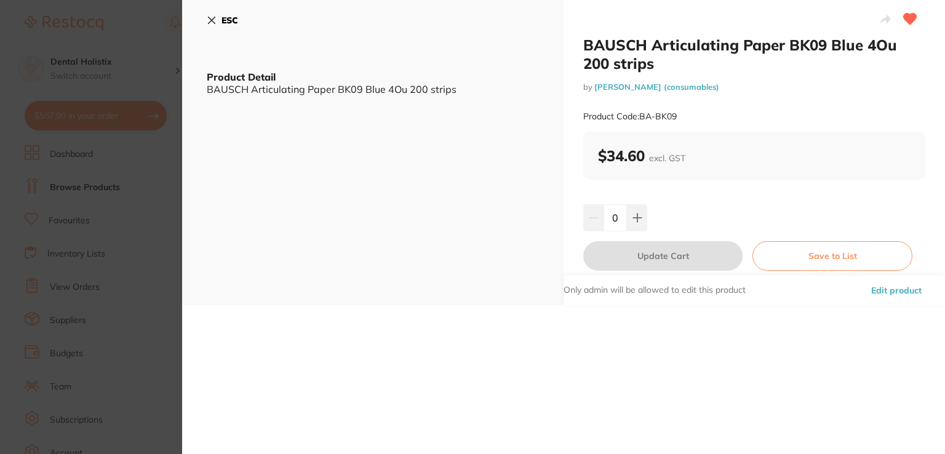
click at [887, 292] on button "Edit product" at bounding box center [896, 290] width 58 height 30
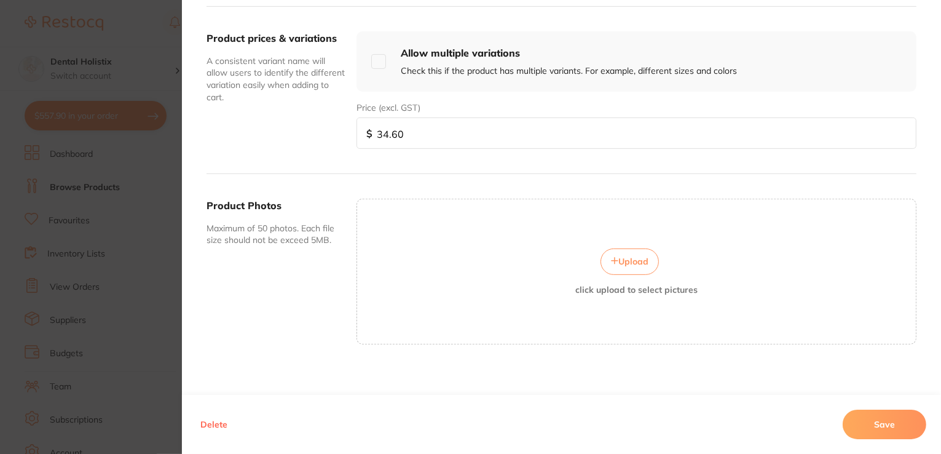
scroll to position [442, 0]
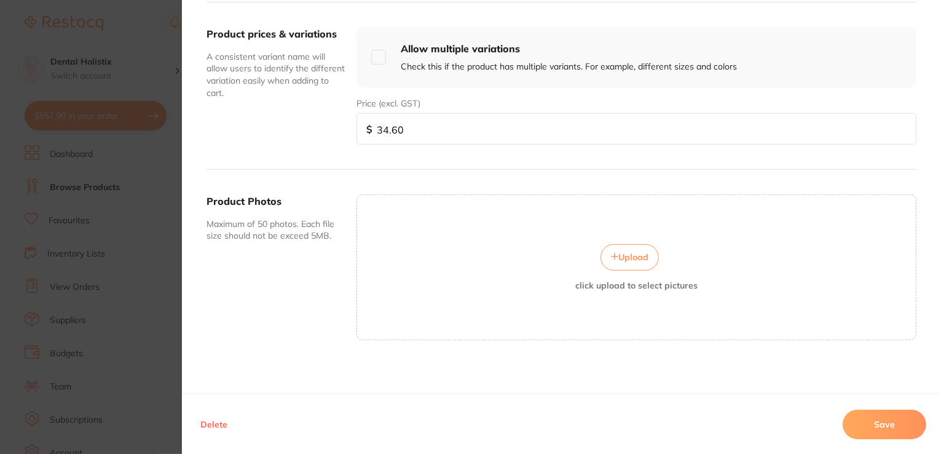
click at [628, 259] on span "Upload" at bounding box center [634, 257] width 30 height 11
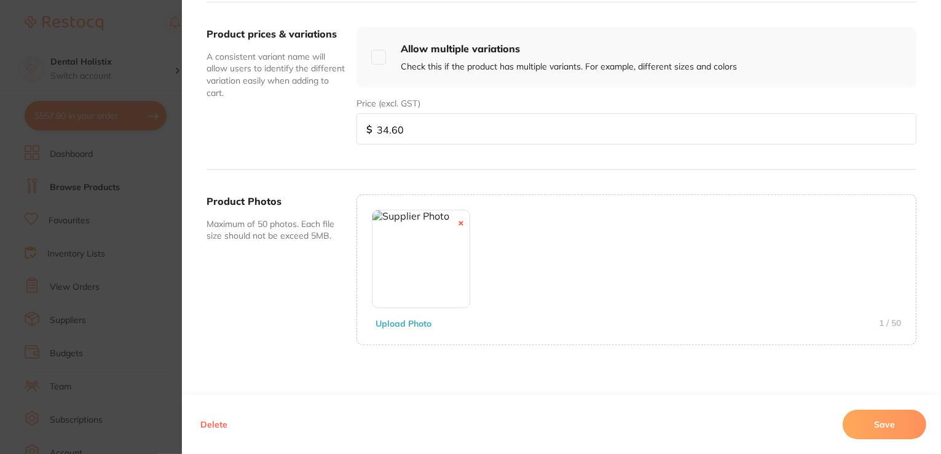
click at [895, 424] on button "Save" at bounding box center [885, 425] width 84 height 30
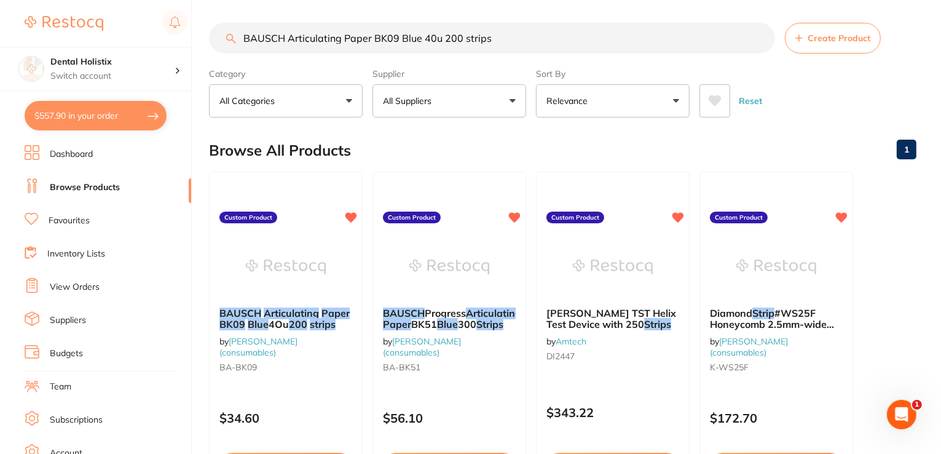
click at [761, 38] on input "BAUSCH Articulating Paper BK09 Blue 40u 200 strips" at bounding box center [492, 38] width 566 height 31
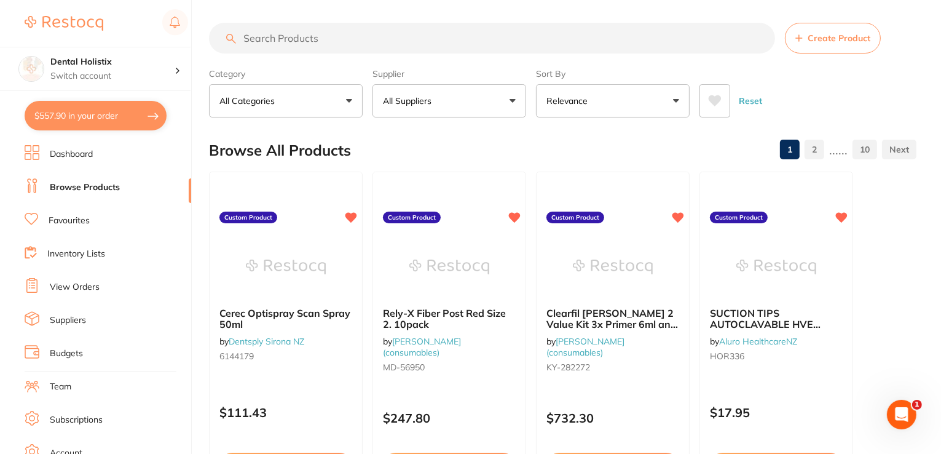
scroll to position [0, 0]
paste input "BAUSCH Progress Articulating Paper BK51 Blue 300 Strips"
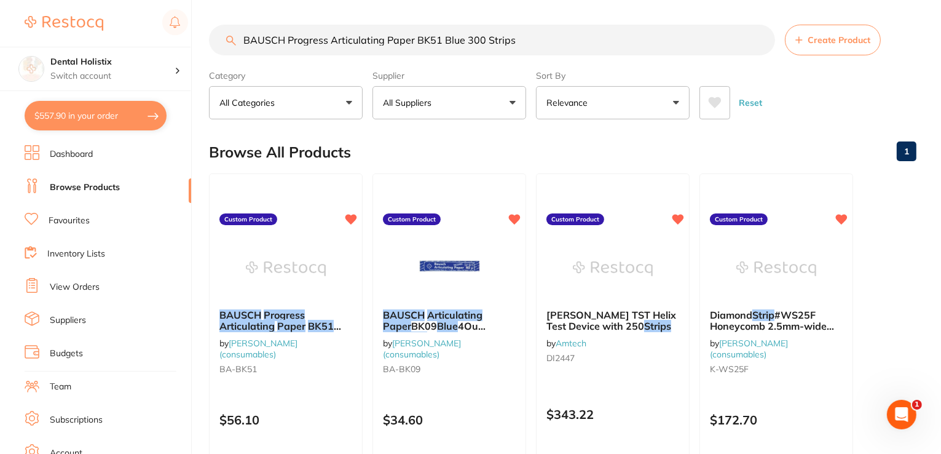
type input "BAUSCH Progress Articulating Paper BK51 Blue 300 Strips"
click at [276, 323] on span at bounding box center [276, 326] width 2 height 12
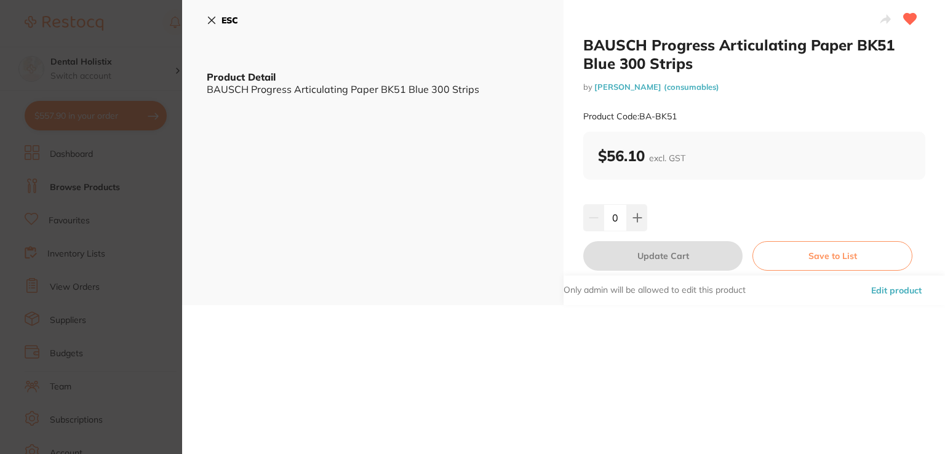
click at [891, 291] on button "Edit product" at bounding box center [896, 290] width 58 height 30
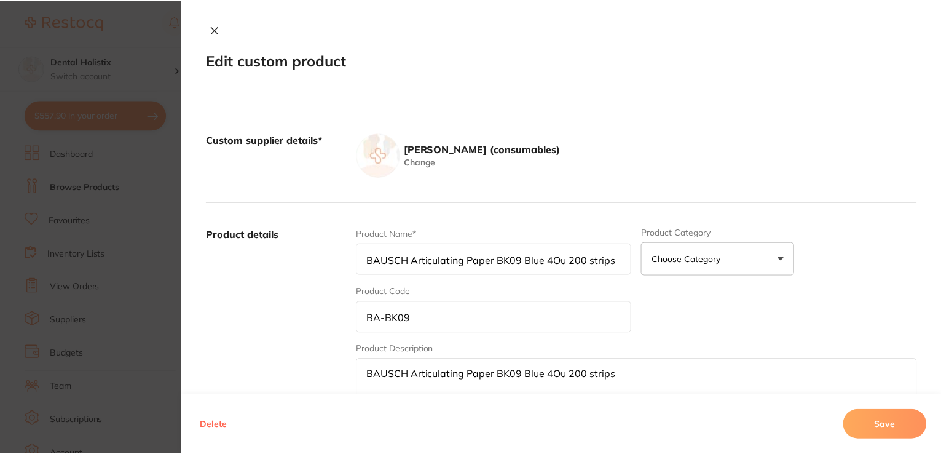
scroll to position [2, 0]
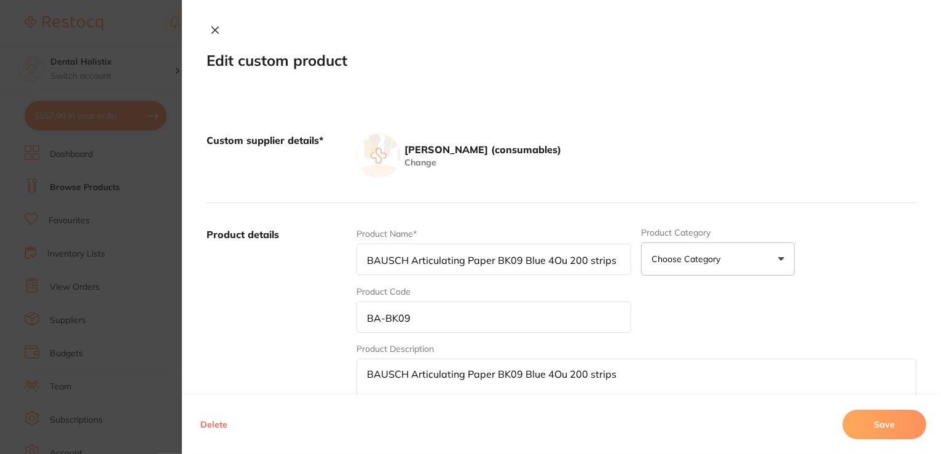
type input "BAUSCH Progress Articulating Paper BK51 Blue 300 Strips"
type input "BA-BK51"
type textarea "BAUSCH Progress Articulating Paper BK51 Blue 300 Strips"
type input "56.10"
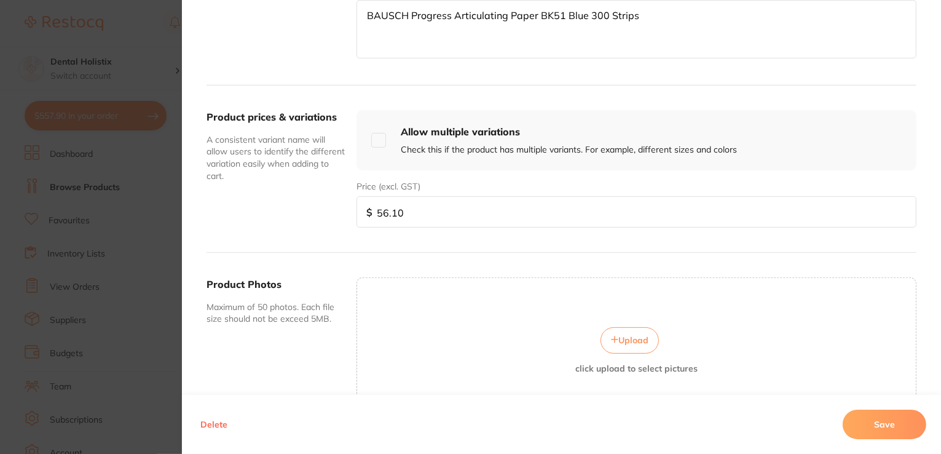
scroll to position [442, 0]
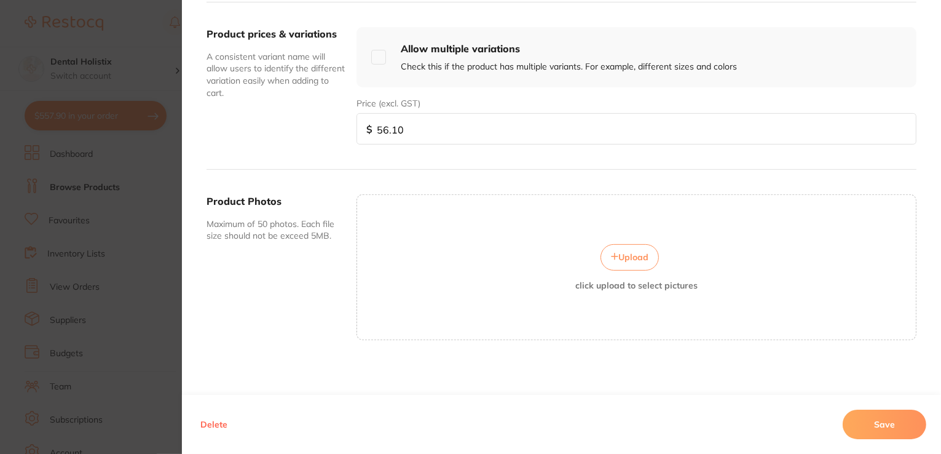
click at [624, 259] on span "Upload" at bounding box center [634, 257] width 30 height 11
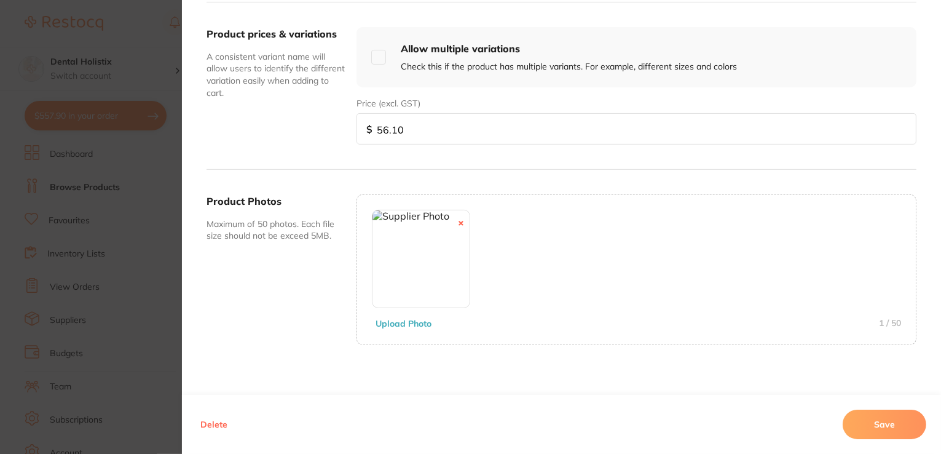
click at [871, 418] on button "Save" at bounding box center [885, 425] width 84 height 30
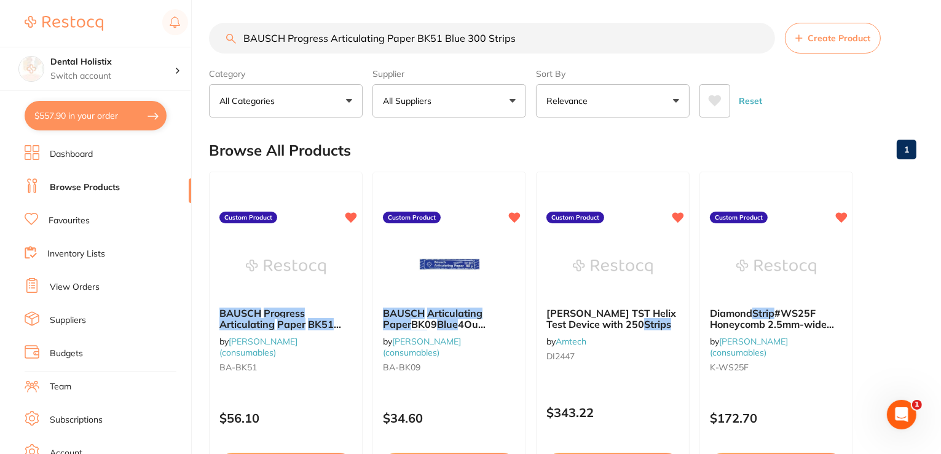
click at [759, 39] on input "BAUSCH Progress Articulating Paper BK51 Blue 300 Strips" at bounding box center [492, 38] width 566 height 31
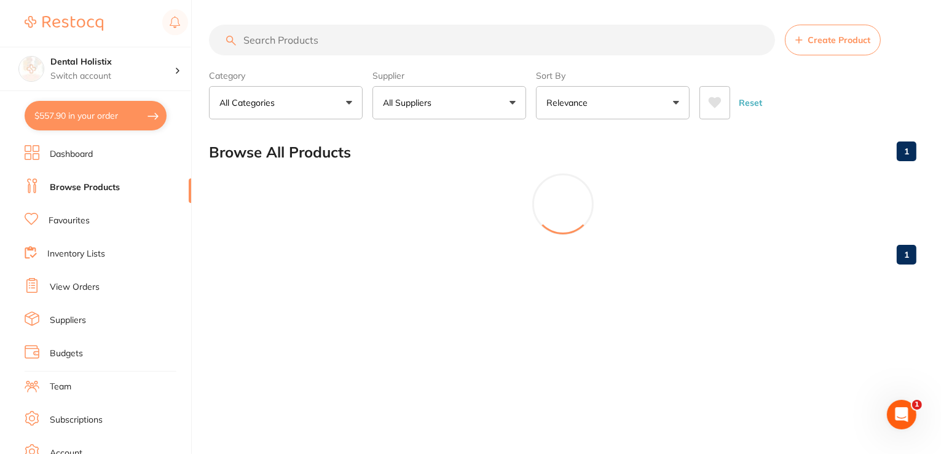
scroll to position [0, 0]
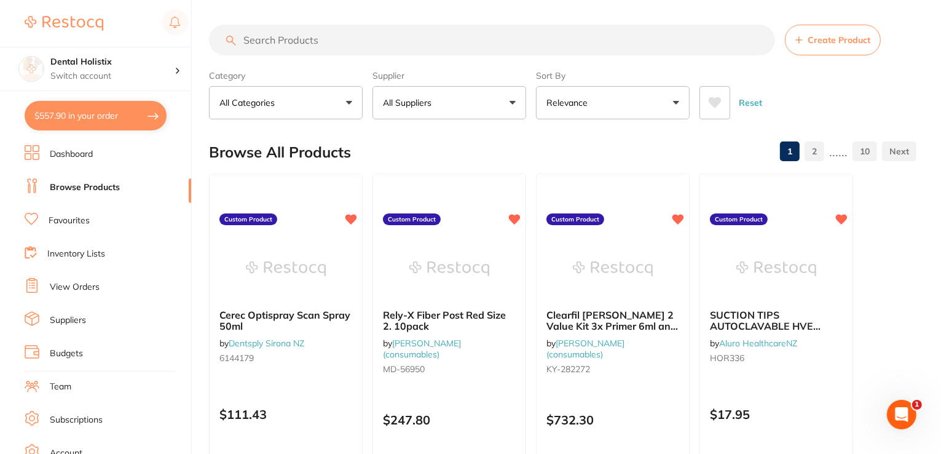
paste input "Autoclaveable S600 Tubing Sets EXPERTsurg/MASTERsurg Hose Pk2"
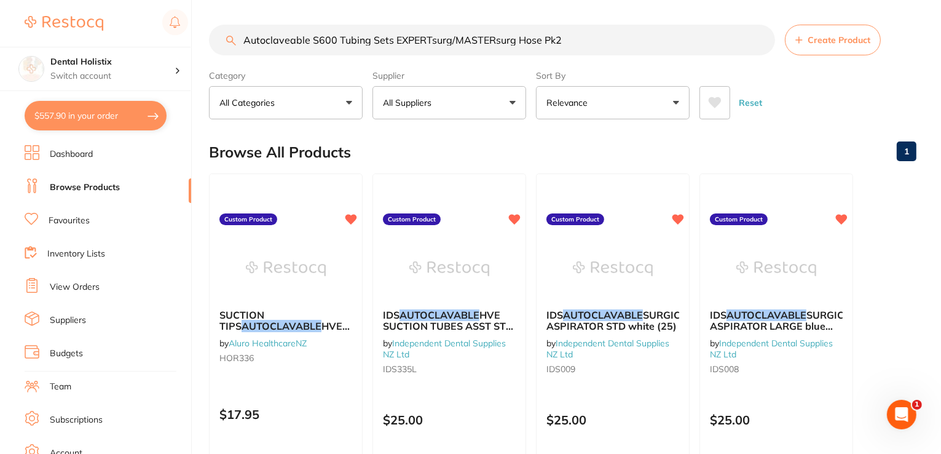
type input "Autoclaveable S600 Tubing Sets EXPERTsurg/MASTERsurg Hose Pk2"
click at [762, 40] on input "Autoclaveable S600 Tubing Sets EXPERTsurg/MASTERsurg Hose Pk2" at bounding box center [492, 40] width 566 height 31
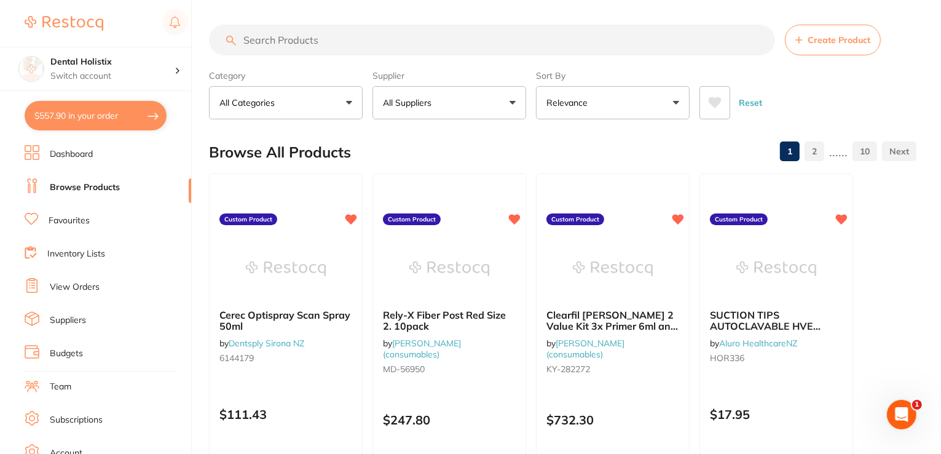
paste input "Black Mini Tips Pkt20"
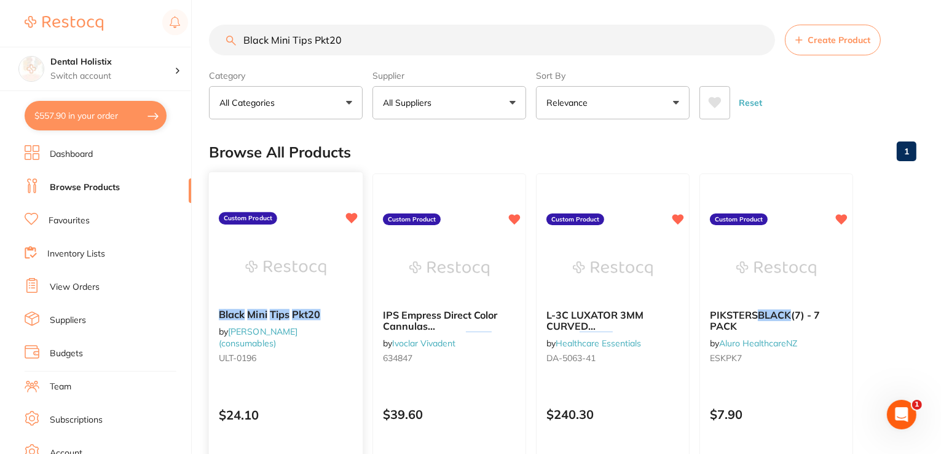
click at [291, 320] on div "Black Mini Tips Pkt20 by Henry Schein Halas (consumables) ULT-0196" at bounding box center [286, 338] width 154 height 79
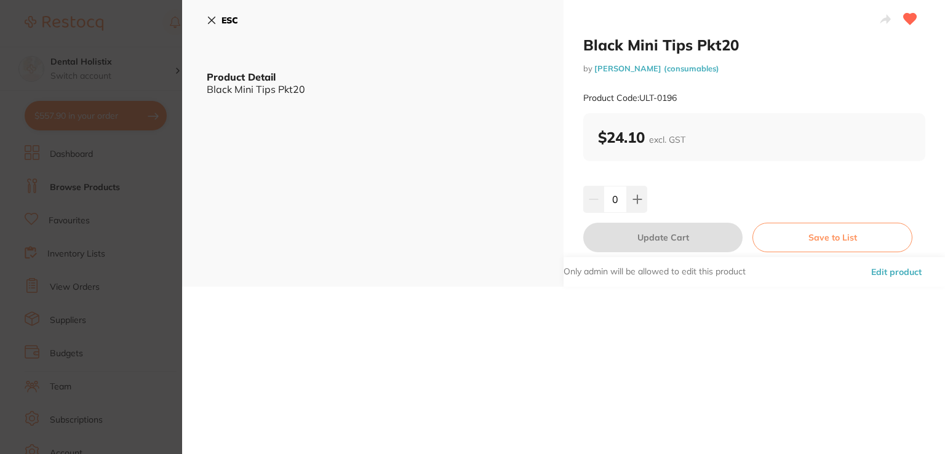
click at [892, 272] on button "Edit product" at bounding box center [896, 272] width 58 height 30
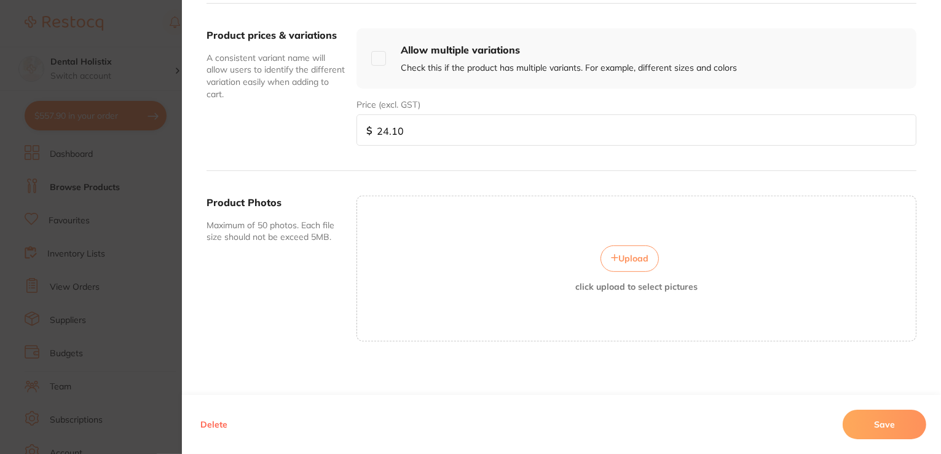
scroll to position [442, 0]
click at [615, 266] on button "Upload" at bounding box center [630, 257] width 58 height 26
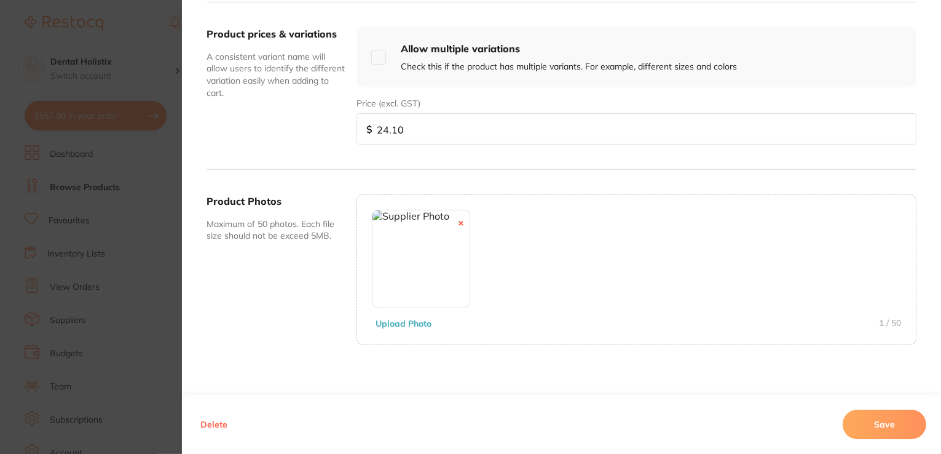
click at [862, 421] on button "Save" at bounding box center [885, 425] width 84 height 30
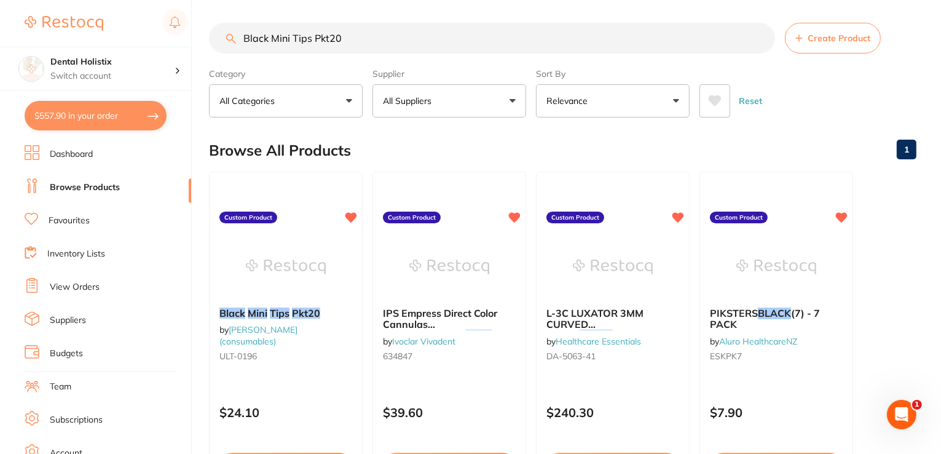
drag, startPoint x: 374, startPoint y: 40, endPoint x: 204, endPoint y: 38, distance: 169.7
click at [205, 38] on div "$557.90 Dental Holistix Switch account Dental Holistix $557.90 in your order Da…" at bounding box center [470, 225] width 941 height 454
paste input "Clearfil Caries Detector 2 x 6ml Bottle"
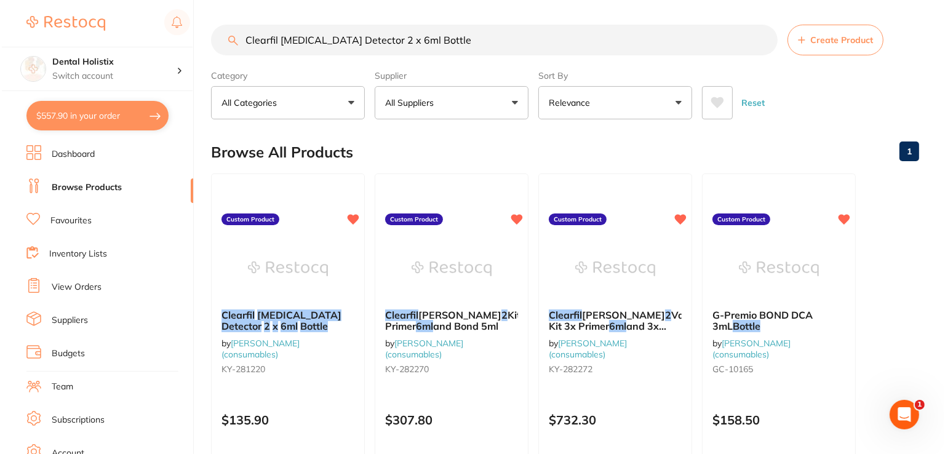
scroll to position [0, 0]
click at [301, 306] on div "Clearfil Caries Detector 2 x 6ml Bottle by Henry Schein Halas (consumables) KY-…" at bounding box center [286, 344] width 154 height 90
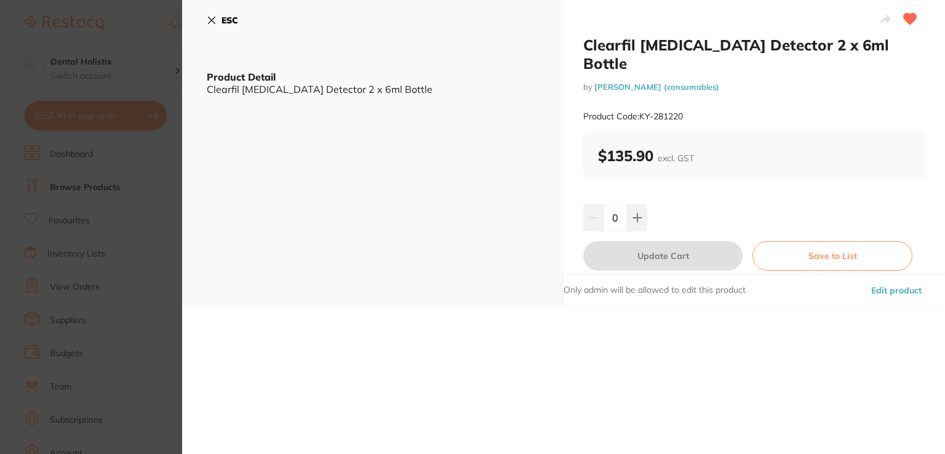
click at [876, 275] on button "Edit product" at bounding box center [896, 290] width 58 height 30
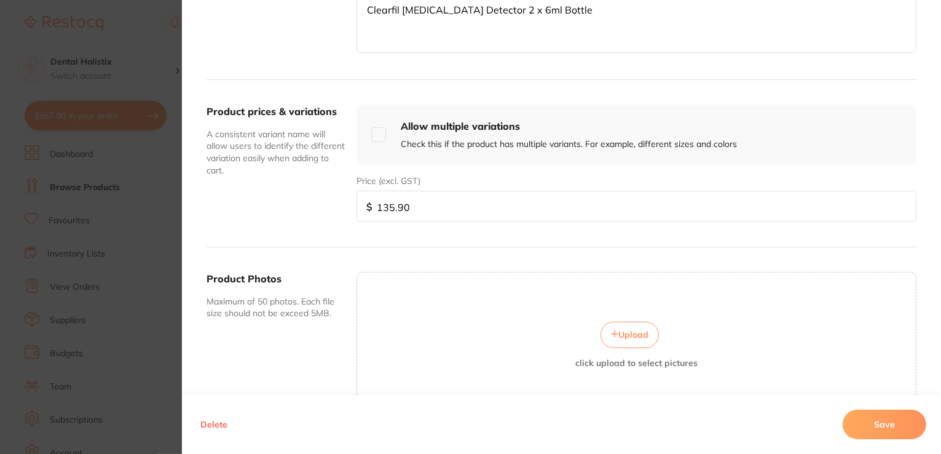
scroll to position [442, 0]
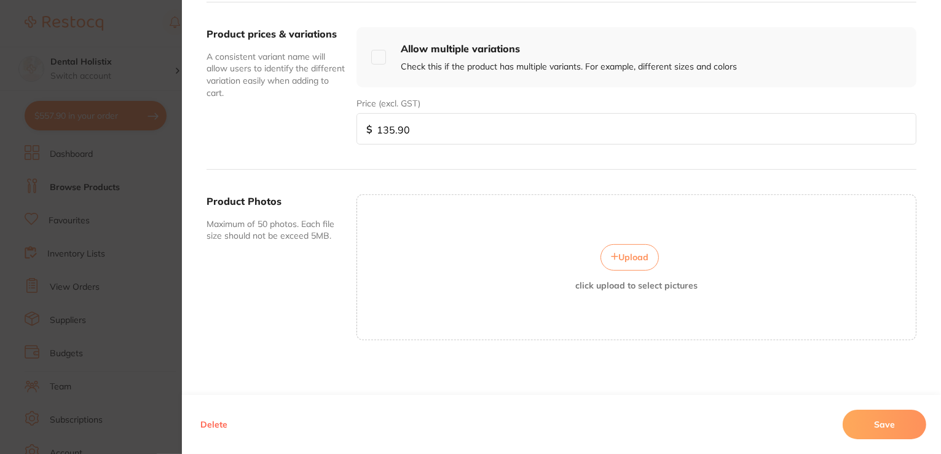
click at [608, 267] on div "Upload click upload to select pictures" at bounding box center [636, 267] width 559 height 46
click at [617, 248] on button "Upload" at bounding box center [630, 257] width 58 height 26
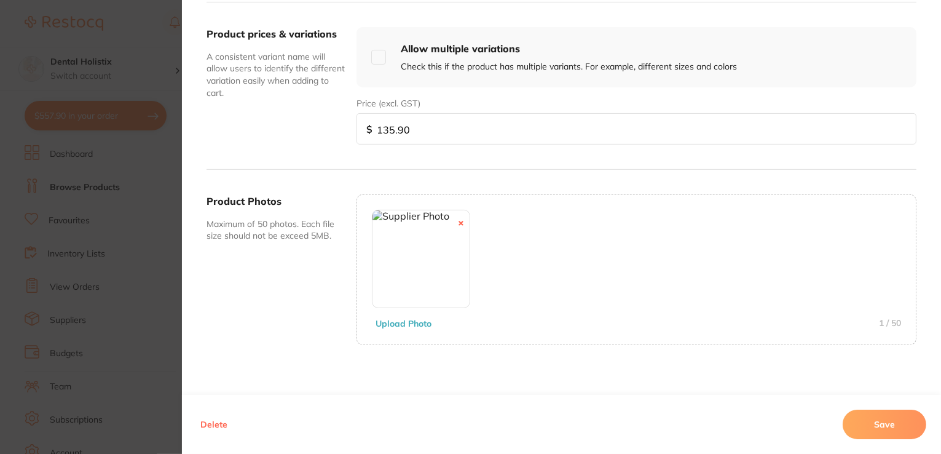
click at [865, 414] on button "Save" at bounding box center [885, 425] width 84 height 30
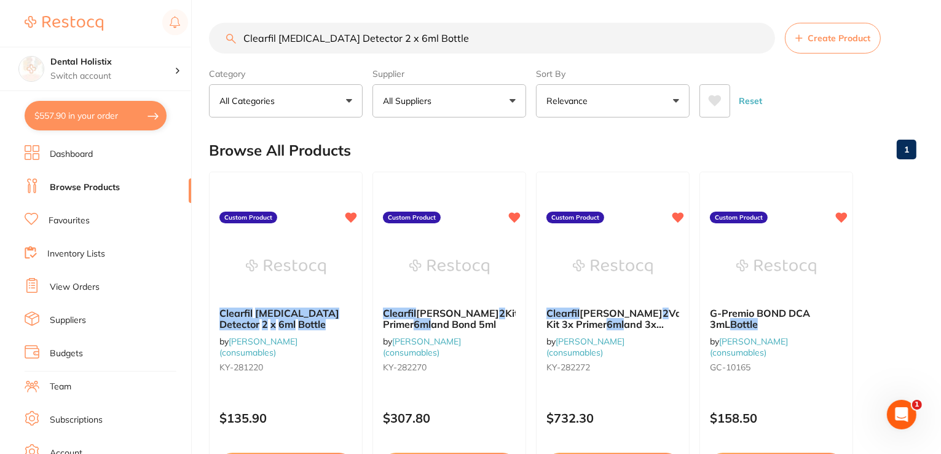
drag, startPoint x: 426, startPoint y: 38, endPoint x: 204, endPoint y: 30, distance: 221.5
click at [188, 33] on div "$557.90 Dental Holistix Switch account Dental Holistix $557.90 in your order Da…" at bounding box center [470, 225] width 941 height 454
paste input "SE BOND 2 Kit Primer 6ml and Bond 5ml"
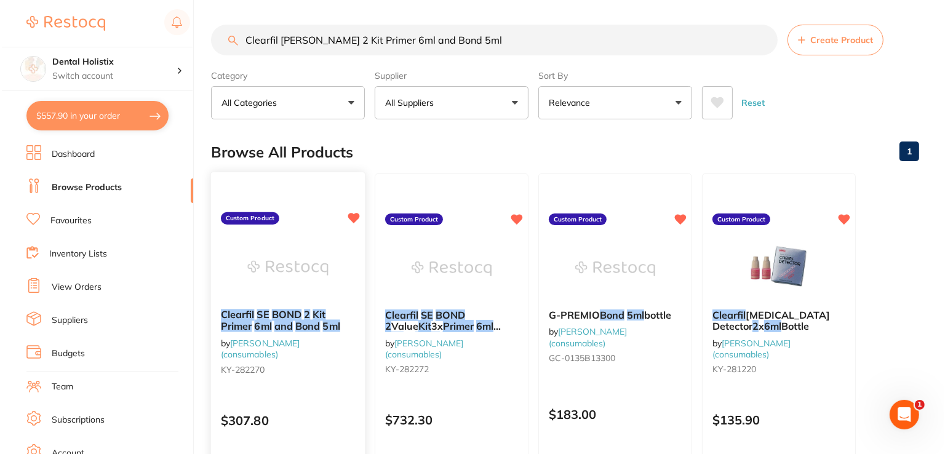
scroll to position [0, 0]
type input "Clearfil SE BOND 2 Kit Primer 6ml and Bond 5ml"
click at [281, 315] on em "BOND" at bounding box center [285, 314] width 30 height 12
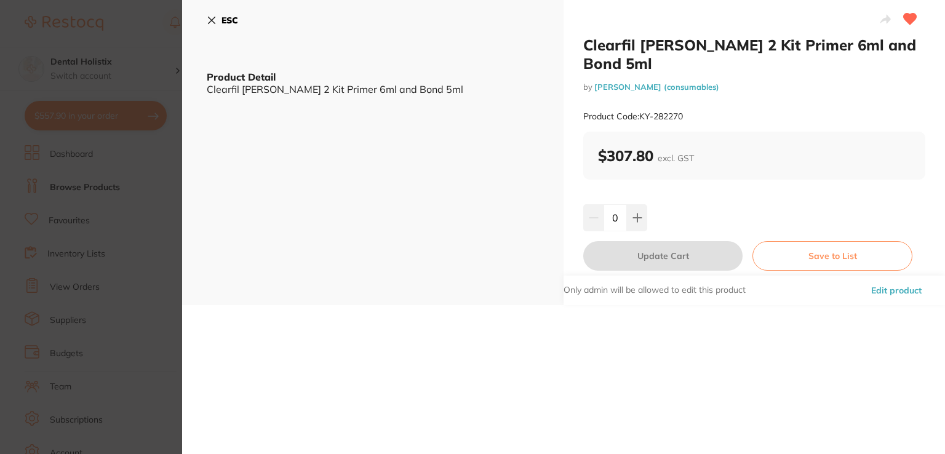
click at [878, 291] on button "Edit product" at bounding box center [896, 290] width 58 height 30
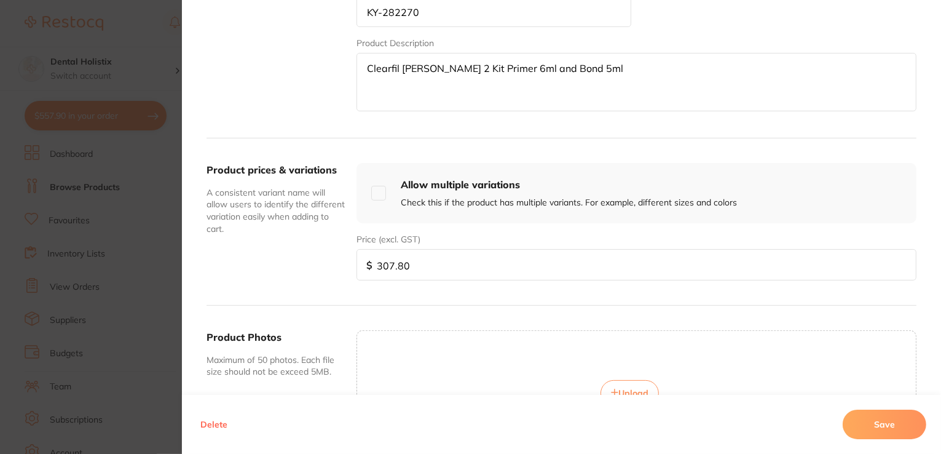
scroll to position [369, 0]
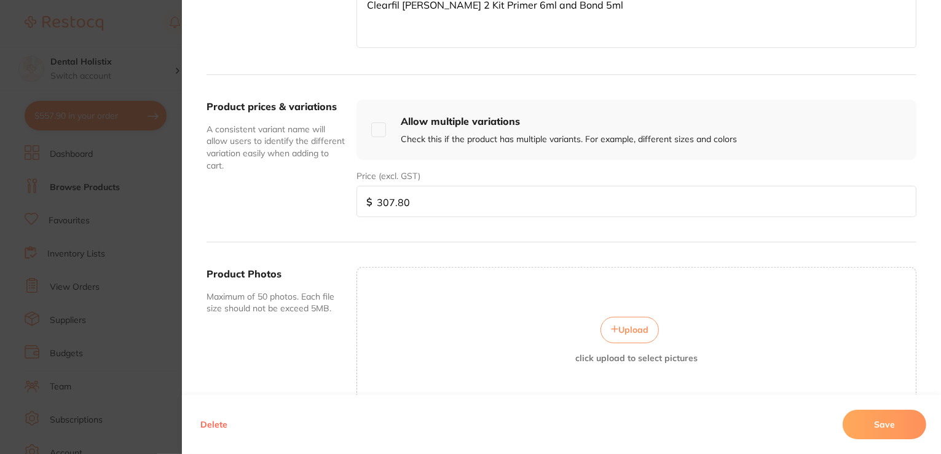
click at [648, 320] on button "Upload" at bounding box center [630, 330] width 58 height 26
click at [876, 418] on button "Save" at bounding box center [885, 425] width 84 height 30
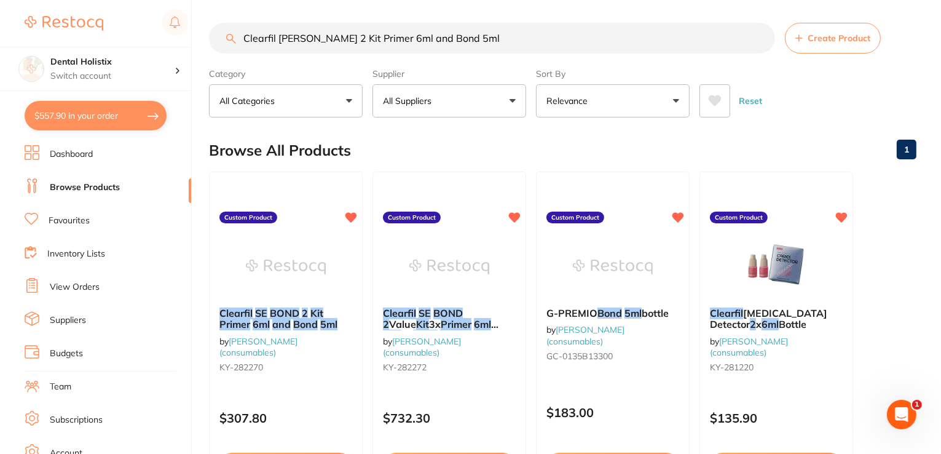
drag, startPoint x: 763, startPoint y: 39, endPoint x: 718, endPoint y: 31, distance: 45.1
click at [763, 39] on input "Clearfil SE BOND 2 Kit Primer 6ml and Bond 5ml" at bounding box center [492, 38] width 566 height 31
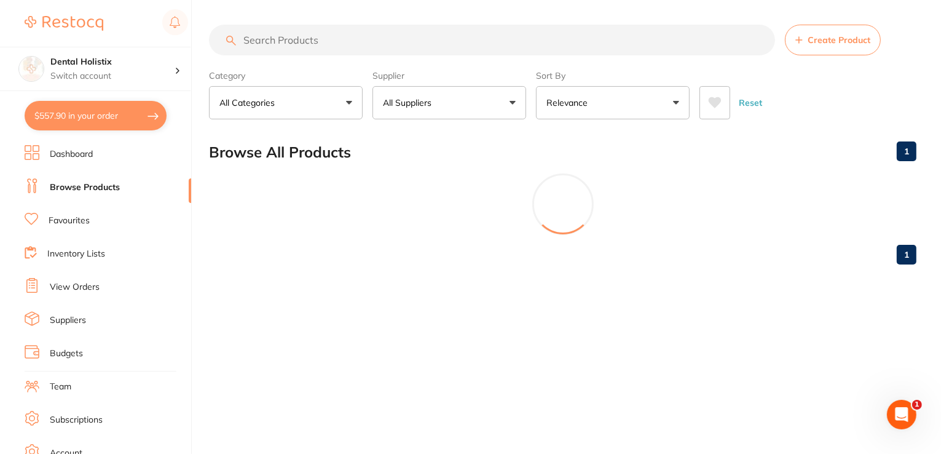
scroll to position [0, 0]
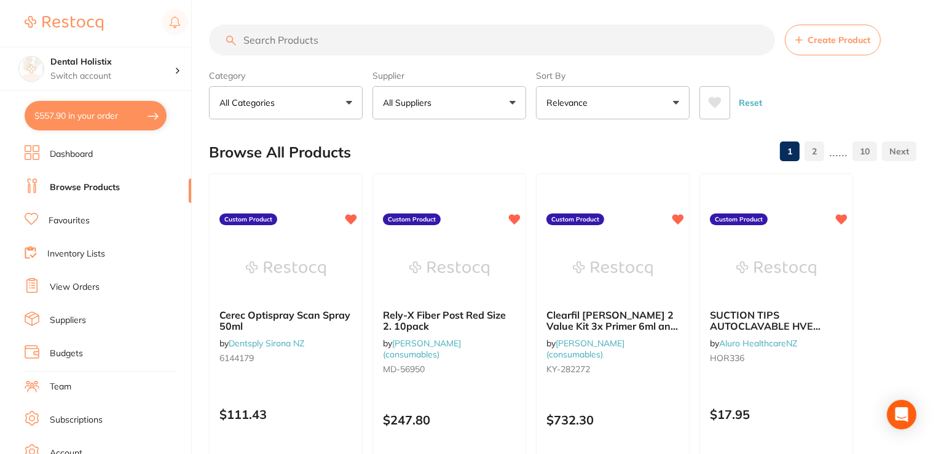
paste input "Clearfil SE BOND 2 Primer 6ml Refill"
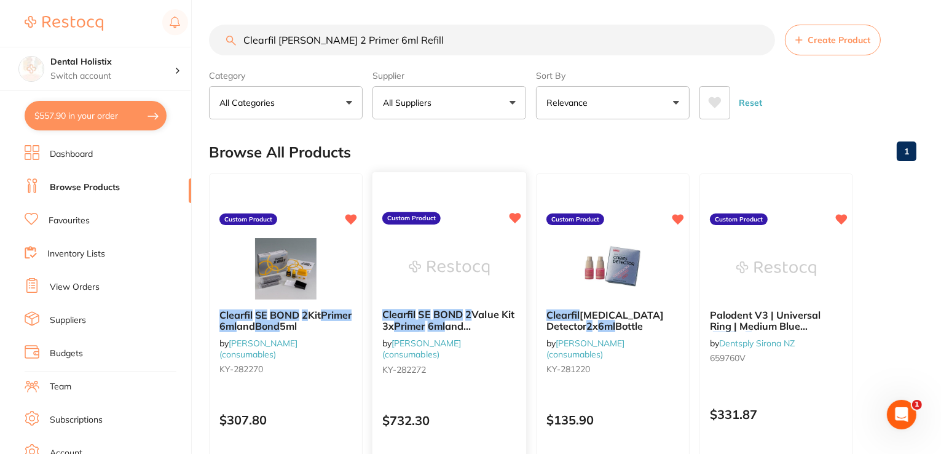
click at [485, 317] on span "Value Kit 3x" at bounding box center [448, 320] width 132 height 24
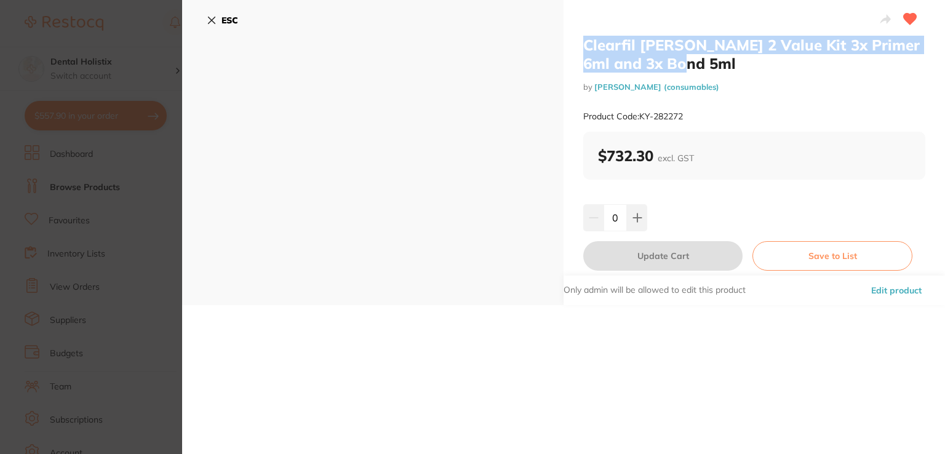
drag, startPoint x: 676, startPoint y: 63, endPoint x: 566, endPoint y: 46, distance: 111.4
click at [566, 46] on div "Clearfil SE BOND 2 Value Kit 3x Primer 6ml and 3x Bond 5ml by Henry Schein Hala…" at bounding box center [753, 152] width 381 height 305
copy h2 "Clearfil [PERSON_NAME] 2 Value Kit 3x Primer 6ml and 3x Bond 5ml"
click at [895, 295] on button "Edit product" at bounding box center [896, 290] width 58 height 30
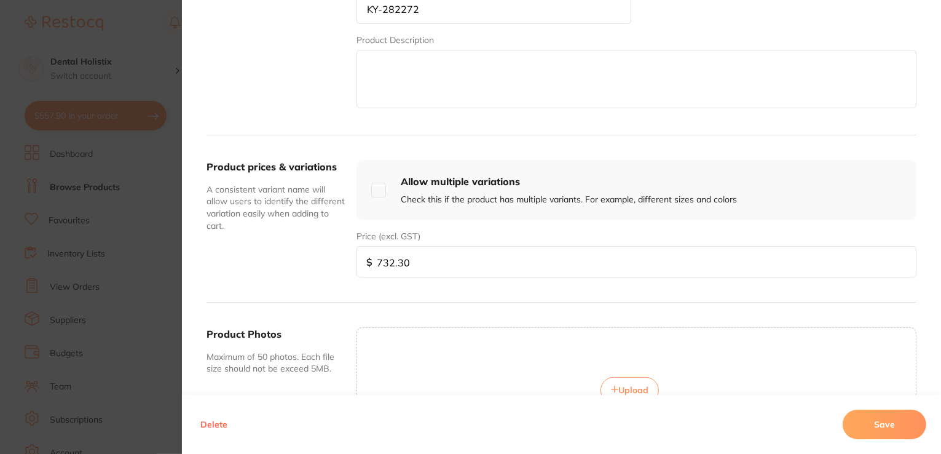
scroll to position [442, 0]
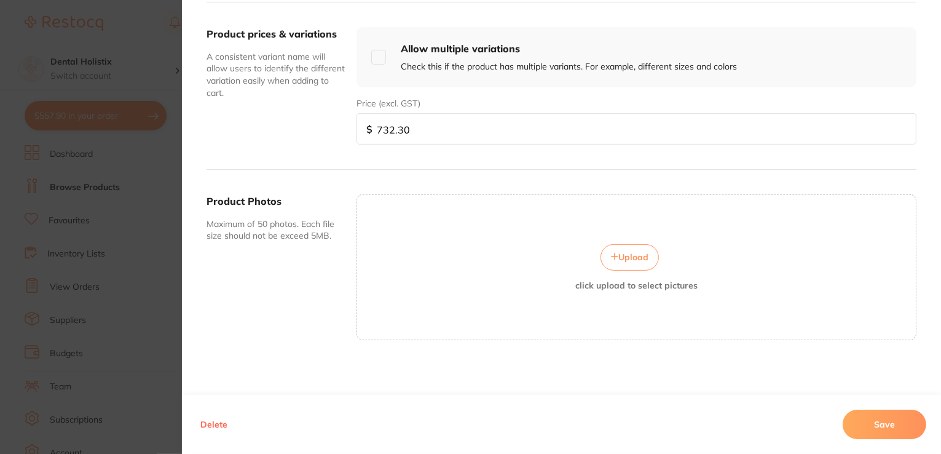
click at [625, 252] on span "Upload" at bounding box center [634, 257] width 30 height 11
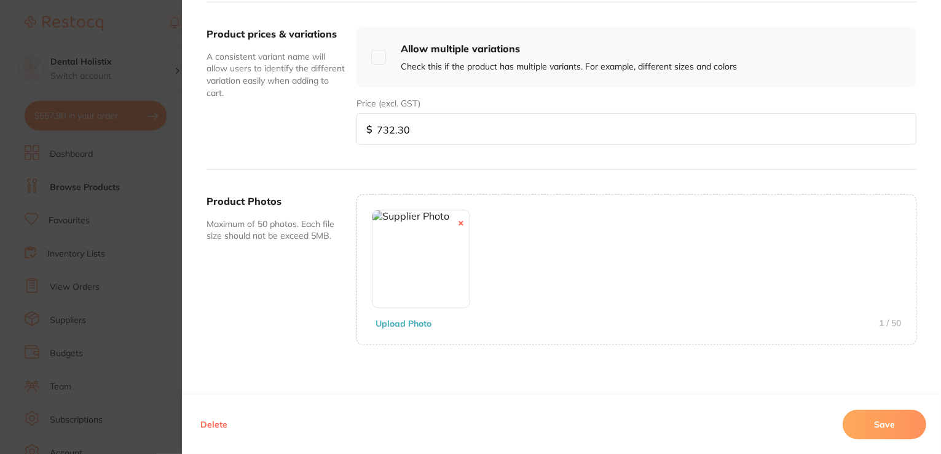
click at [873, 423] on button "Save" at bounding box center [885, 425] width 84 height 30
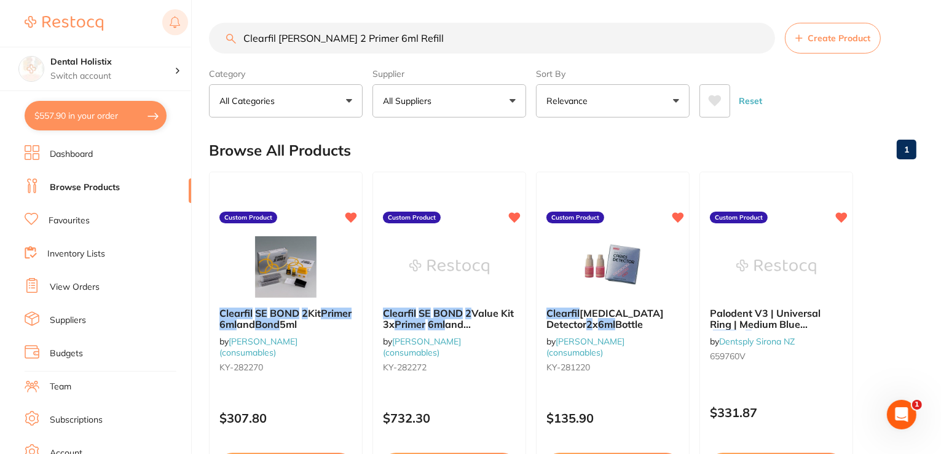
drag, startPoint x: 347, startPoint y: 30, endPoint x: 172, endPoint y: 31, distance: 174.6
click at [167, 31] on div "$557.90 Dental Holistix Switch account Dental Holistix $557.90 in your order Da…" at bounding box center [470, 225] width 941 height 454
paste input "inpro Tooth Creme Vanilla Mint 113g Tube"
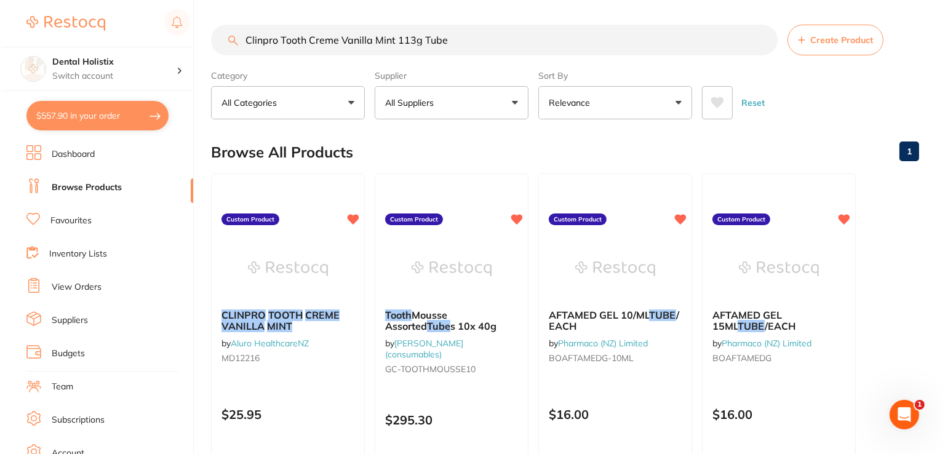
scroll to position [0, 0]
click at [279, 323] on em "MINT" at bounding box center [277, 326] width 25 height 12
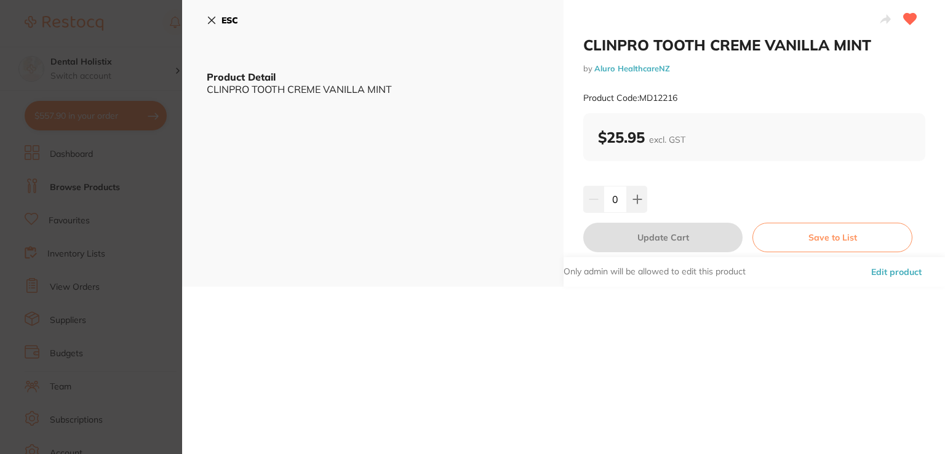
click at [895, 270] on button "Edit product" at bounding box center [896, 272] width 58 height 30
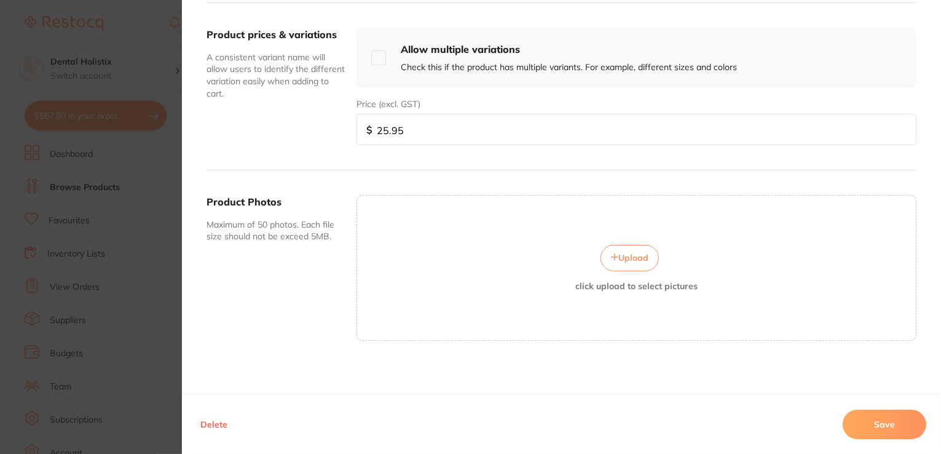
scroll to position [442, 0]
click at [620, 260] on button "Upload" at bounding box center [630, 257] width 58 height 26
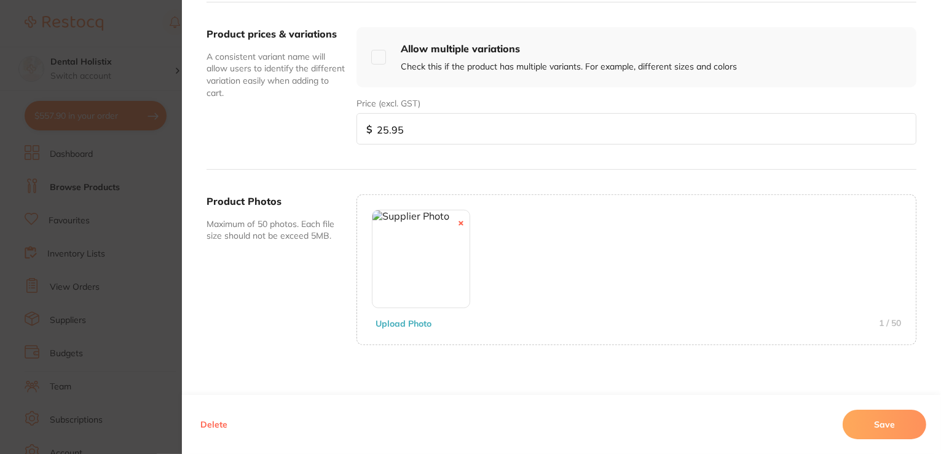
click at [868, 420] on button "Save" at bounding box center [885, 425] width 84 height 30
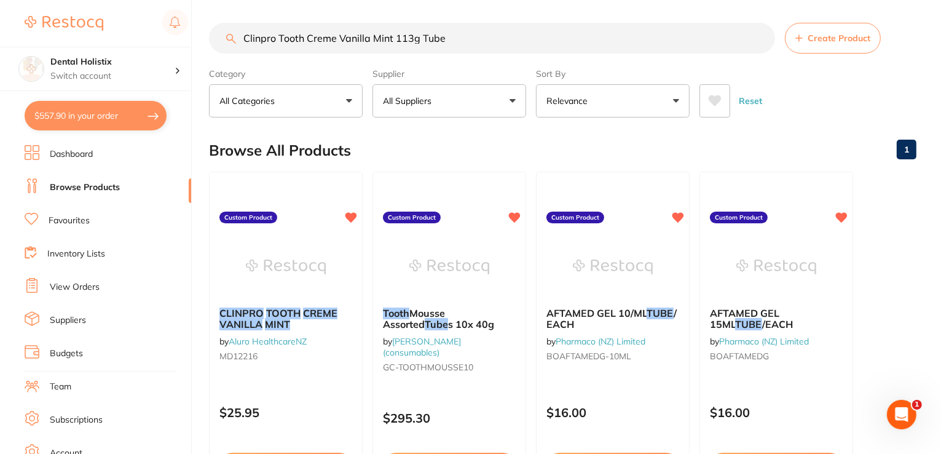
drag, startPoint x: 472, startPoint y: 41, endPoint x: 214, endPoint y: 35, distance: 257.7
click at [128, 33] on div "$557.90 Dental Holistix Switch account Dental Holistix $557.90 in your order Da…" at bounding box center [470, 225] width 941 height 454
paste input "olgate Total Mint Waxed Durable Dental Floss 25m x 6"
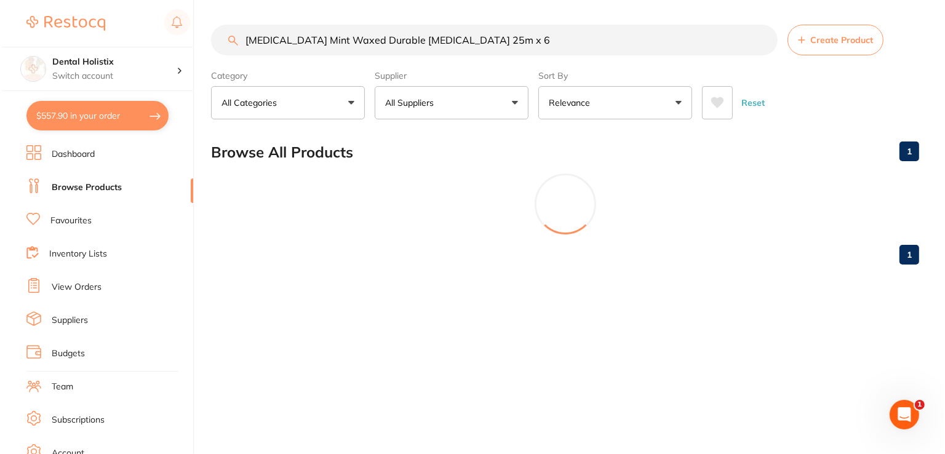
scroll to position [0, 0]
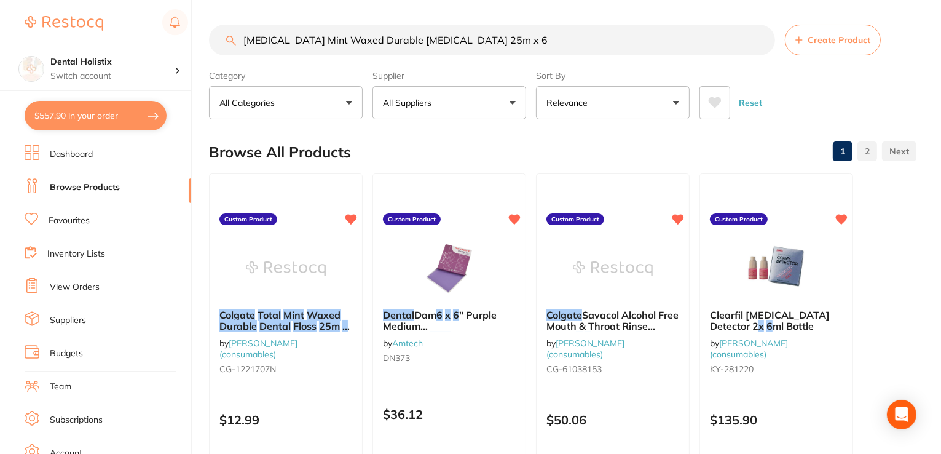
click at [306, 317] on span at bounding box center [305, 315] width 2 height 12
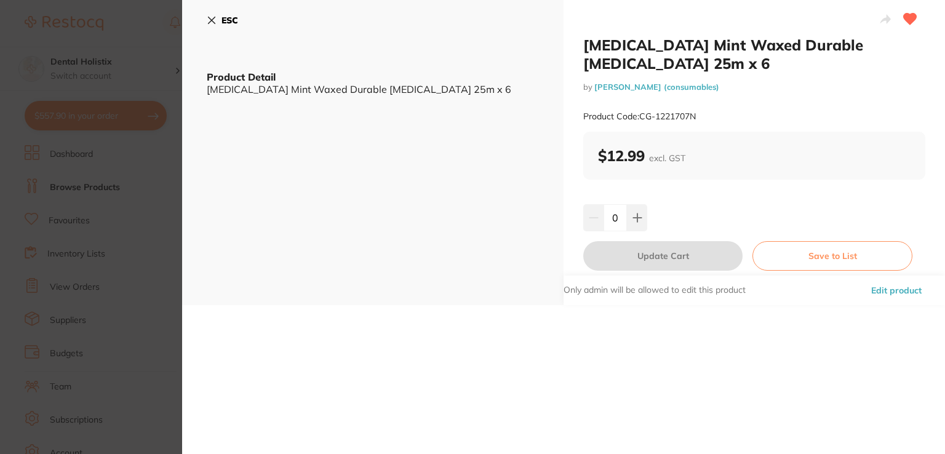
click at [898, 295] on button "Edit product" at bounding box center [896, 290] width 58 height 30
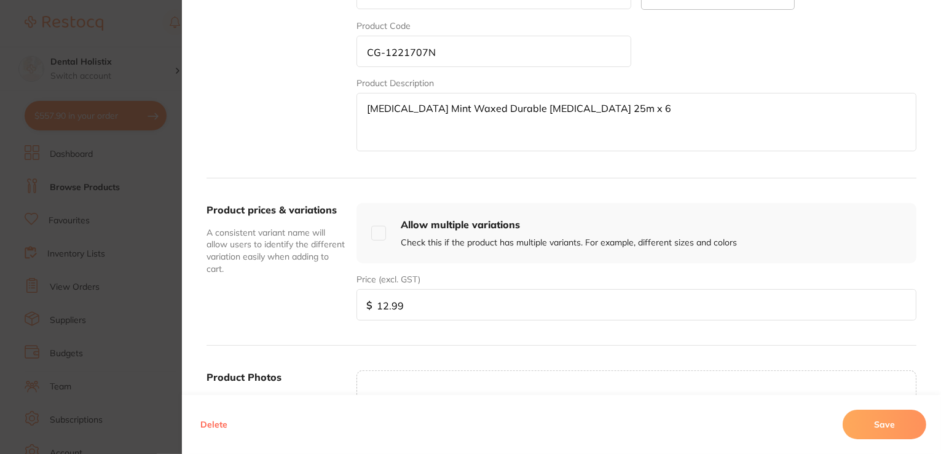
scroll to position [442, 0]
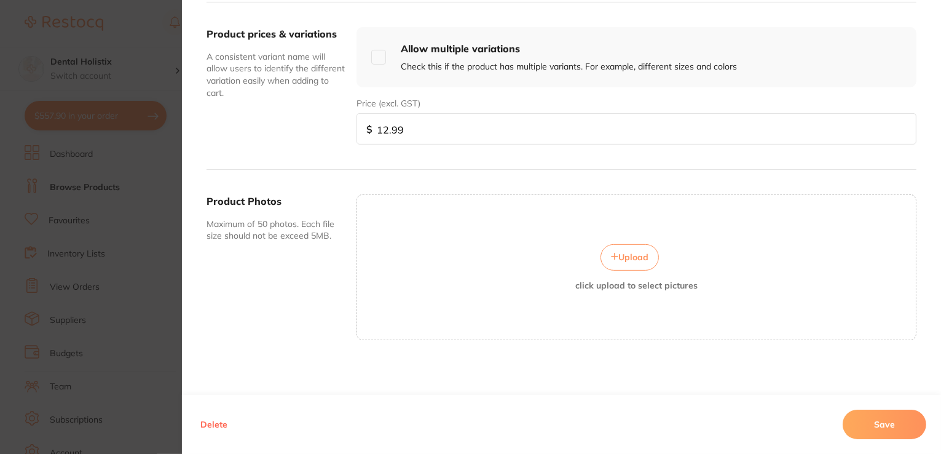
click at [627, 244] on button "Upload" at bounding box center [630, 257] width 58 height 26
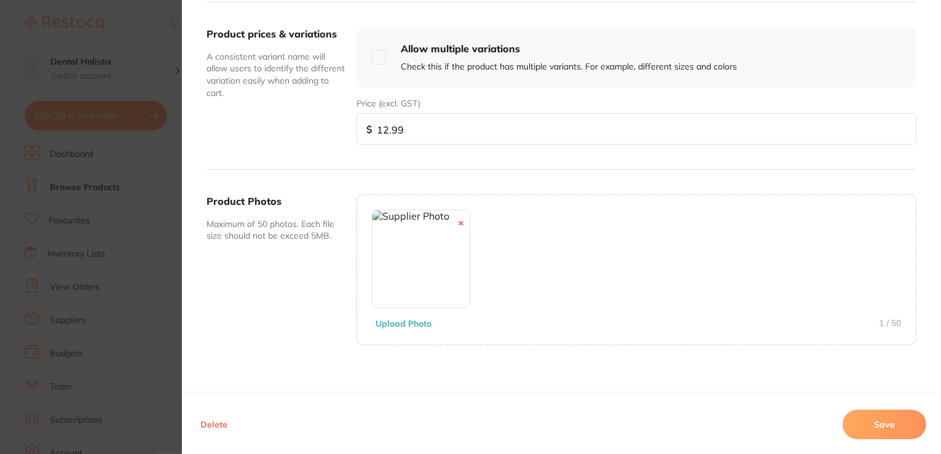
click at [907, 429] on button "Save" at bounding box center [885, 425] width 84 height 30
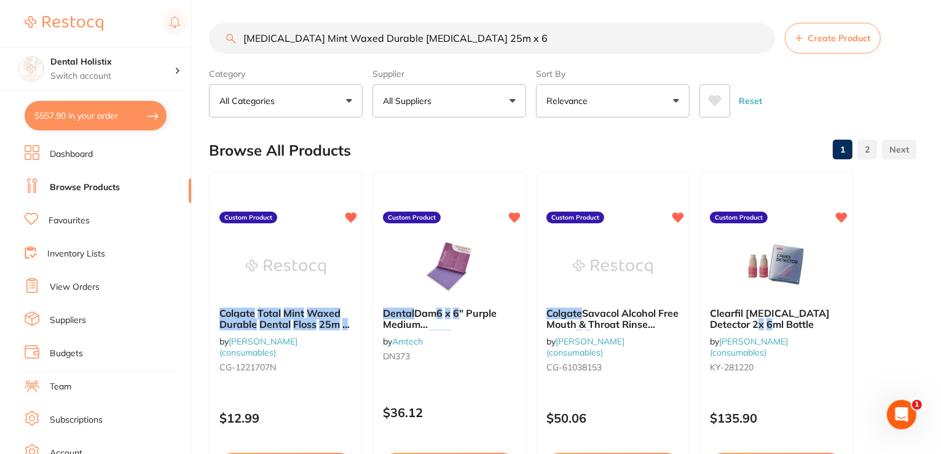
drag, startPoint x: 758, startPoint y: 35, endPoint x: 745, endPoint y: 34, distance: 12.4
click at [755, 35] on input "Colgate Total Mint Waxed Durable Dental Floss 25m x 6" at bounding box center [492, 38] width 566 height 31
drag, startPoint x: 515, startPoint y: 39, endPoint x: 103, endPoint y: 38, distance: 411.4
click at [103, 38] on div "$557.90 Dental Holistix Switch account Dental Holistix $557.90 in your order Da…" at bounding box center [470, 225] width 941 height 454
paste input "our Coded Probe 15 UNC #6 handle"
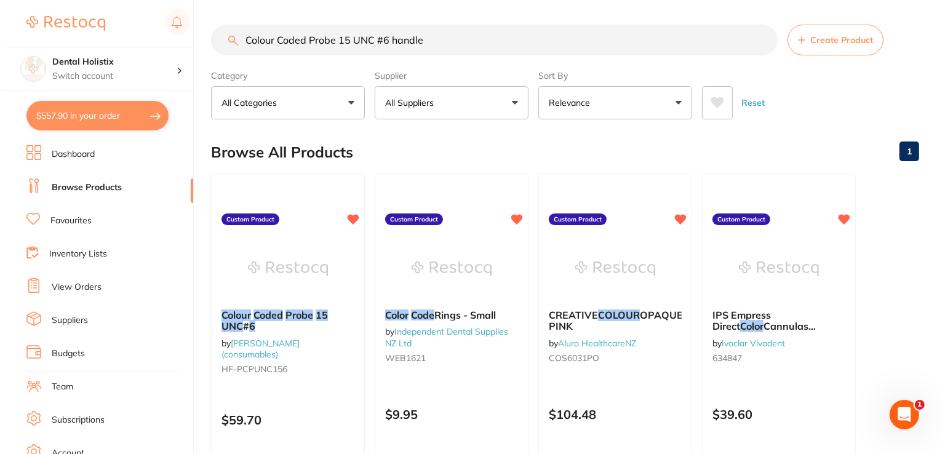
scroll to position [0, 0]
click at [323, 306] on div "Colour Coded Probe 15 UNC # 6 by Henry Schein Halas (consumables) HF-PCPUNC156" at bounding box center [286, 344] width 154 height 90
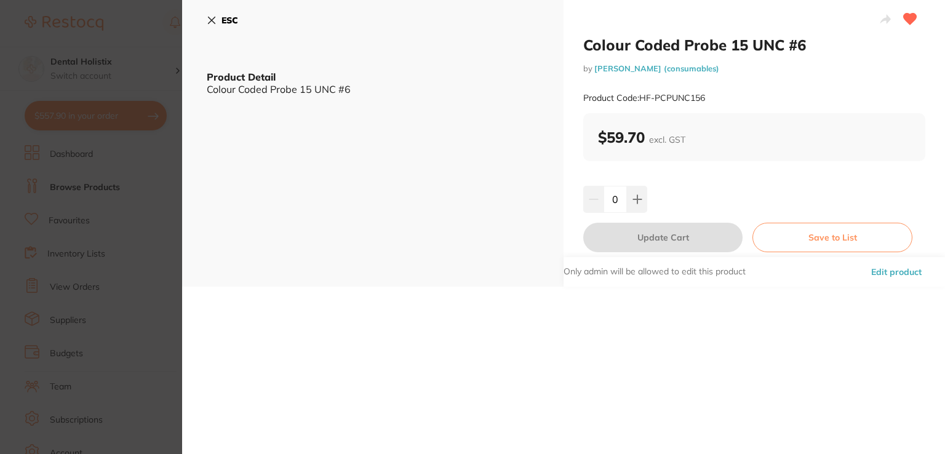
click at [920, 269] on button "Edit product" at bounding box center [896, 272] width 58 height 30
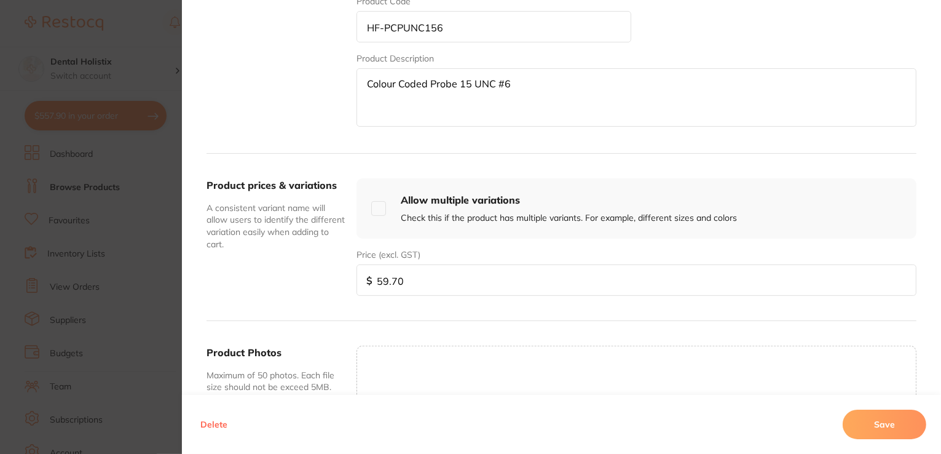
scroll to position [369, 0]
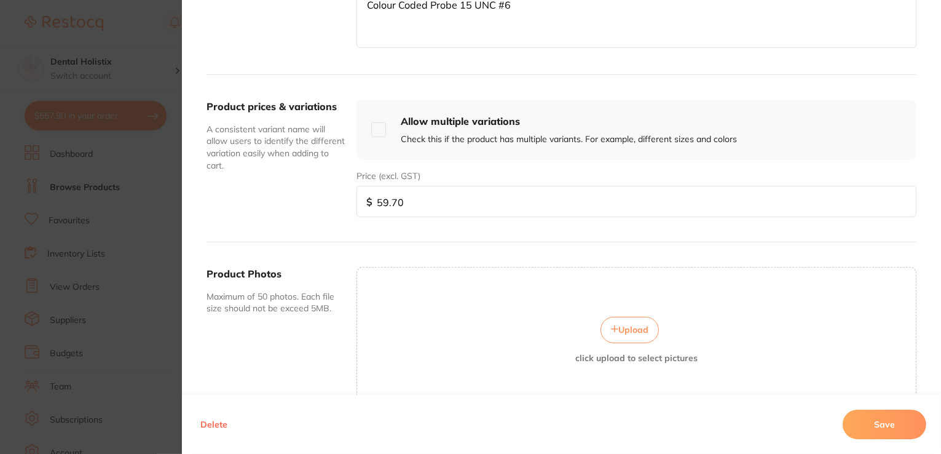
click at [649, 331] on button "Upload" at bounding box center [630, 330] width 58 height 26
click at [901, 430] on button "Save" at bounding box center [885, 425] width 84 height 30
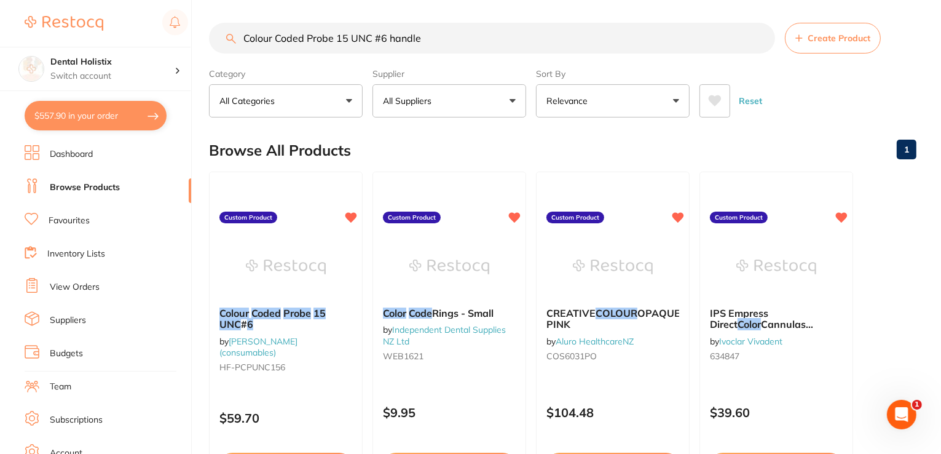
scroll to position [0, 0]
drag, startPoint x: 448, startPoint y: 38, endPoint x: 260, endPoint y: 38, distance: 187.6
click at [190, 42] on div "$557.90 Dental Holistix Switch account Dental Holistix $557.90 in your order Da…" at bounding box center [470, 225] width 941 height 454
paste input "mposi-Tight 3D Fusion Wedge Refill Blue Small pkt 50"
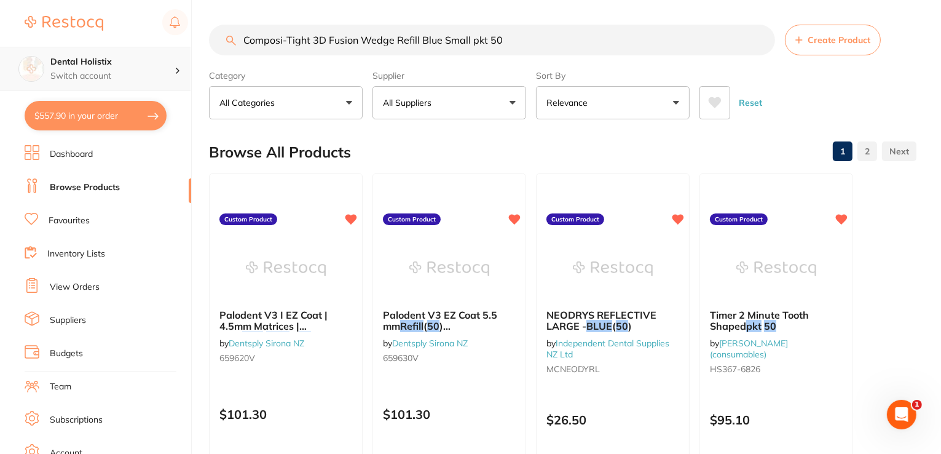
drag, startPoint x: 324, startPoint y: 47, endPoint x: 137, endPoint y: 49, distance: 186.9
click at [134, 51] on div "$557.90 Dental Holistix Switch account Dental Holistix $557.90 in your order Da…" at bounding box center [470, 227] width 941 height 454
paste input "tton Roll Braided 2500 38.1mm 1.5? Dia"
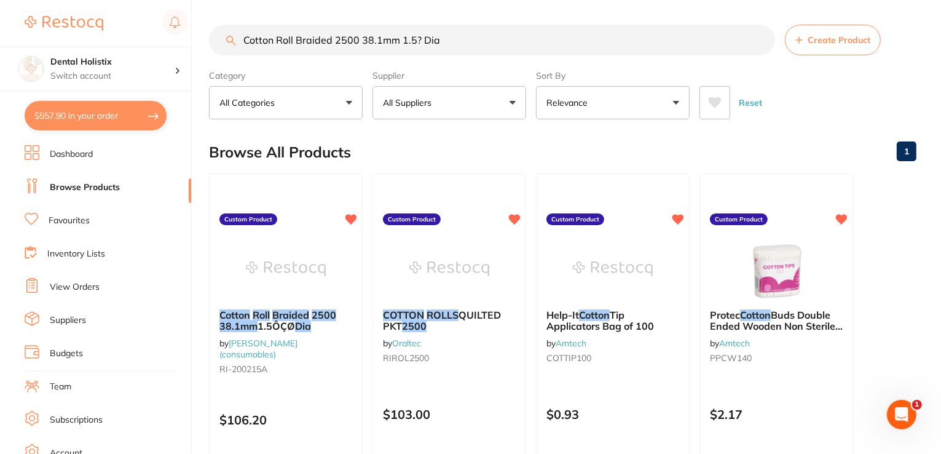
click at [280, 317] on em "Braided" at bounding box center [290, 315] width 37 height 12
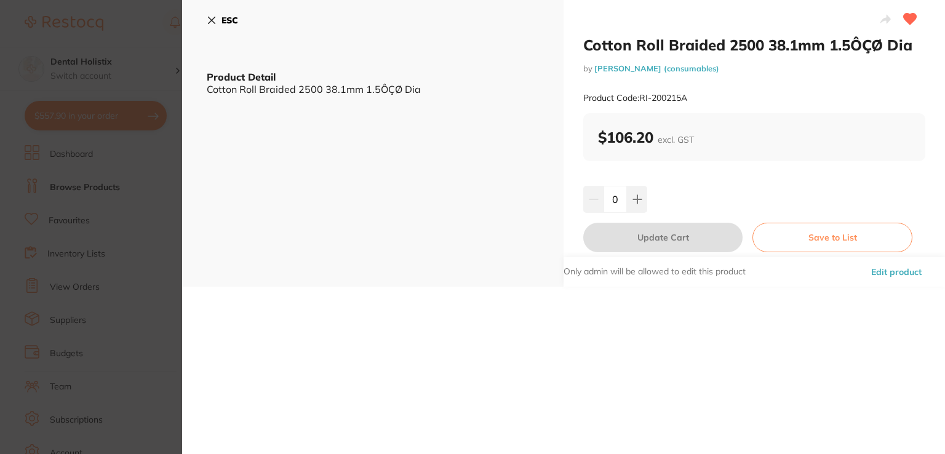
click at [884, 272] on button "Edit product" at bounding box center [896, 272] width 58 height 30
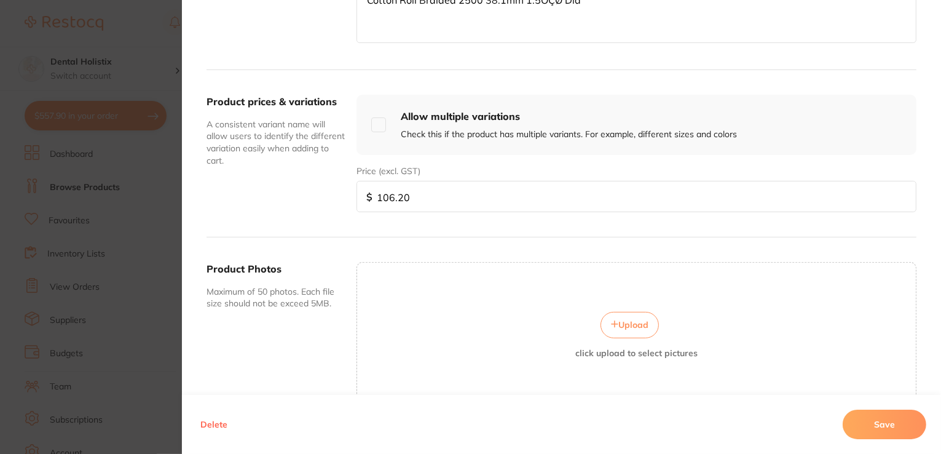
scroll to position [442, 0]
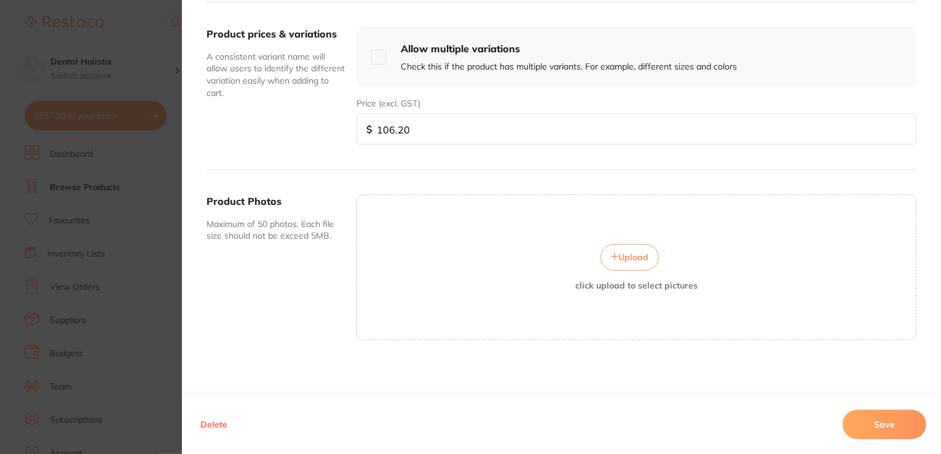
click at [619, 263] on button "Upload" at bounding box center [630, 257] width 58 height 26
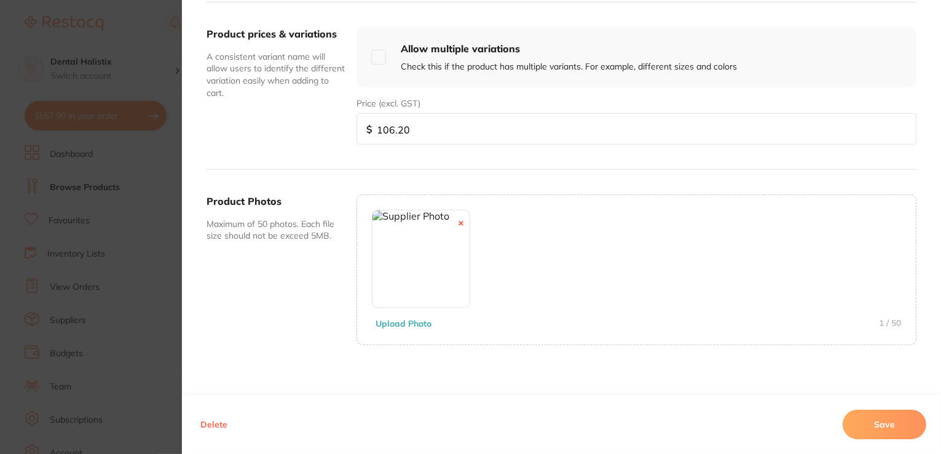
click at [877, 422] on button "Save" at bounding box center [885, 425] width 84 height 30
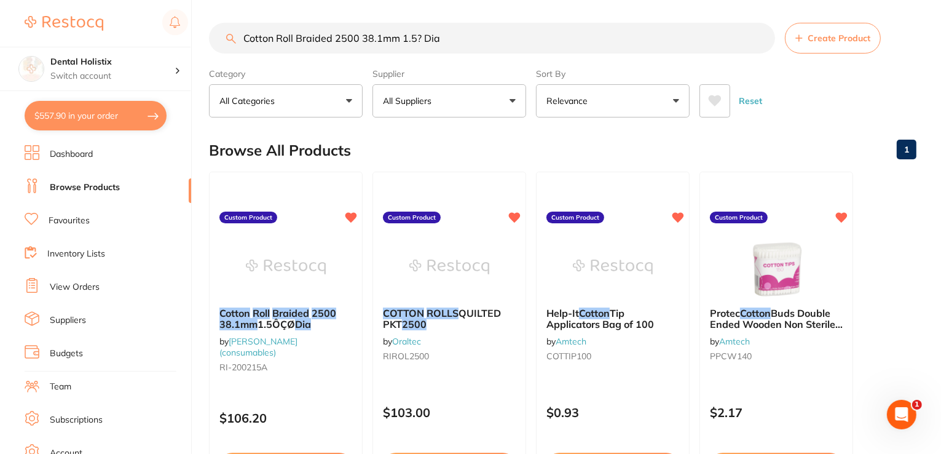
drag, startPoint x: 445, startPoint y: 38, endPoint x: 141, endPoint y: 29, distance: 304.5
click at [137, 29] on div "$557.90 Dental Holistix Switch account Dental Holistix $557.90 in your order Da…" at bounding box center [470, 225] width 941 height 454
paste input "Double Sided Mouth Mirror #4 Cone Socket HD e"
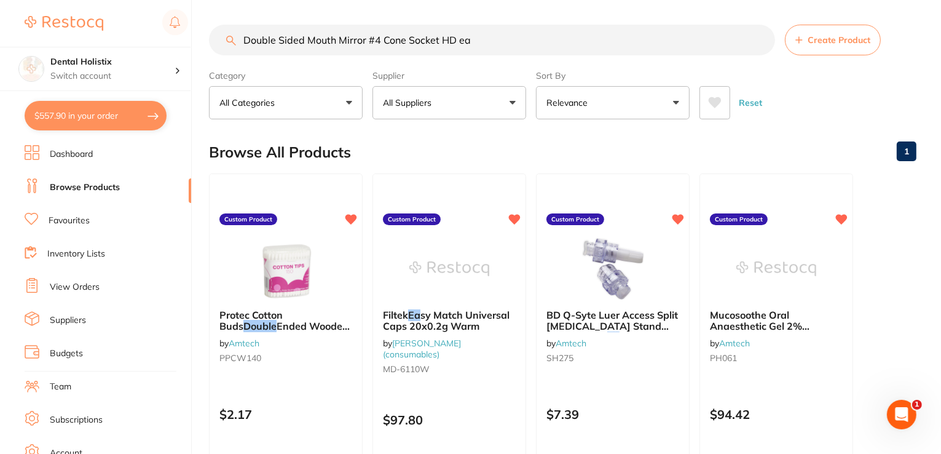
scroll to position [0, 0]
drag, startPoint x: 474, startPoint y: 42, endPoint x: 269, endPoint y: 37, distance: 205.5
click at [183, 32] on div "$557.90 Dental Holistix Switch account Dental Holistix $557.90 in your order Da…" at bounding box center [470, 227] width 941 height 454
paste input "ENTALIFE Chlorhexidine 0.2% 500ml Bottle"
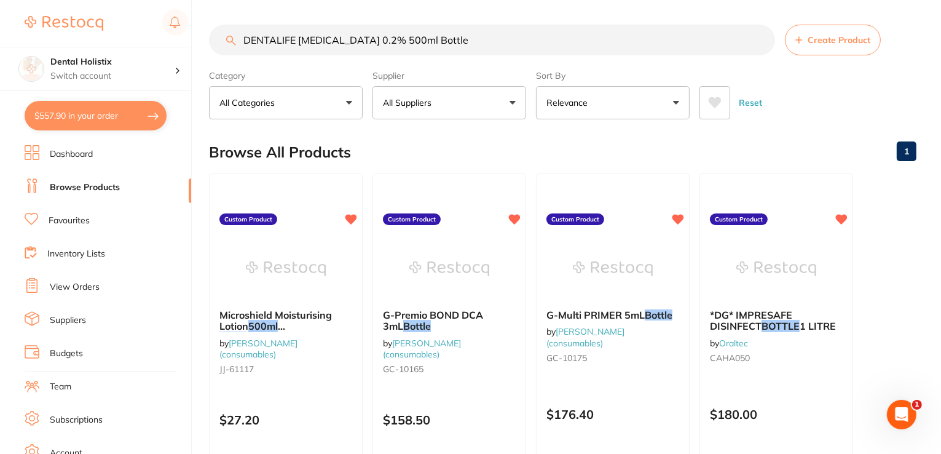
drag, startPoint x: 299, startPoint y: 39, endPoint x: 86, endPoint y: 40, distance: 213.4
click at [100, 38] on div "$557.90 Dental Holistix Switch account Dental Holistix $557.90 in your order Da…" at bounding box center [470, 227] width 941 height 454
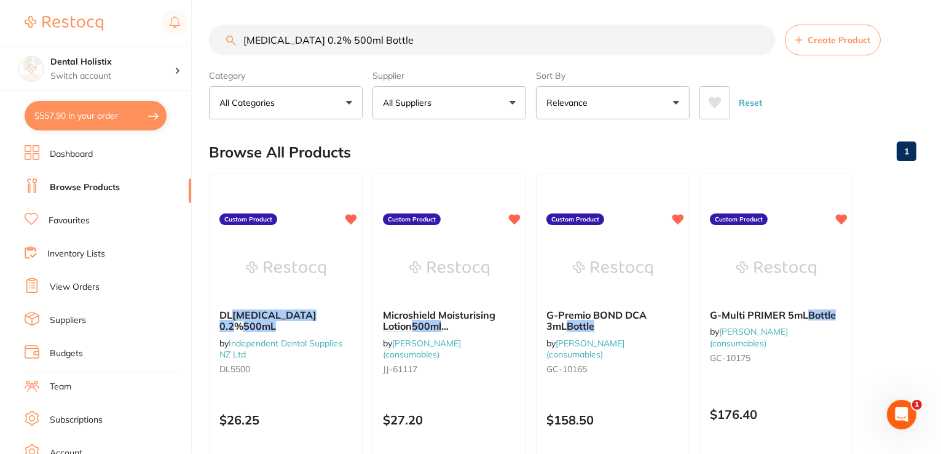
drag, startPoint x: 419, startPoint y: 38, endPoint x: 189, endPoint y: 38, distance: 230.0
click at [189, 38] on div "$557.90 Dental Holistix Switch account Dental Holistix $557.90 in your order Da…" at bounding box center [470, 227] width 941 height 454
paste input "Diamond Bur FG #835-008 Cylinder Short Medium pkt 5"
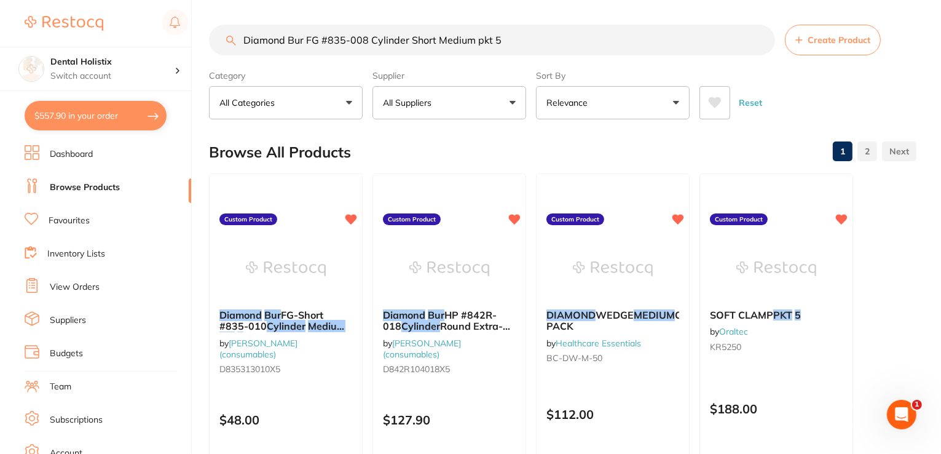
drag, startPoint x: 472, startPoint y: 44, endPoint x: 292, endPoint y: 35, distance: 180.4
click at [186, 36] on div "$557.90 Dental Holistix Switch account Dental Holistix $557.90 in your order Da…" at bounding box center [470, 227] width 941 height 454
paste input "10"
click at [287, 322] on em "Cylinder" at bounding box center [288, 326] width 39 height 12
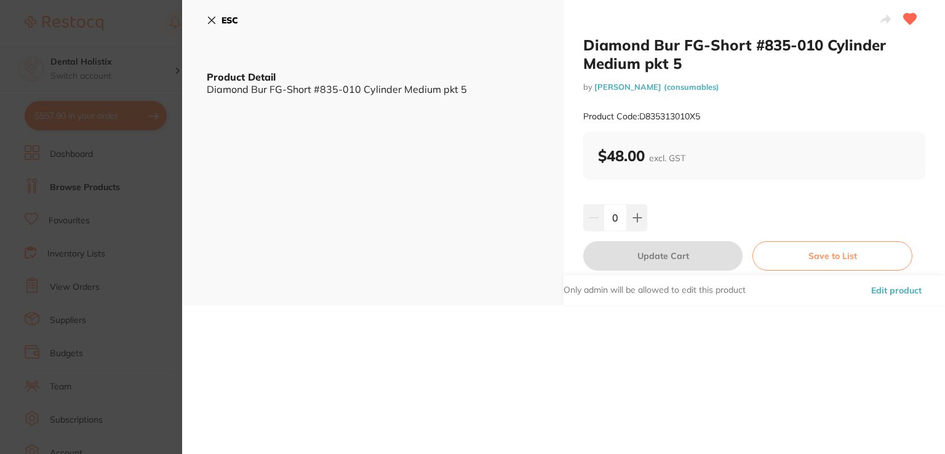
click at [898, 292] on button "Edit product" at bounding box center [896, 290] width 58 height 30
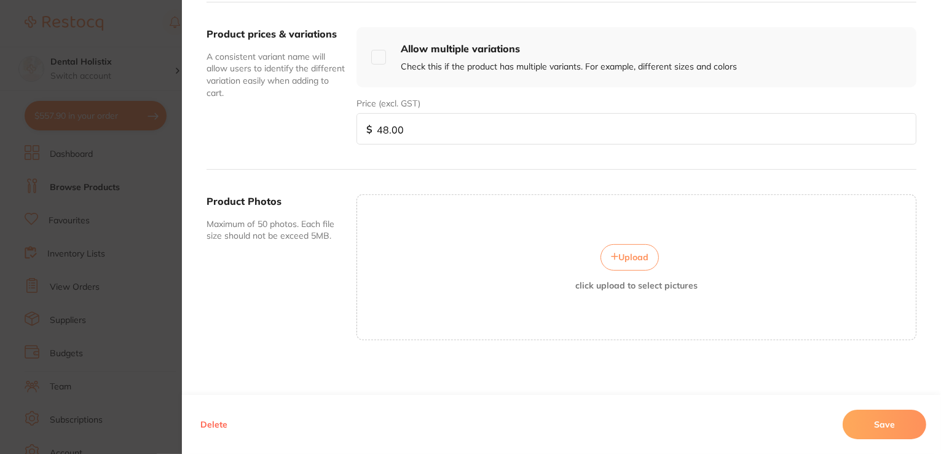
scroll to position [186, 0]
click at [617, 260] on button "Upload" at bounding box center [630, 257] width 58 height 26
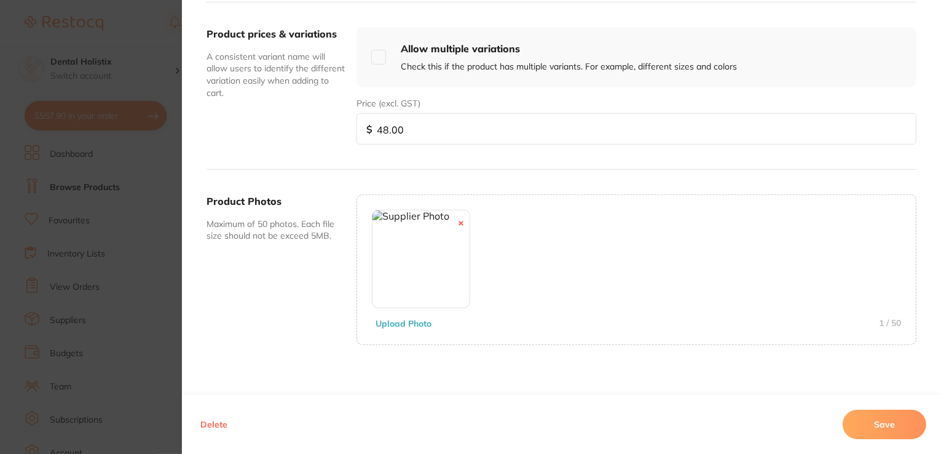
click at [867, 414] on button "Save" at bounding box center [885, 425] width 84 height 30
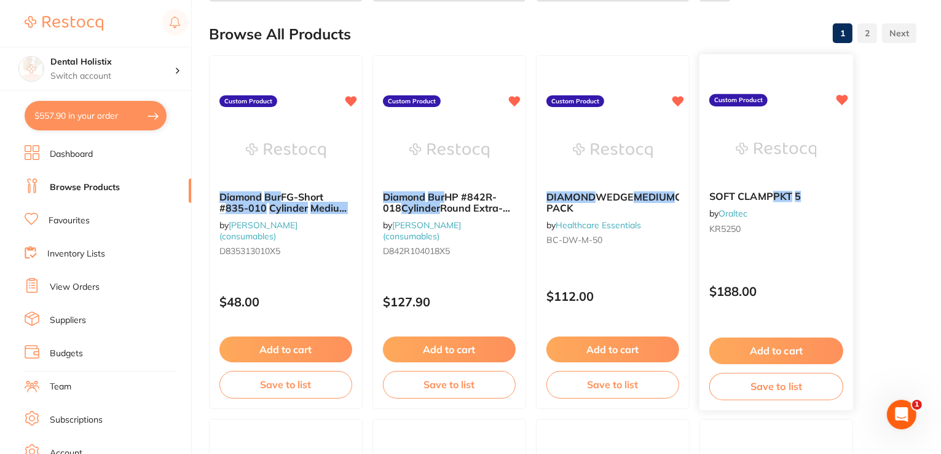
scroll to position [0, 0]
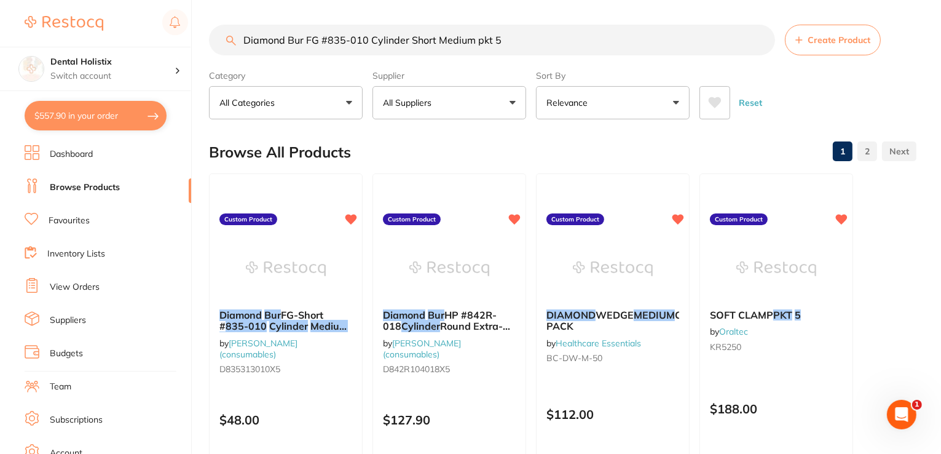
drag, startPoint x: 531, startPoint y: 38, endPoint x: 167, endPoint y: 39, distance: 364.0
click at [148, 41] on div "$557.90 Dental Holistix Switch account Dental Holistix $557.90 in your order Da…" at bounding box center [470, 227] width 941 height 454
paste input "HP #842R-018 Cylinder Round Extra-Long pkt"
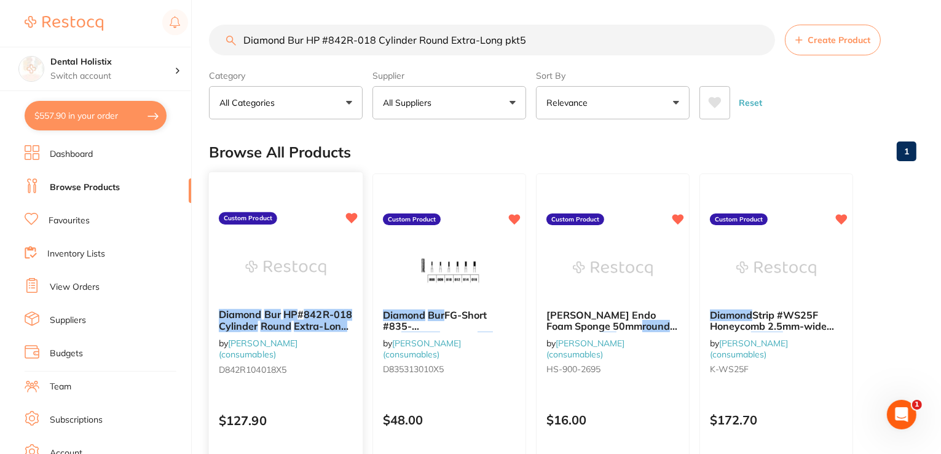
click at [287, 330] on em "Round" at bounding box center [276, 326] width 31 height 12
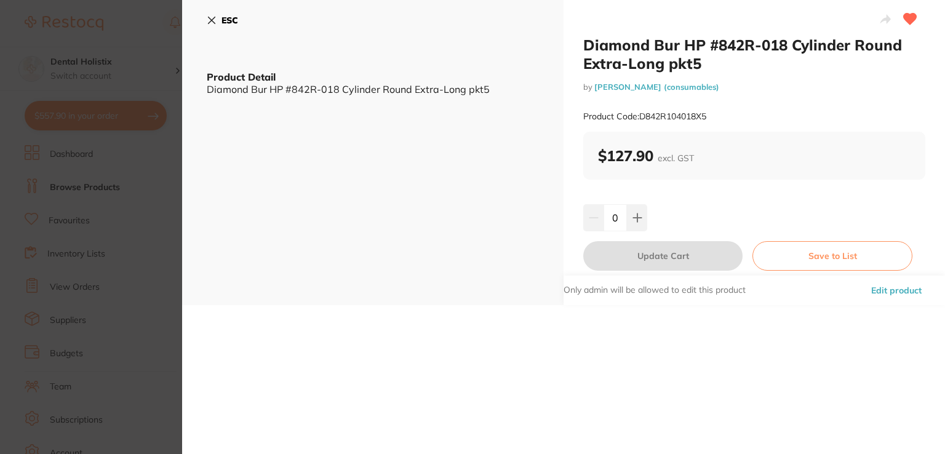
click at [886, 291] on button "Edit product" at bounding box center [896, 290] width 58 height 30
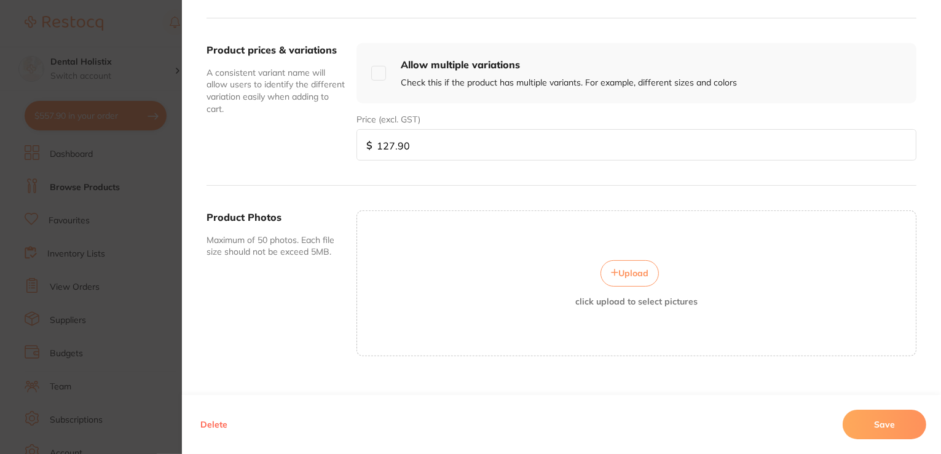
scroll to position [442, 0]
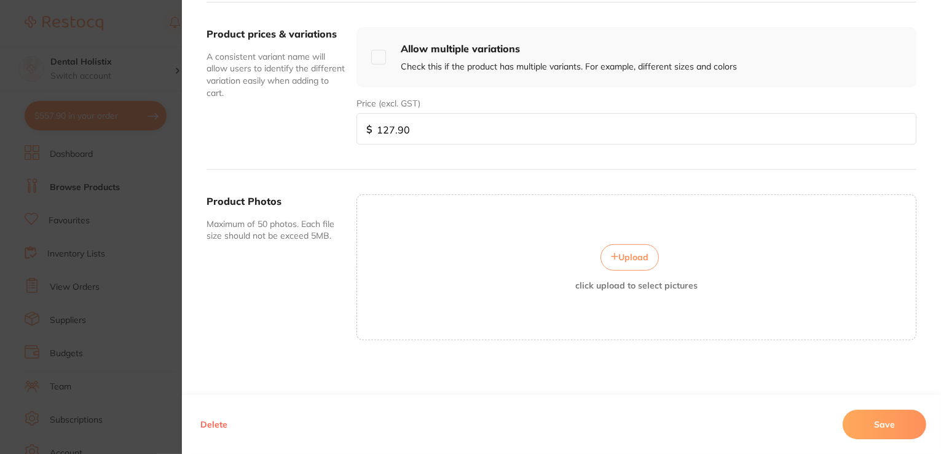
click at [625, 246] on button "Upload" at bounding box center [630, 257] width 58 height 26
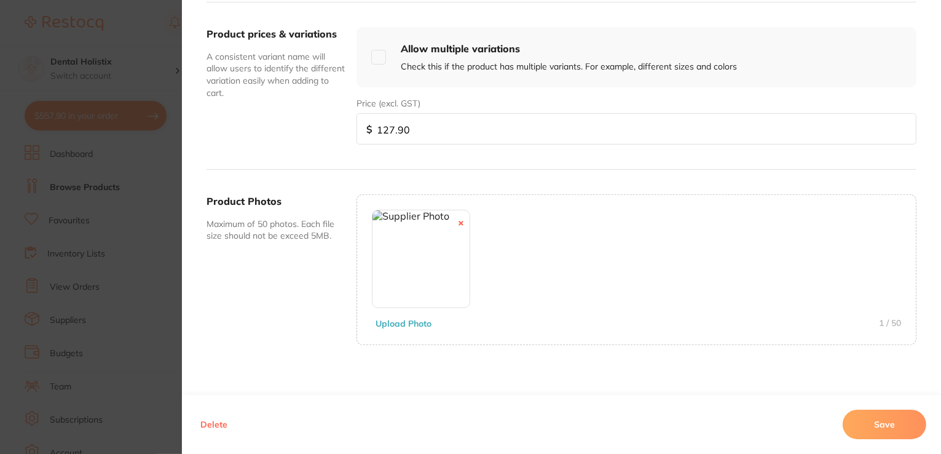
click at [889, 431] on button "Save" at bounding box center [885, 425] width 84 height 30
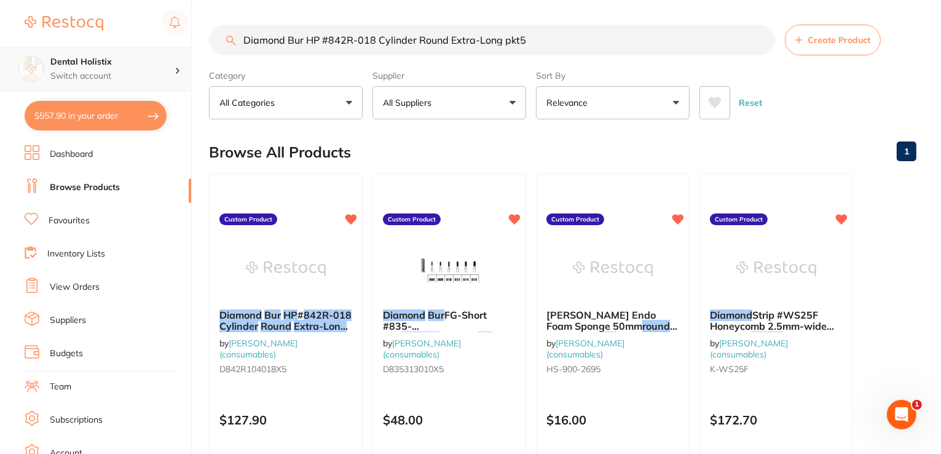
scroll to position [0, 0]
drag, startPoint x: 521, startPoint y: 42, endPoint x: 240, endPoint y: 45, distance: 280.4
click at [148, 47] on div "$557.90 Dental Holistix Switch account Dental Holistix $557.90 in your order Da…" at bounding box center [470, 227] width 941 height 454
paste input "Strip #WS37F Honeycomb 3.75mm-wide Fine-Grit Pkt/10"
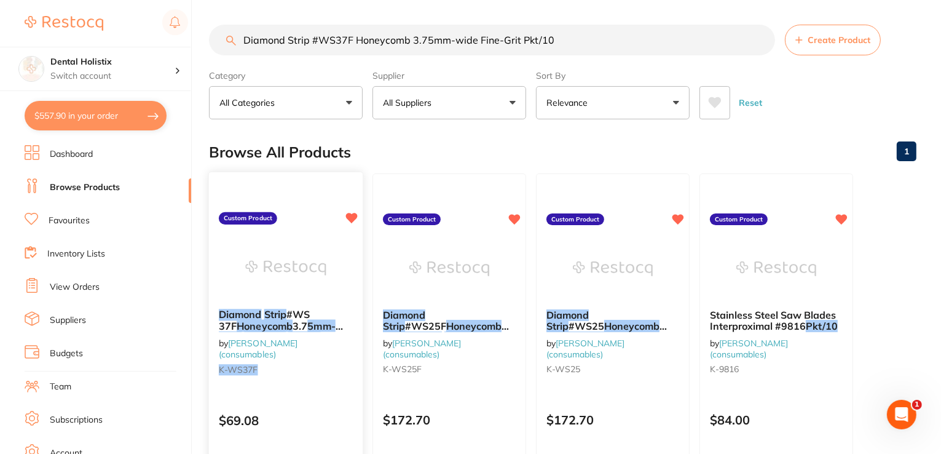
click at [293, 322] on span "3.7" at bounding box center [300, 326] width 15 height 12
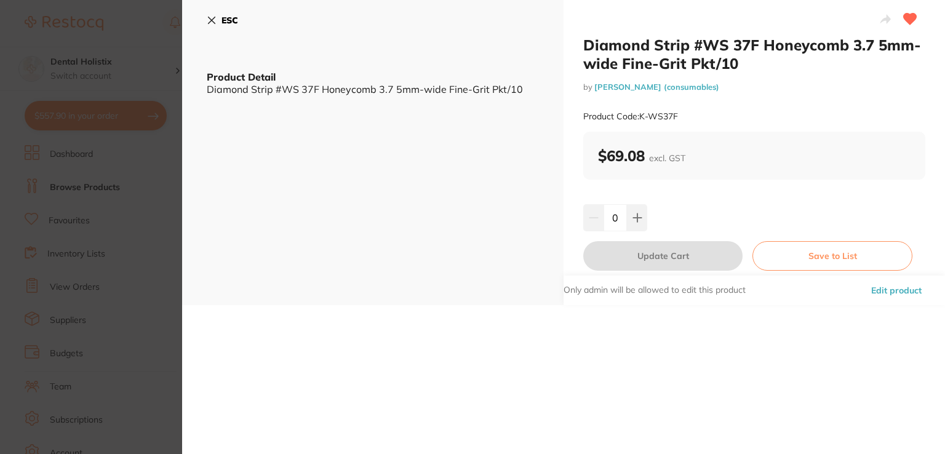
click at [872, 291] on button "Edit product" at bounding box center [896, 290] width 58 height 30
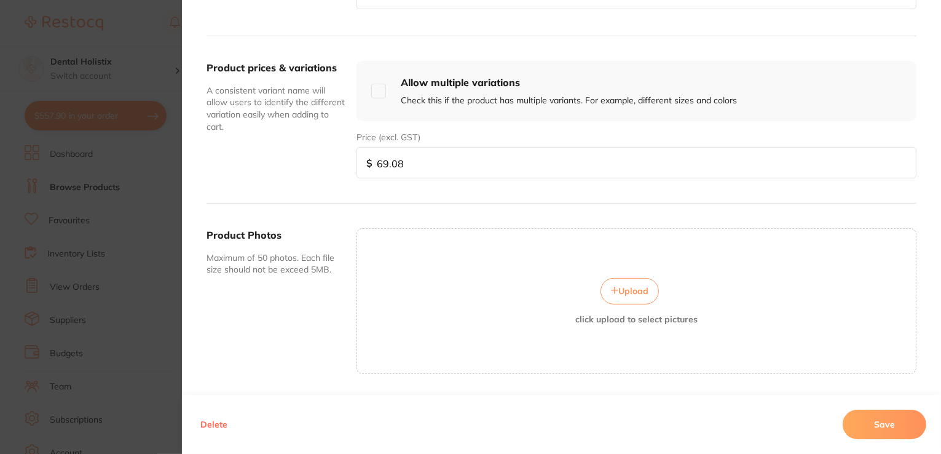
scroll to position [442, 0]
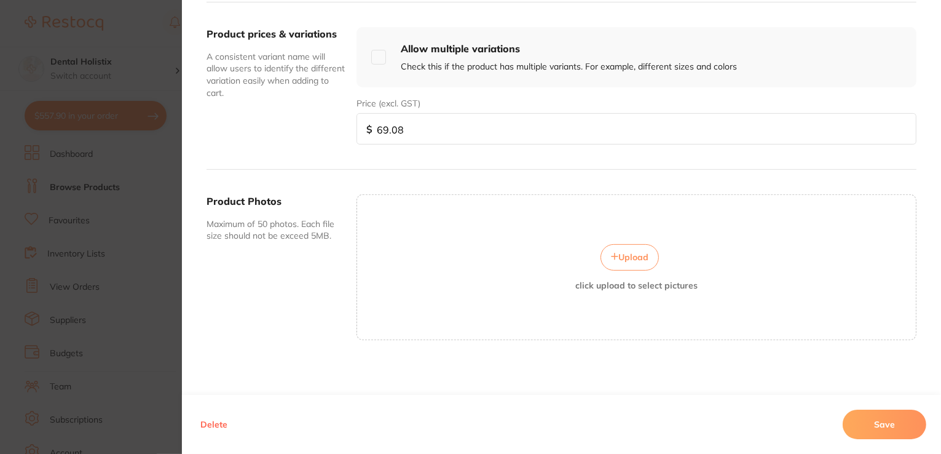
click at [611, 244] on button "Upload" at bounding box center [630, 257] width 58 height 26
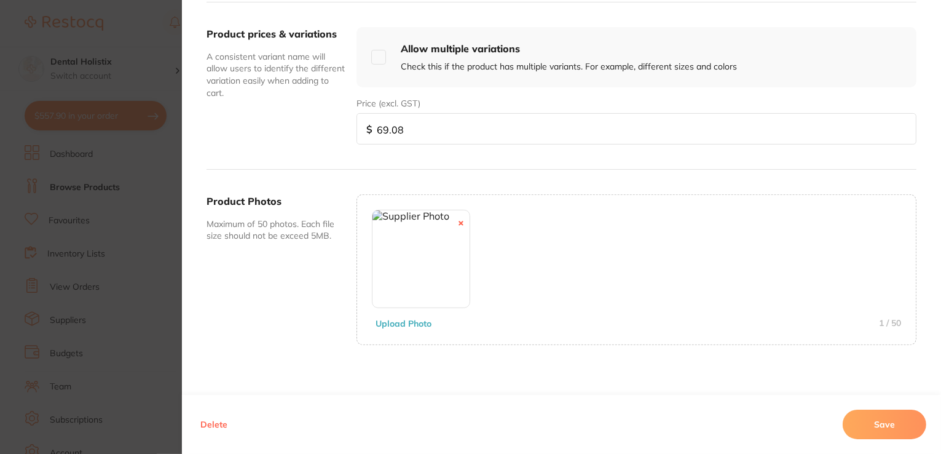
click at [864, 424] on button "Save" at bounding box center [885, 425] width 84 height 30
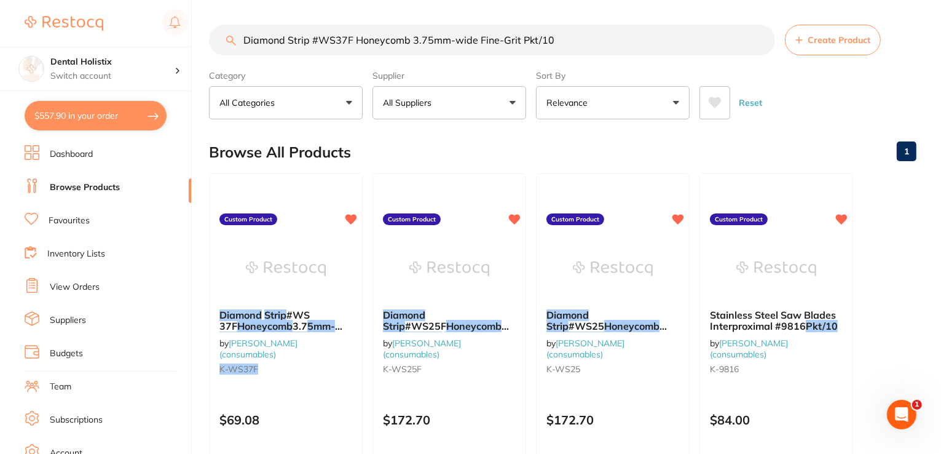
scroll to position [0, 0]
drag, startPoint x: 486, startPoint y: 46, endPoint x: 174, endPoint y: 44, distance: 312.4
click at [165, 49] on div "$557.90 Dental Holistix Switch account Dental Holistix $557.90 in your order Da…" at bounding box center [470, 227] width 941 height 454
paste input "Edge K-File Size 15 25mm Pack of 6"
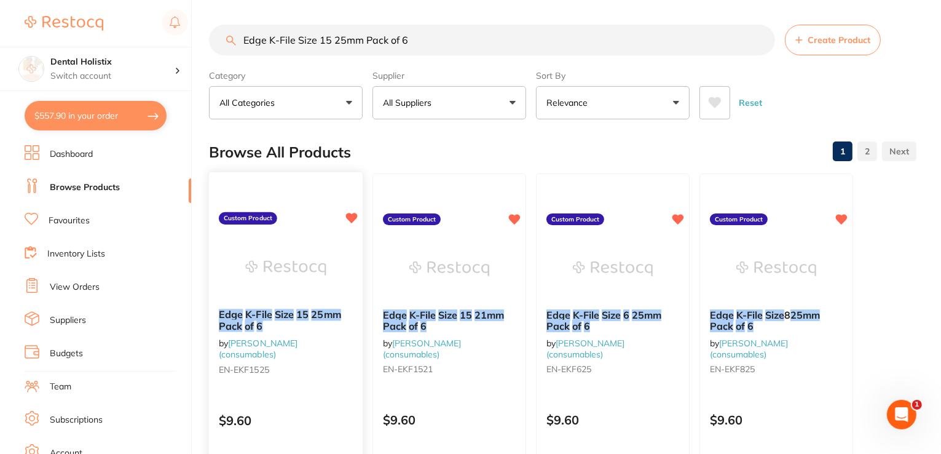
click at [279, 325] on b "Edge K-File Size 15 25mm Pack of 6" at bounding box center [286, 320] width 134 height 23
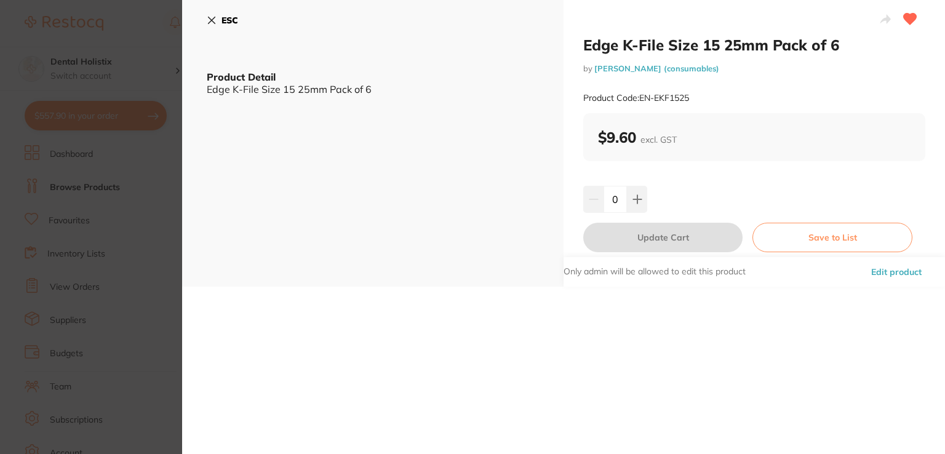
click at [890, 274] on button "Edit product" at bounding box center [896, 272] width 58 height 30
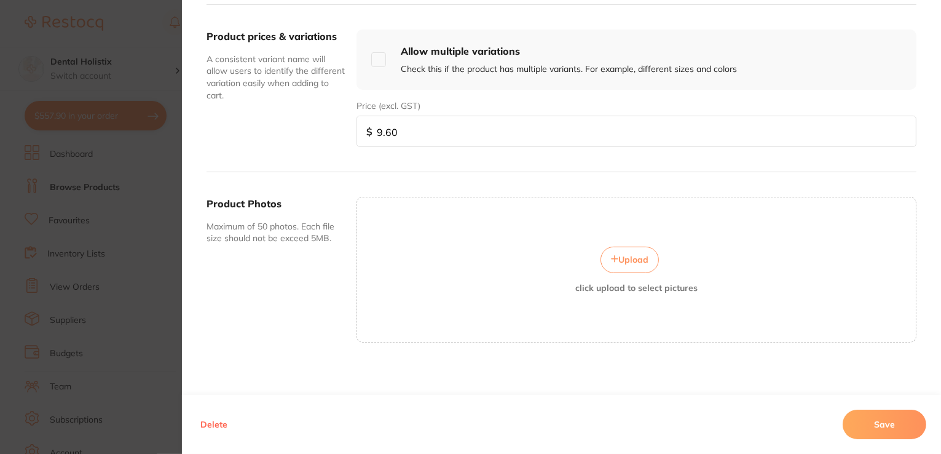
scroll to position [442, 0]
click at [622, 252] on span "Upload" at bounding box center [634, 257] width 30 height 11
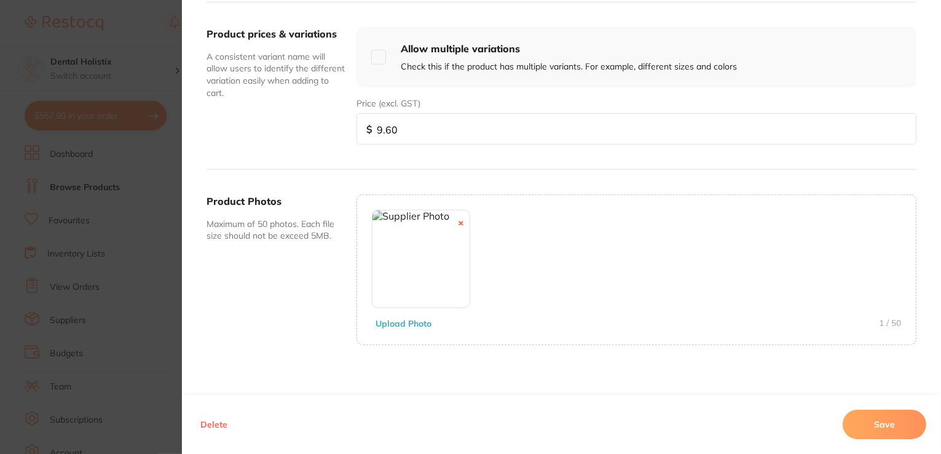
click at [879, 421] on button "Save" at bounding box center [885, 425] width 84 height 30
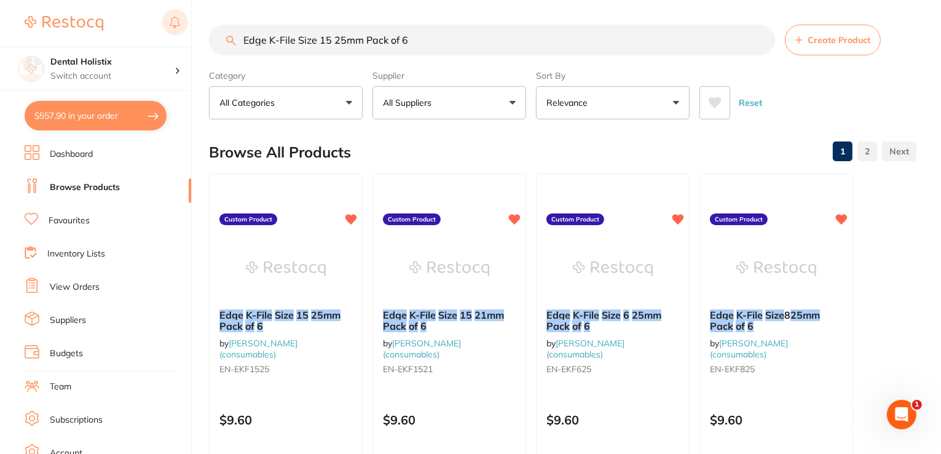
drag, startPoint x: 437, startPoint y: 30, endPoint x: 177, endPoint y: 34, distance: 260.2
click at [177, 34] on div "$557.90 Dental Holistix Switch account Dental Holistix $557.90 in your order Da…" at bounding box center [470, 227] width 941 height 454
paste input "6 21"
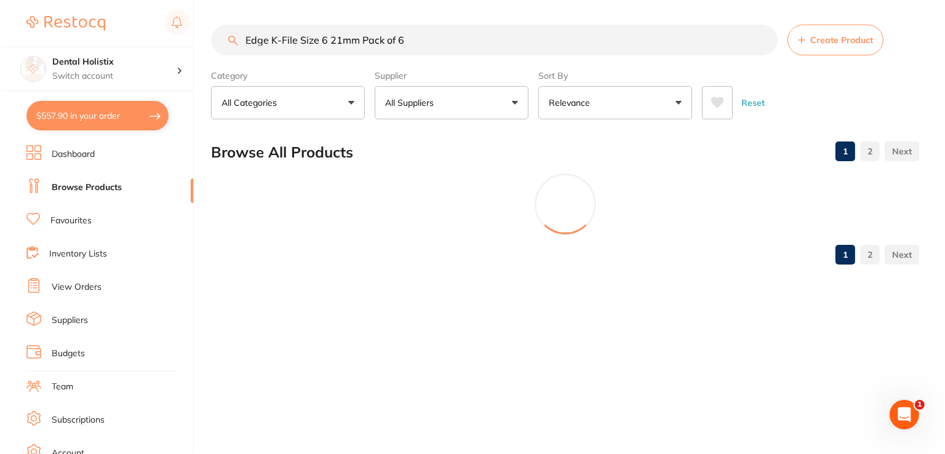
scroll to position [0, 0]
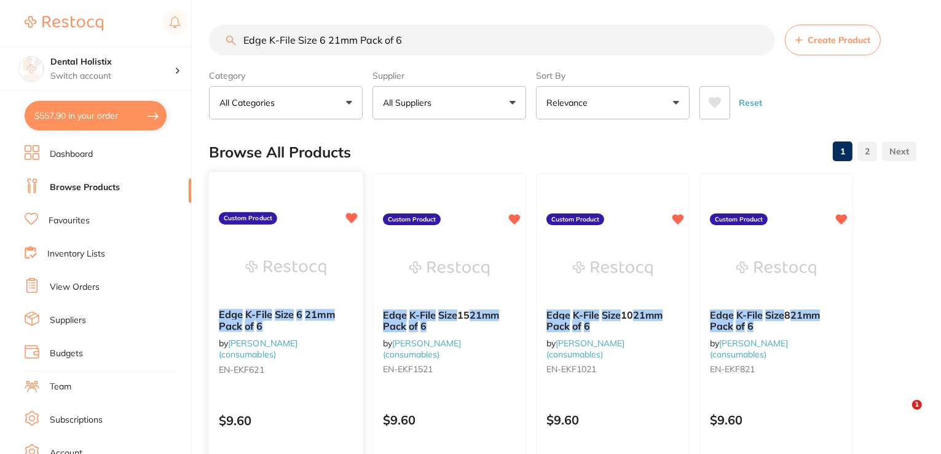
click at [303, 315] on span at bounding box center [304, 314] width 2 height 12
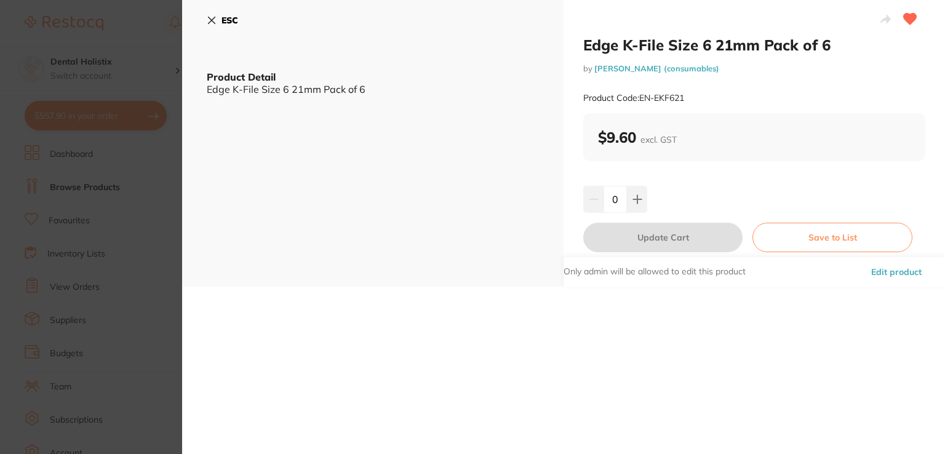
click at [876, 272] on button "Edit product" at bounding box center [896, 272] width 58 height 30
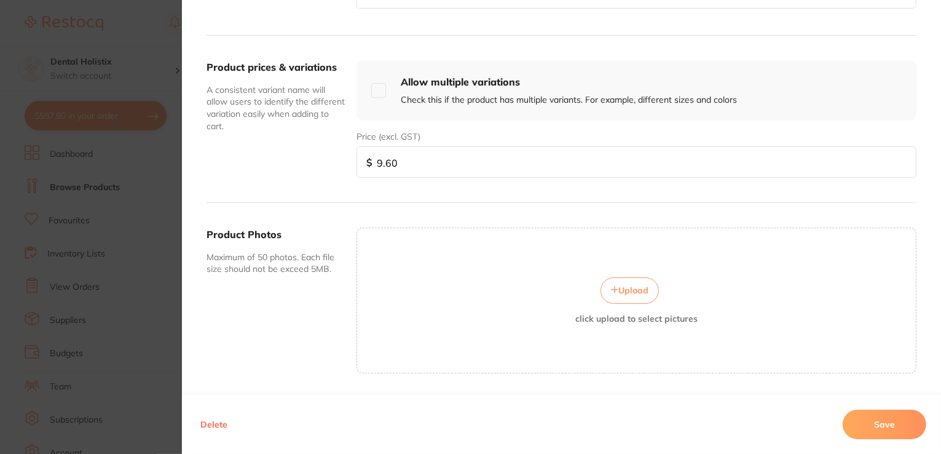
scroll to position [442, 0]
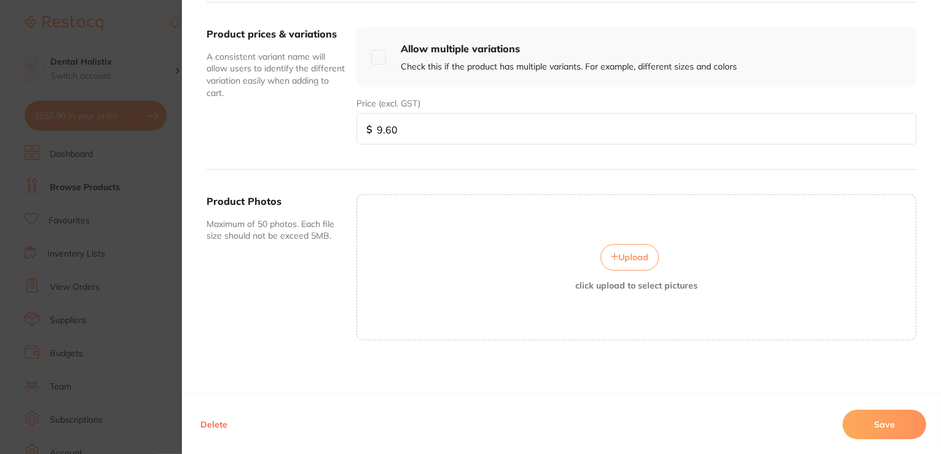
click at [627, 256] on span "Upload" at bounding box center [634, 257] width 30 height 11
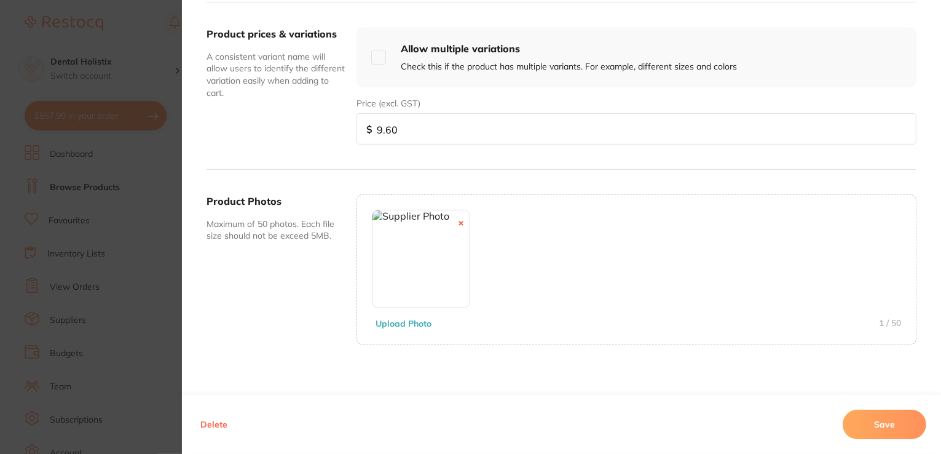
click at [878, 421] on button "Save" at bounding box center [885, 425] width 84 height 30
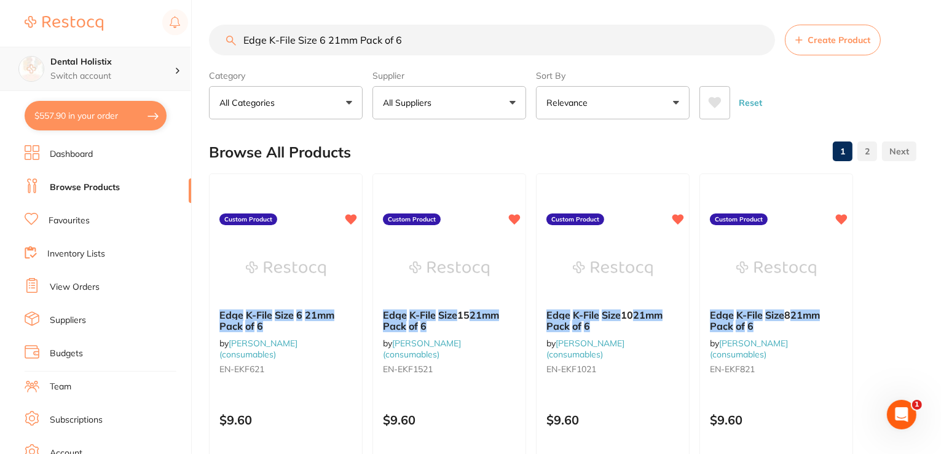
scroll to position [0, 0]
drag, startPoint x: 420, startPoint y: 41, endPoint x: 164, endPoint y: 56, distance: 256.9
click at [162, 56] on div "$557.90 Dental Holistix Switch account Dental Holistix $557.90 in your order Da…" at bounding box center [470, 227] width 941 height 454
drag, startPoint x: 428, startPoint y: 40, endPoint x: 148, endPoint y: 49, distance: 280.5
click at [148, 49] on div "$557.90 Dental Holistix Switch account Dental Holistix $557.90 in your order Da…" at bounding box center [470, 227] width 941 height 454
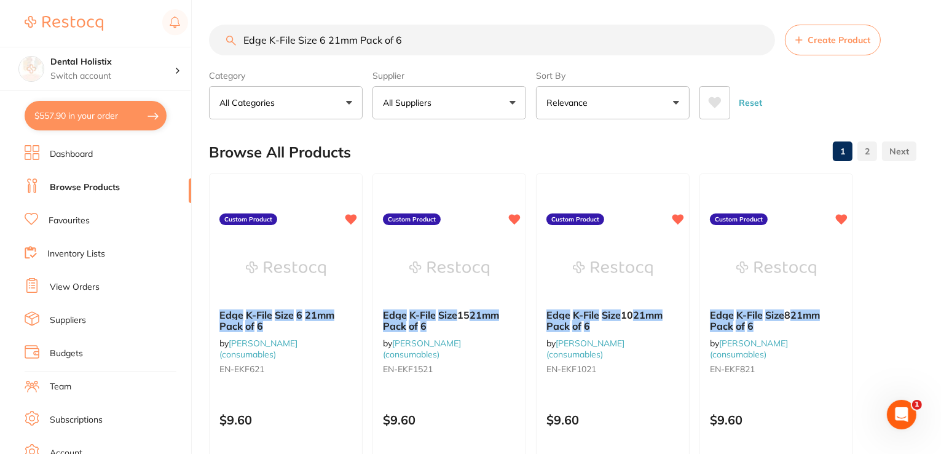
paste input "8"
click at [317, 311] on em "21mm" at bounding box center [320, 314] width 30 height 12
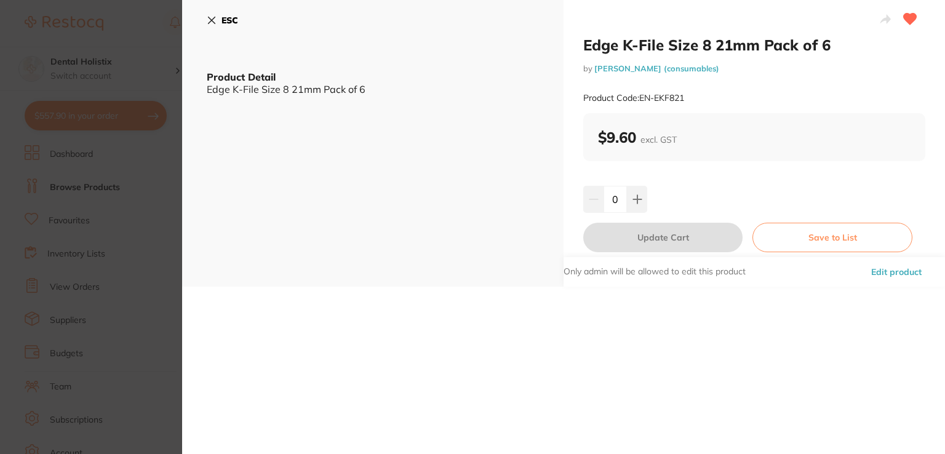
click at [873, 271] on button "Edit product" at bounding box center [896, 272] width 58 height 30
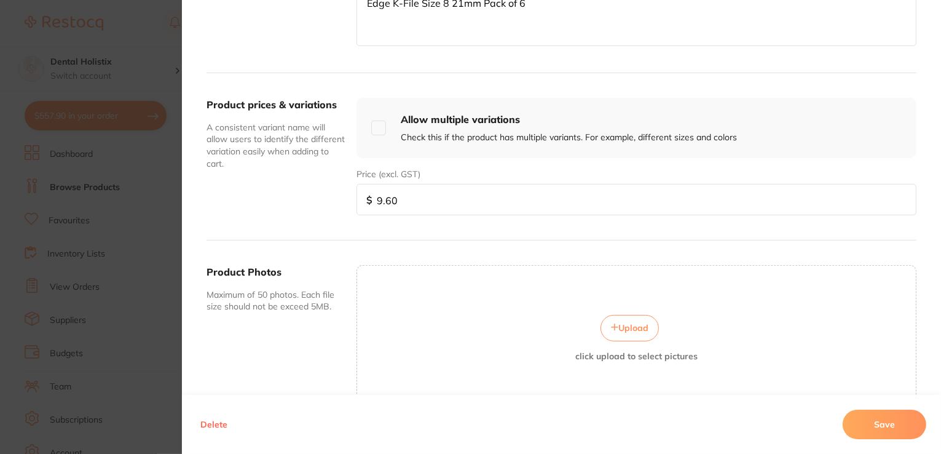
scroll to position [442, 0]
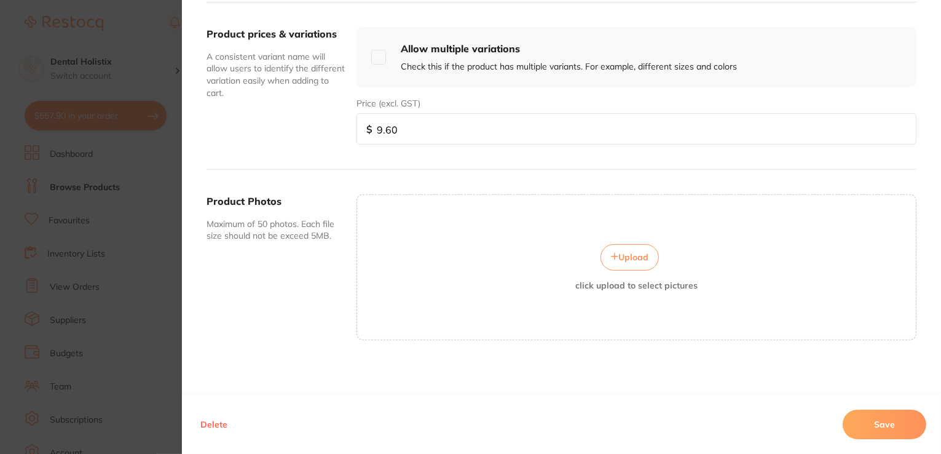
click at [629, 252] on span "Upload" at bounding box center [634, 257] width 30 height 11
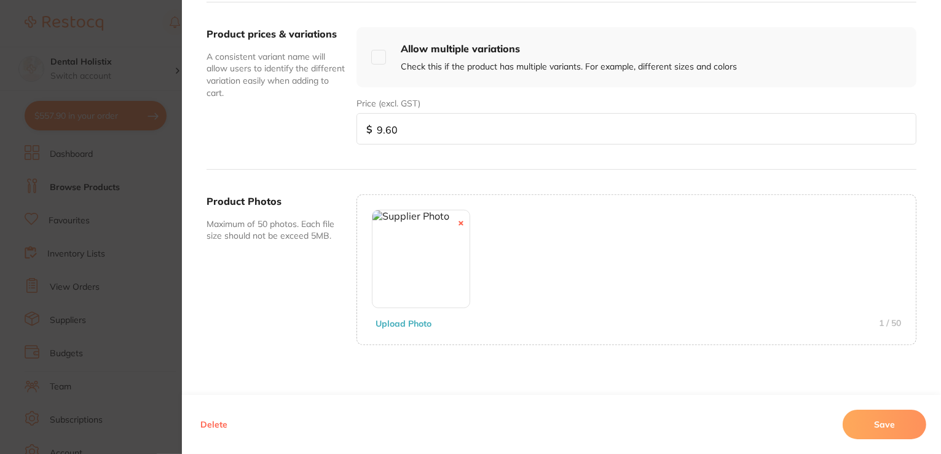
click at [862, 420] on button "Save" at bounding box center [885, 425] width 84 height 30
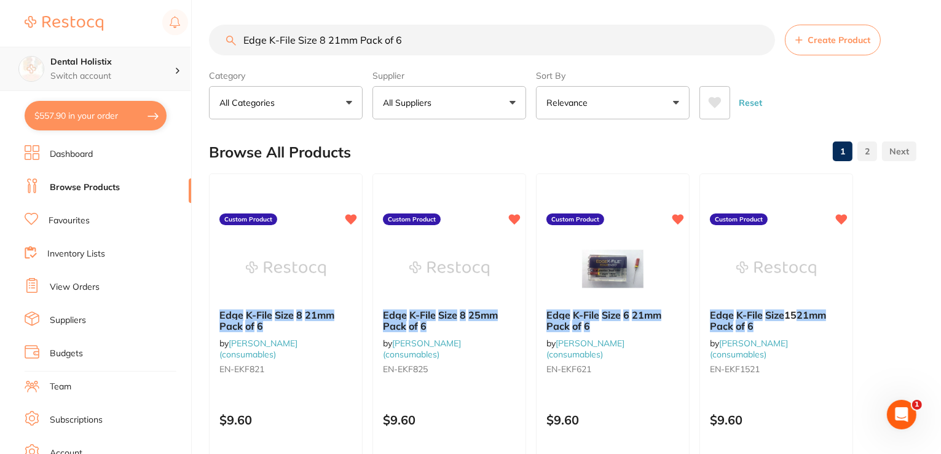
scroll to position [0, 0]
drag, startPoint x: 241, startPoint y: 50, endPoint x: 253, endPoint y: 46, distance: 13.2
click at [154, 56] on div "$557.90 Dental Holistix Switch account Dental Holistix $557.90 in your order Da…" at bounding box center [470, 227] width 941 height 454
paste input "DGE PAPER POINT 25.04 Pack of 100"
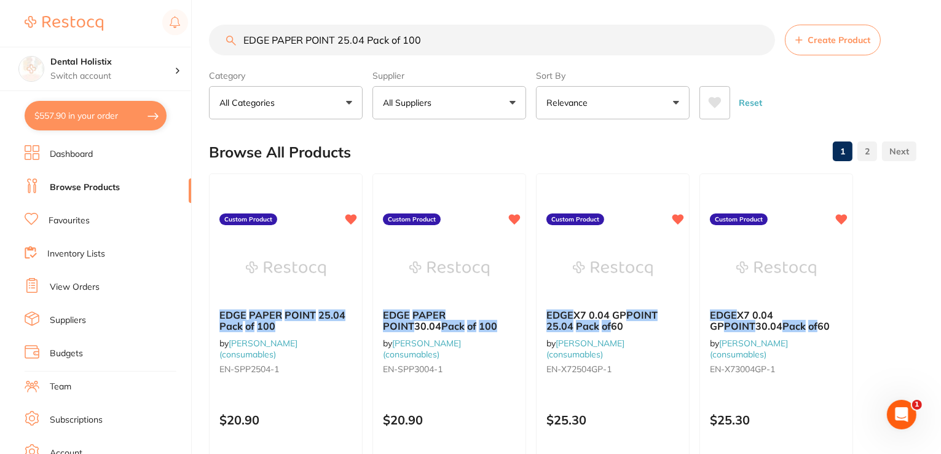
drag, startPoint x: 437, startPoint y: 42, endPoint x: 151, endPoint y: 42, distance: 286.6
click at [151, 42] on div "$557.90 Dental Holistix Switch account Dental Holistix $557.90 in your order Da…" at bounding box center [470, 227] width 941 height 454
click at [278, 314] on em "PAPER" at bounding box center [265, 314] width 34 height 12
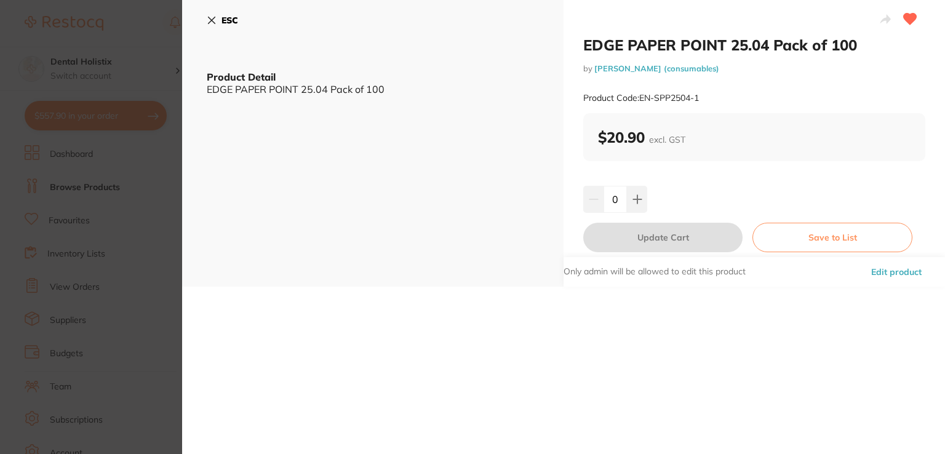
click at [885, 269] on button "Edit product" at bounding box center [896, 272] width 58 height 30
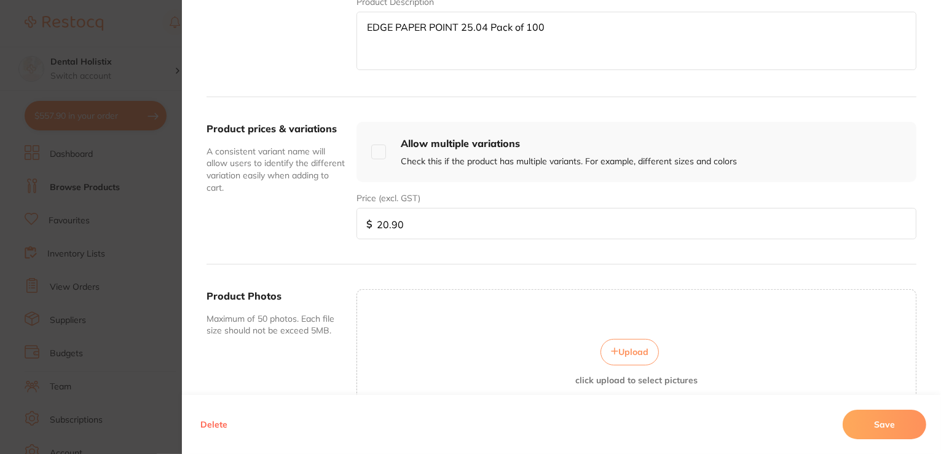
scroll to position [442, 0]
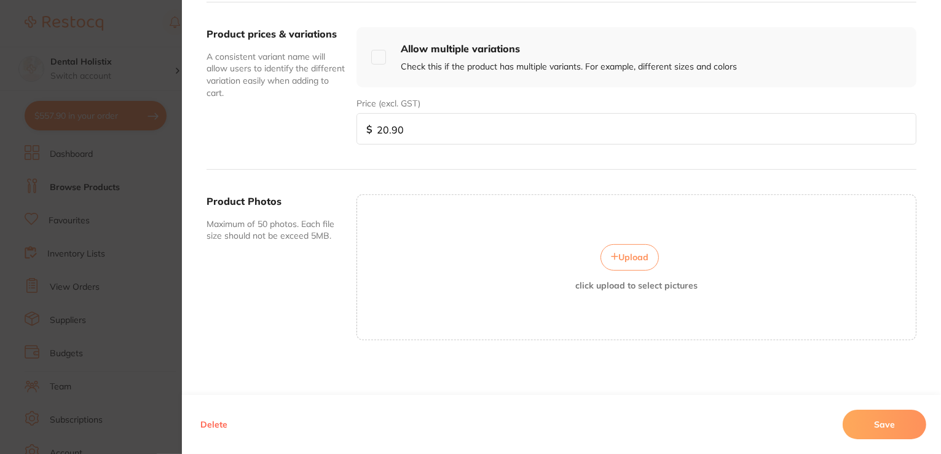
click at [625, 260] on button "Upload" at bounding box center [630, 257] width 58 height 26
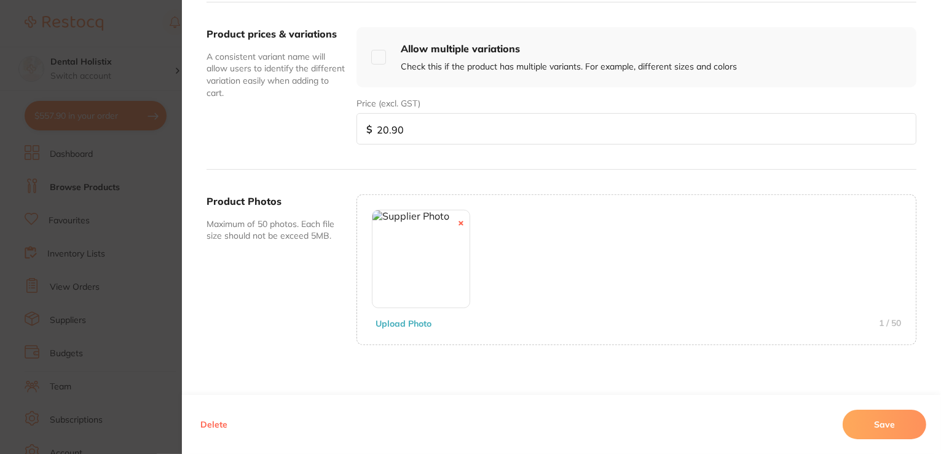
click at [868, 425] on button "Save" at bounding box center [885, 425] width 84 height 30
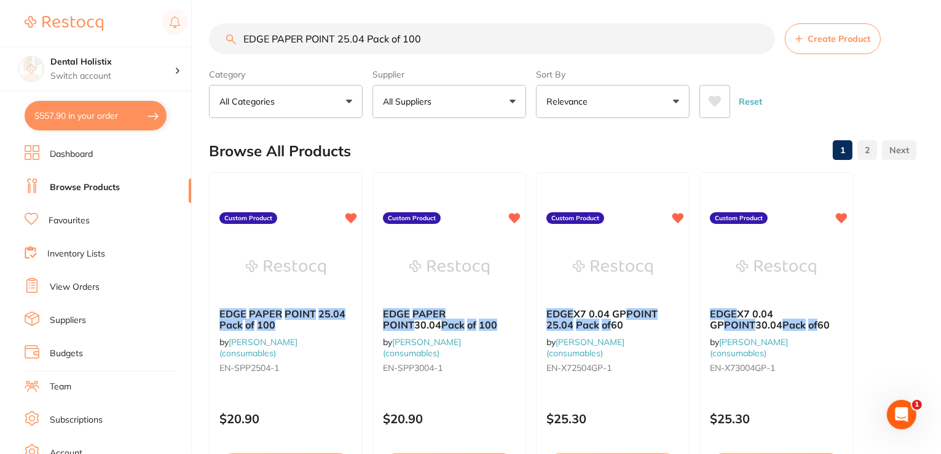
drag, startPoint x: 457, startPoint y: 38, endPoint x: 189, endPoint y: 34, distance: 268.1
click at [189, 34] on div "$557.90 Dental Holistix Switch account Dental Holistix $557.90 in your order Da…" at bounding box center [470, 226] width 941 height 454
paste input "30"
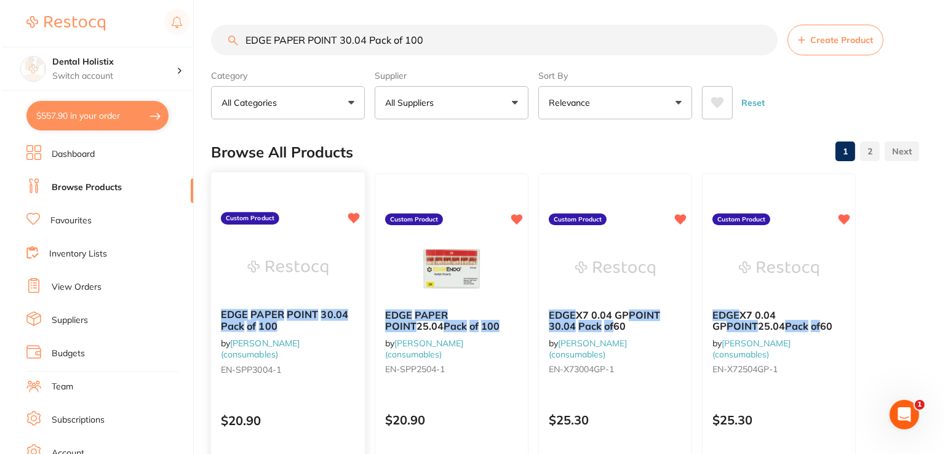
scroll to position [0, 0]
click at [288, 319] on em "POINT" at bounding box center [300, 315] width 31 height 12
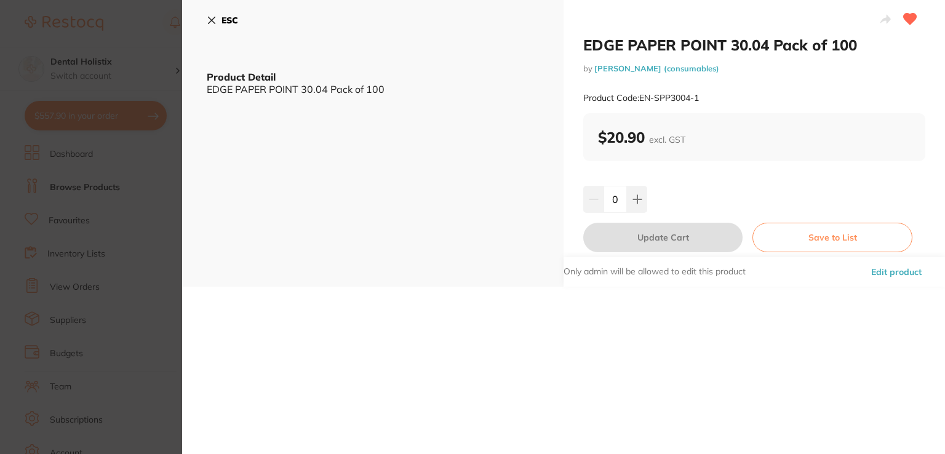
click at [892, 272] on button "Edit product" at bounding box center [896, 272] width 58 height 30
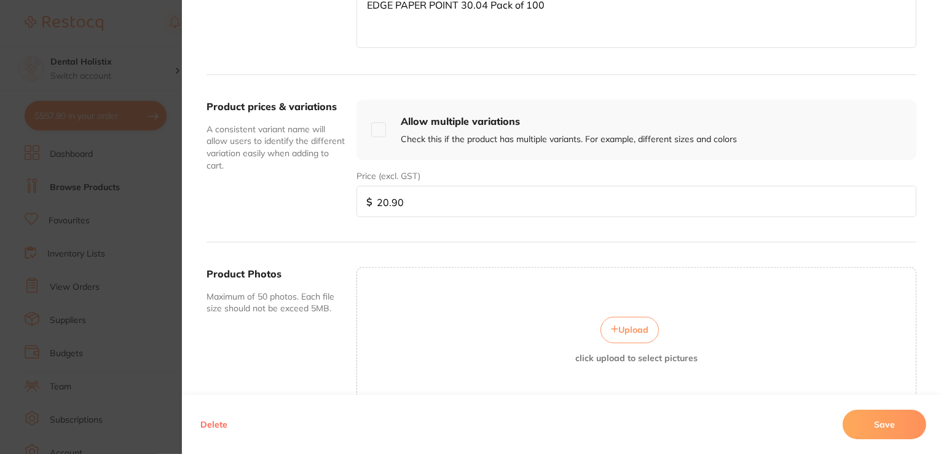
scroll to position [442, 0]
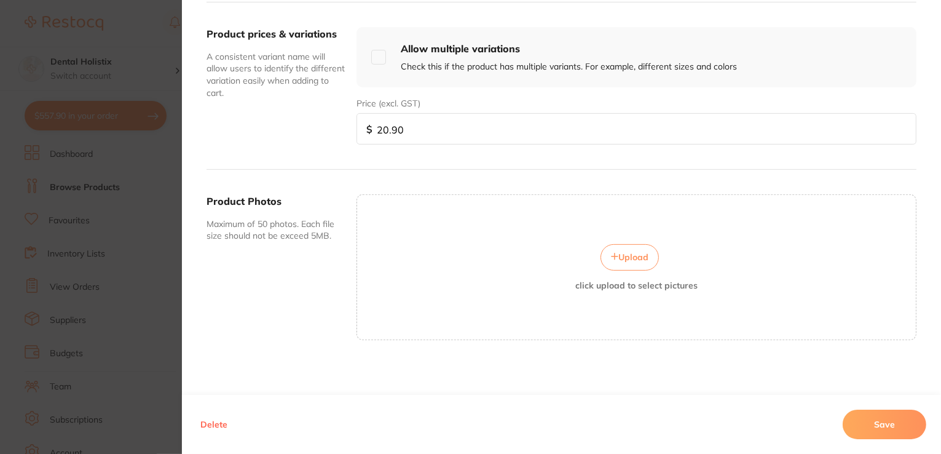
click at [612, 257] on icon at bounding box center [615, 256] width 6 height 6
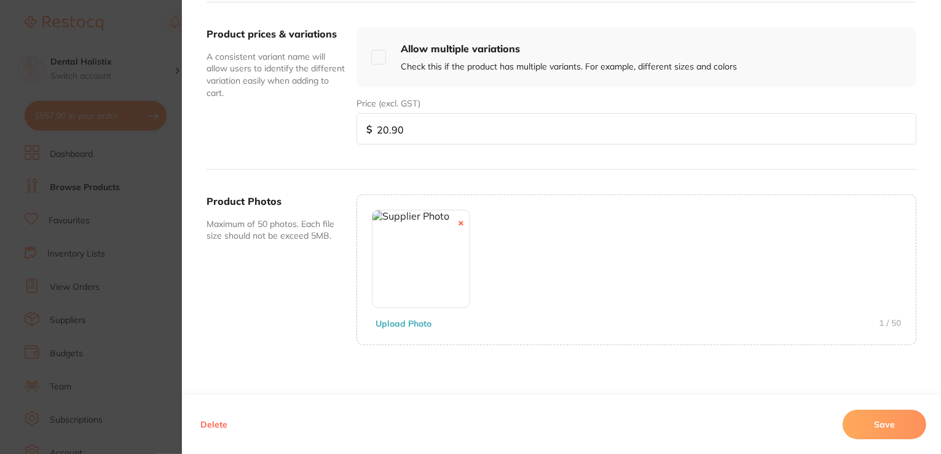
click at [854, 425] on button "Save" at bounding box center [885, 425] width 84 height 30
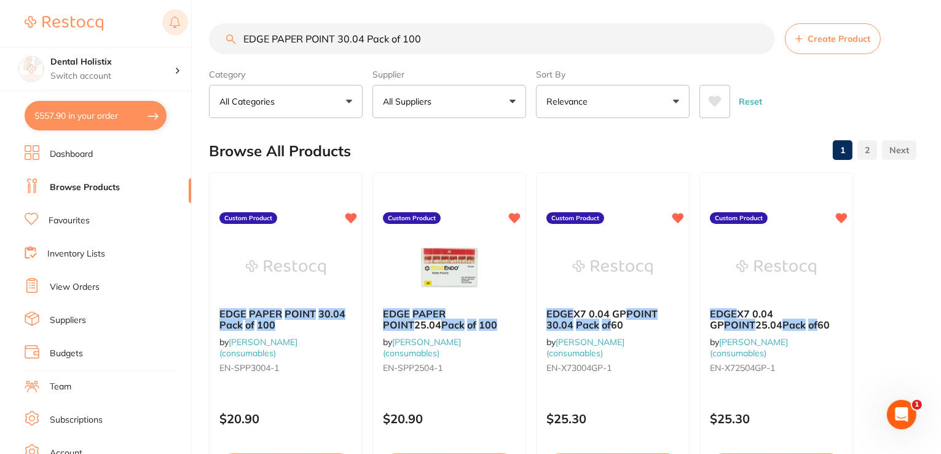
drag, startPoint x: 303, startPoint y: 27, endPoint x: 177, endPoint y: 22, distance: 125.5
click at [177, 22] on div "$557.90 Dental Holistix Switch account Dental Holistix $557.90 in your order Da…" at bounding box center [470, 226] width 941 height 454
paste input "dgeFile X7 taper .04 asst Sizes 20,25,30,21mm Pk 6"
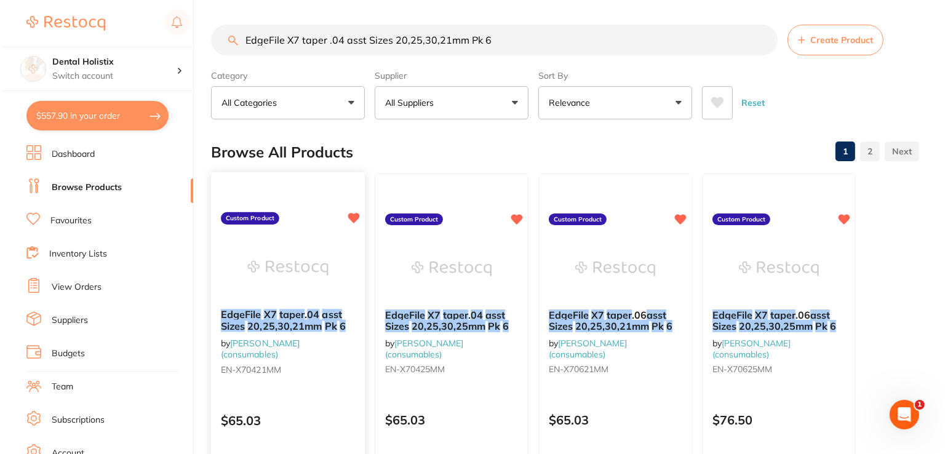
scroll to position [0, 0]
drag, startPoint x: 314, startPoint y: 325, endPoint x: 150, endPoint y: 30, distance: 337.8
click at [313, 325] on em "20,25,30,21mm" at bounding box center [283, 326] width 74 height 12
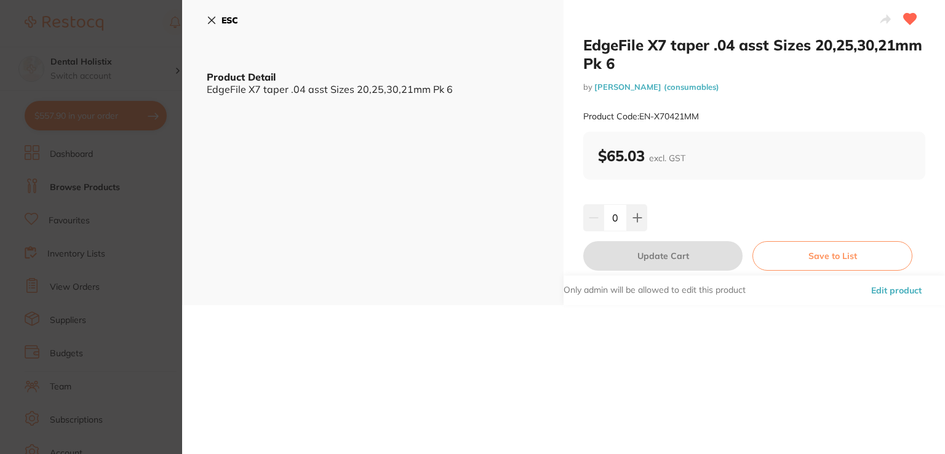
click at [890, 291] on button "Edit product" at bounding box center [896, 290] width 58 height 30
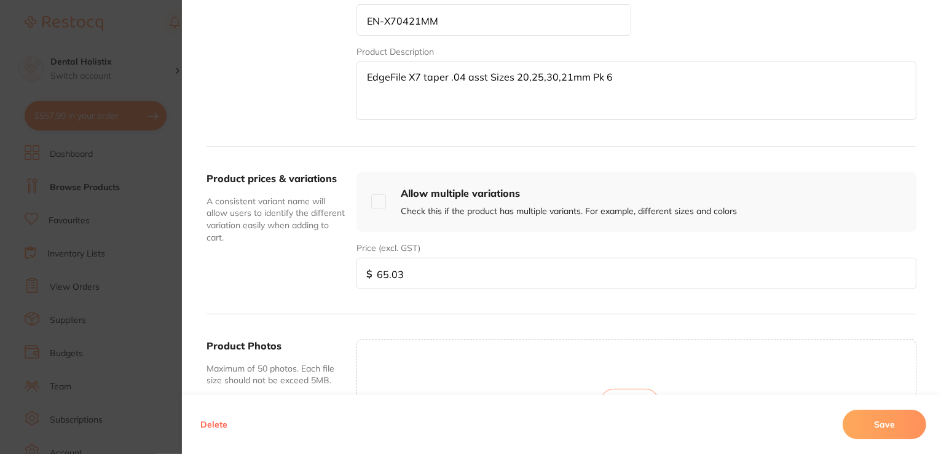
scroll to position [442, 0]
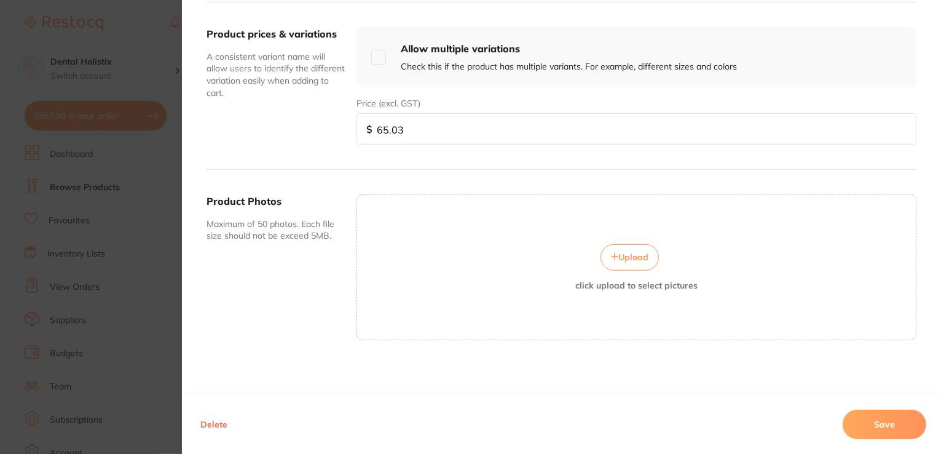
click at [625, 258] on span "Upload" at bounding box center [634, 257] width 30 height 11
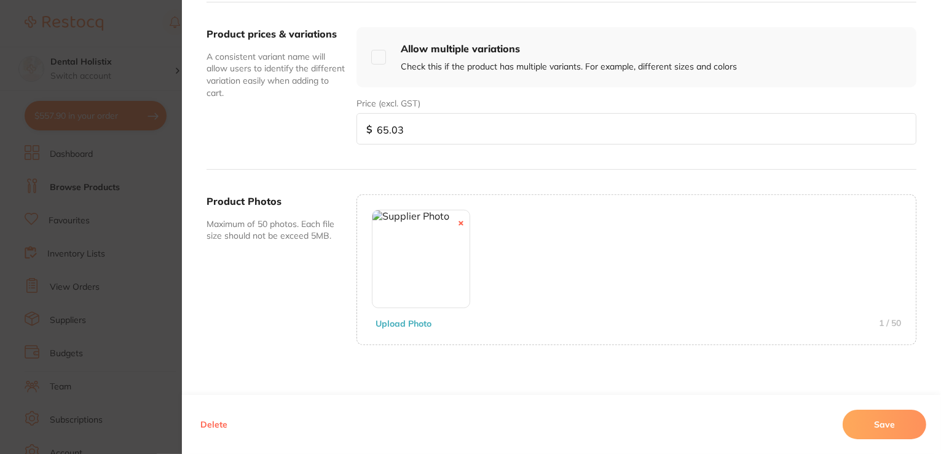
click at [872, 421] on button "Save" at bounding box center [885, 425] width 84 height 30
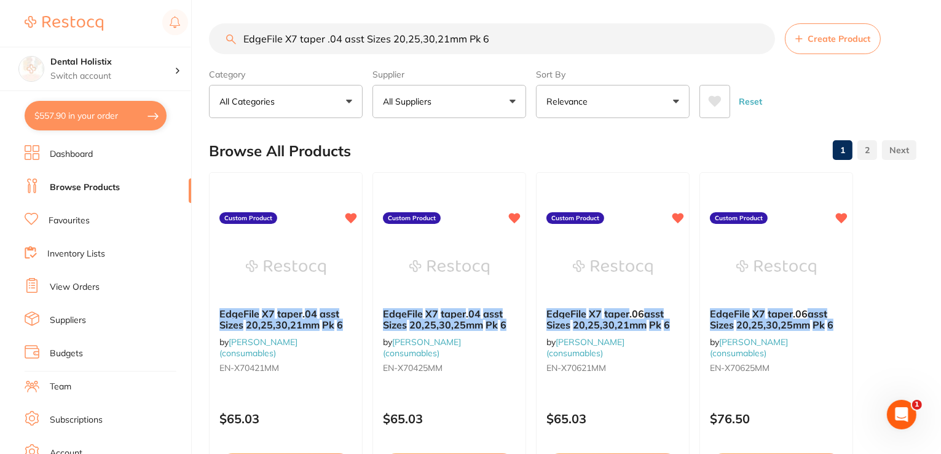
drag, startPoint x: 499, startPoint y: 35, endPoint x: 263, endPoint y: 32, distance: 235.5
click at [188, 29] on div "$557.90 Dental Holistix Switch account Dental Holistix $557.90 in your order Da…" at bounding box center [470, 226] width 941 height 454
paste input "5"
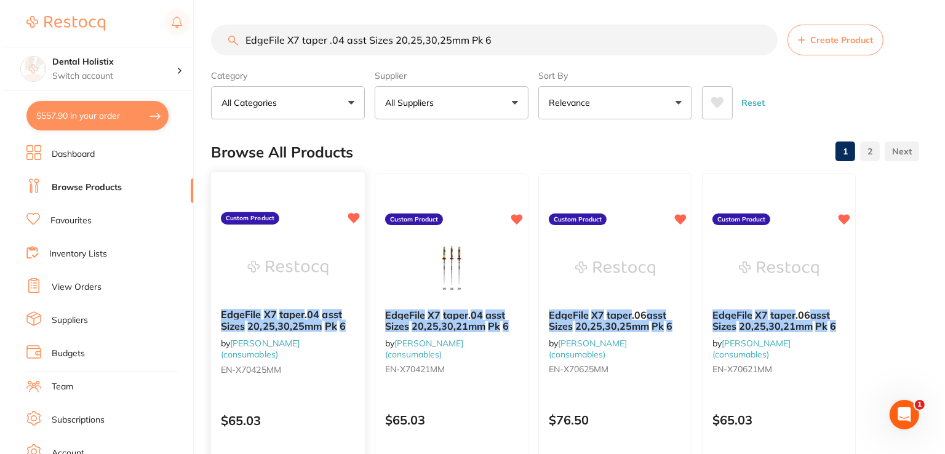
scroll to position [0, 0]
click at [316, 314] on em "04" at bounding box center [311, 314] width 12 height 12
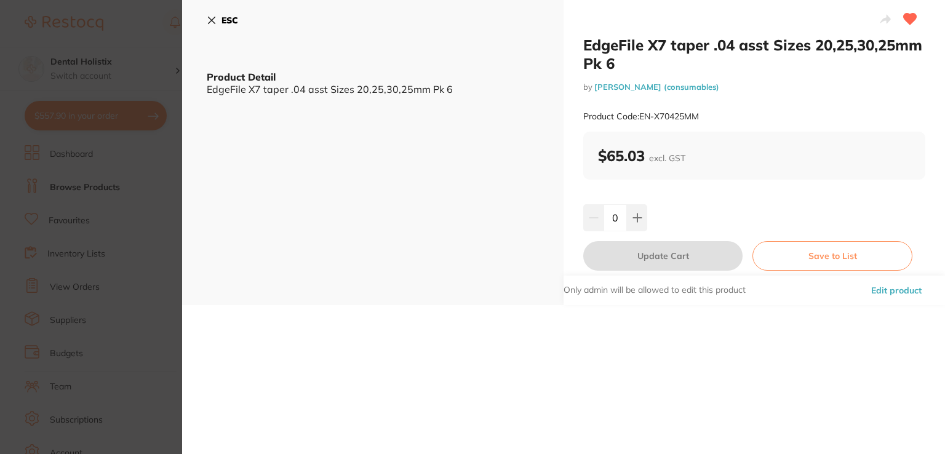
click at [894, 293] on button "Edit product" at bounding box center [896, 290] width 58 height 30
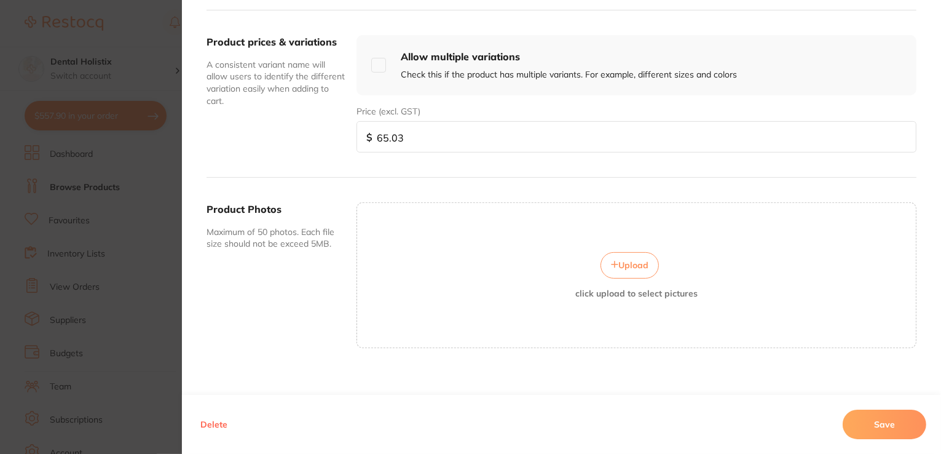
scroll to position [442, 0]
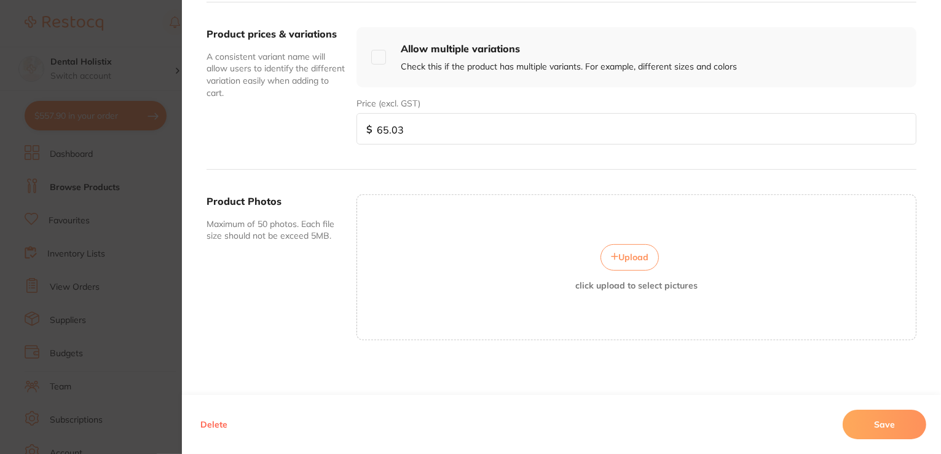
click at [634, 253] on span "Upload" at bounding box center [634, 257] width 30 height 11
click at [635, 254] on span "Upload" at bounding box center [634, 257] width 30 height 11
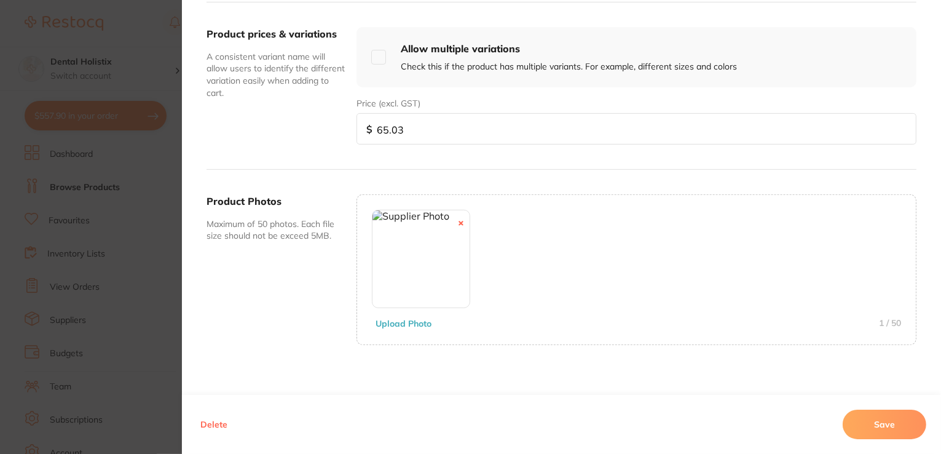
click at [882, 427] on button "Save" at bounding box center [885, 425] width 84 height 30
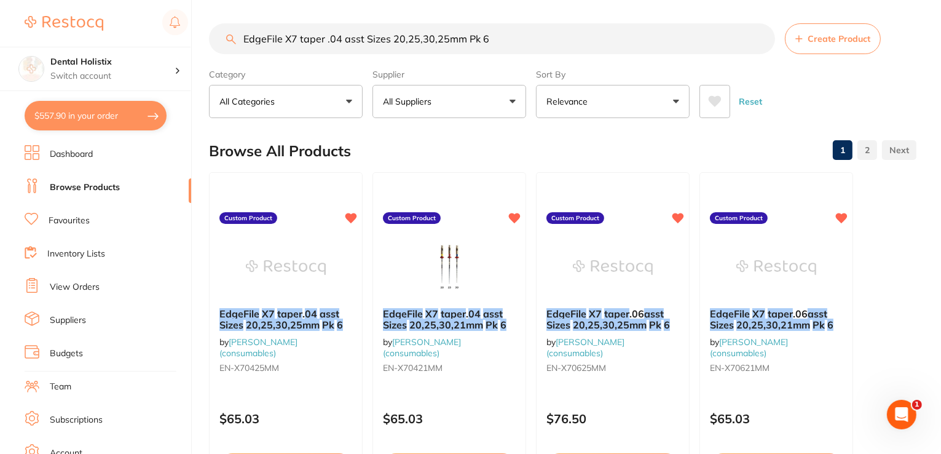
drag, startPoint x: 509, startPoint y: 34, endPoint x: 200, endPoint y: 35, distance: 308.7
click at [185, 38] on div "$557.90 Dental Holistix Switch account Dental Holistix $557.90 in your order Da…" at bounding box center [470, 226] width 941 height 454
paste input "size 20 21"
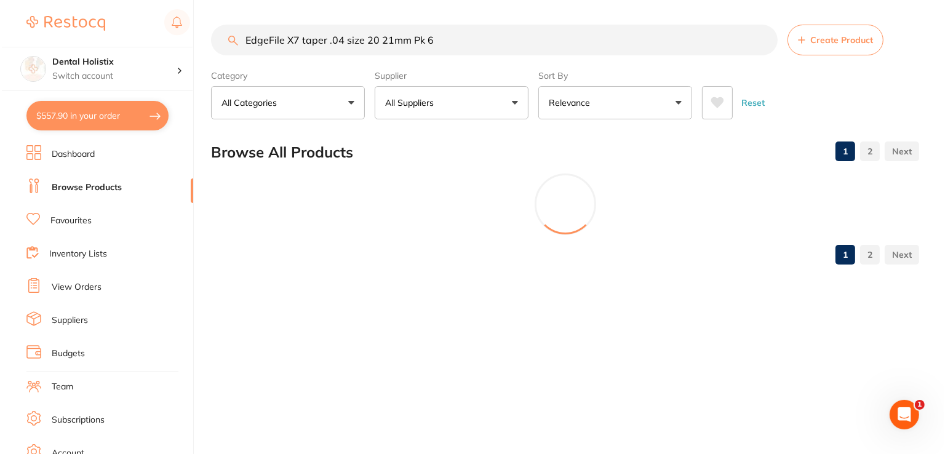
scroll to position [0, 0]
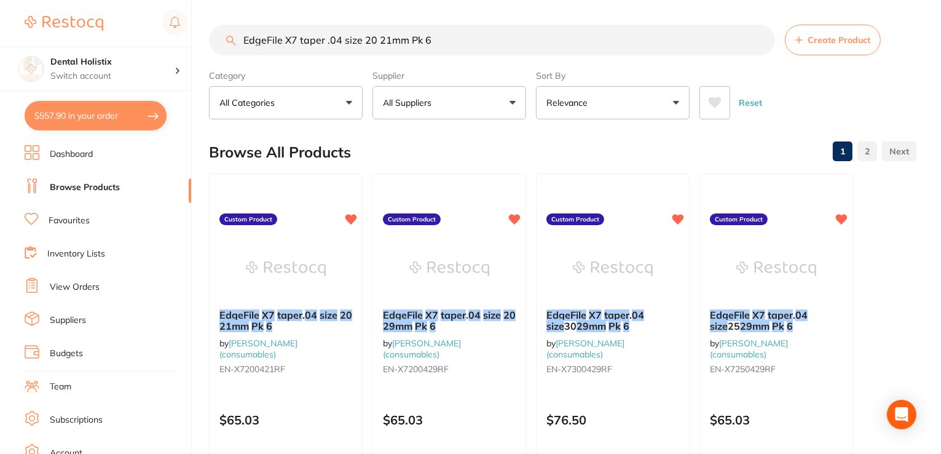
click at [316, 310] on em "04" at bounding box center [311, 315] width 12 height 12
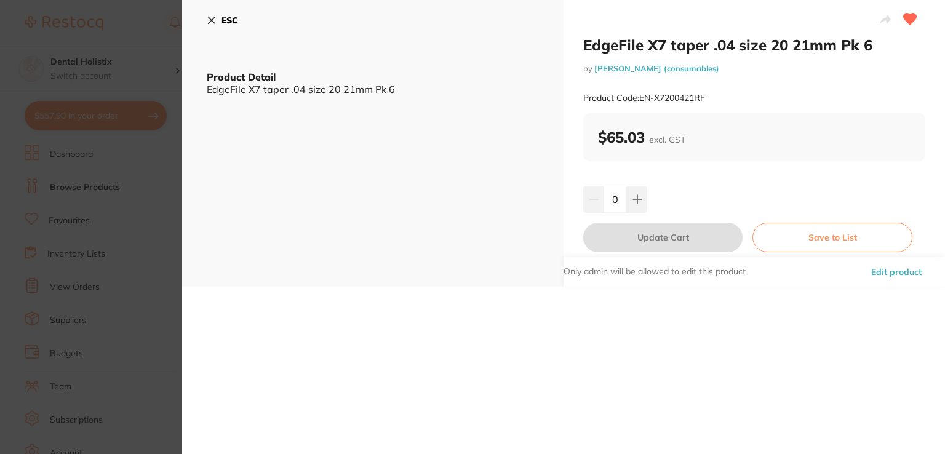
click at [882, 276] on button "Edit product" at bounding box center [896, 272] width 58 height 30
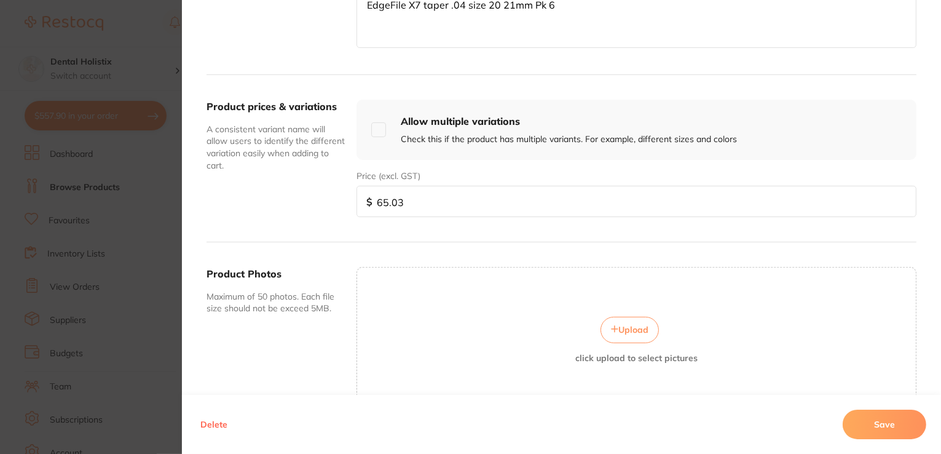
click at [624, 326] on span "Upload" at bounding box center [634, 329] width 30 height 11
click at [874, 433] on button "Save" at bounding box center [885, 425] width 84 height 30
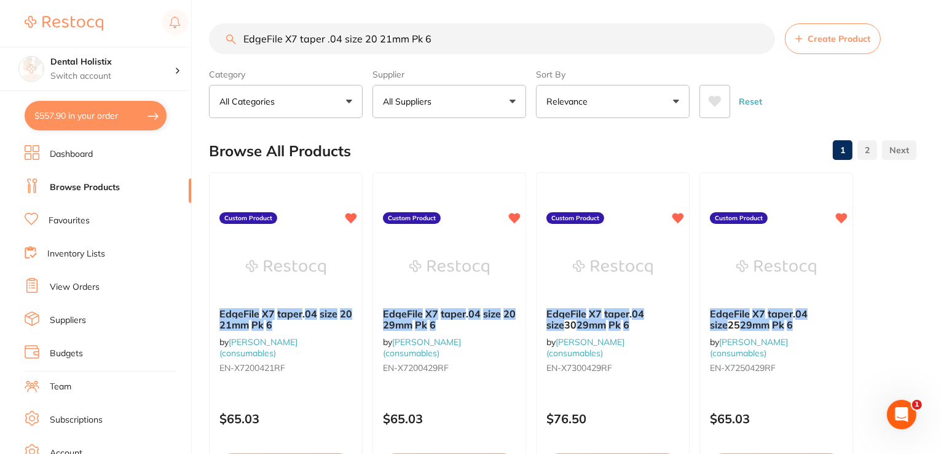
drag, startPoint x: 492, startPoint y: 33, endPoint x: 207, endPoint y: 31, distance: 285.3
click at [170, 34] on div "$557.90 Dental Holistix Switch account Dental Holistix $557.90 in your order Da…" at bounding box center [470, 226] width 941 height 454
paste input "5"
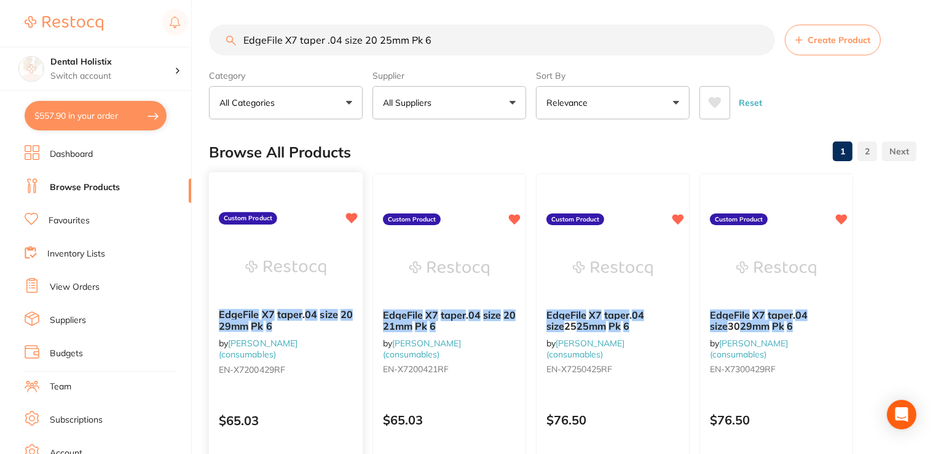
click at [285, 318] on em "taper" at bounding box center [289, 314] width 25 height 12
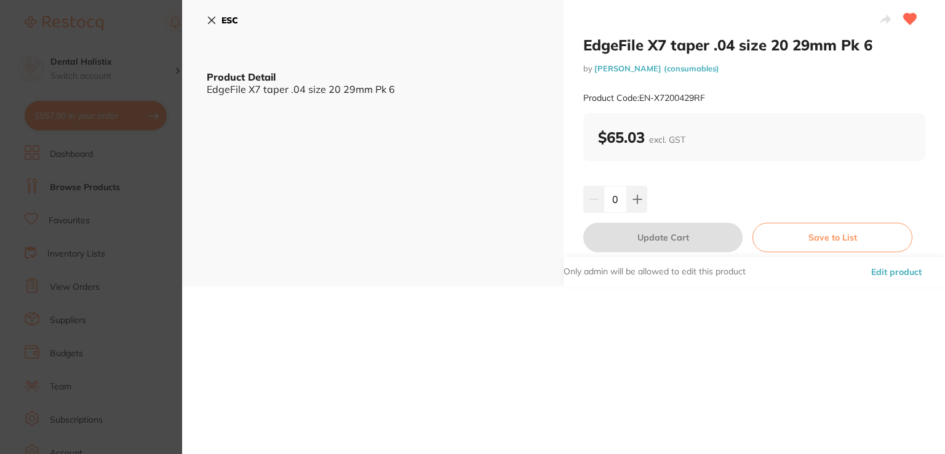
click at [212, 17] on icon at bounding box center [212, 20] width 10 height 10
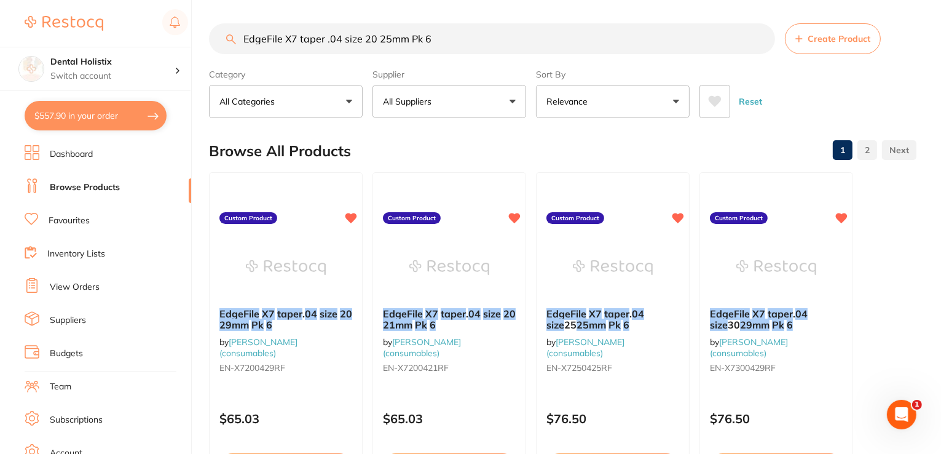
drag, startPoint x: 448, startPoint y: 36, endPoint x: 245, endPoint y: 39, distance: 202.9
click at [160, 45] on div "$557.90 Dental Holistix Switch account Dental Holistix $557.90 in your order Da…" at bounding box center [470, 226] width 941 height 454
paste input "9"
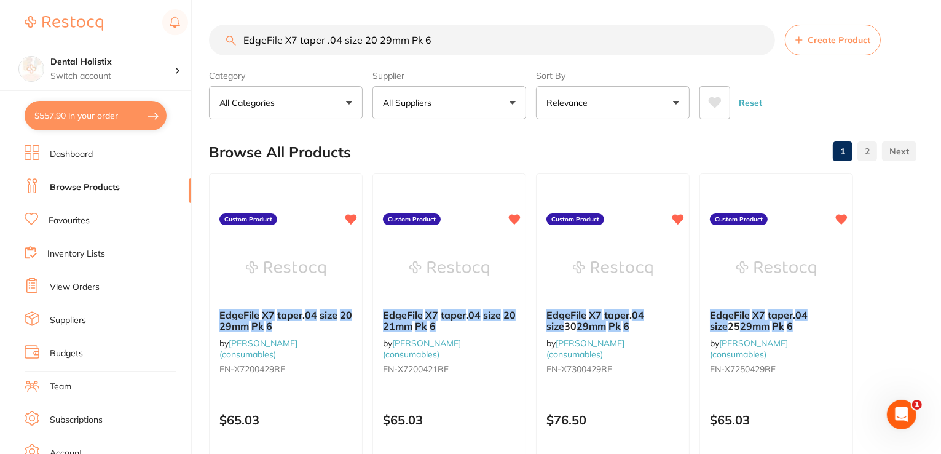
drag, startPoint x: 299, startPoint y: 319, endPoint x: 60, endPoint y: 31, distance: 373.8
click at [299, 319] on em "taper" at bounding box center [289, 315] width 25 height 12
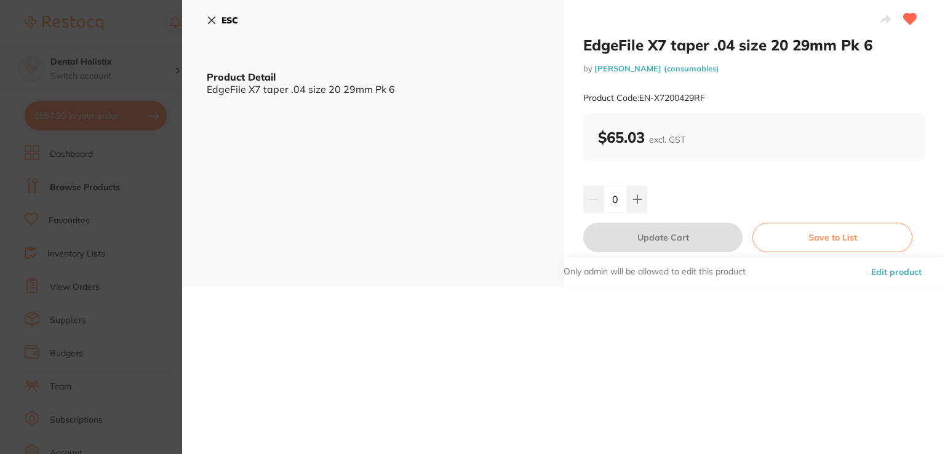
click at [887, 274] on button "Edit product" at bounding box center [896, 272] width 58 height 30
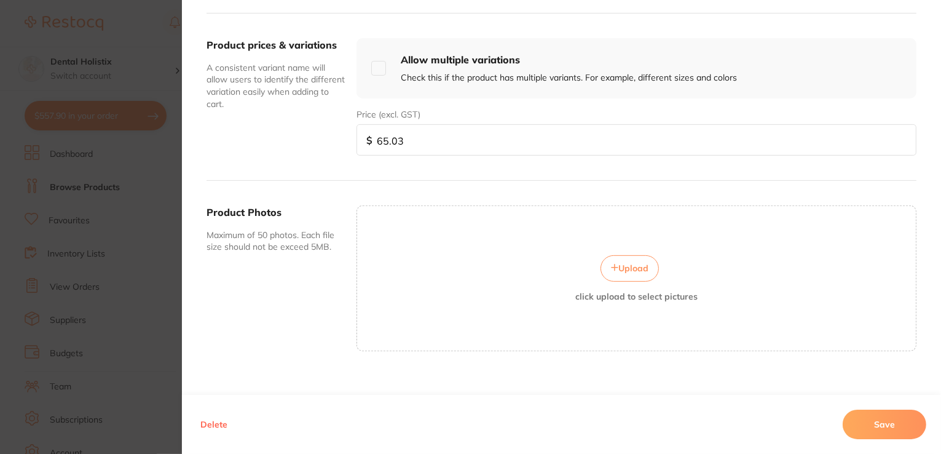
scroll to position [442, 0]
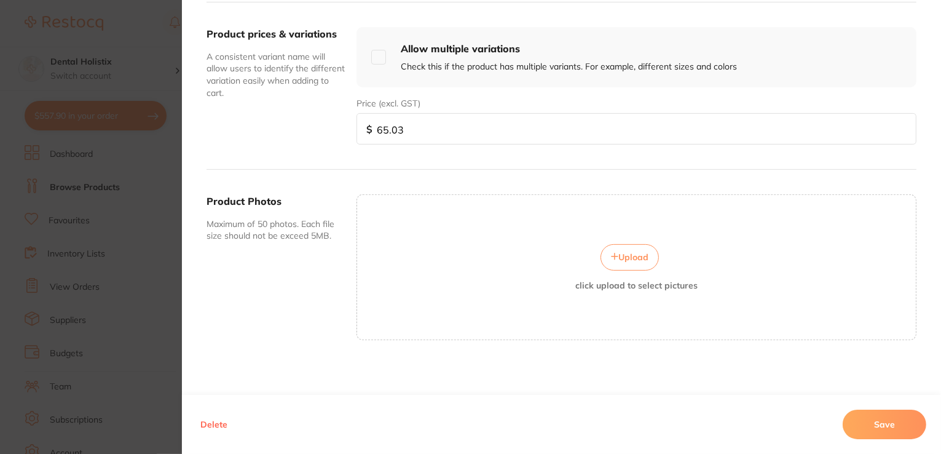
click at [640, 258] on span "Upload" at bounding box center [634, 257] width 30 height 11
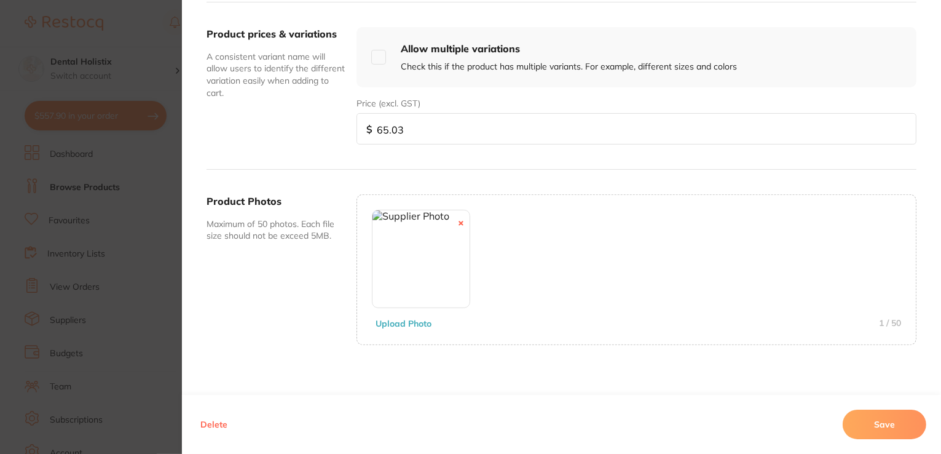
click at [849, 422] on button "Save" at bounding box center [885, 425] width 84 height 30
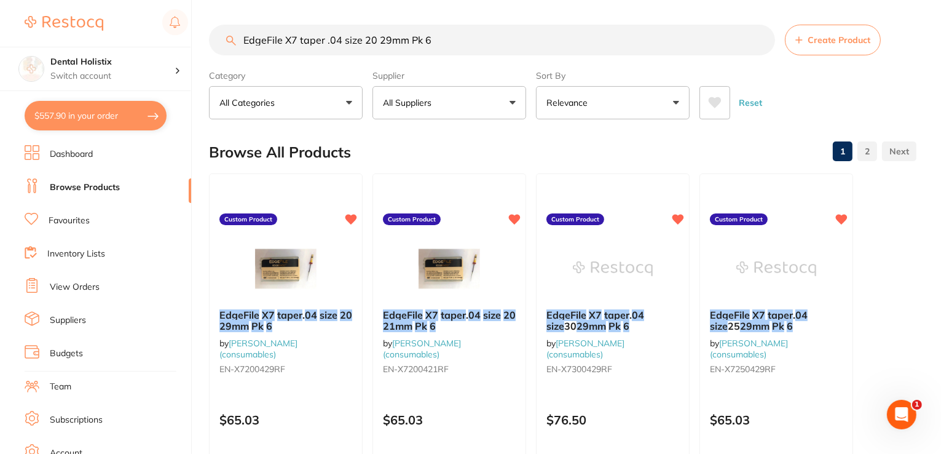
drag, startPoint x: 460, startPoint y: 36, endPoint x: 0, endPoint y: 6, distance: 461.0
click at [0, 9] on div "$557.90 Dental Holistix Switch account Dental Holistix $557.90 in your order Da…" at bounding box center [470, 227] width 941 height 454
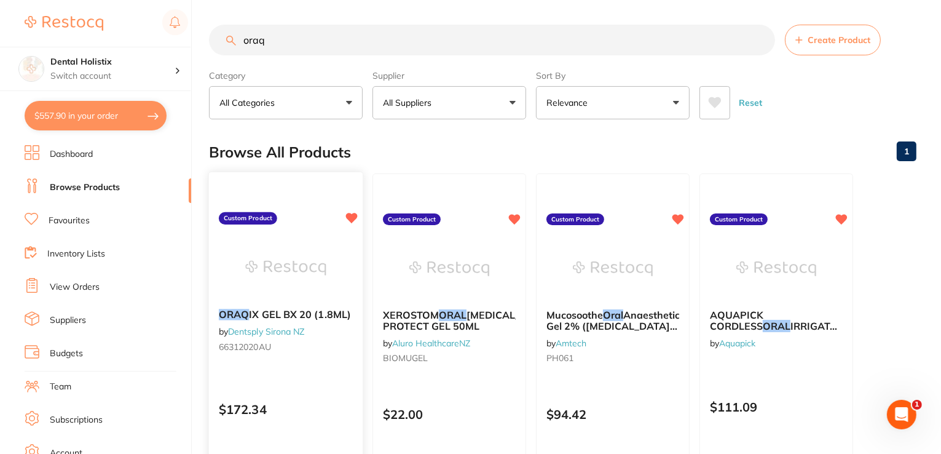
type input "oraq"
click at [244, 309] on em "ORAQ" at bounding box center [234, 314] width 30 height 12
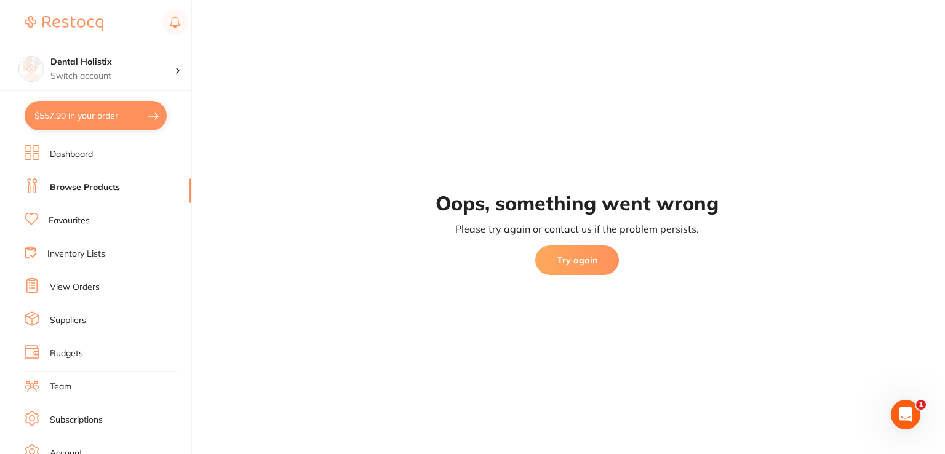
click at [567, 273] on button "Try again" at bounding box center [577, 260] width 84 height 30
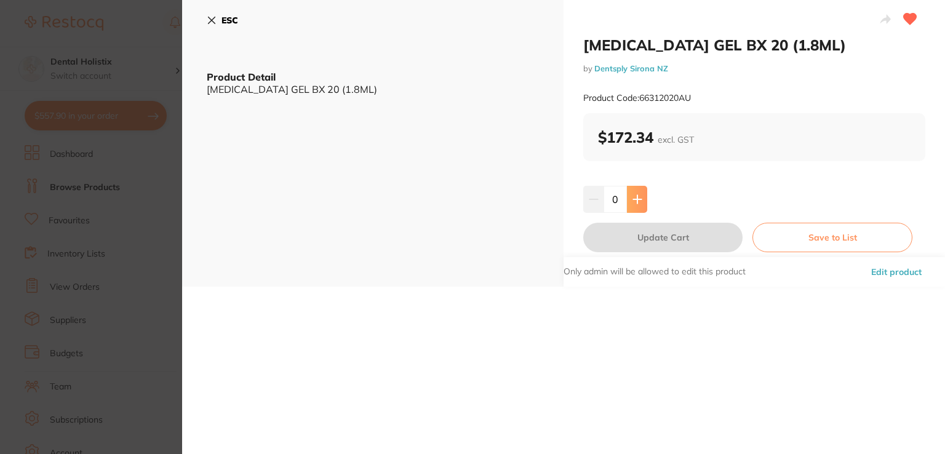
click at [640, 192] on button at bounding box center [637, 199] width 20 height 27
type input "1"
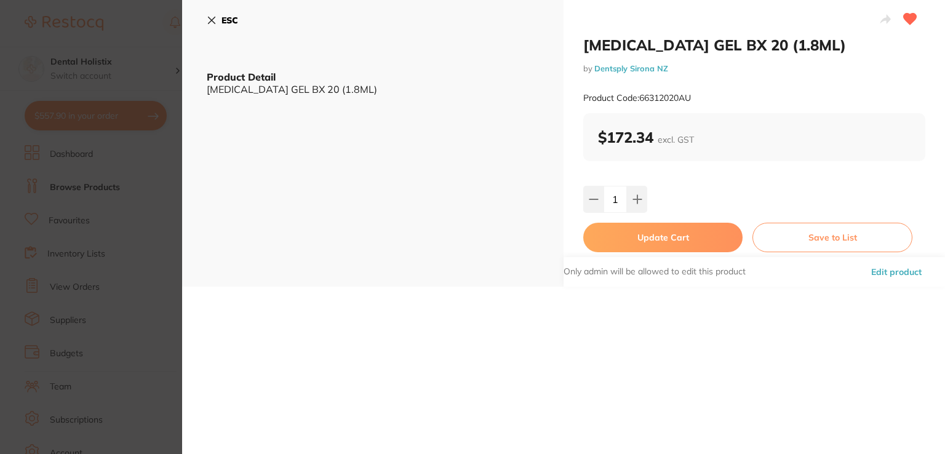
click at [711, 243] on button "Update Cart" at bounding box center [662, 238] width 159 height 30
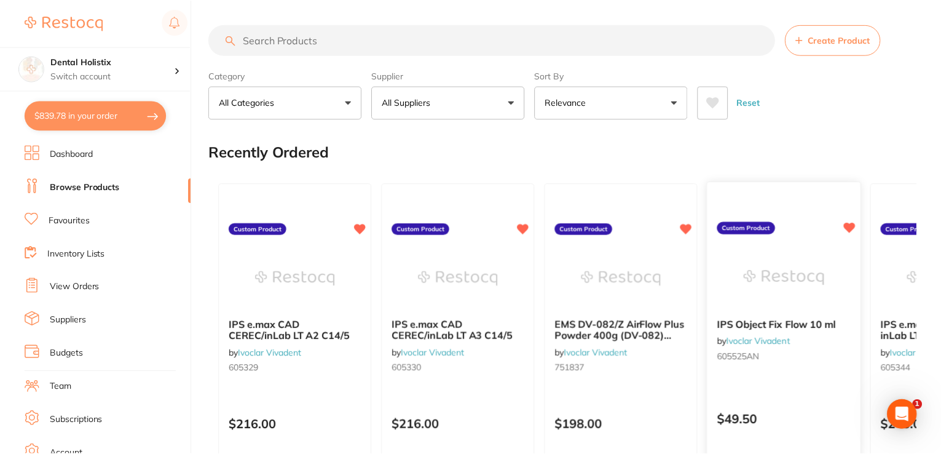
scroll to position [1, 0]
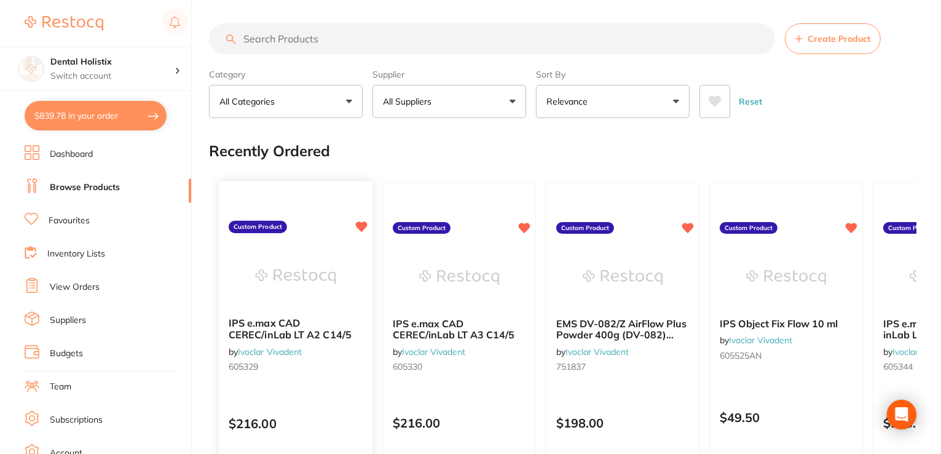
type textarea "Please honor any current specials. Thanks :)"
click at [111, 188] on link "Browse Products" at bounding box center [85, 187] width 70 height 12
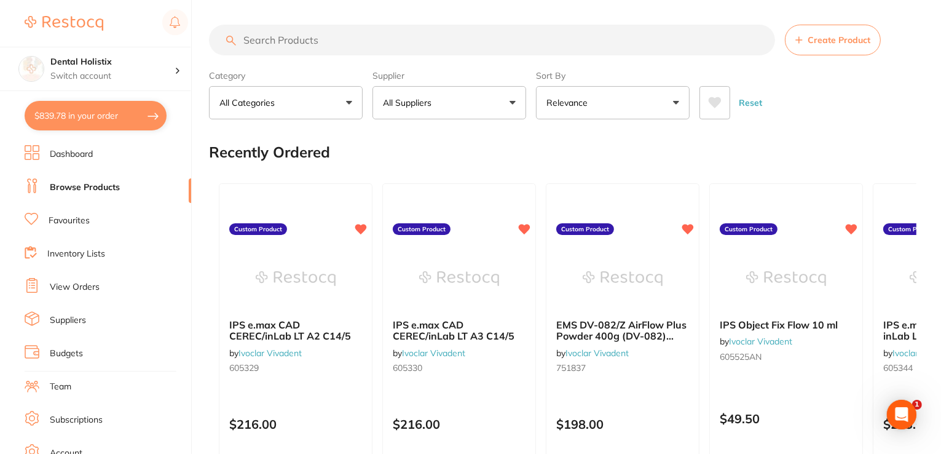
click at [336, 36] on input "search" at bounding box center [492, 40] width 566 height 31
paste input "EdgeGlidePath taper .02 size 17 25mm Pk 4"
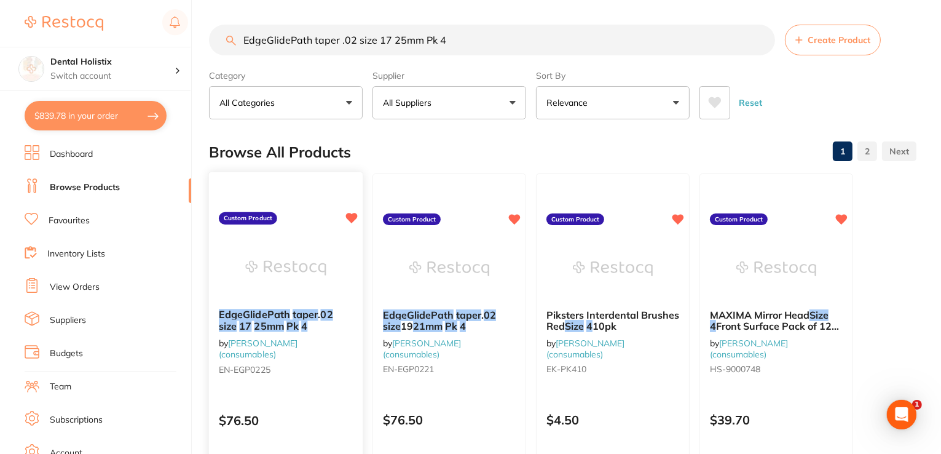
click at [278, 317] on em "EdgeGlidePath" at bounding box center [254, 314] width 71 height 12
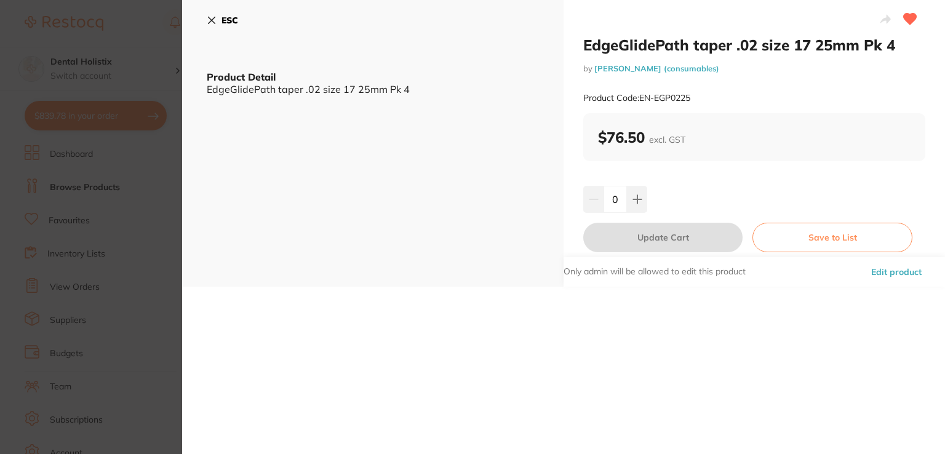
click at [875, 270] on button "Edit product" at bounding box center [896, 272] width 58 height 30
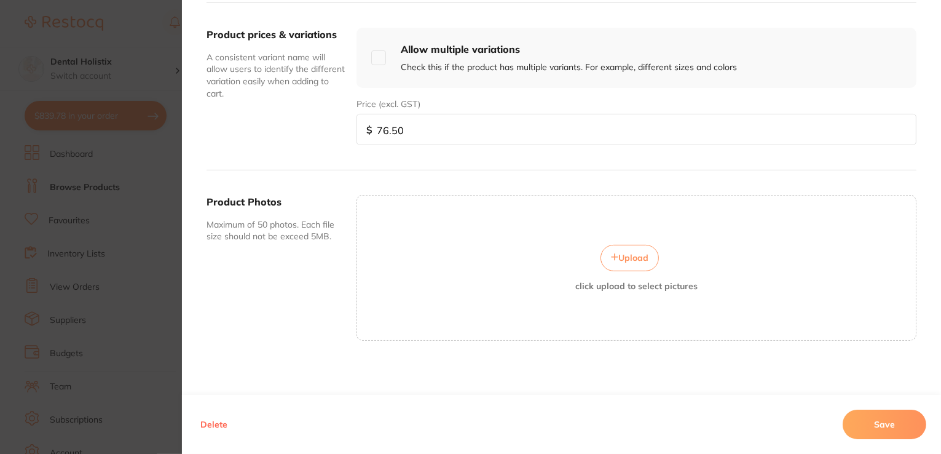
scroll to position [442, 0]
click at [630, 261] on button "Upload" at bounding box center [630, 257] width 58 height 26
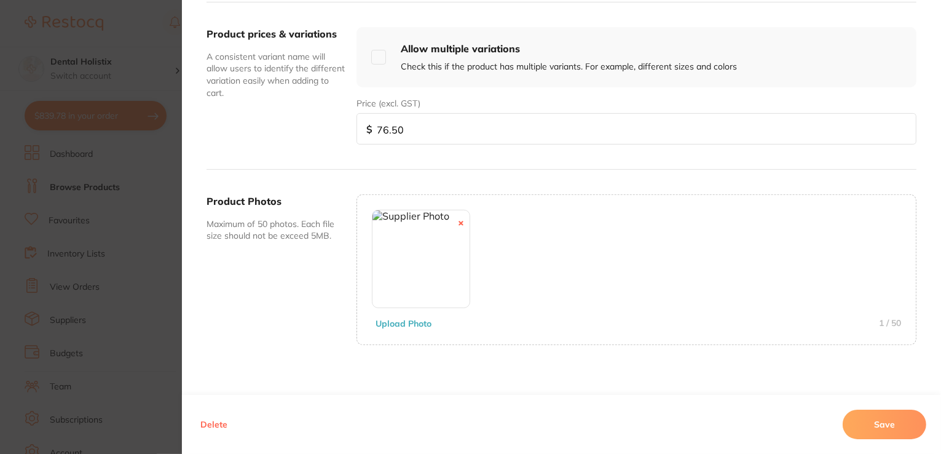
click at [862, 420] on button "Save" at bounding box center [885, 425] width 84 height 30
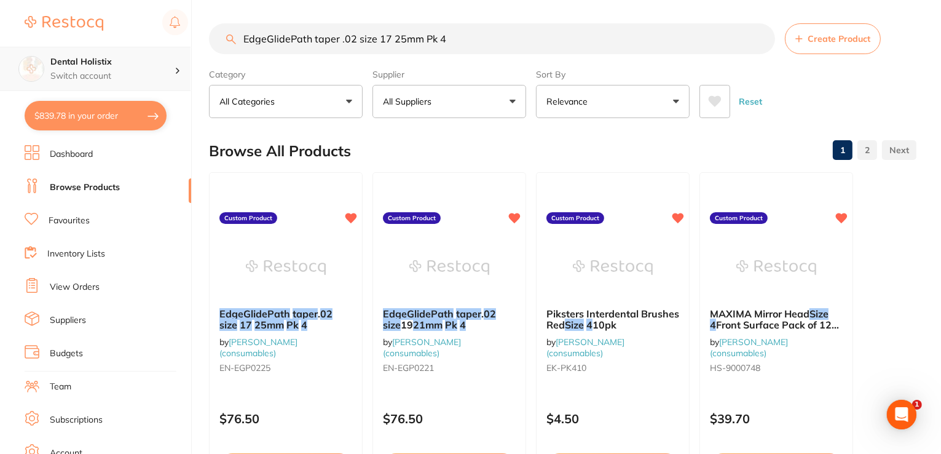
scroll to position [0, 0]
drag, startPoint x: 468, startPoint y: 39, endPoint x: 246, endPoint y: 43, distance: 222.0
click at [168, 47] on div "$839.78 Dental Holistix Switch account Dental Holistix $839.78 in your order Da…" at bounding box center [470, 226] width 941 height 454
paste input "ndo Frost Cold Spray 200ml"
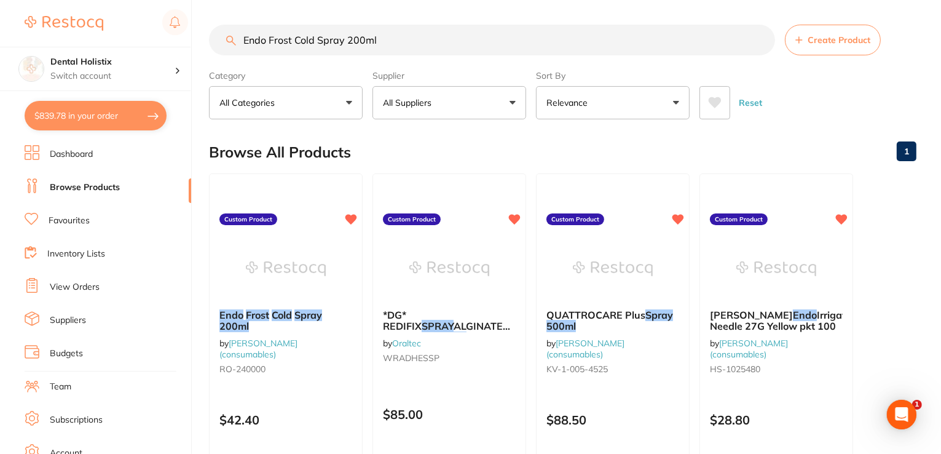
drag, startPoint x: 298, startPoint y: 308, endPoint x: 93, endPoint y: 65, distance: 318.2
click at [298, 309] on em "Spray" at bounding box center [309, 315] width 28 height 12
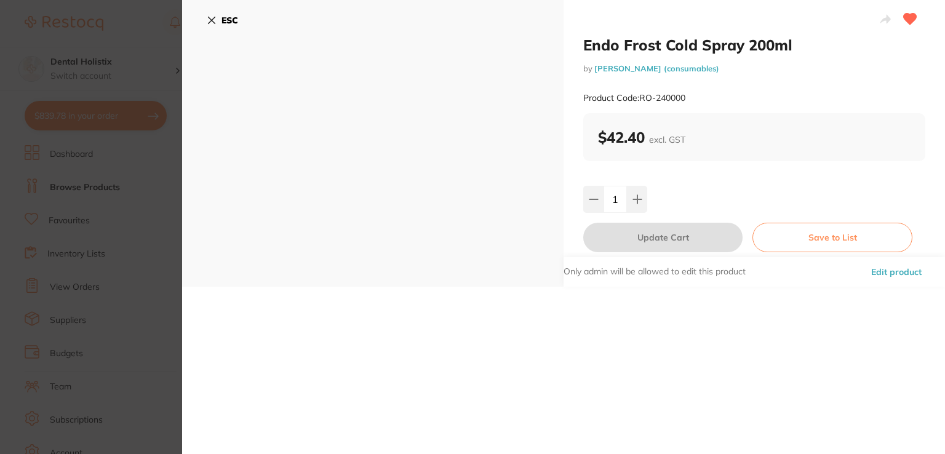
click at [887, 268] on button "Edit product" at bounding box center [896, 272] width 58 height 30
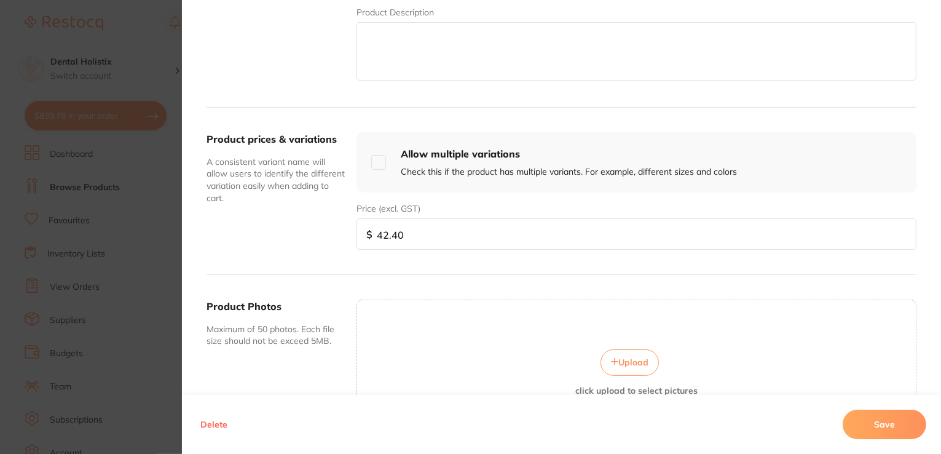
scroll to position [369, 0]
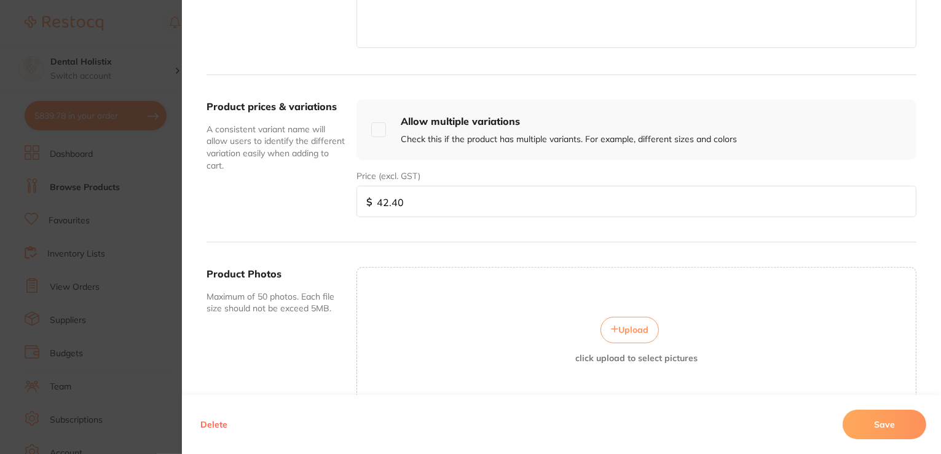
click at [635, 325] on span "Upload" at bounding box center [634, 329] width 30 height 11
click at [876, 428] on button "Save" at bounding box center [885, 425] width 84 height 30
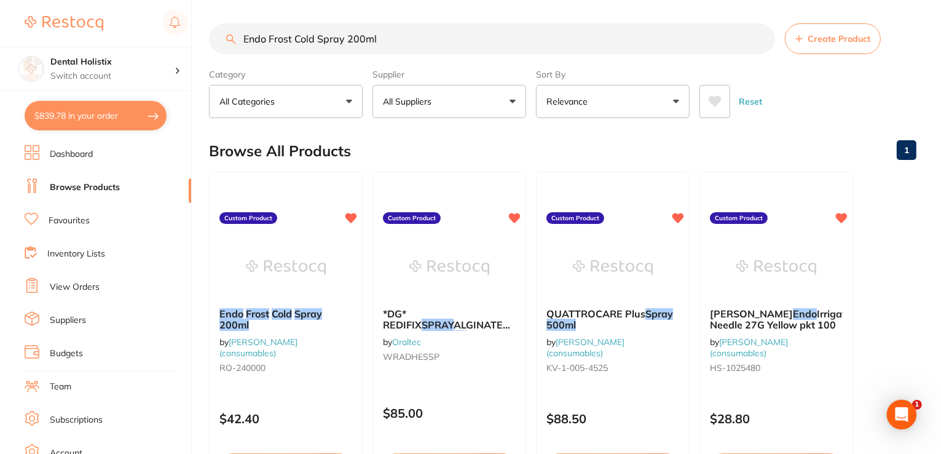
drag, startPoint x: 395, startPoint y: 39, endPoint x: 199, endPoint y: 31, distance: 196.3
click at [196, 31] on div "$839.78 Dental Holistix Switch account Dental Holistix $839.78 in your order Da…" at bounding box center [470, 226] width 941 height 454
paste input "NDOSEQUENCE BC [MEDICAL_DATA] Sealer 2g Syringe & 15 Tips"
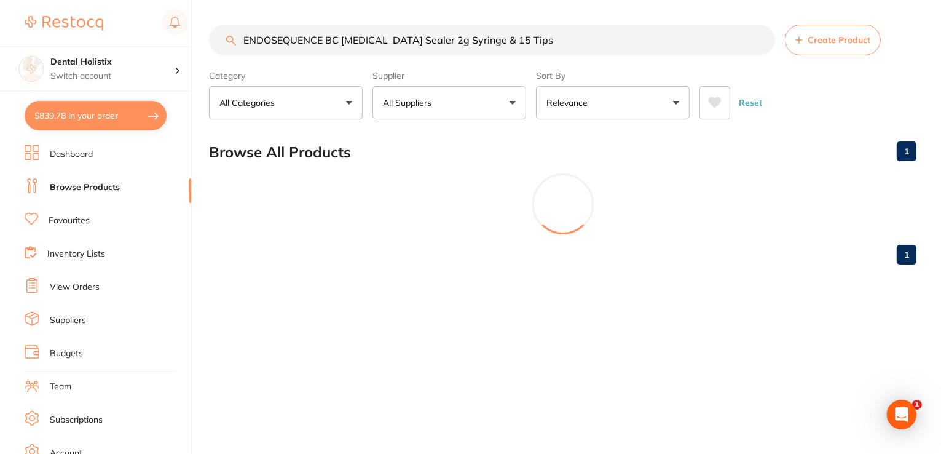
scroll to position [0, 0]
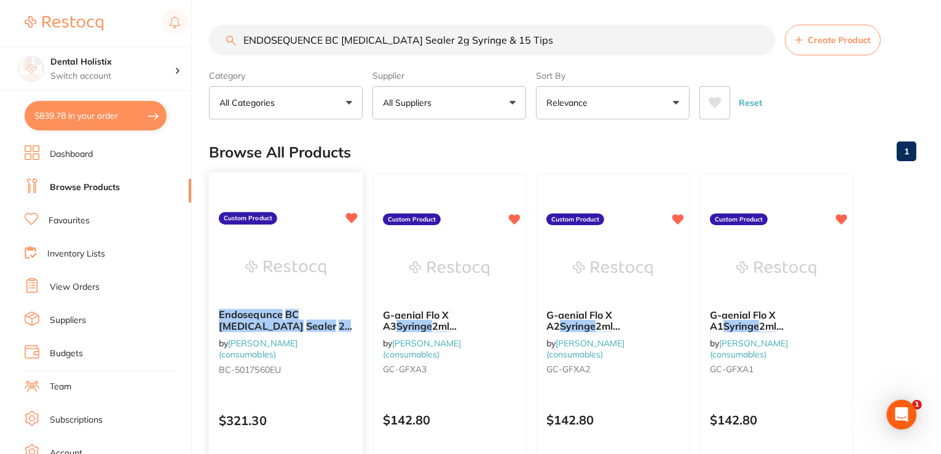
click at [255, 331] on em "Syringe" at bounding box center [237, 337] width 36 height 12
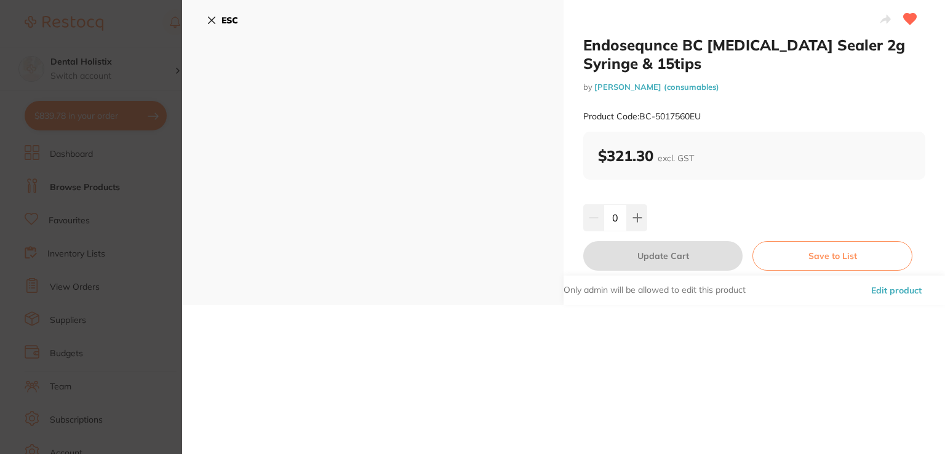
click at [896, 291] on button "Edit product" at bounding box center [896, 290] width 58 height 30
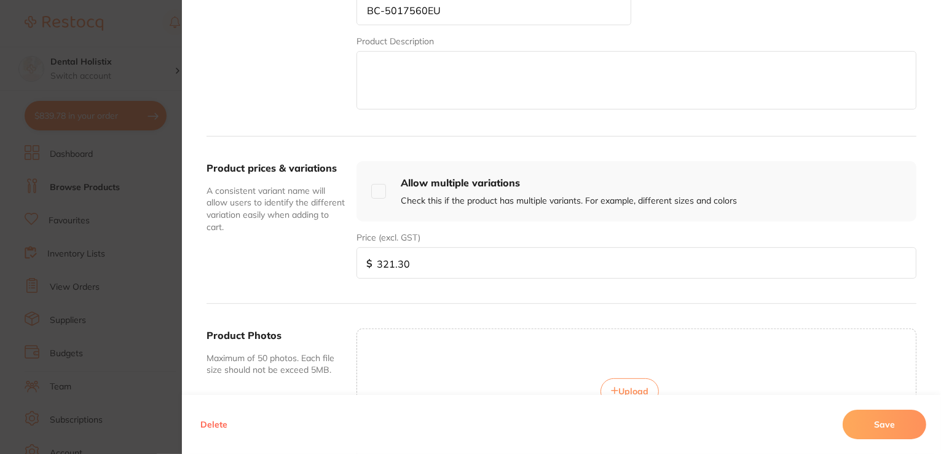
click at [624, 386] on span "Upload" at bounding box center [634, 391] width 30 height 11
click at [855, 428] on button "Save" at bounding box center [885, 425] width 84 height 30
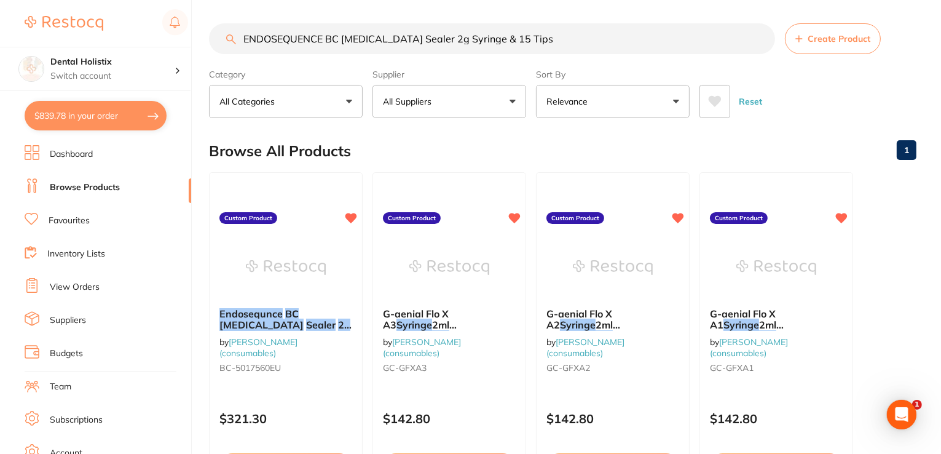
drag, startPoint x: 532, startPoint y: 41, endPoint x: 263, endPoint y: 38, distance: 269.4
click at [153, 44] on div "$839.78 Dental Holistix Switch account Dental Holistix $839.78 in your order Da…" at bounding box center [470, 226] width 941 height 454
paste input "ndo-Eze Irrigator Tips 27 Gauge 0.40mm Diameter Pkt20"
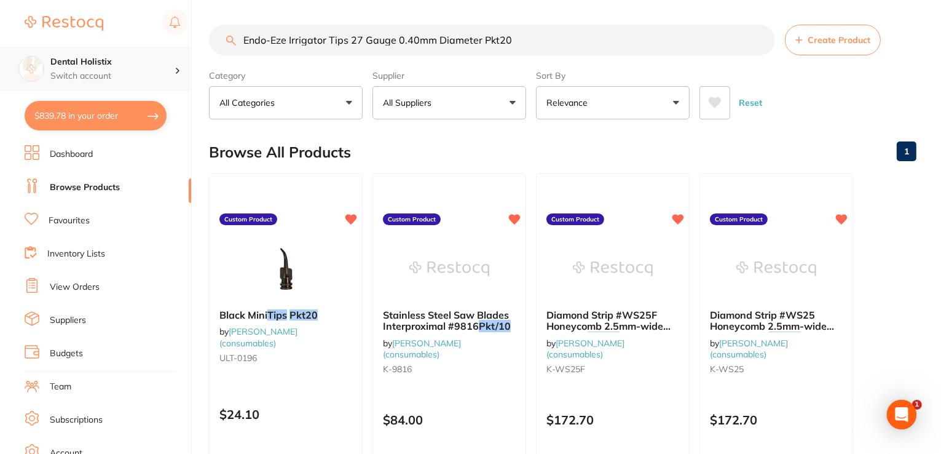
drag, startPoint x: 525, startPoint y: 42, endPoint x: 189, endPoint y: 47, distance: 335.2
click at [124, 56] on div "$839.78 Dental Holistix Switch account Dental Holistix $839.78 in your order Da…" at bounding box center [470, 227] width 941 height 454
paste input "pitex Finish Strip Medium Green 10m"
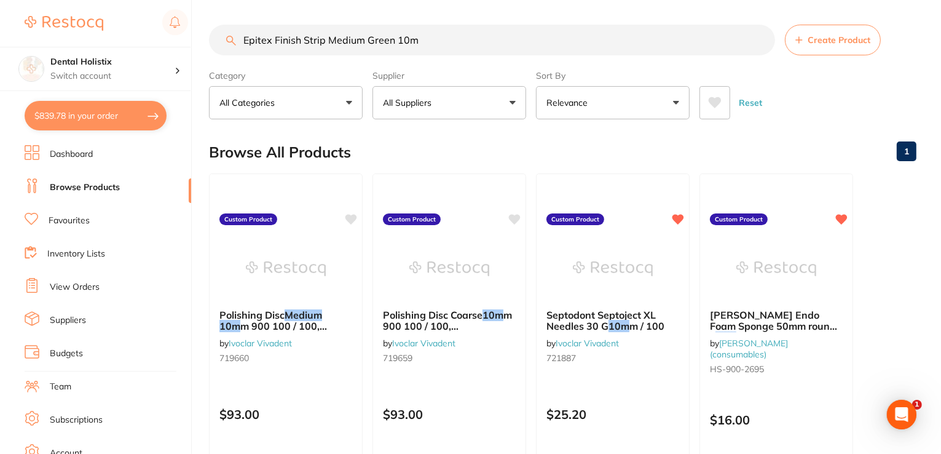
drag, startPoint x: 453, startPoint y: 40, endPoint x: 160, endPoint y: 42, distance: 293.3
click at [159, 44] on div "$839.78 Dental Holistix Switch account Dental Holistix $839.78 in your order Da…" at bounding box center [470, 227] width 941 height 454
paste input "xaflex Putty 500g Base+ 500g Catalyst"
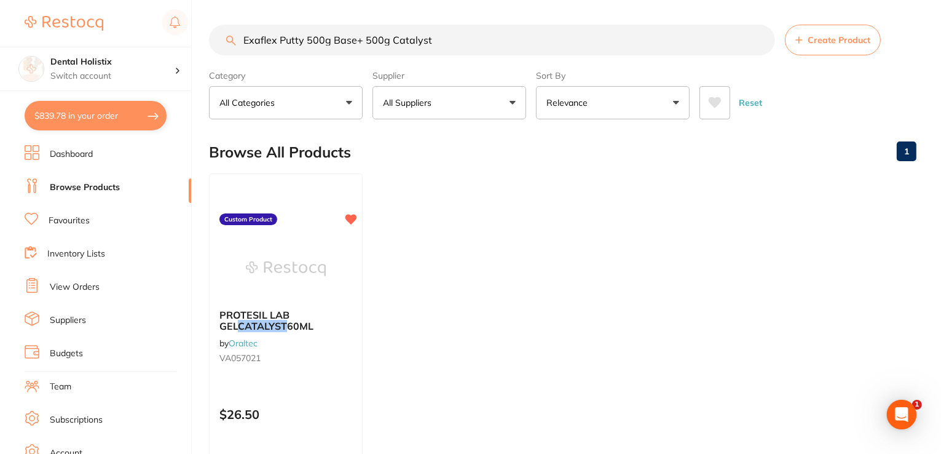
drag, startPoint x: 446, startPoint y: 42, endPoint x: 148, endPoint y: 45, distance: 298.3
click at [148, 45] on div "$839.78 Dental Holistix Switch account Dental Holistix $839.78 in your order Da…" at bounding box center [470, 227] width 941 height 454
paste input "Filtek Easy Match Universal Caps 20 x 0.2g Warm"
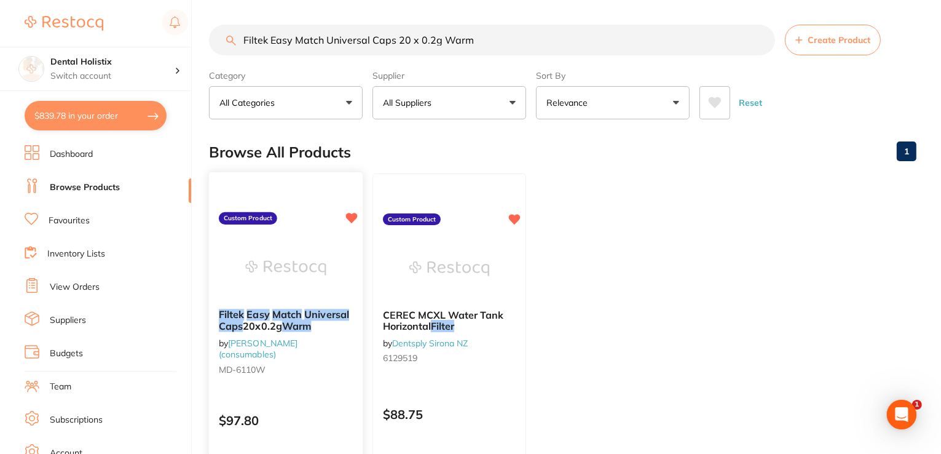
type input "Filtek Easy Match Universal Caps 20 x 0.2g Warm"
click at [272, 316] on em "Match" at bounding box center [287, 314] width 30 height 12
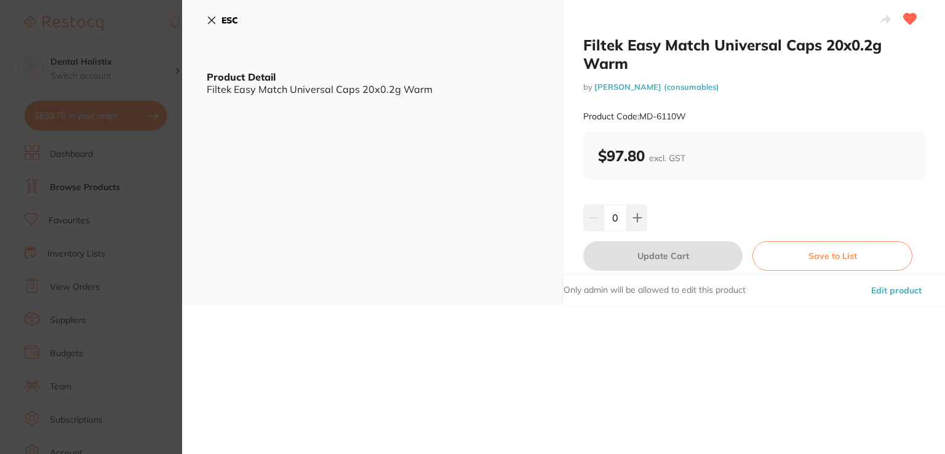
click at [903, 291] on button "Edit product" at bounding box center [896, 290] width 58 height 30
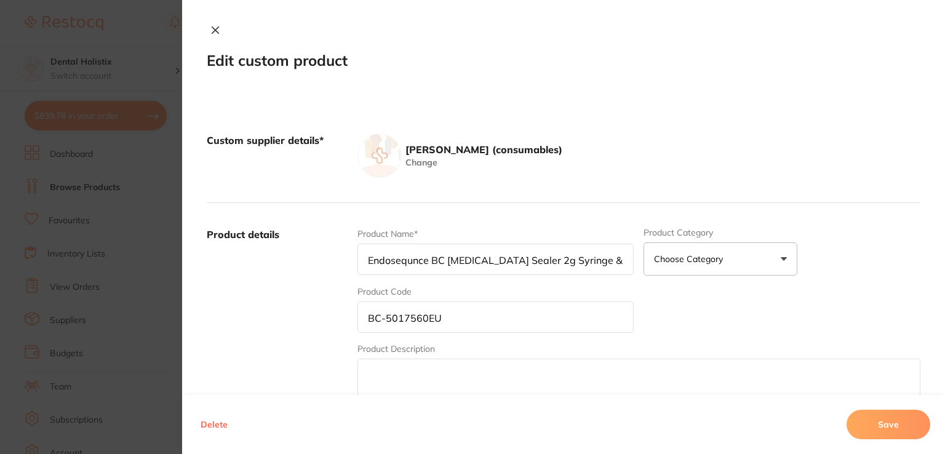
type input "Filtek Easy Match Universal Caps 20x0.2g Warm"
type input "MD-6110W"
type textarea "Filtek Easy Match Universal Caps 20x0.2g Warm"
type input "97.80"
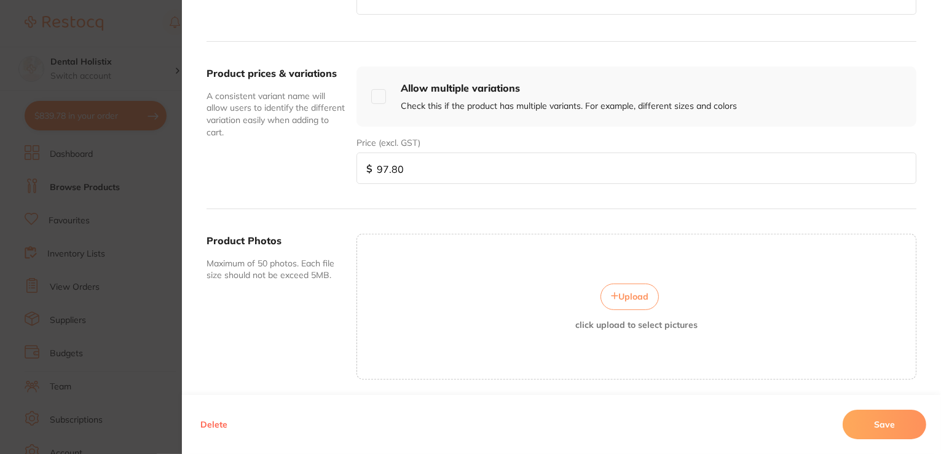
scroll to position [442, 0]
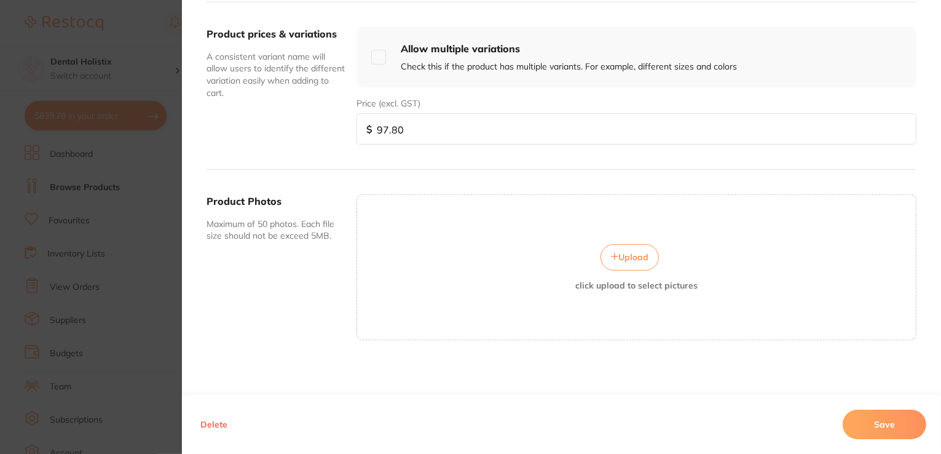
click at [615, 256] on icon at bounding box center [614, 256] width 7 height 7
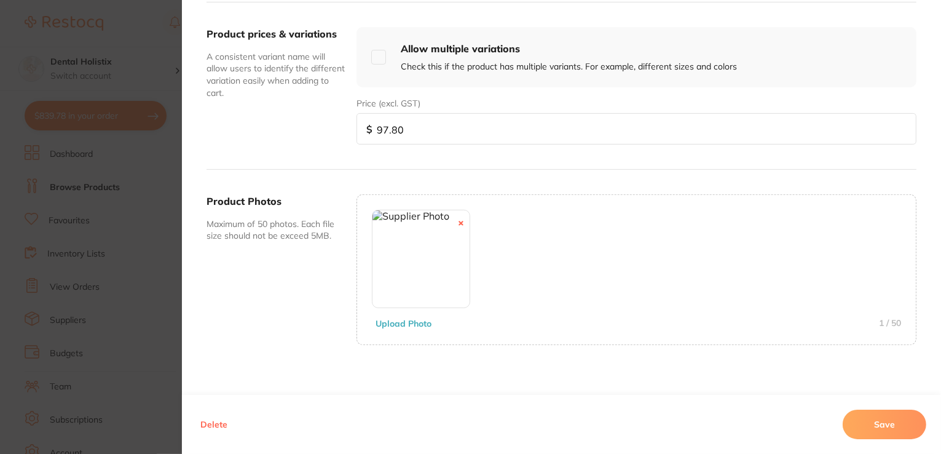
click at [866, 422] on button "Save" at bounding box center [885, 425] width 84 height 30
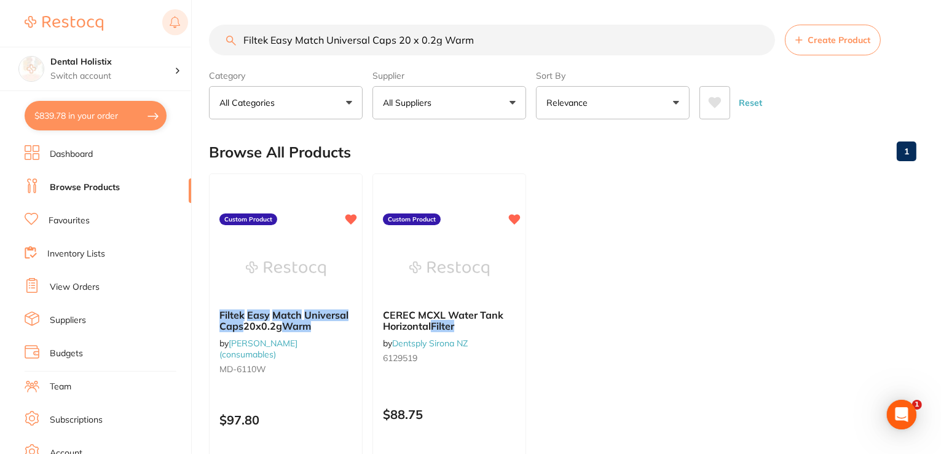
drag, startPoint x: 335, startPoint y: 39, endPoint x: 187, endPoint y: 36, distance: 147.6
click at [184, 40] on div "$839.78 Dental Holistix Switch account Dental Holistix $839.78 in your order Da…" at bounding box center [470, 227] width 941 height 454
paste input "Universal Capsules 6550A3 20x0.2g Shade A3"
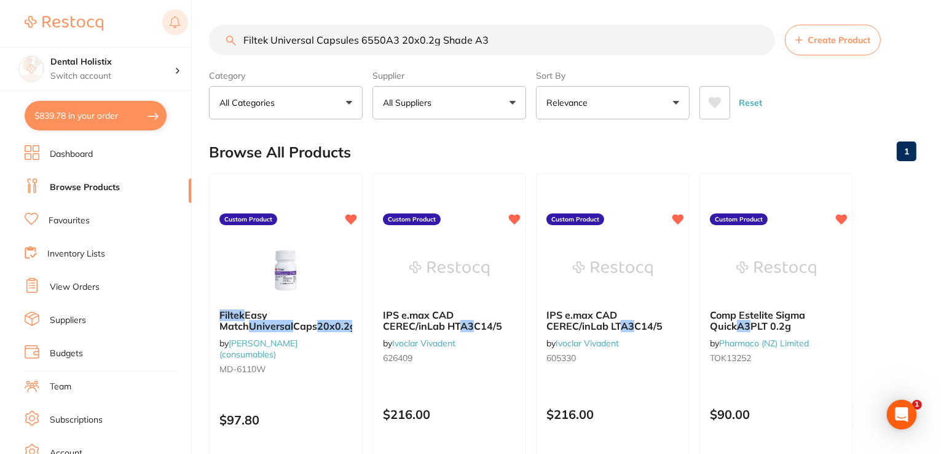
scroll to position [0, 0]
drag, startPoint x: 496, startPoint y: 38, endPoint x: 136, endPoint y: 30, distance: 360.4
click at [130, 33] on div "$839.78 Dental Holistix Switch account Dental Holistix $839.78 in your order Da…" at bounding box center [470, 227] width 941 height 454
paste input "uji II LC Capsules A2 box 50"
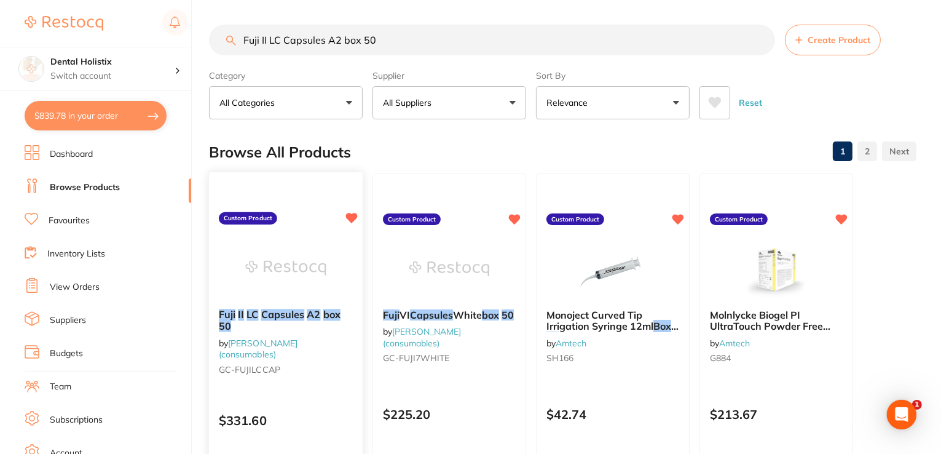
type input "Fuji II LC Capsules A2 box 50"
click at [295, 315] on em "Capsules" at bounding box center [283, 314] width 44 height 12
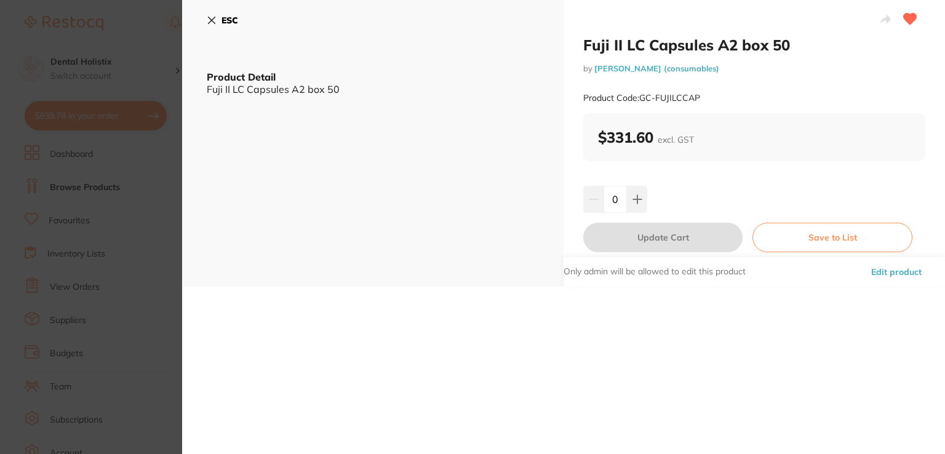
click at [895, 269] on button "Edit product" at bounding box center [896, 272] width 58 height 30
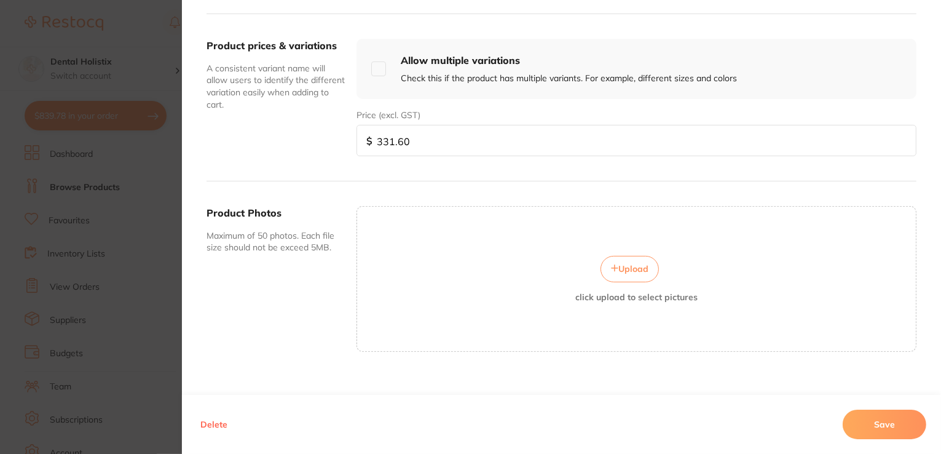
scroll to position [430, 0]
click at [622, 267] on span "Upload" at bounding box center [634, 268] width 30 height 11
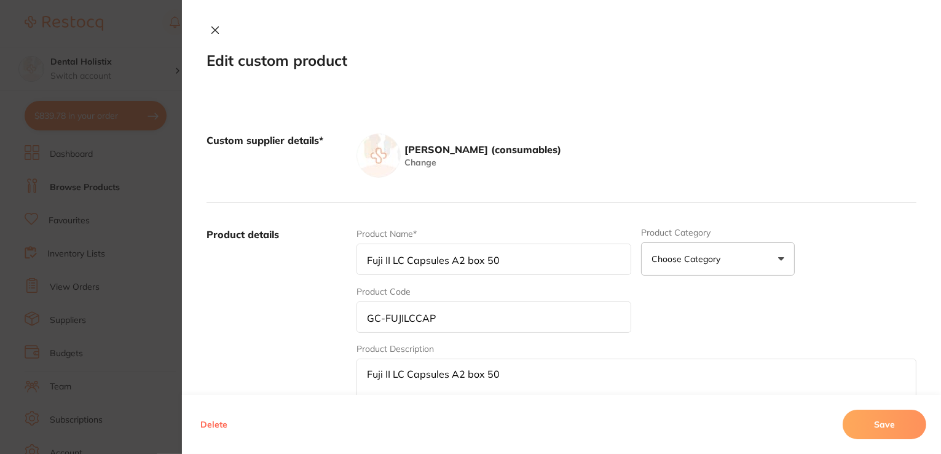
scroll to position [430, 0]
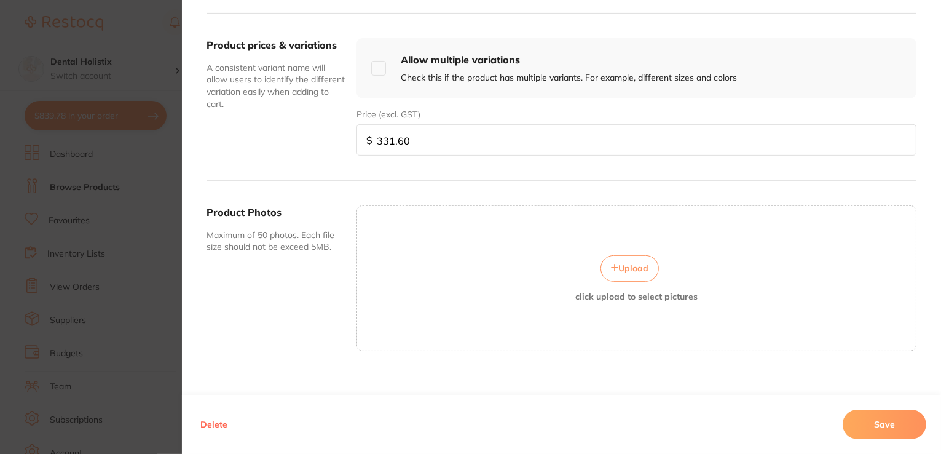
click at [620, 274] on button "Upload" at bounding box center [630, 268] width 58 height 26
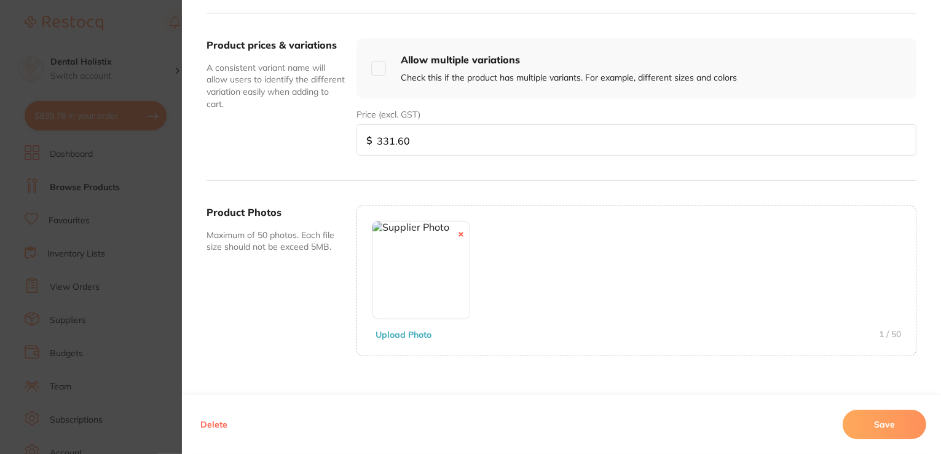
drag, startPoint x: 871, startPoint y: 418, endPoint x: 732, endPoint y: 309, distance: 177.0
click at [871, 418] on button "Save" at bounding box center [885, 425] width 84 height 30
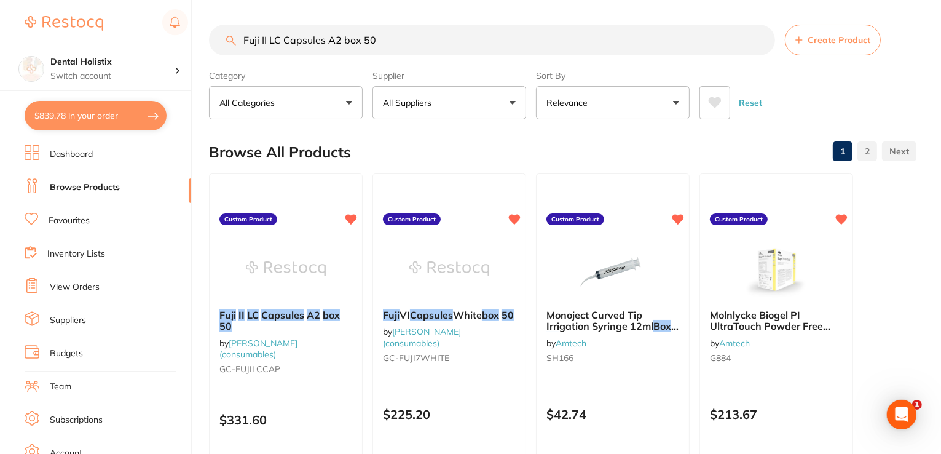
drag, startPoint x: 343, startPoint y: 38, endPoint x: 194, endPoint y: 31, distance: 149.0
click at [194, 32] on div "$839.78 Dental Holistix Switch account Dental Holistix $839.78 in your order Da…" at bounding box center [470, 227] width 941 height 454
paste input "VII Capsules White"
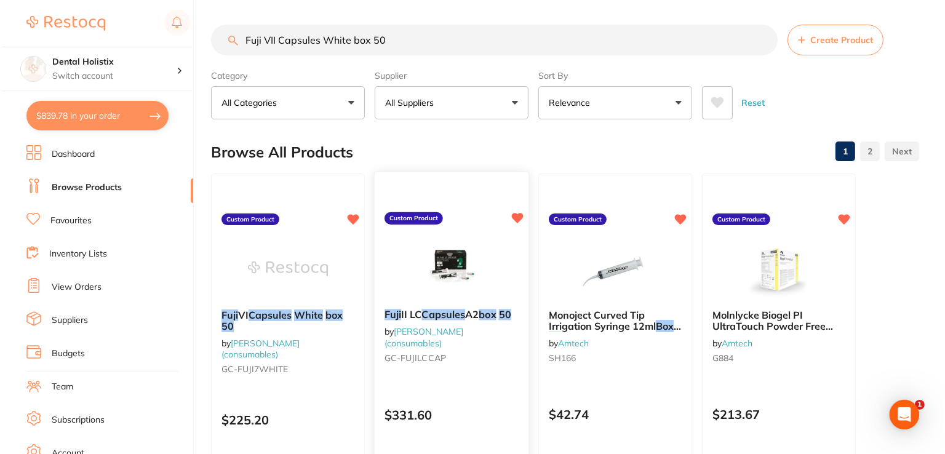
scroll to position [0, 0]
type input "Fuji VII Capsules White box 50"
click at [292, 311] on span at bounding box center [291, 314] width 2 height 12
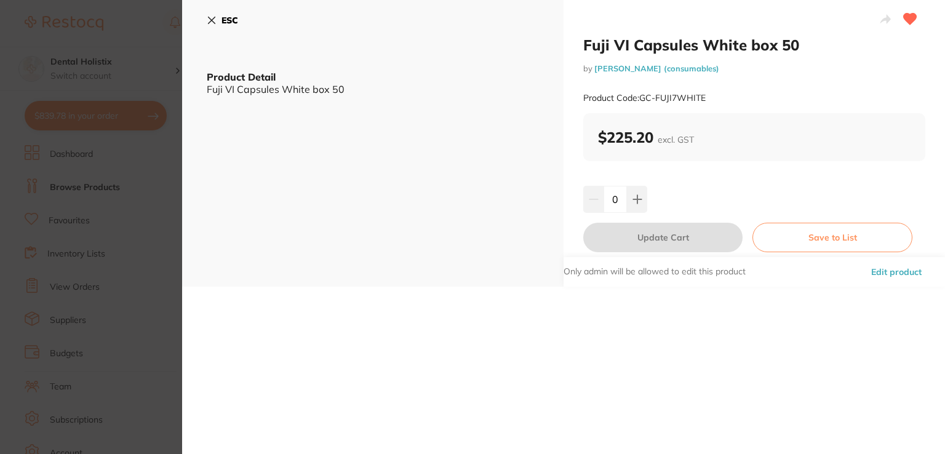
click at [873, 272] on button "Edit product" at bounding box center [896, 272] width 58 height 30
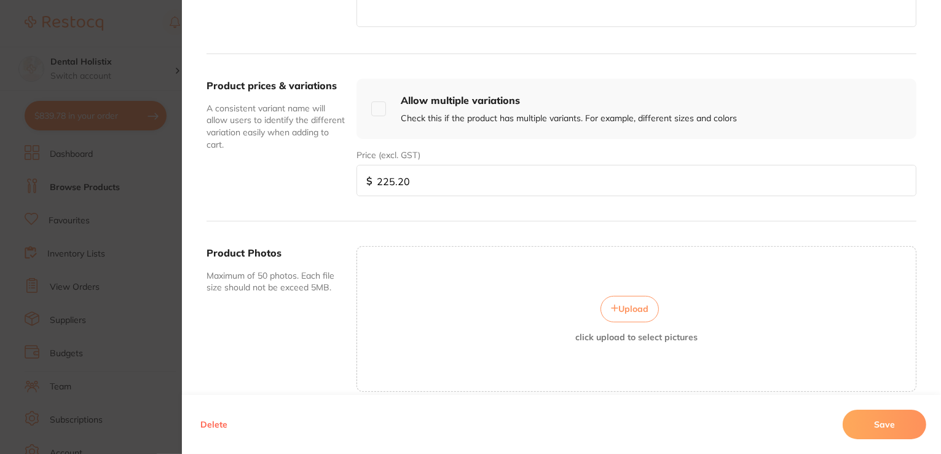
scroll to position [393, 0]
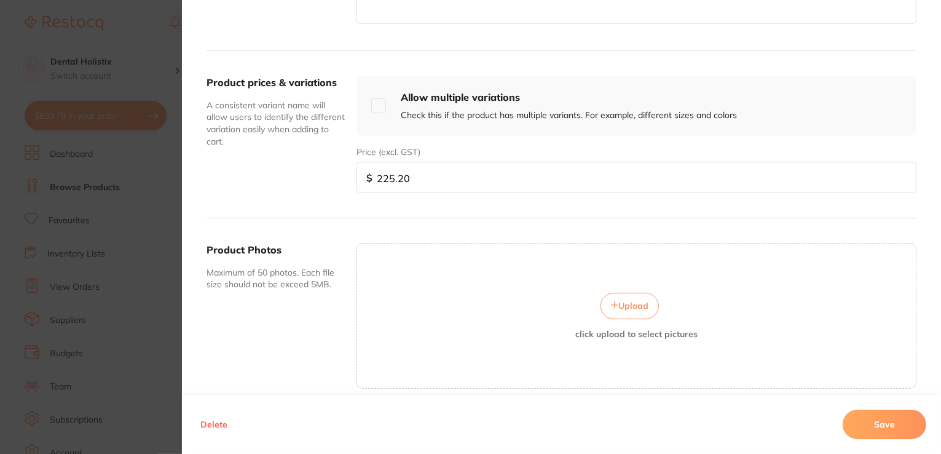
click at [612, 298] on button "Upload" at bounding box center [630, 306] width 58 height 26
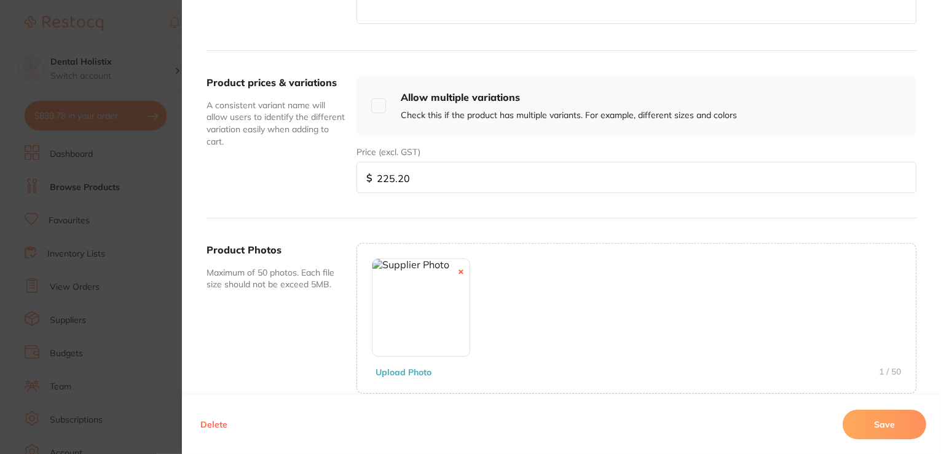
click at [873, 426] on button "Save" at bounding box center [885, 425] width 84 height 30
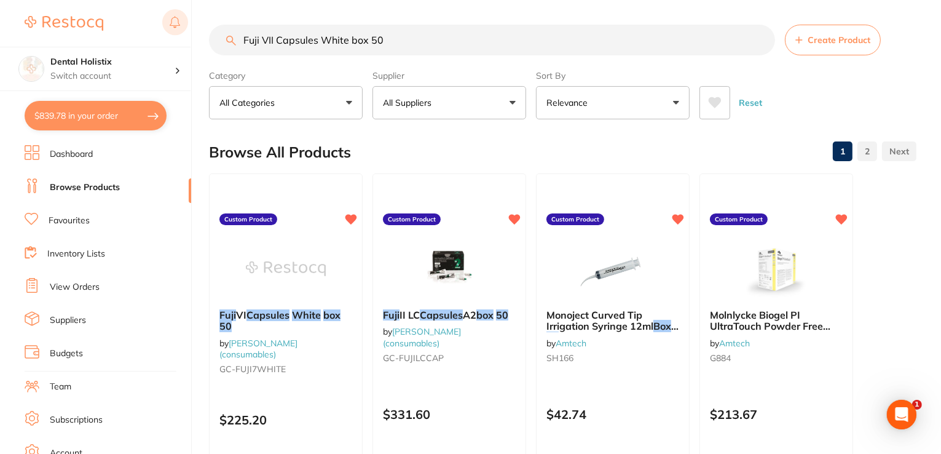
drag, startPoint x: 210, startPoint y: 28, endPoint x: 165, endPoint y: 28, distance: 44.3
click at [168, 28] on div "$839.78 Dental Holistix Switch account Dental Holistix $839.78 in your order Da…" at bounding box center [470, 227] width 941 height 454
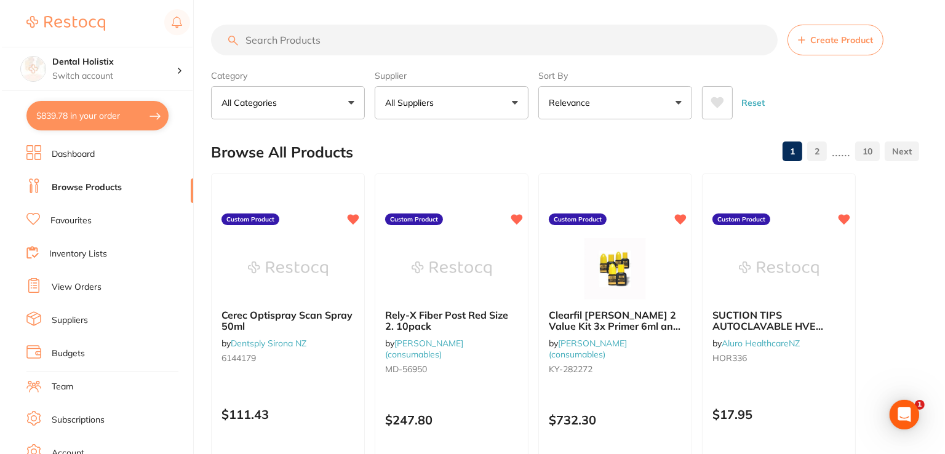
scroll to position [0, 0]
paste input "G-aenial Flo X A1 Syringe 2ml Dispenser Tips x 20"
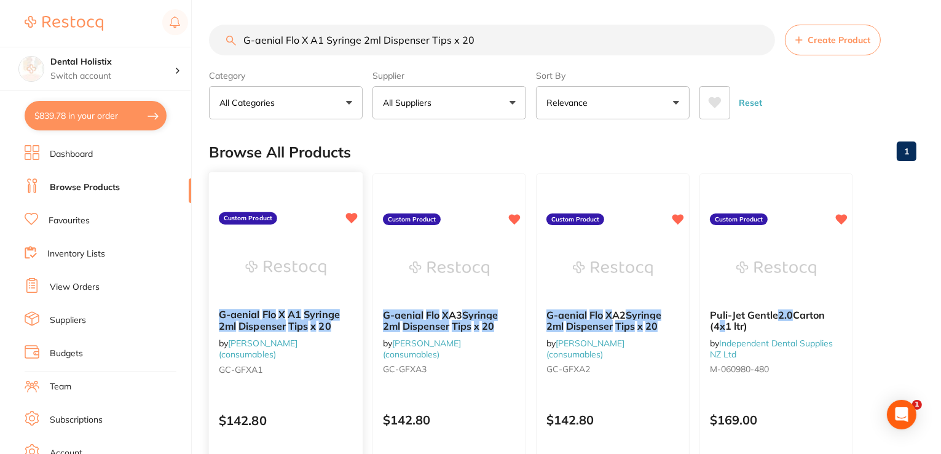
click at [270, 314] on em "Flo" at bounding box center [270, 314] width 14 height 12
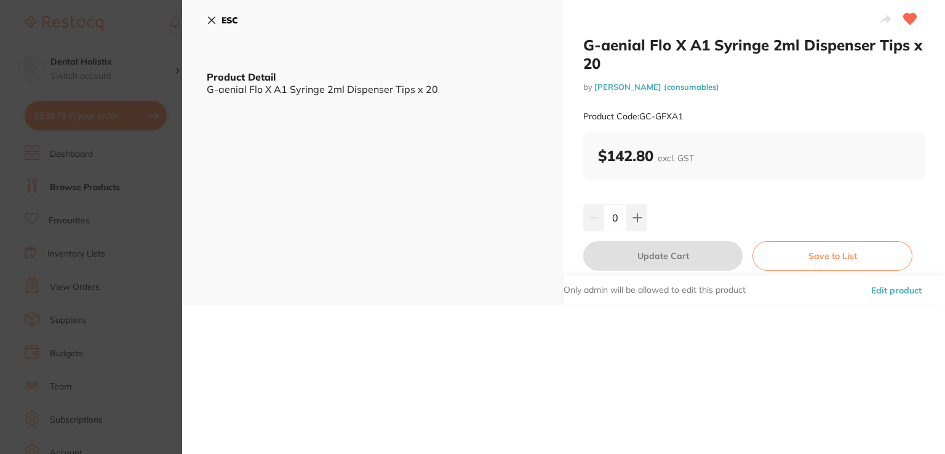
click at [910, 291] on button "Edit product" at bounding box center [896, 290] width 58 height 30
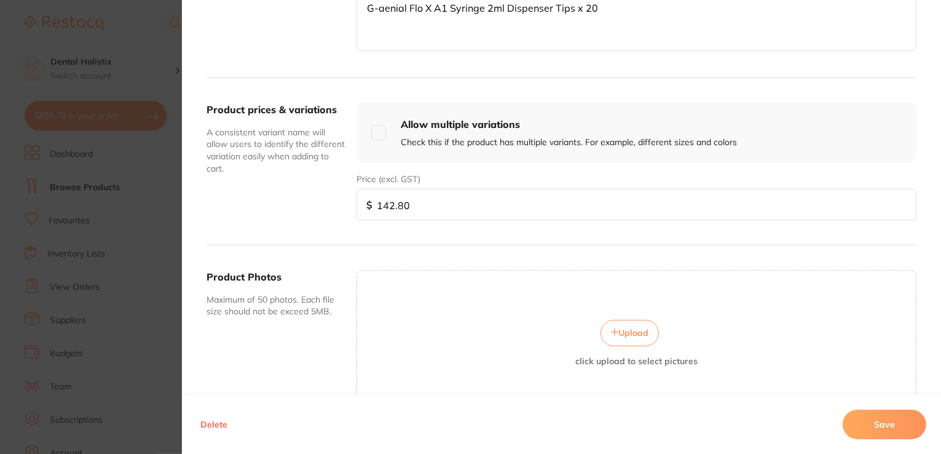
scroll to position [369, 0]
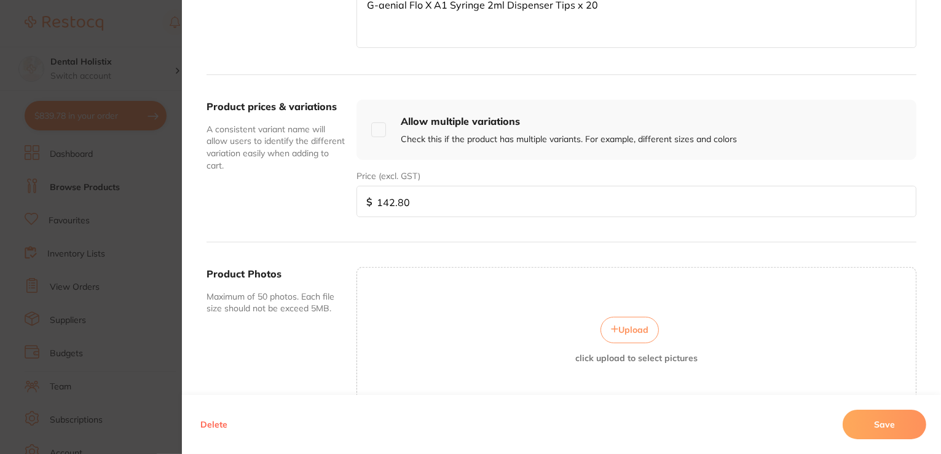
click at [642, 324] on span "Upload" at bounding box center [634, 329] width 30 height 11
click at [863, 428] on button "Save" at bounding box center [885, 425] width 84 height 30
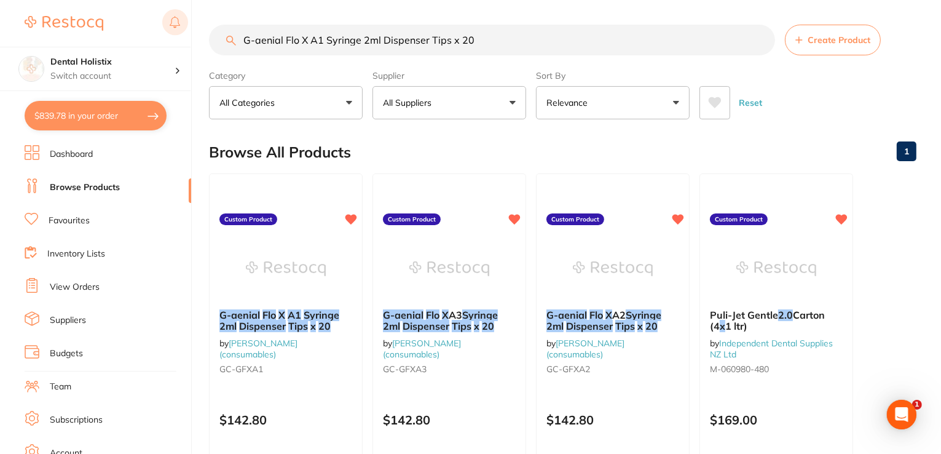
drag, startPoint x: 484, startPoint y: 43, endPoint x: 163, endPoint y: 29, distance: 321.3
click at [155, 30] on div "$839.78 Dental Holistix Switch account Dental Holistix $839.78 in your order Da…" at bounding box center [470, 227] width 941 height 454
paste input "2"
click at [308, 311] on em "Syringe" at bounding box center [322, 314] width 36 height 12
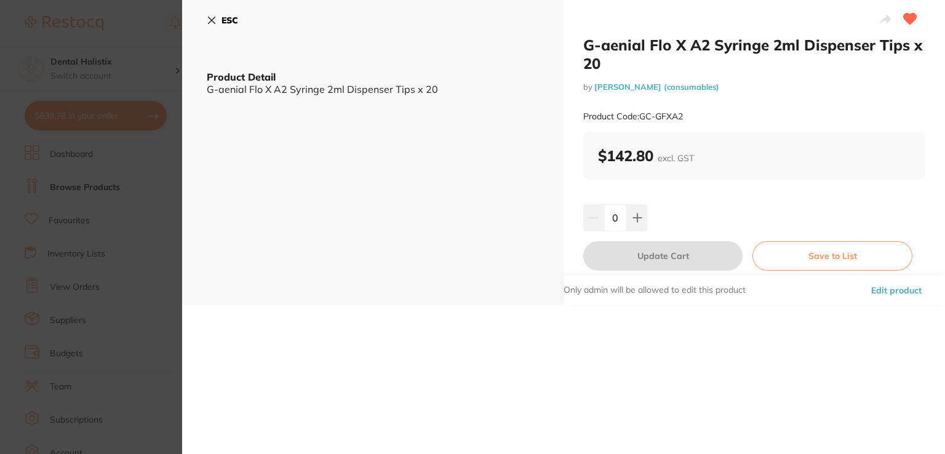
click at [909, 290] on button "Edit product" at bounding box center [896, 290] width 58 height 30
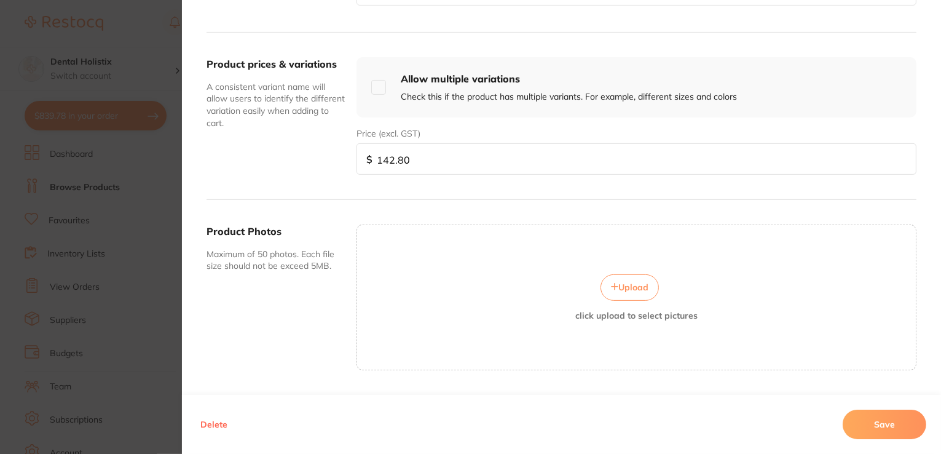
scroll to position [442, 0]
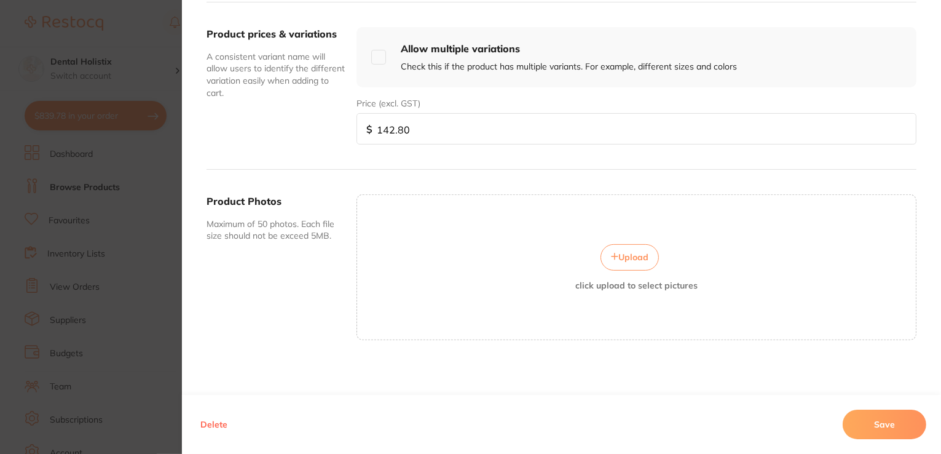
click at [612, 254] on icon at bounding box center [615, 256] width 6 height 6
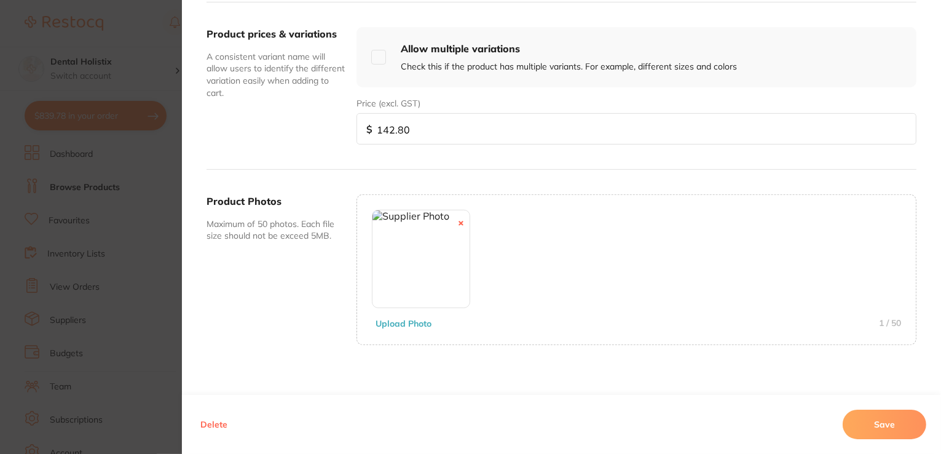
click at [881, 422] on button "Save" at bounding box center [885, 425] width 84 height 30
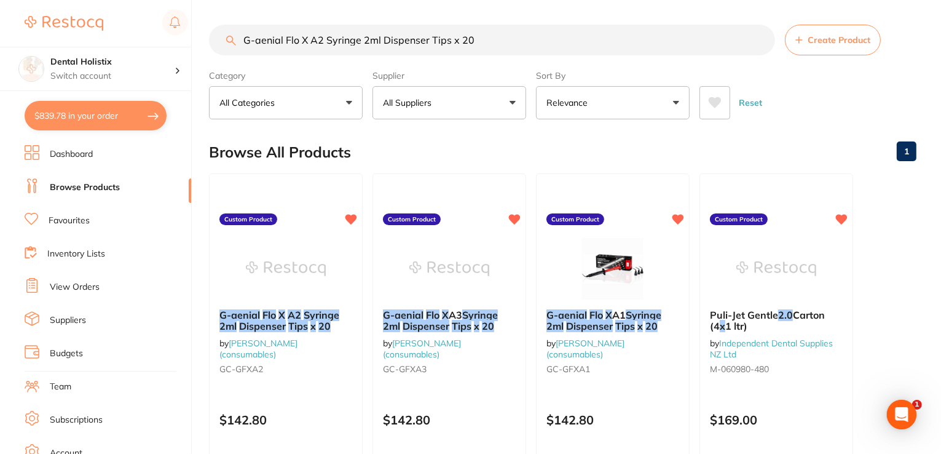
drag, startPoint x: 391, startPoint y: 40, endPoint x: 153, endPoint y: 35, distance: 238.0
click at [153, 36] on div "$839.78 Dental Holistix Switch account Dental Holistix $839.78 in your order Da…" at bounding box center [470, 227] width 941 height 454
paste input "3"
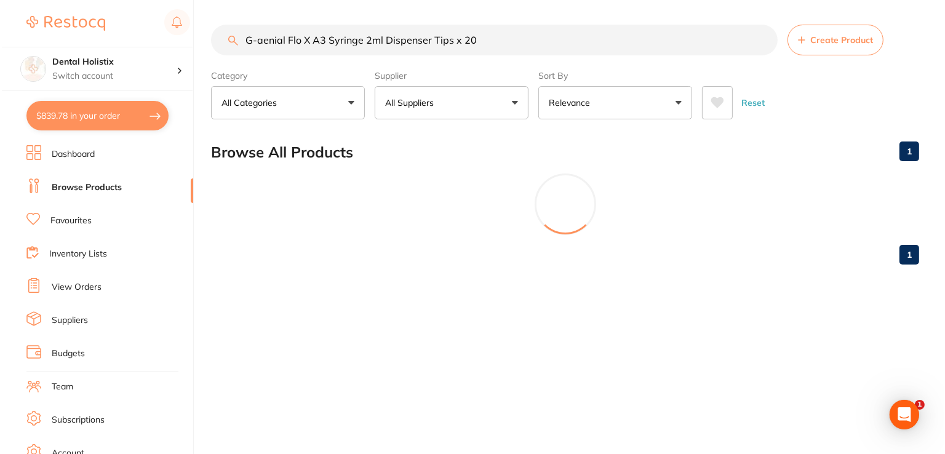
scroll to position [0, 0]
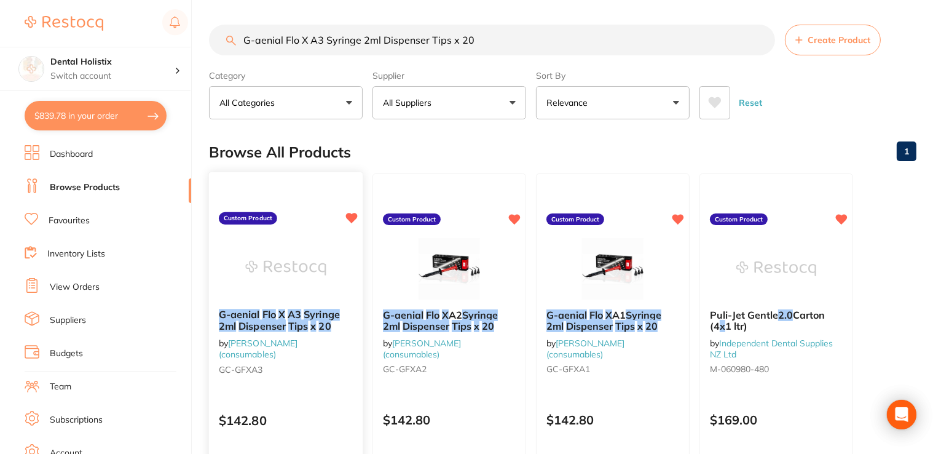
click at [300, 330] on em "Tips" at bounding box center [298, 326] width 20 height 12
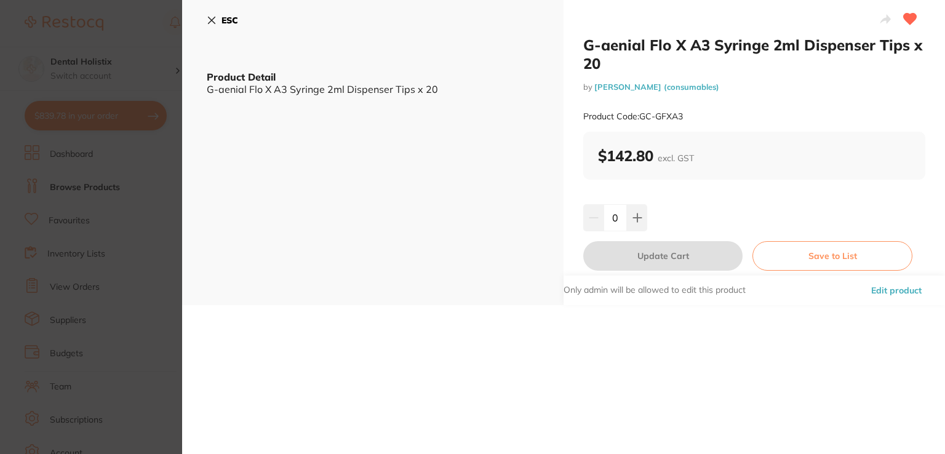
click at [886, 292] on button "Edit product" at bounding box center [896, 290] width 58 height 30
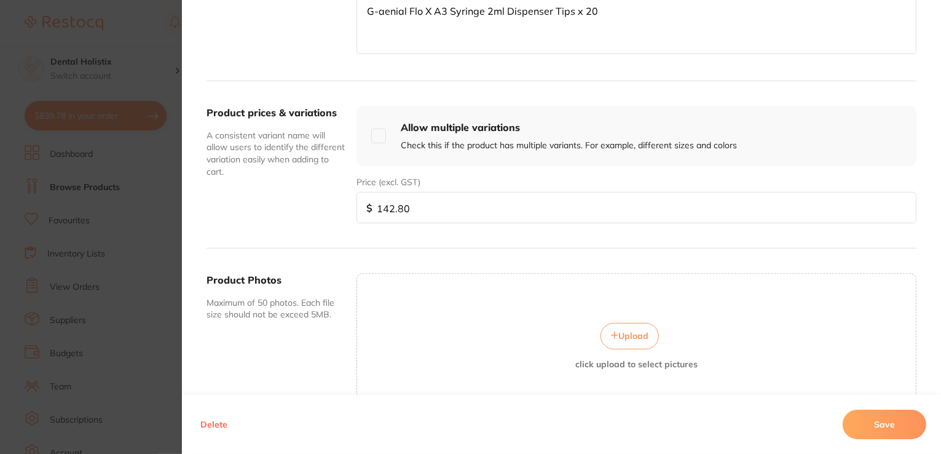
scroll to position [369, 0]
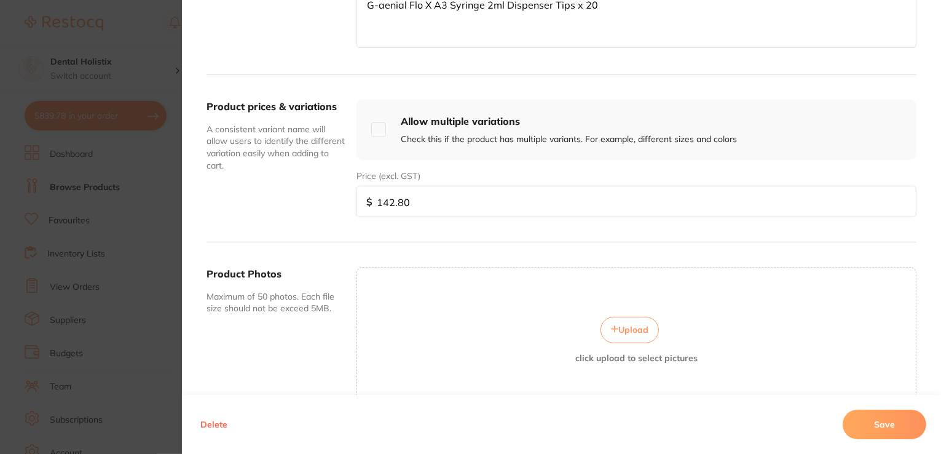
click at [651, 328] on button "Upload" at bounding box center [630, 330] width 58 height 26
click at [858, 423] on button "Save" at bounding box center [885, 425] width 84 height 30
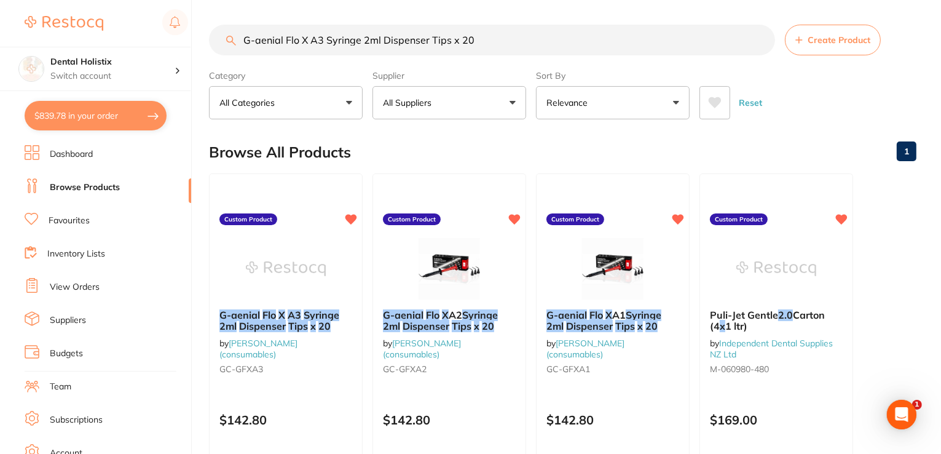
drag, startPoint x: 471, startPoint y: 35, endPoint x: 199, endPoint y: 25, distance: 272.0
click at [184, 28] on div "$839.78 Dental Holistix Switch account Dental Holistix $839.78 in your order Da…" at bounding box center [470, 227] width 941 height 454
paste input "Posterior Unitip P-A2 20x .28g 0.16ml"
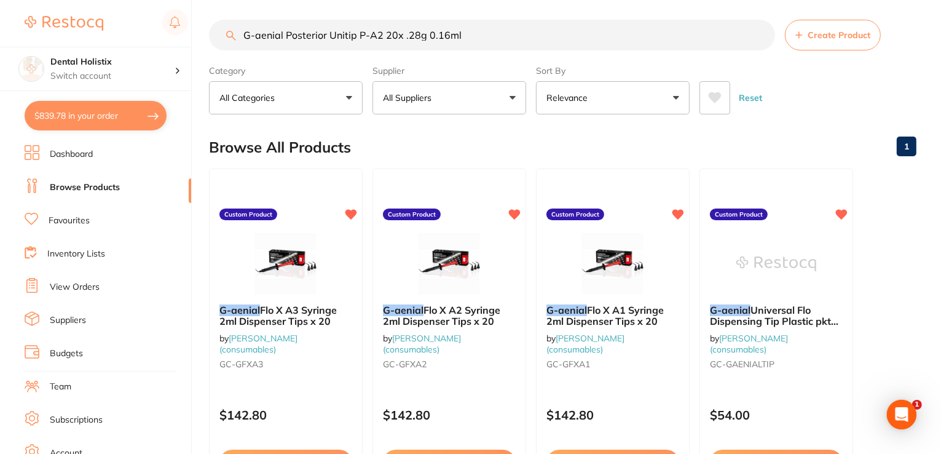
scroll to position [0, 0]
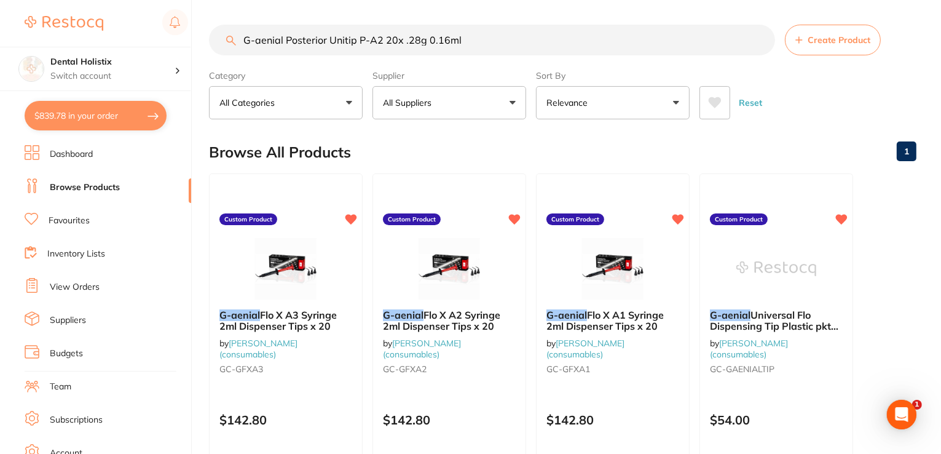
drag, startPoint x: 458, startPoint y: 38, endPoint x: 213, endPoint y: 18, distance: 246.1
click at [176, 19] on div "$839.78 Dental Holistix Switch account Dental Holistix $839.78 in your order Da…" at bounding box center [470, 227] width 941 height 454
paste input "Universal Flo Dispensing Tip Plastic pkt 30"
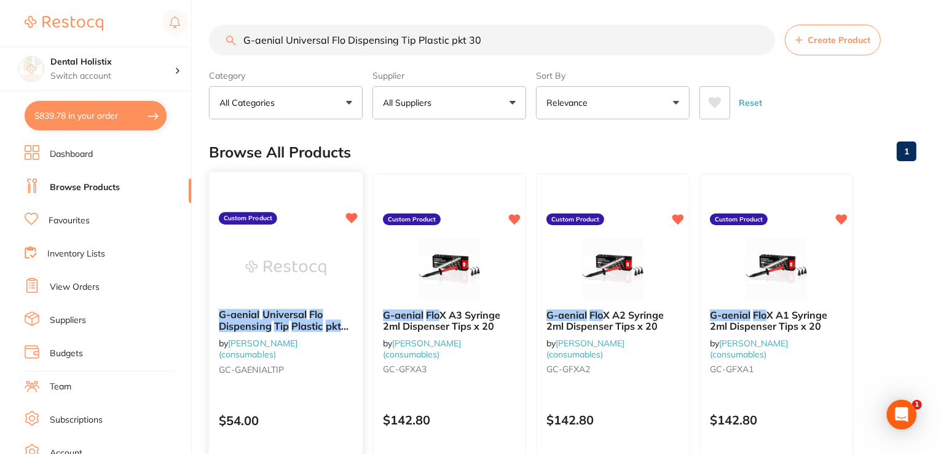
click at [302, 315] on em "Universal" at bounding box center [285, 314] width 45 height 12
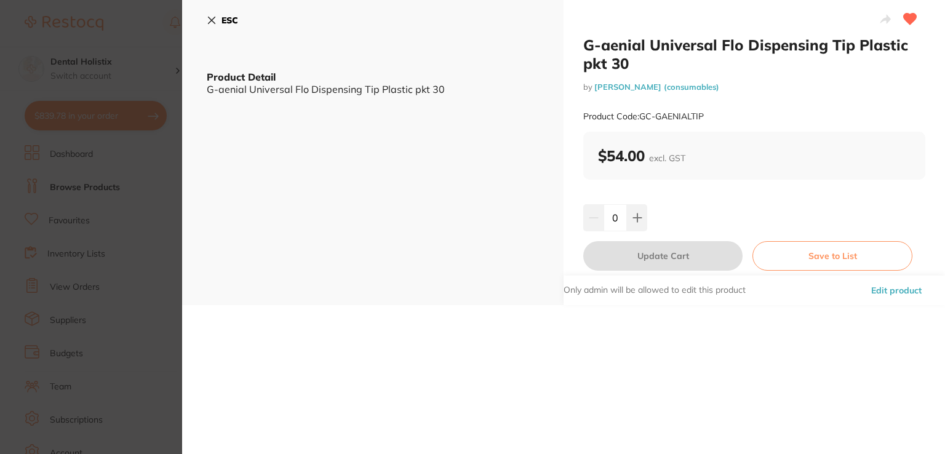
click at [892, 291] on button "Edit product" at bounding box center [896, 290] width 58 height 30
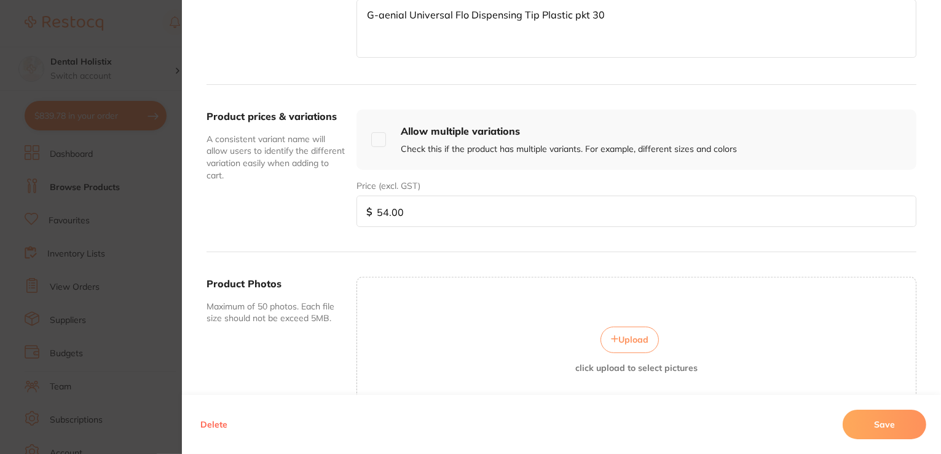
scroll to position [369, 0]
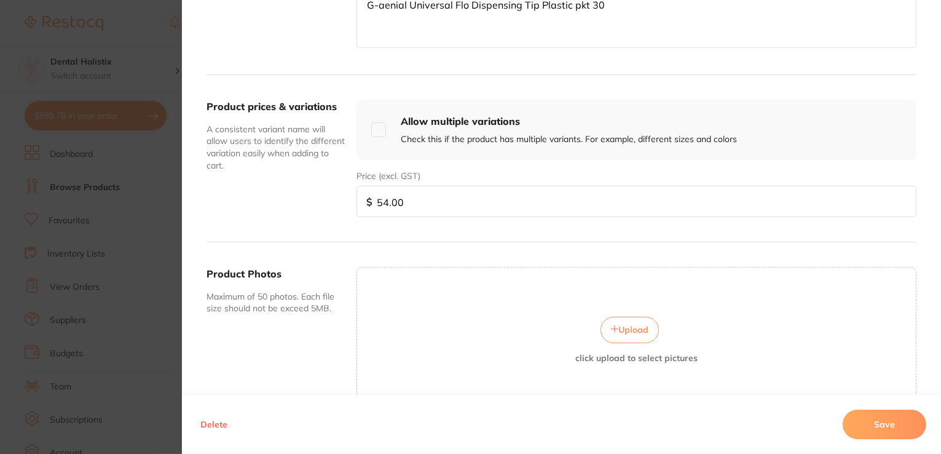
click at [622, 328] on span "Upload" at bounding box center [634, 329] width 30 height 11
click at [863, 427] on button "Save" at bounding box center [885, 425] width 84 height 30
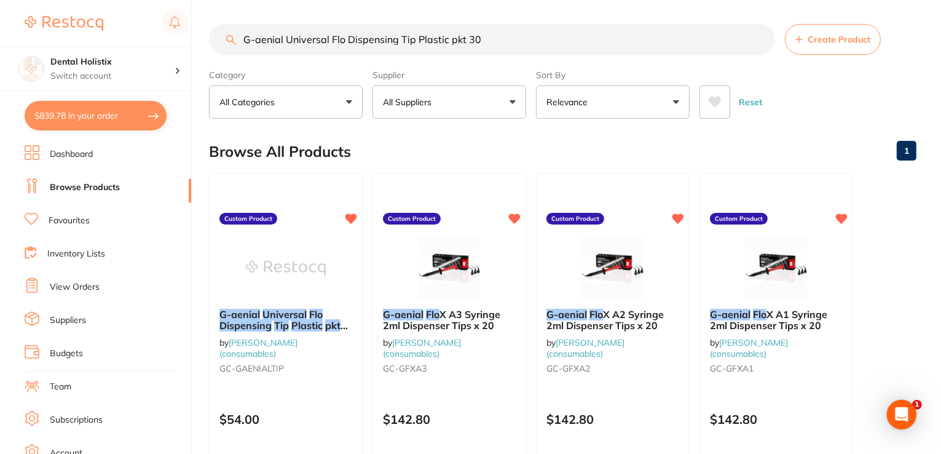
drag, startPoint x: 491, startPoint y: 40, endPoint x: 162, endPoint y: 28, distance: 329.8
click at [162, 28] on div "$839.78 Dental Holistix Switch account Dental Holistix $839.78 in your order Da…" at bounding box center [470, 226] width 941 height 454
paste input "CEM LinkForce Syringe Shade A2 x8.7g"
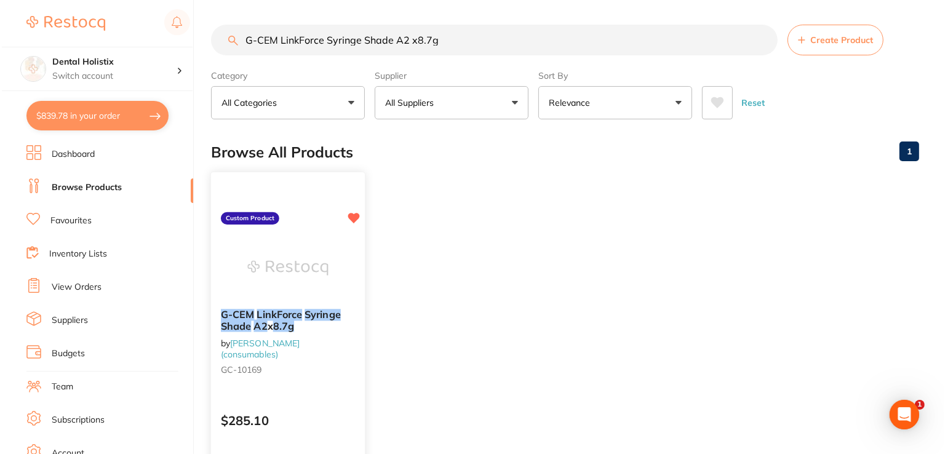
scroll to position [0, 0]
type input "G-CEM LinkForce Syringe Shade A2 x8.7g"
click at [290, 315] on em "LinkForce" at bounding box center [278, 314] width 46 height 12
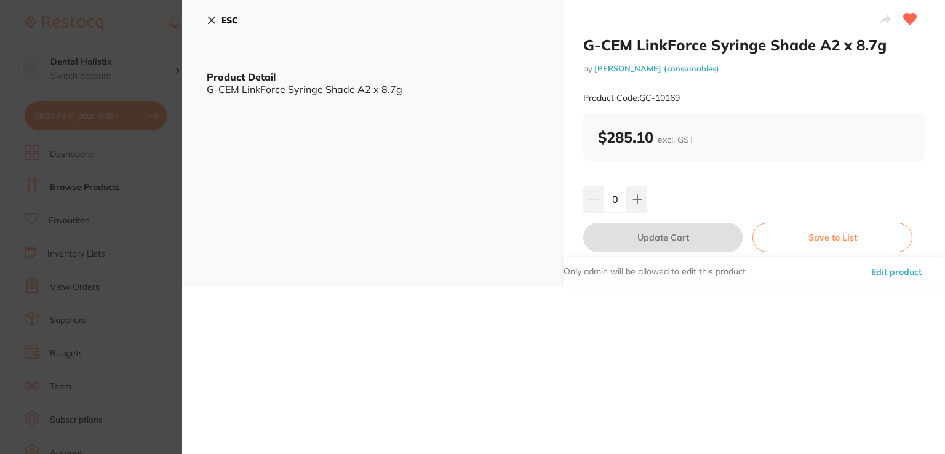
click at [873, 273] on button "Edit product" at bounding box center [896, 272] width 58 height 30
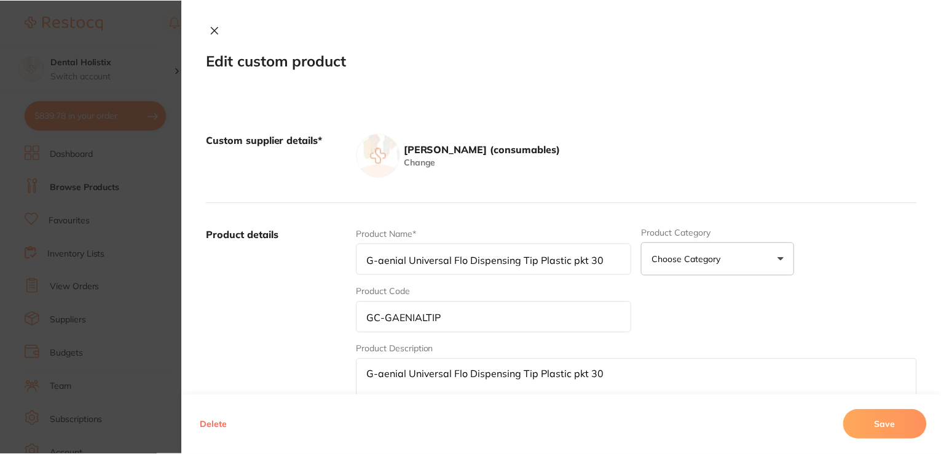
scroll to position [1, 0]
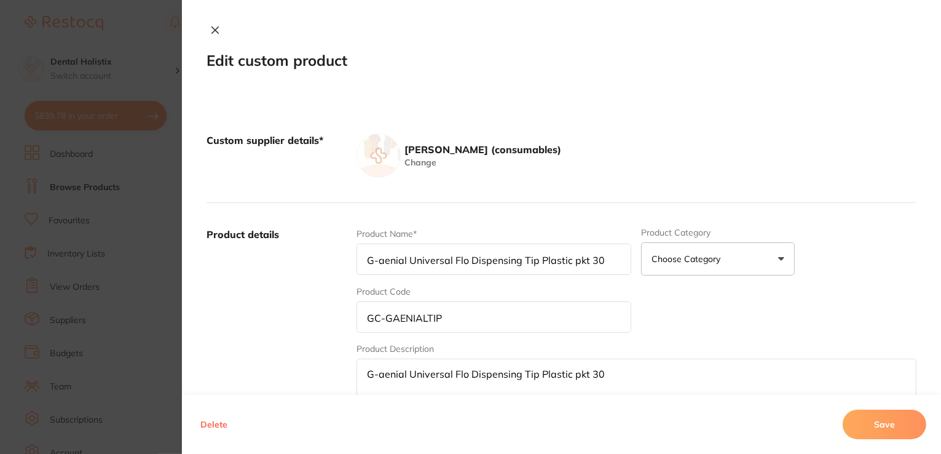
type input "G-CEM LinkForce Syringe Shade A2 x 8.7g"
type input "GC-10169"
type textarea "G-CEM LinkForce Syringe Shade A2 x 8.7g"
type input "285.10"
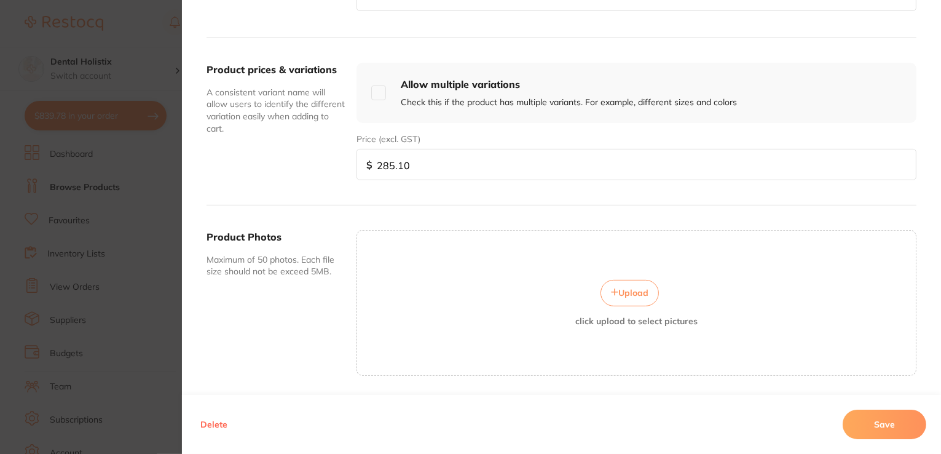
scroll to position [442, 0]
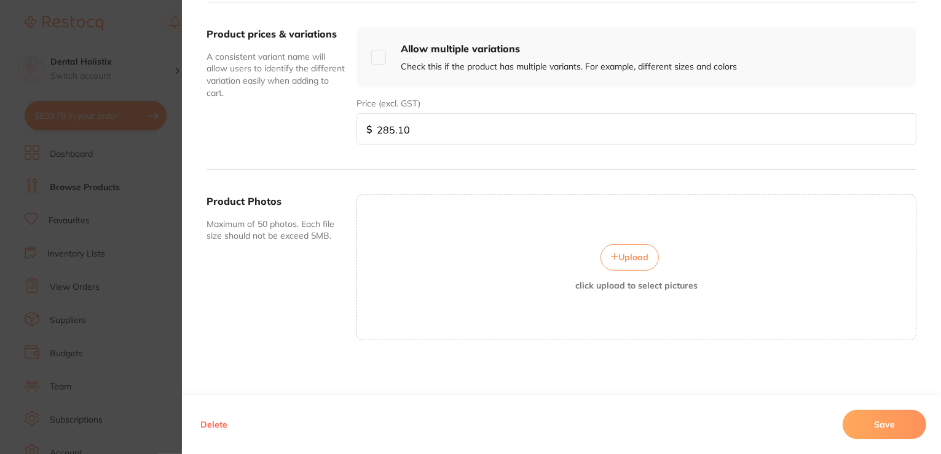
click at [612, 253] on icon at bounding box center [614, 256] width 7 height 7
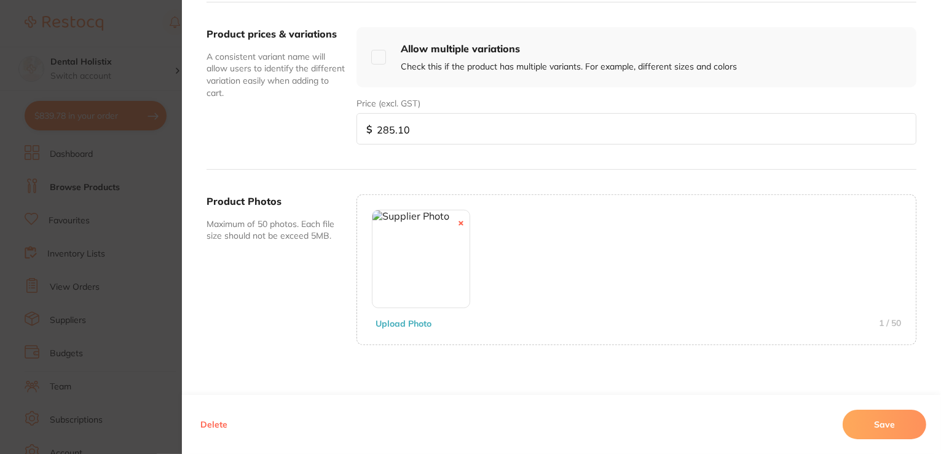
click at [863, 430] on button "Save" at bounding box center [885, 425] width 84 height 30
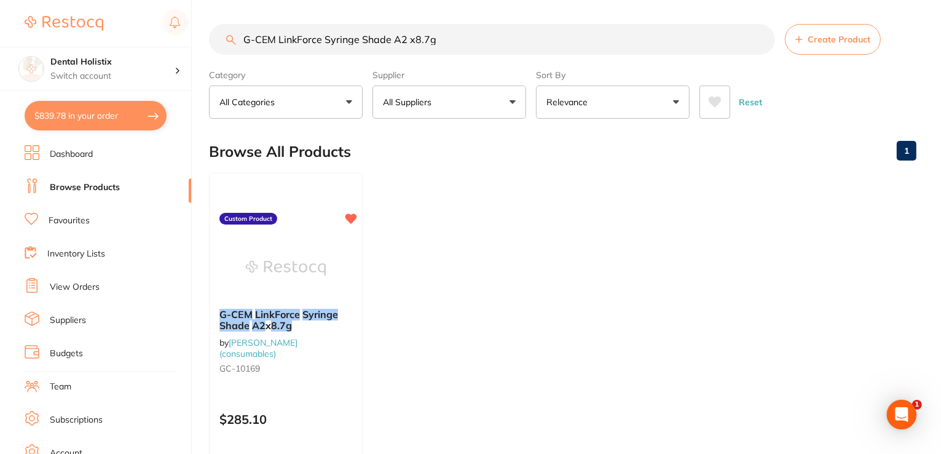
scroll to position [0, 0]
drag, startPoint x: 426, startPoint y: 38, endPoint x: 224, endPoint y: 38, distance: 201.1
click at [192, 42] on div "$839.78 Dental Holistix Switch account Dental Holistix $839.78 in your order Da…" at bounding box center [470, 226] width 941 height 454
paste input "Translucent"
type input "G-CEM LinkForce Syringe Shade Translucent x8.7g"
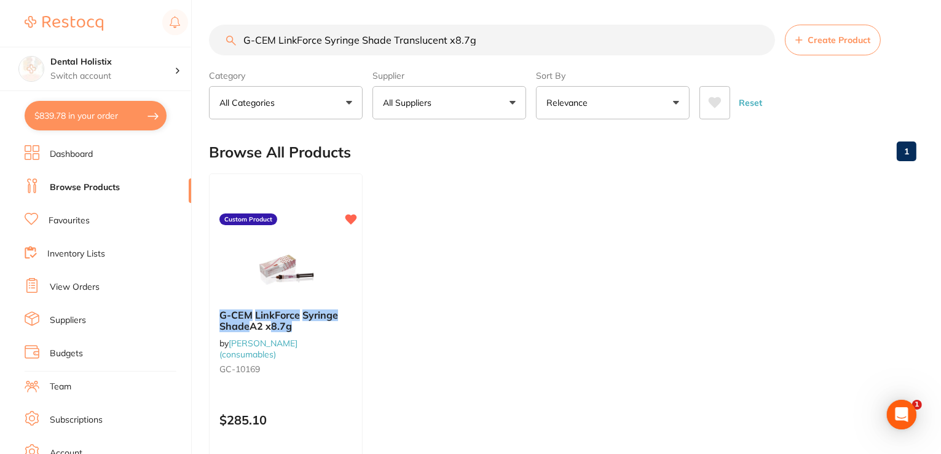
drag, startPoint x: 482, startPoint y: 44, endPoint x: 197, endPoint y: 33, distance: 284.9
click at [182, 38] on div "$839.78 Dental Holistix Switch account Dental Holistix $839.78 in your order Da…" at bounding box center [470, 227] width 941 height 454
paste input "Multi PRIMER 5mL Bottle"
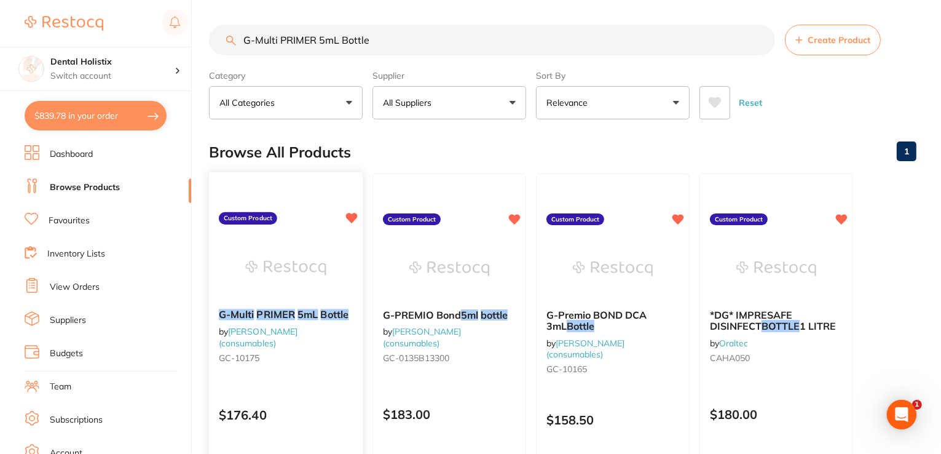
type input "G-Multi PRIMER 5mL Bottle"
click at [287, 311] on em "PRIMER" at bounding box center [276, 314] width 39 height 12
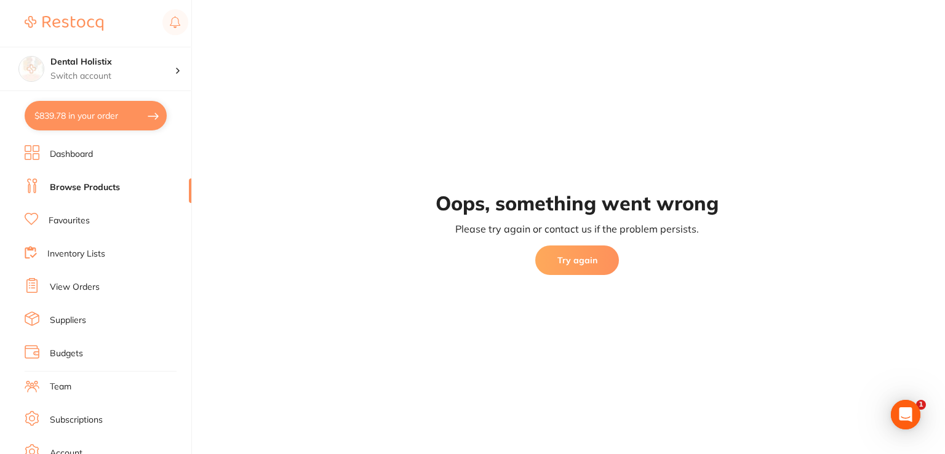
click at [588, 266] on button "Try again" at bounding box center [577, 260] width 84 height 30
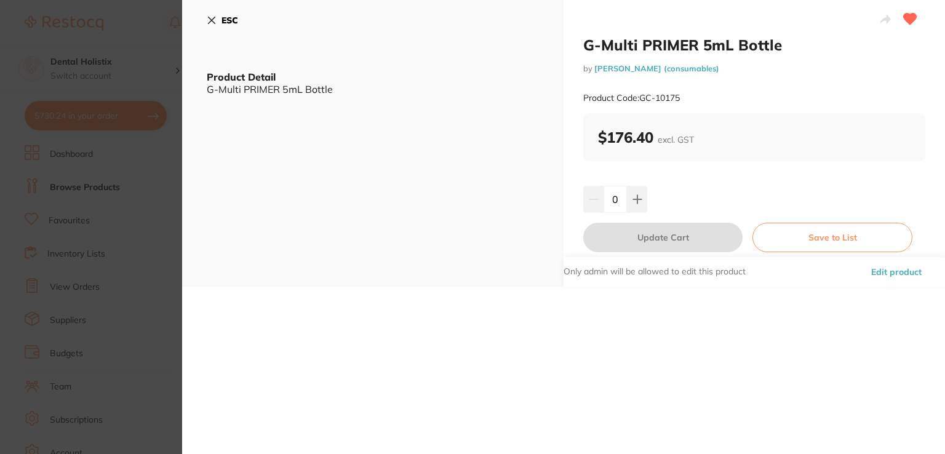
click at [880, 271] on button "Edit product" at bounding box center [896, 272] width 58 height 30
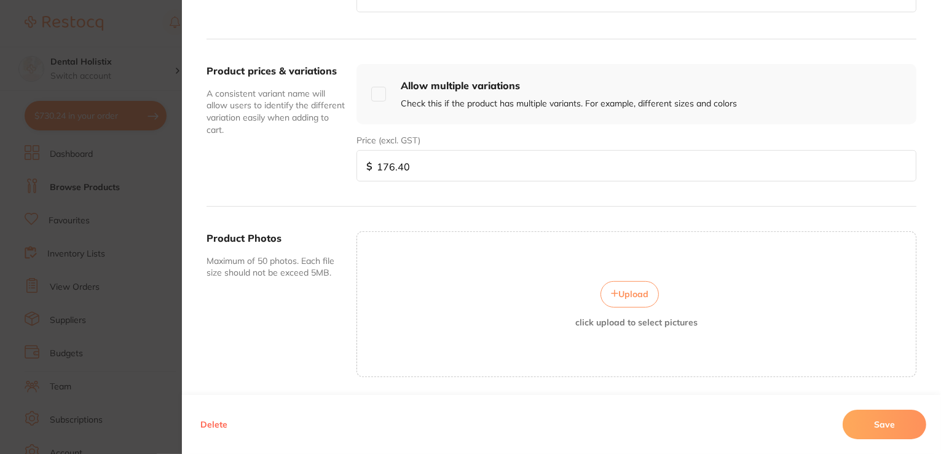
scroll to position [442, 0]
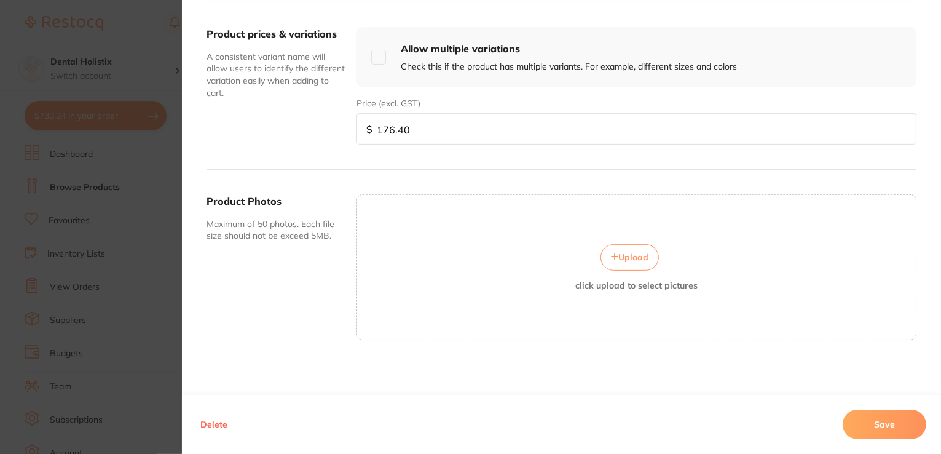
click at [601, 250] on button "Upload" at bounding box center [630, 257] width 58 height 26
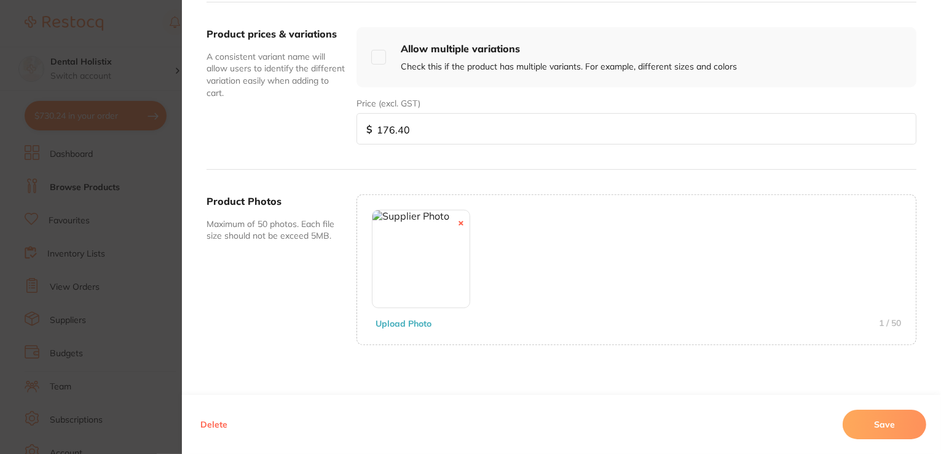
click at [857, 424] on button "Save" at bounding box center [885, 425] width 84 height 30
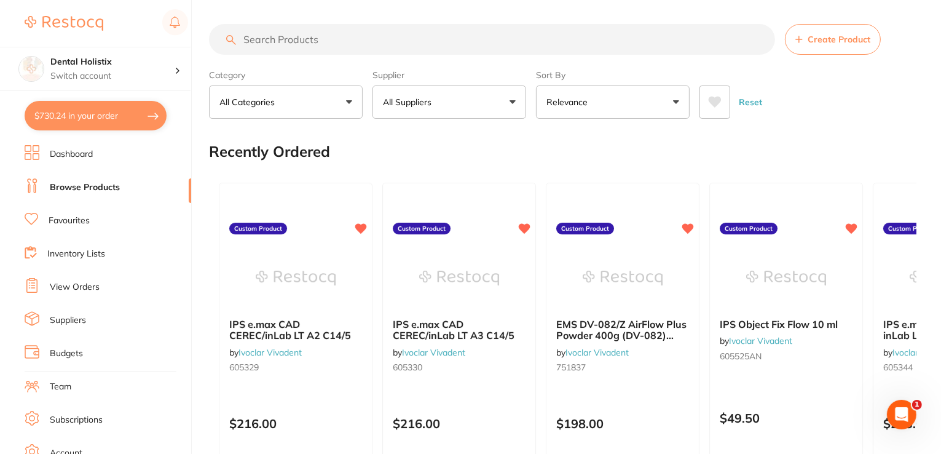
click at [369, 35] on input "search" at bounding box center [492, 39] width 566 height 31
paste input "G-PREMIO Bond 5ml bottle"
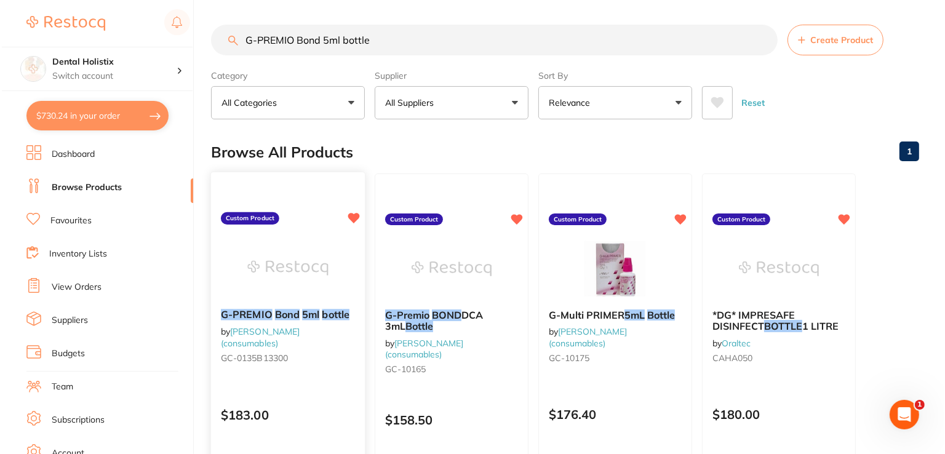
scroll to position [0, 0]
click at [298, 312] on span at bounding box center [299, 314] width 2 height 12
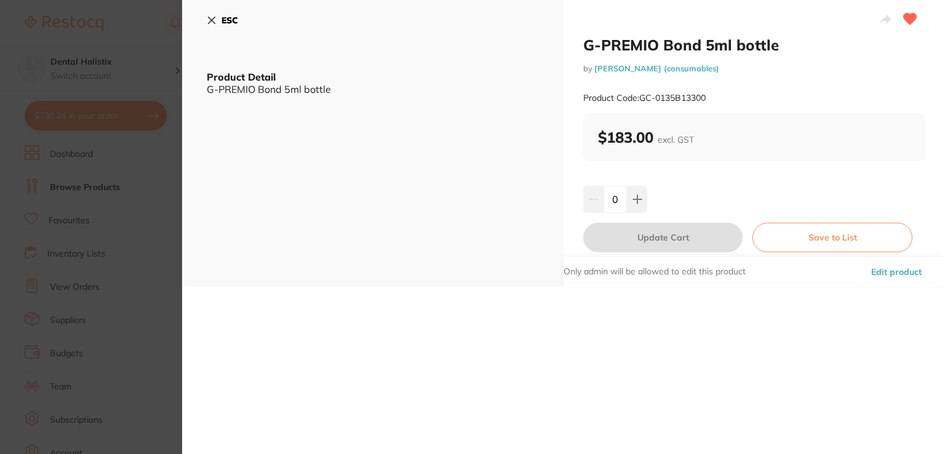
click at [905, 271] on button "Edit product" at bounding box center [896, 272] width 58 height 30
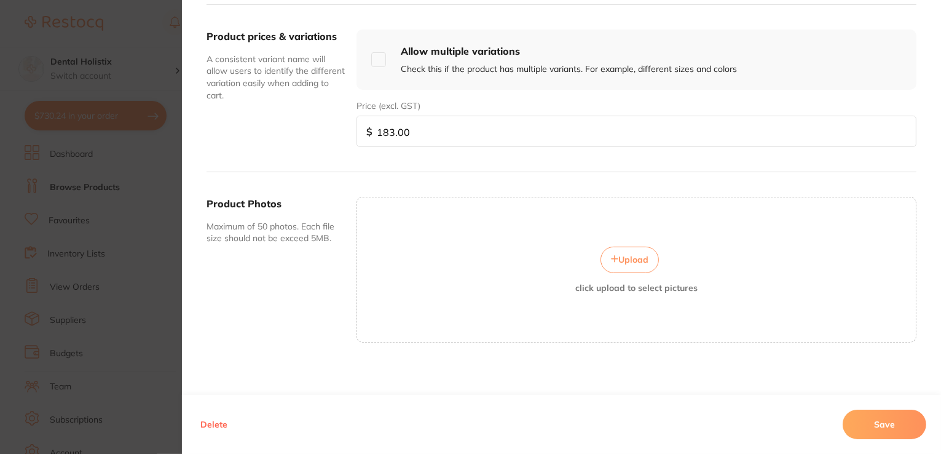
scroll to position [442, 0]
click at [633, 252] on span "Upload" at bounding box center [634, 257] width 30 height 11
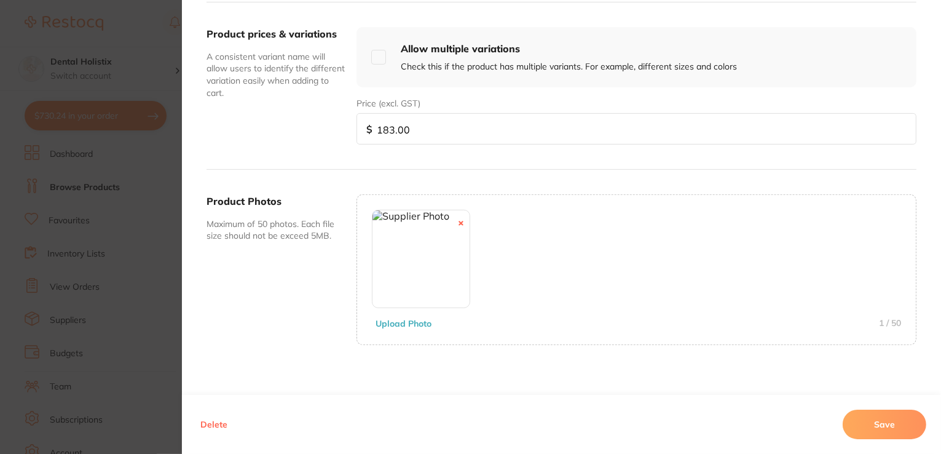
drag, startPoint x: 869, startPoint y: 423, endPoint x: 789, endPoint y: 361, distance: 101.2
click at [868, 423] on button "Save" at bounding box center [885, 425] width 84 height 30
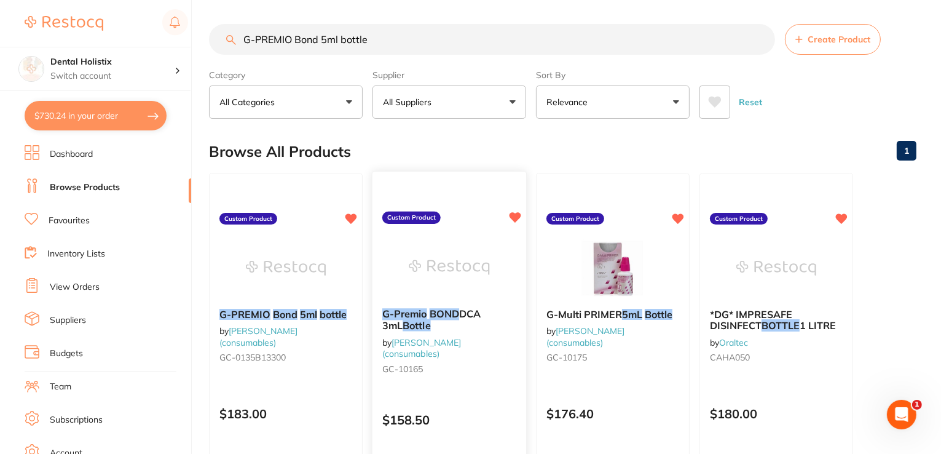
scroll to position [0, 0]
drag, startPoint x: 413, startPoint y: 43, endPoint x: 166, endPoint y: 41, distance: 247.2
click at [163, 44] on div "$730.24 Dental Holistix Switch account Dental Holistix $730.24 in your order Da…" at bounding box center [470, 227] width 941 height 454
paste input "remio BOND DCA 3mL B"
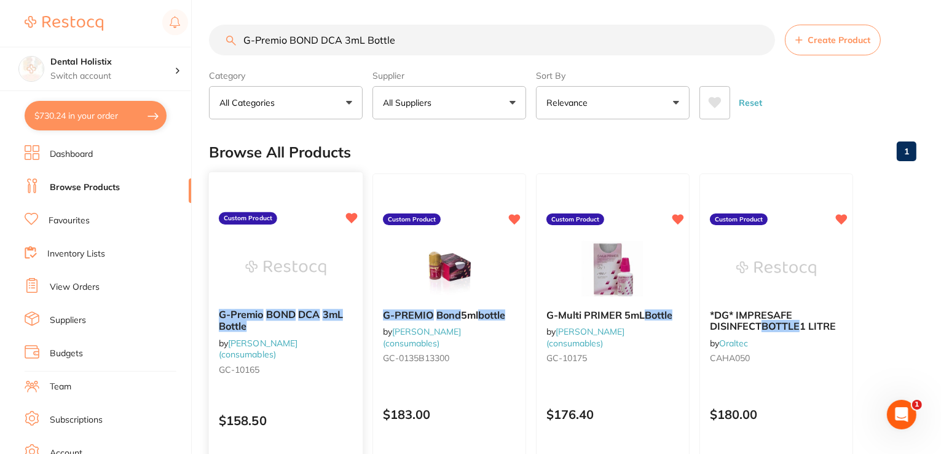
click at [321, 317] on span at bounding box center [321, 314] width 2 height 12
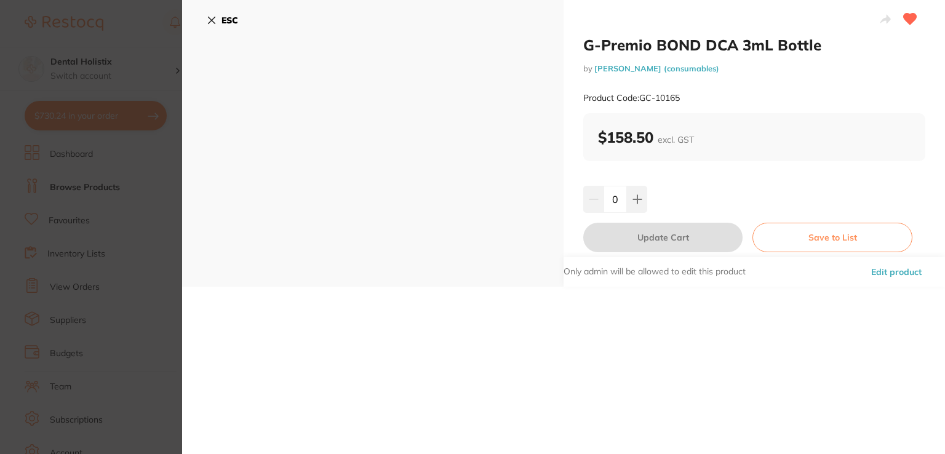
click at [914, 276] on button "Edit product" at bounding box center [896, 272] width 58 height 30
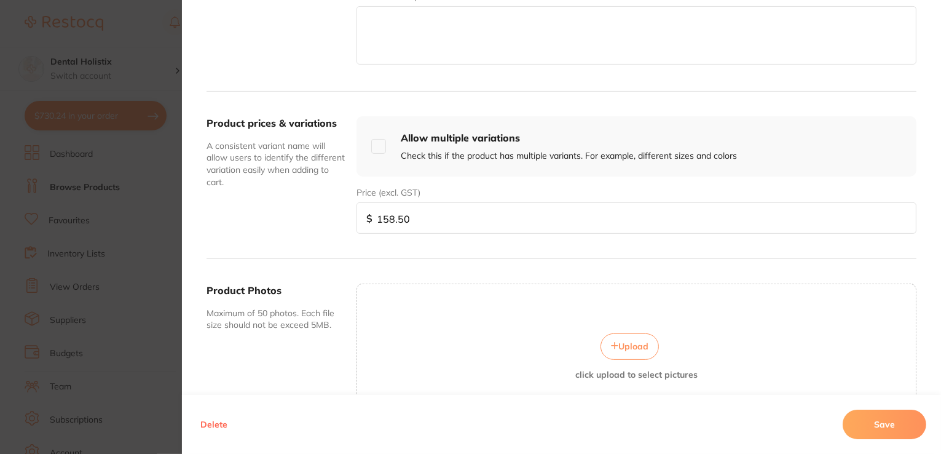
scroll to position [369, 0]
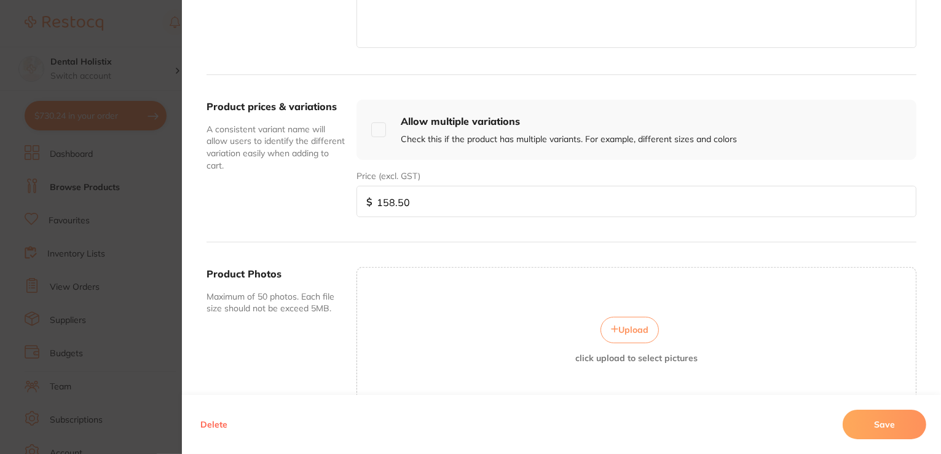
click at [636, 327] on span "Upload" at bounding box center [634, 329] width 30 height 11
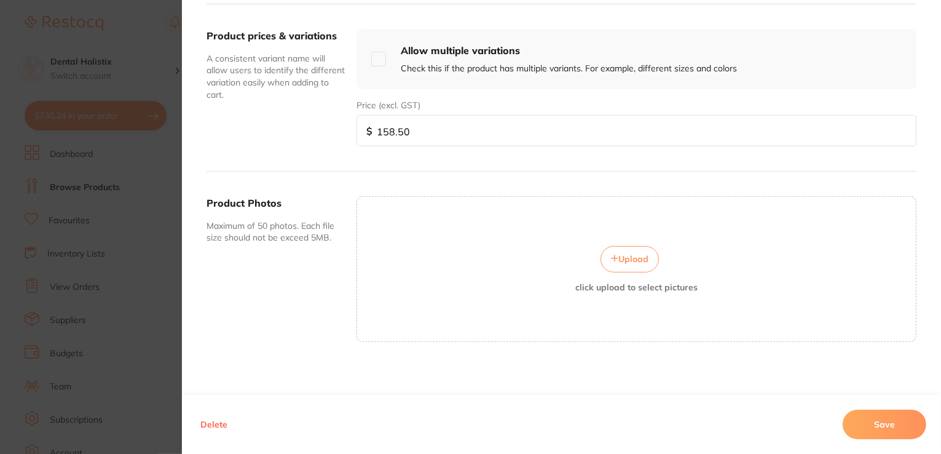
scroll to position [442, 0]
click at [625, 264] on button "Upload" at bounding box center [630, 257] width 58 height 26
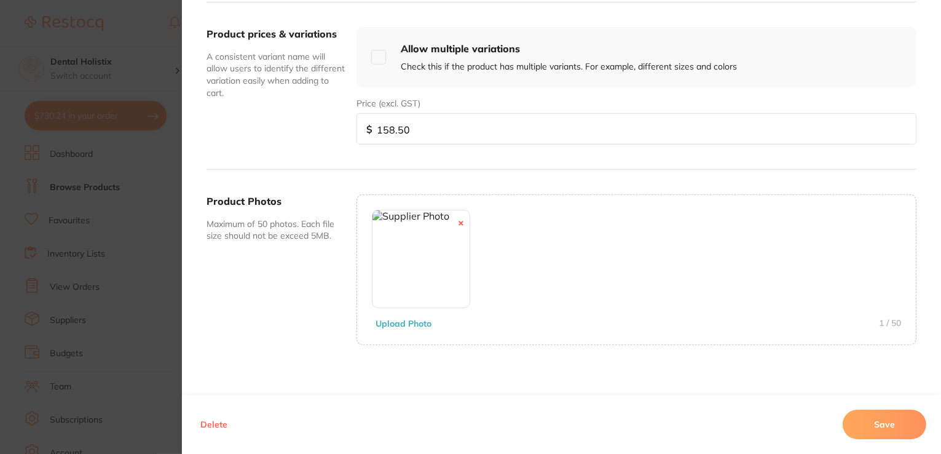
click at [859, 424] on button "Save" at bounding box center [885, 425] width 84 height 30
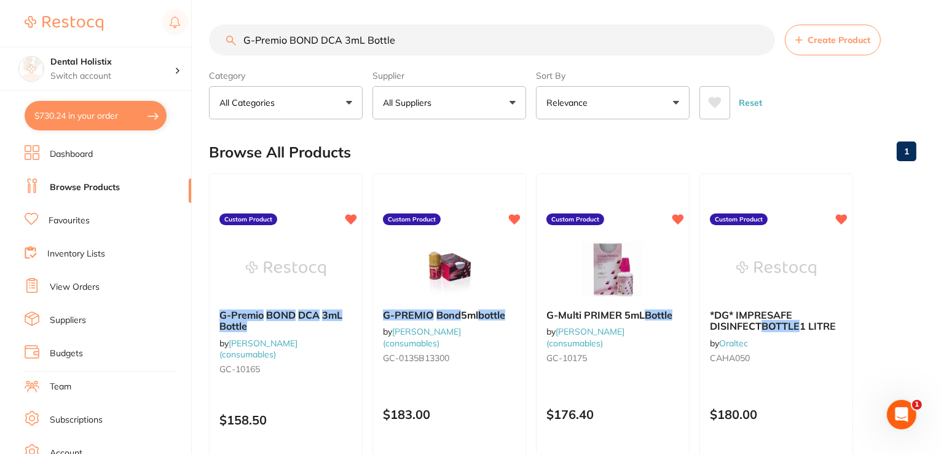
scroll to position [0, 0]
drag, startPoint x: 405, startPoint y: 42, endPoint x: 167, endPoint y: 44, distance: 238.0
click at [167, 45] on div "$730.24 Dental Holistix Switch account Dental Holistix $730.24 in your order Da…" at bounding box center [470, 227] width 941 height 454
paste input "C Ruscello Floss Waxed Mint Pink 200m"
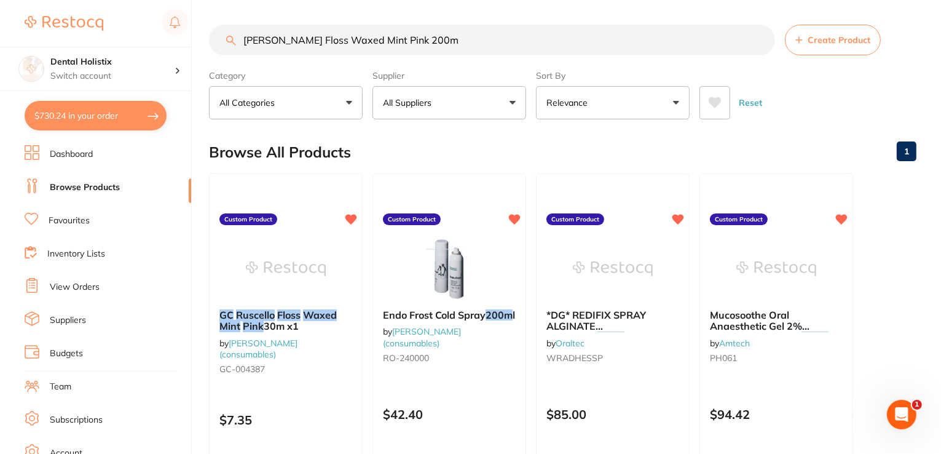
click at [298, 314] on em "Floss" at bounding box center [288, 315] width 23 height 12
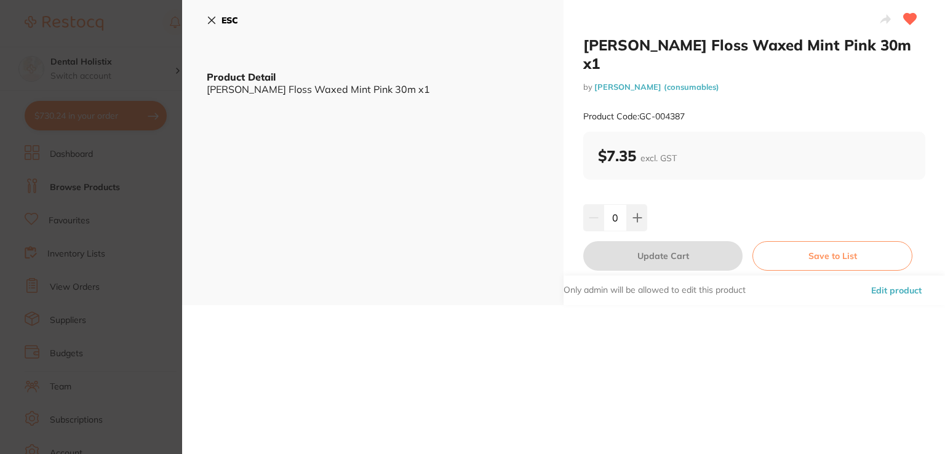
click at [909, 275] on button "Edit product" at bounding box center [896, 290] width 58 height 30
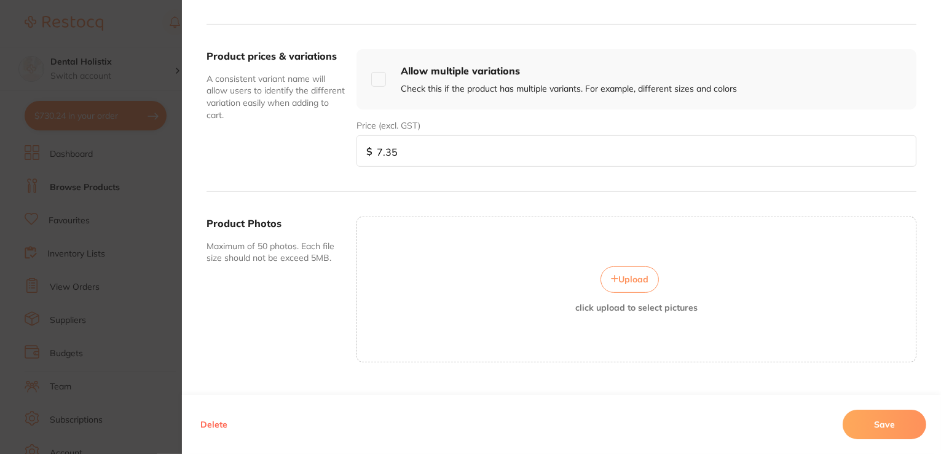
scroll to position [430, 0]
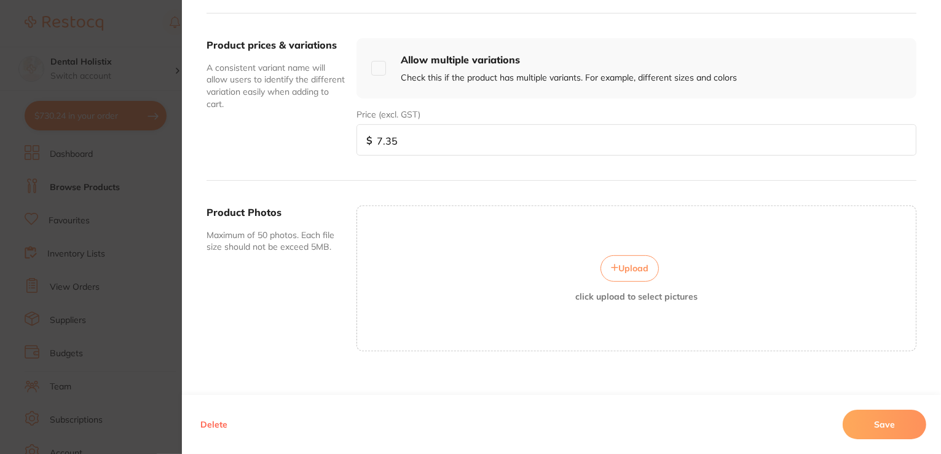
click at [631, 264] on span "Upload" at bounding box center [634, 268] width 30 height 11
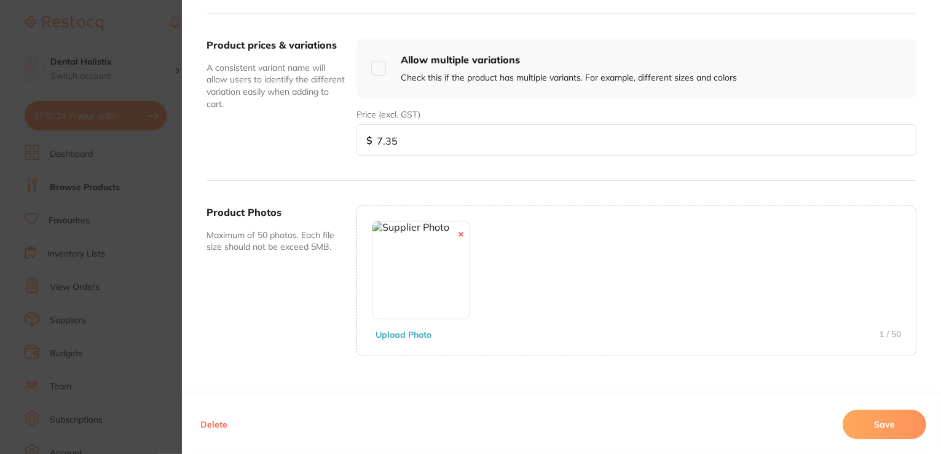
click at [865, 422] on button "Save" at bounding box center [885, 425] width 84 height 30
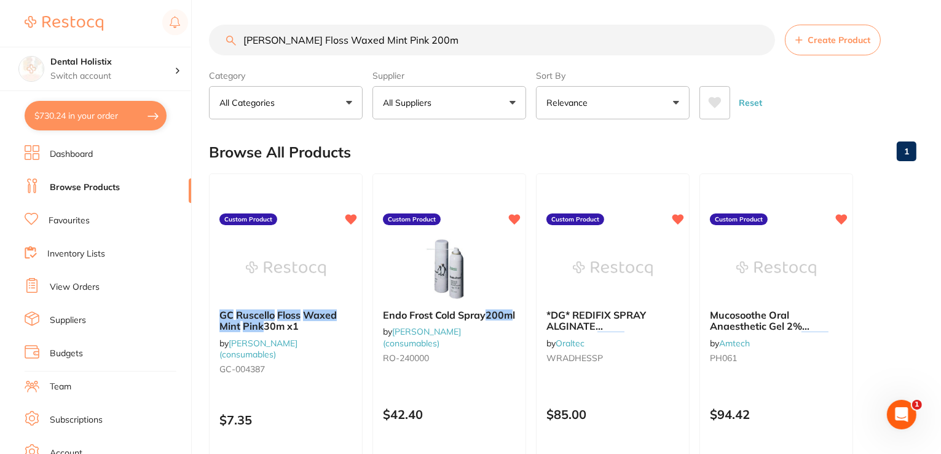
click at [258, 309] on em "Ruscello" at bounding box center [255, 315] width 39 height 12
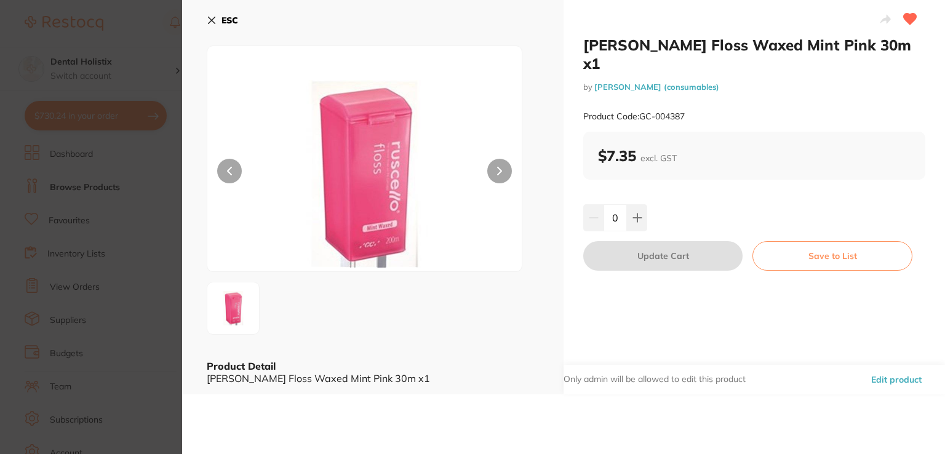
click at [208, 16] on icon at bounding box center [212, 20] width 10 height 10
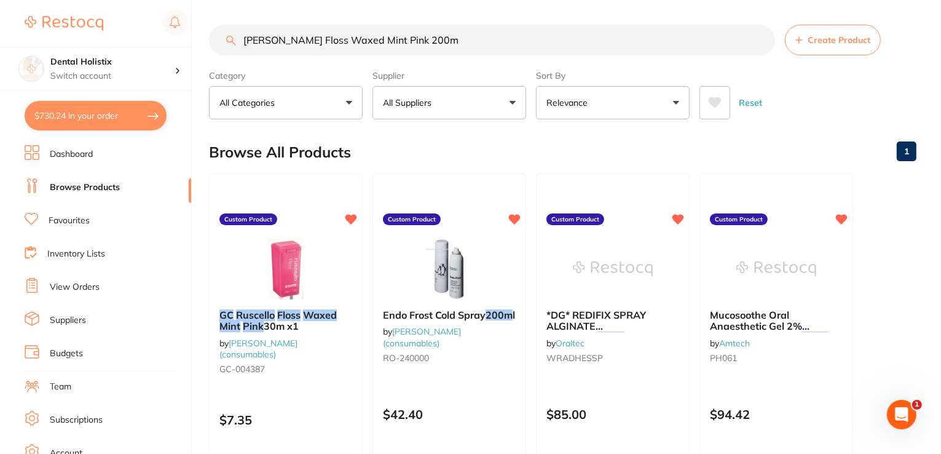
drag, startPoint x: 374, startPoint y: 39, endPoint x: 176, endPoint y: 39, distance: 198.0
click at [157, 44] on div "$730.24 Dental Holistix Switch account Dental Holistix $730.24 in your order Da…" at bounding box center [470, 227] width 941 height 454
paste input "oldstein Flexi Thin Composite Mini #3"
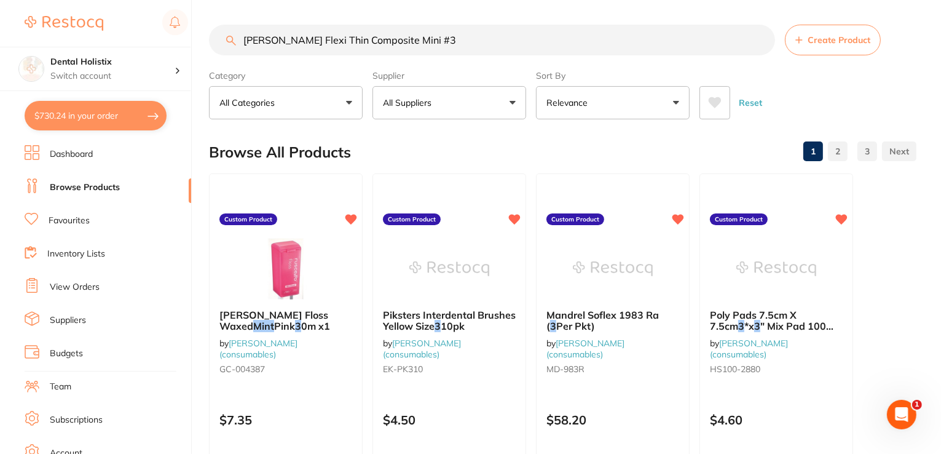
drag, startPoint x: 256, startPoint y: 56, endPoint x: 216, endPoint y: 50, distance: 40.4
click at [207, 53] on div "$730.24 Dental Holistix Switch account Dental Holistix $730.24 in your order Da…" at bounding box center [470, 227] width 941 height 454
paste input "Halas Canal Prep 15 percent EDTA 20g Jar"
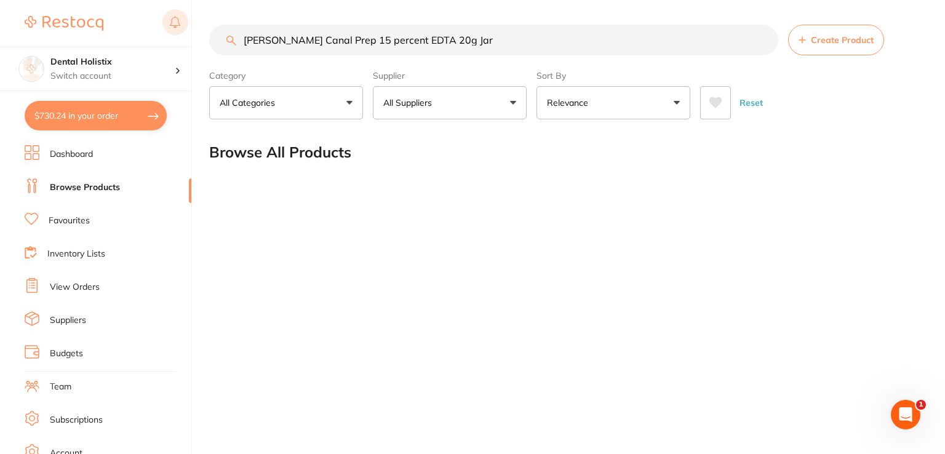
drag, startPoint x: 483, startPoint y: 31, endPoint x: 168, endPoint y: 20, distance: 315.7
click at [168, 20] on div "$730.24 Dental Holistix Switch account Dental Holistix $730.24 in your order Da…" at bounding box center [472, 227] width 945 height 454
paste input "enry Schein Dri-Gard Bib Aqua 33cm x 45.5cm Ctn of 500"
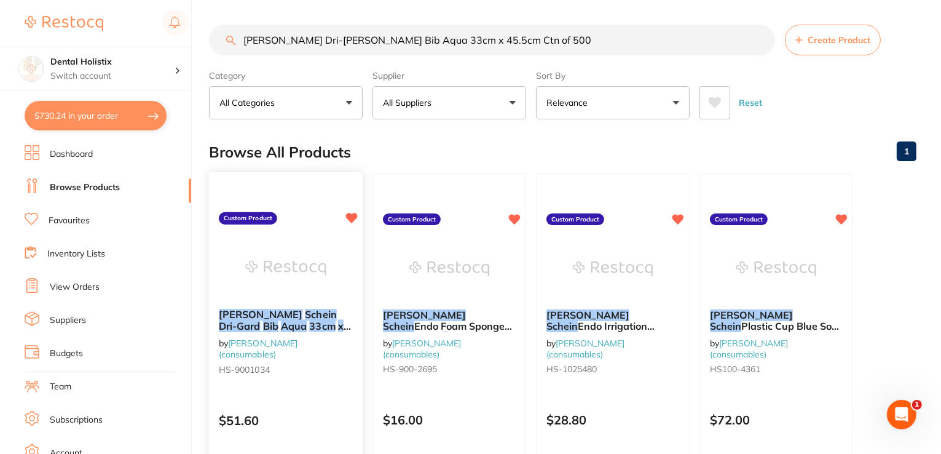
type input "[PERSON_NAME] Dri-[PERSON_NAME] Bib Aqua 33cm x 45.5cm Ctn of 500"
click at [305, 309] on em "Schein" at bounding box center [321, 314] width 32 height 12
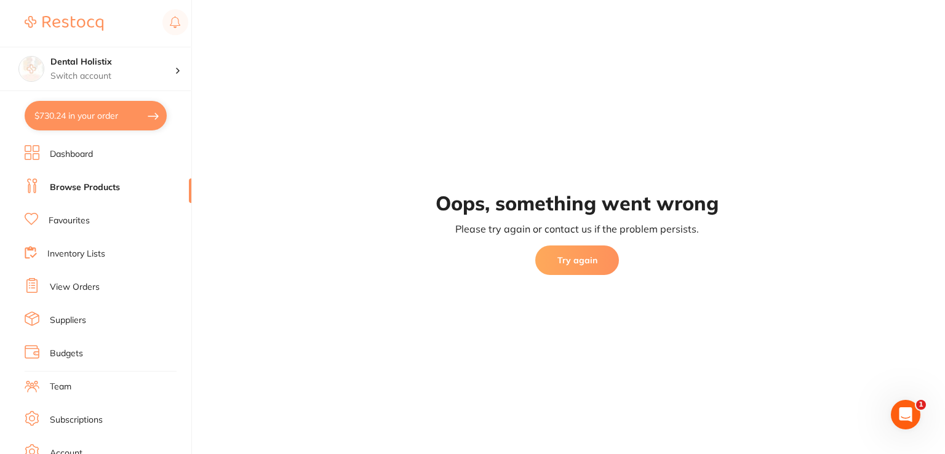
click at [570, 258] on button "Try again" at bounding box center [577, 260] width 84 height 30
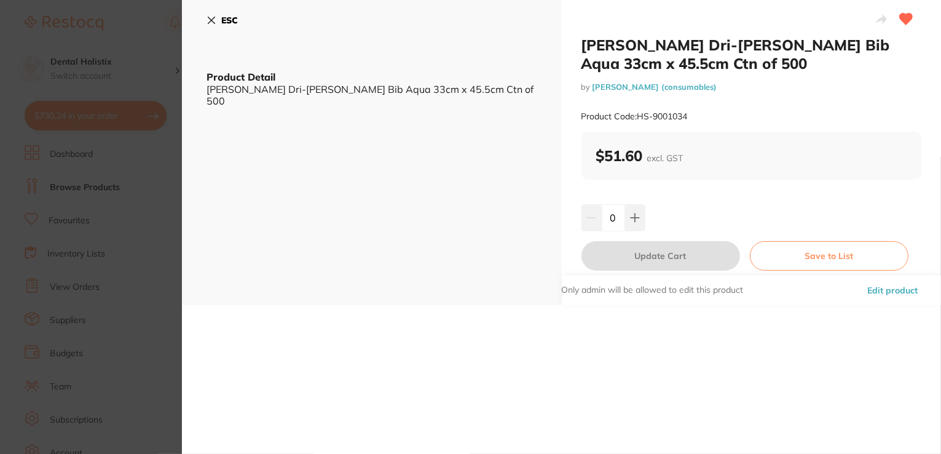
click at [886, 295] on button "Edit product" at bounding box center [893, 290] width 58 height 30
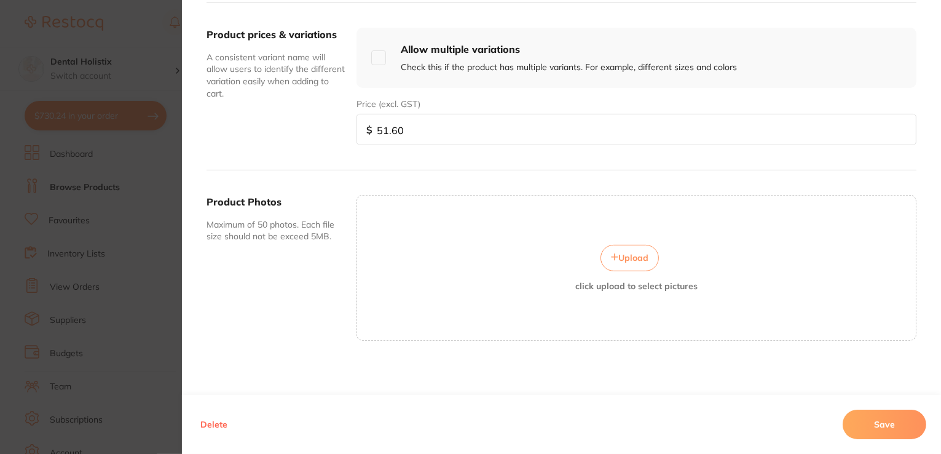
scroll to position [442, 0]
click at [625, 258] on span "Upload" at bounding box center [634, 257] width 30 height 11
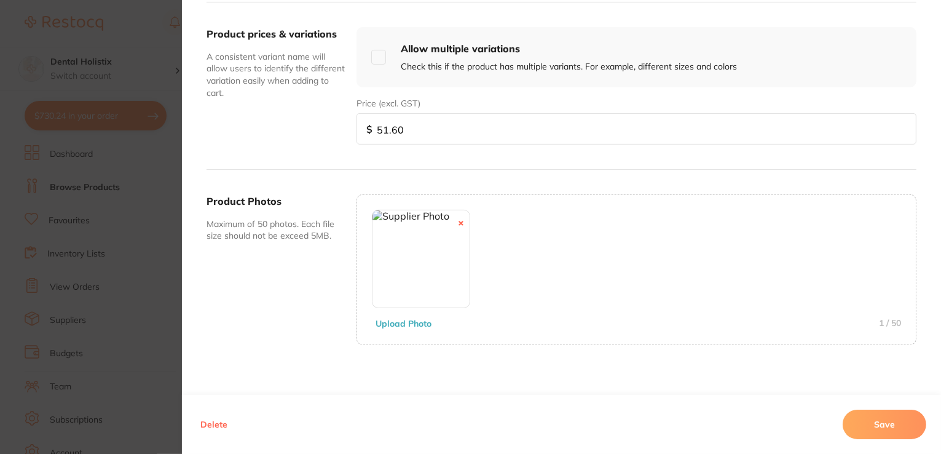
click at [868, 431] on button "Save" at bounding box center [885, 425] width 84 height 30
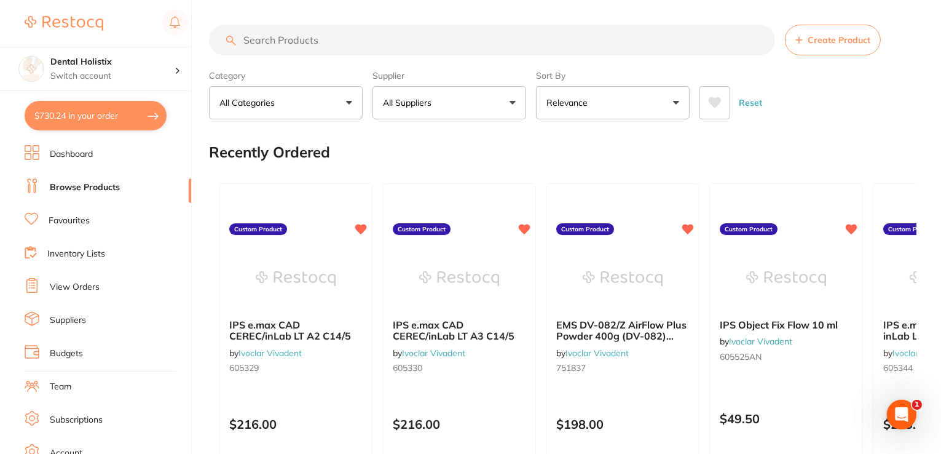
paste input "Henry Schein Dri-Gard Bib Aqua 33cm x 45.5cm Ctn of 500"
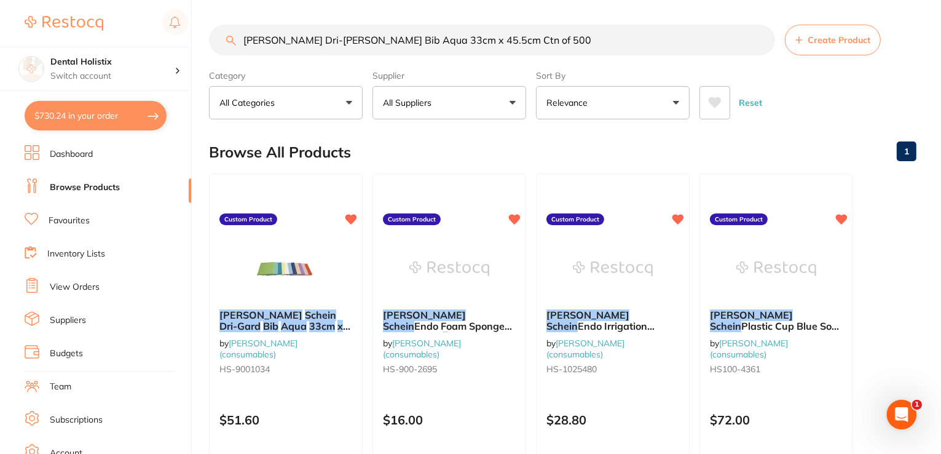
scroll to position [0, 0]
drag, startPoint x: 496, startPoint y: 33, endPoint x: 174, endPoint y: 33, distance: 322.2
click at [171, 34] on div "$730.24 Dental Holistix Switch account Dental Holistix $730.24 in your order Da…" at bounding box center [470, 227] width 941 height 454
paste input "Endo Foam Sponge 50mm round x 10mm thick pkt 25"
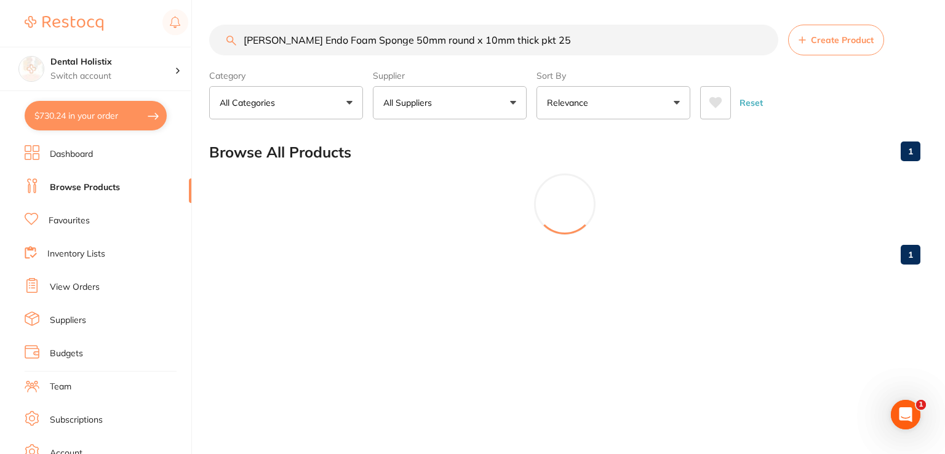
type input "[PERSON_NAME] Endo Foam Sponge 50mm round x 10mm thick pkt 25"
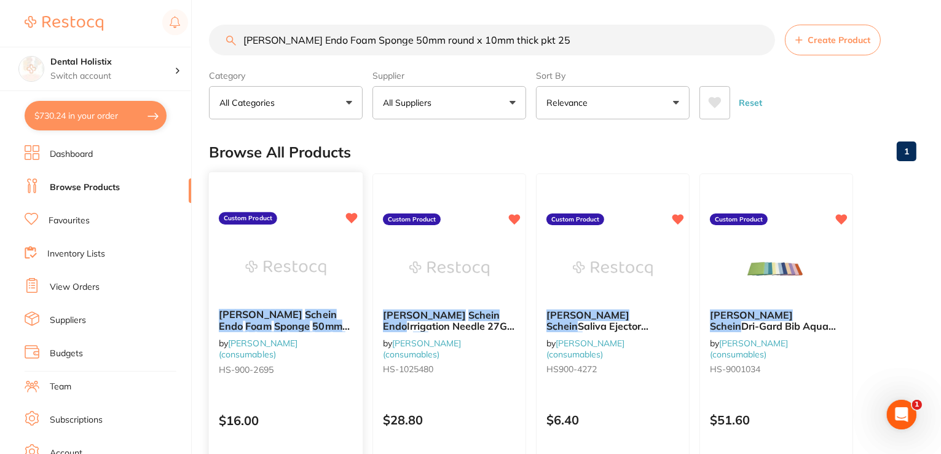
click at [312, 320] on em "50mm" at bounding box center [327, 326] width 30 height 12
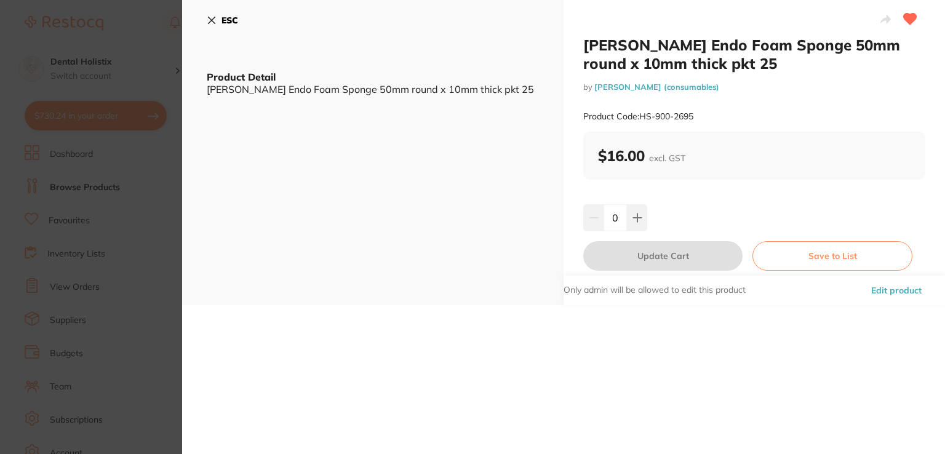
click at [912, 291] on button "Edit product" at bounding box center [896, 290] width 58 height 30
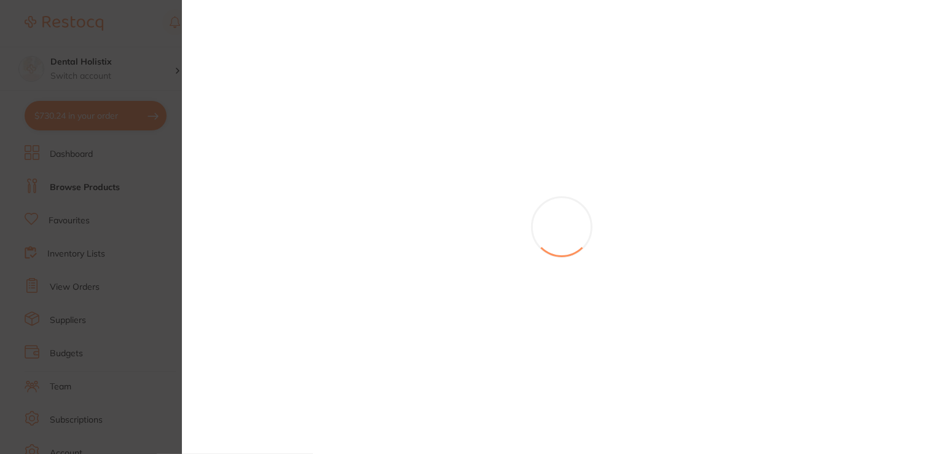
click at [287, 109] on div at bounding box center [561, 227] width 759 height 454
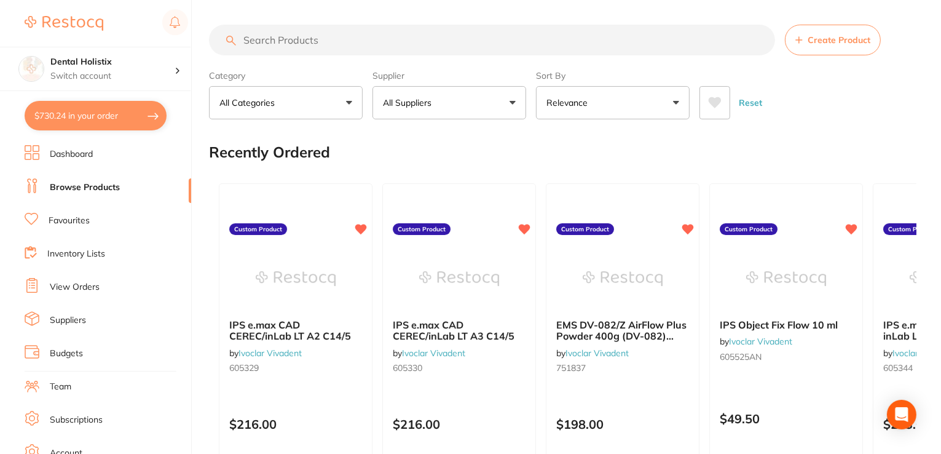
paste input "[PERSON_NAME] Endo Foam Sponge 50mm round x 10mm thick pkt 25"
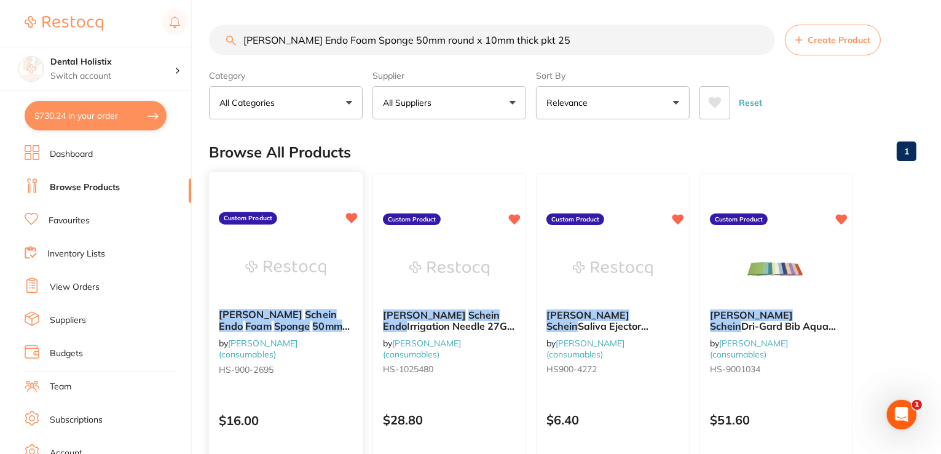
click at [312, 323] on em "50mm" at bounding box center [327, 326] width 30 height 12
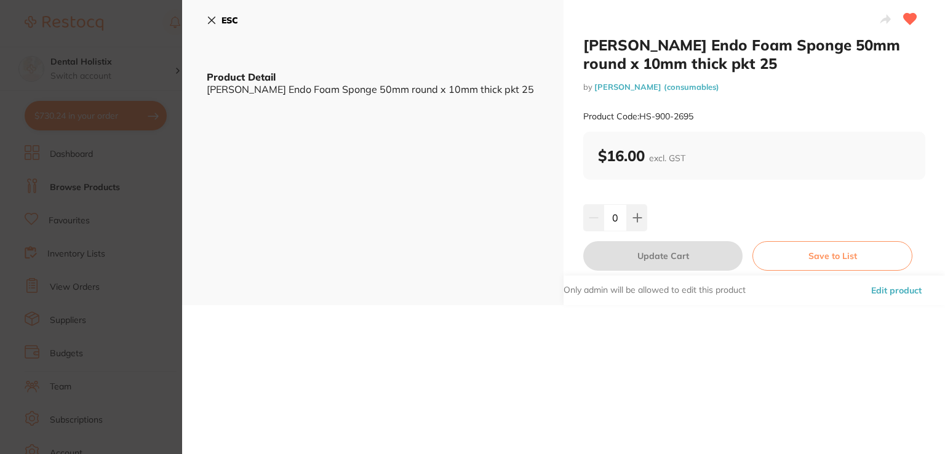
click at [878, 291] on button "Edit product" at bounding box center [896, 290] width 58 height 30
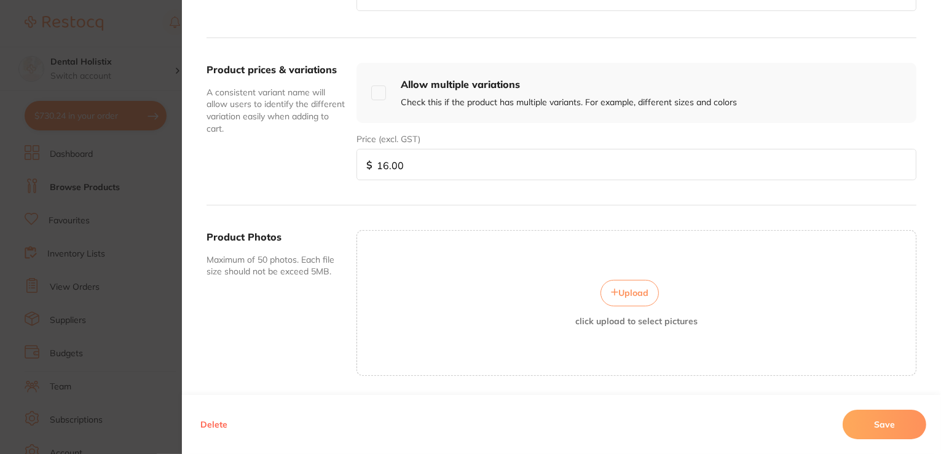
scroll to position [442, 0]
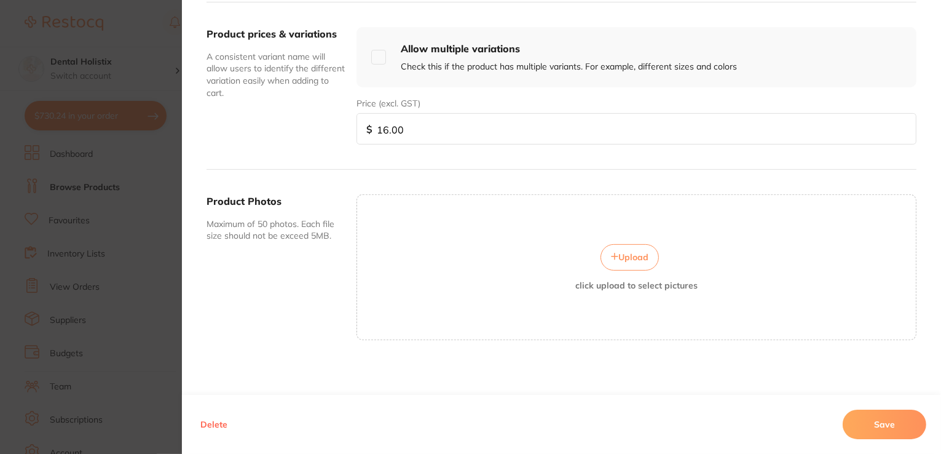
click at [634, 248] on button "Upload" at bounding box center [630, 257] width 58 height 26
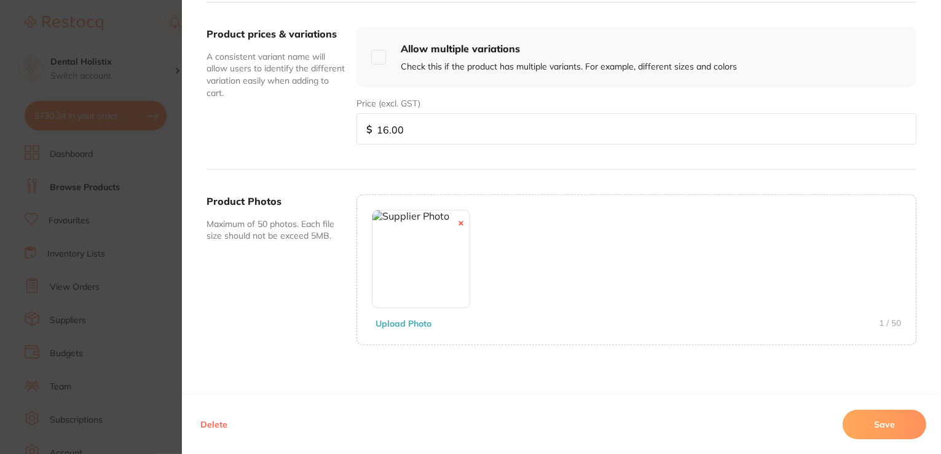
click at [894, 430] on button "Save" at bounding box center [885, 425] width 84 height 30
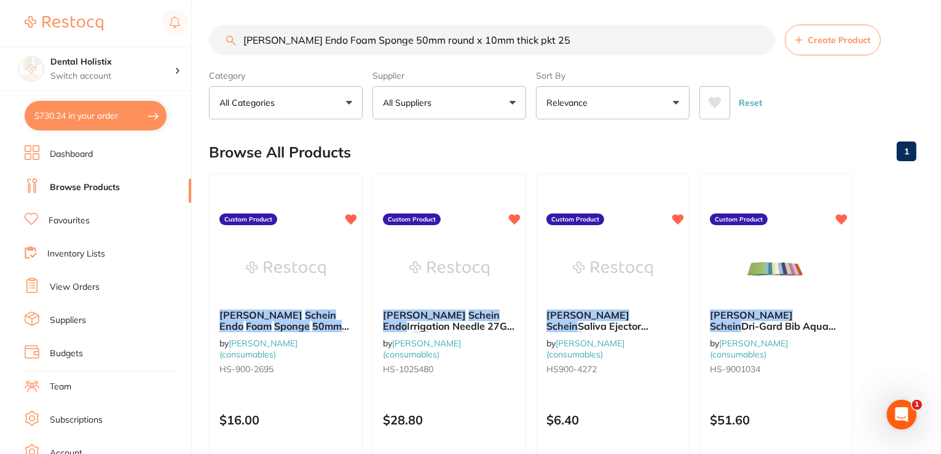
scroll to position [0, 0]
drag, startPoint x: 574, startPoint y: 38, endPoint x: 272, endPoint y: 47, distance: 302.1
click at [223, 50] on input "[PERSON_NAME] Endo Foam Sponge 50mm round x 10mm thick pkt 25" at bounding box center [492, 40] width 566 height 31
paste input "Neutral Detergent Wipe Refill 220 pack"
type input "[PERSON_NAME] Neutral Detergent Wipe Refill 220 pack"
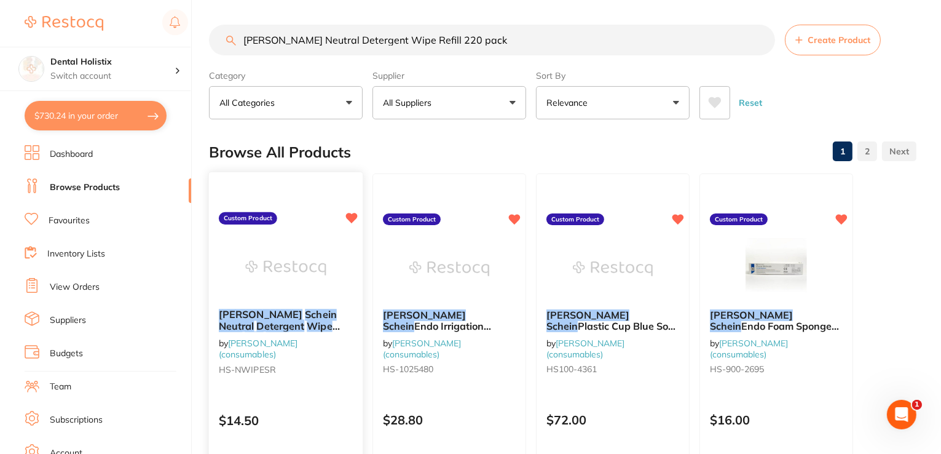
click at [305, 318] on em "Schein" at bounding box center [321, 314] width 32 height 12
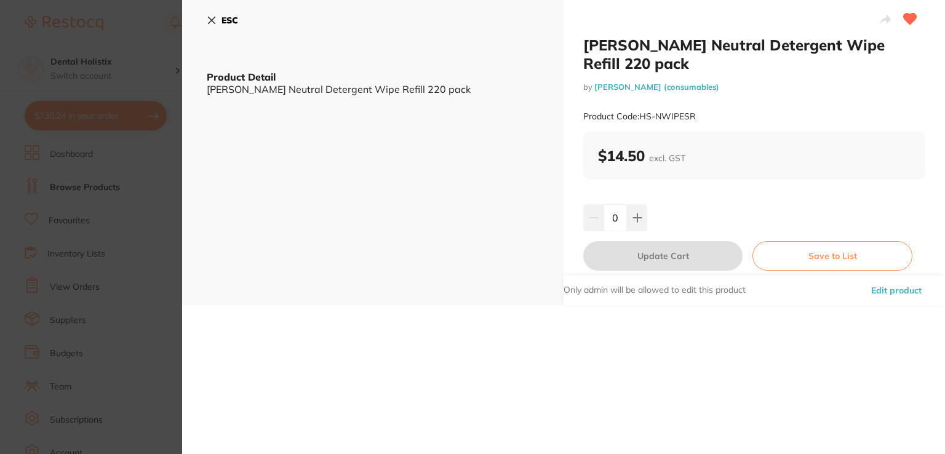
click at [877, 291] on button "Edit product" at bounding box center [896, 290] width 58 height 30
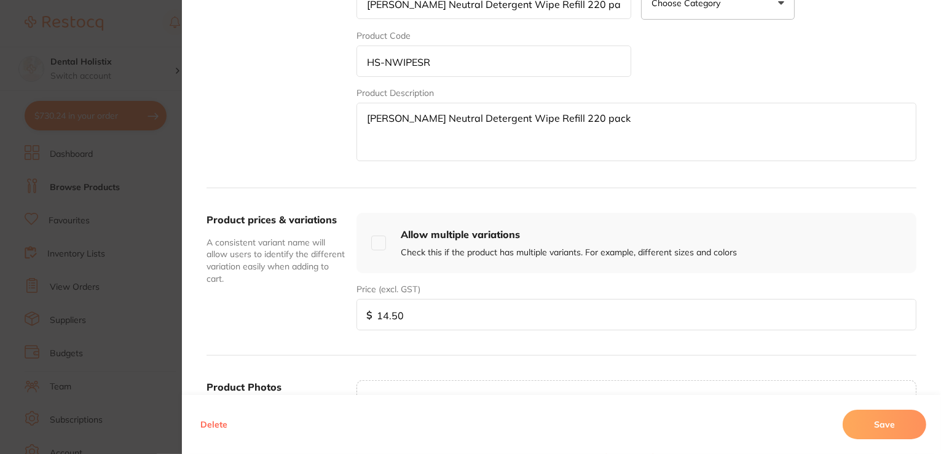
scroll to position [369, 0]
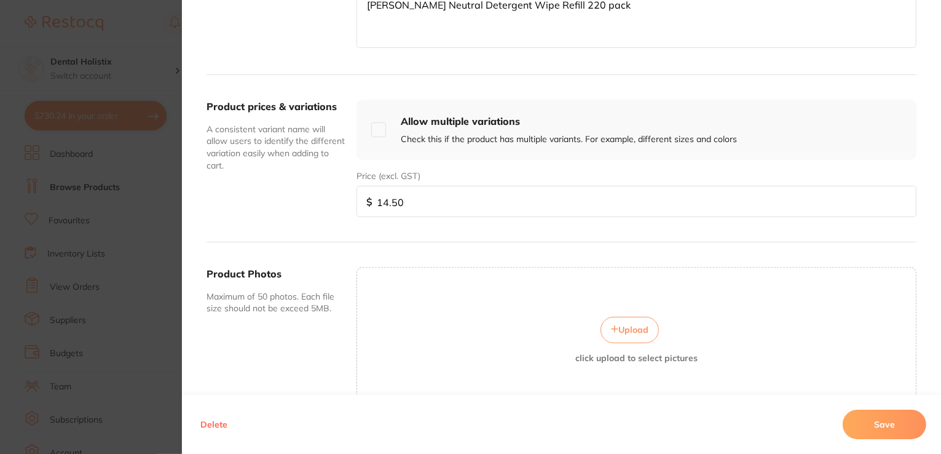
click at [640, 335] on button "Upload" at bounding box center [630, 330] width 58 height 26
click at [860, 427] on button "Save" at bounding box center [885, 425] width 84 height 30
